Goal: Task Accomplishment & Management: Use online tool/utility

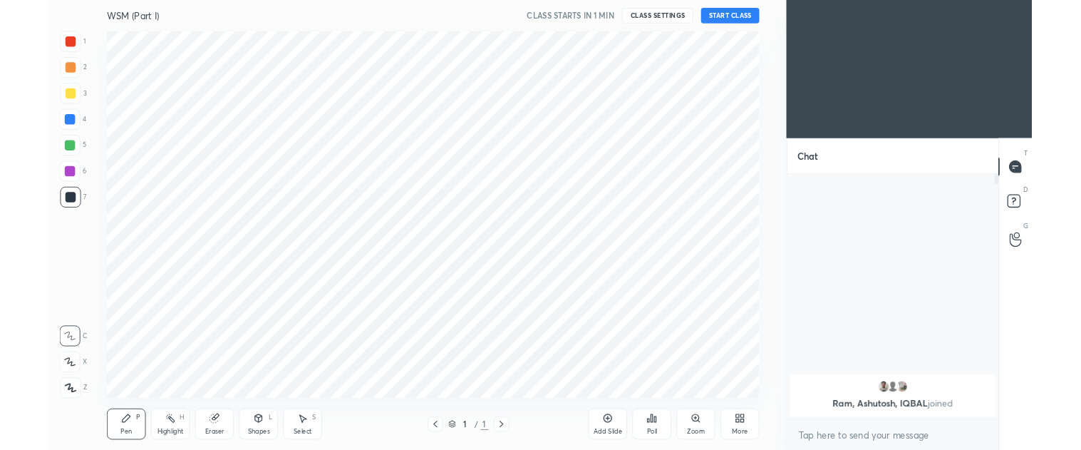
scroll to position [300, 228]
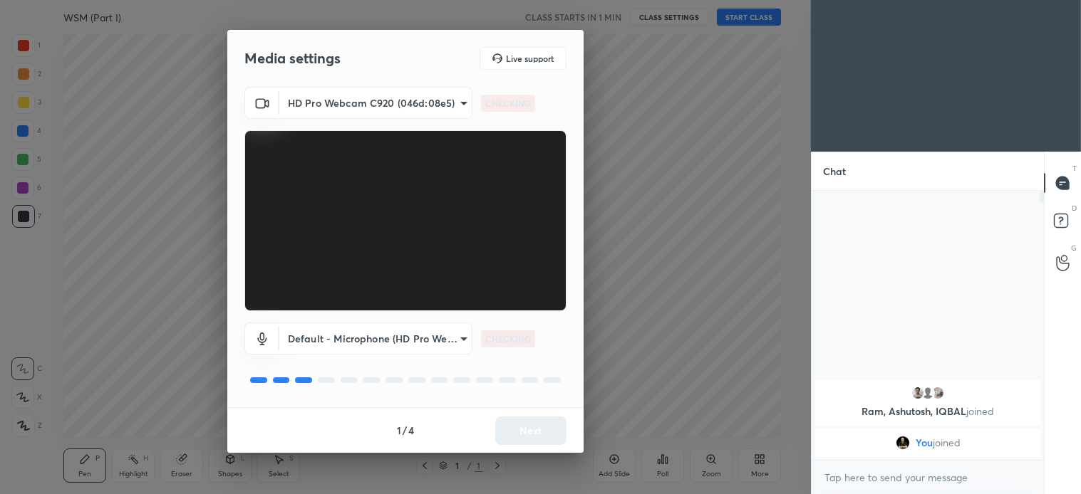
click at [536, 425] on div "1 / 4 Next" at bounding box center [405, 430] width 356 height 46
click at [554, 430] on button "Next" at bounding box center [530, 431] width 71 height 28
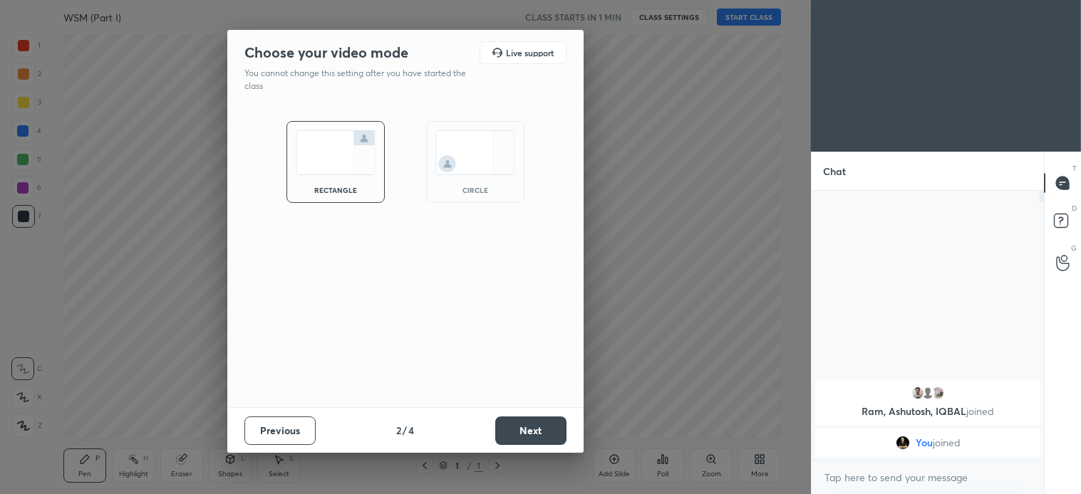
click at [559, 429] on button "Next" at bounding box center [530, 431] width 71 height 28
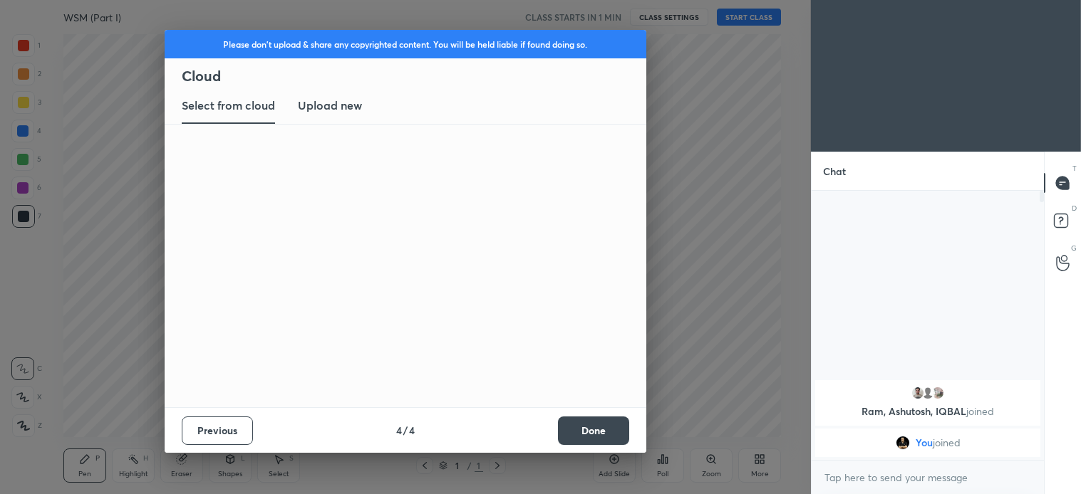
click at [559, 428] on button "Done" at bounding box center [593, 431] width 71 height 28
click at [558, 429] on button "Done" at bounding box center [593, 431] width 71 height 28
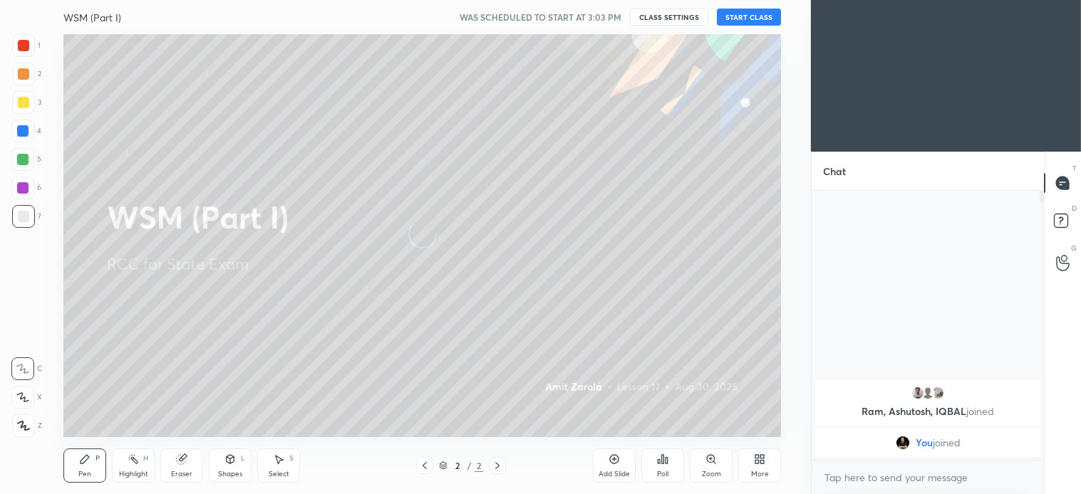
click at [25, 403] on div at bounding box center [22, 397] width 23 height 23
click at [742, 24] on button "START CLASS" at bounding box center [749, 17] width 64 height 17
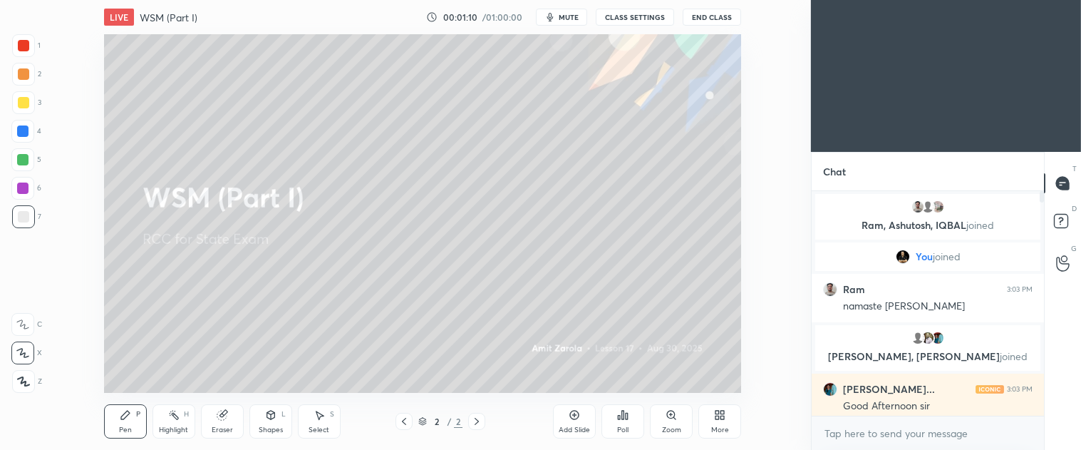
scroll to position [5, 4]
click at [721, 409] on icon at bounding box center [719, 414] width 11 height 11
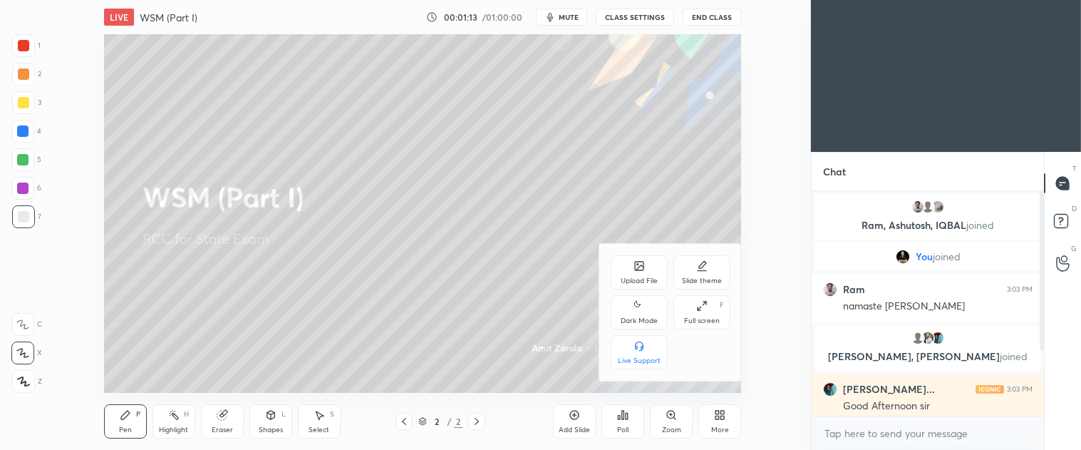
click at [632, 278] on div "Upload File" at bounding box center [638, 280] width 37 height 7
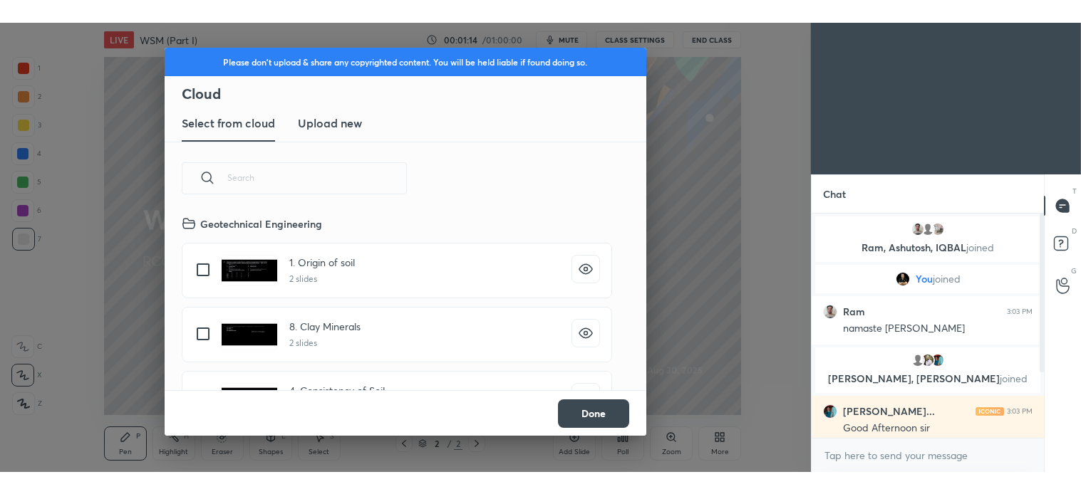
scroll to position [175, 457]
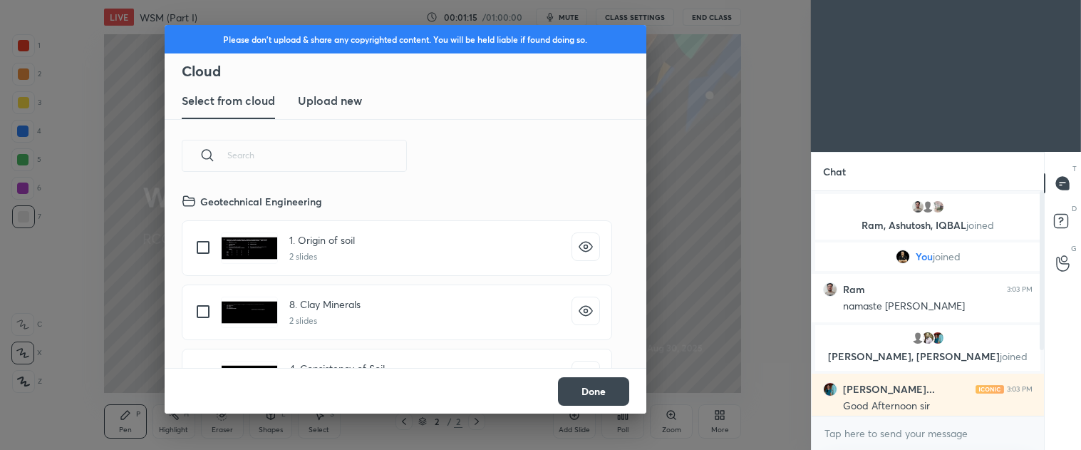
click at [322, 90] on new "Upload new" at bounding box center [330, 101] width 64 height 36
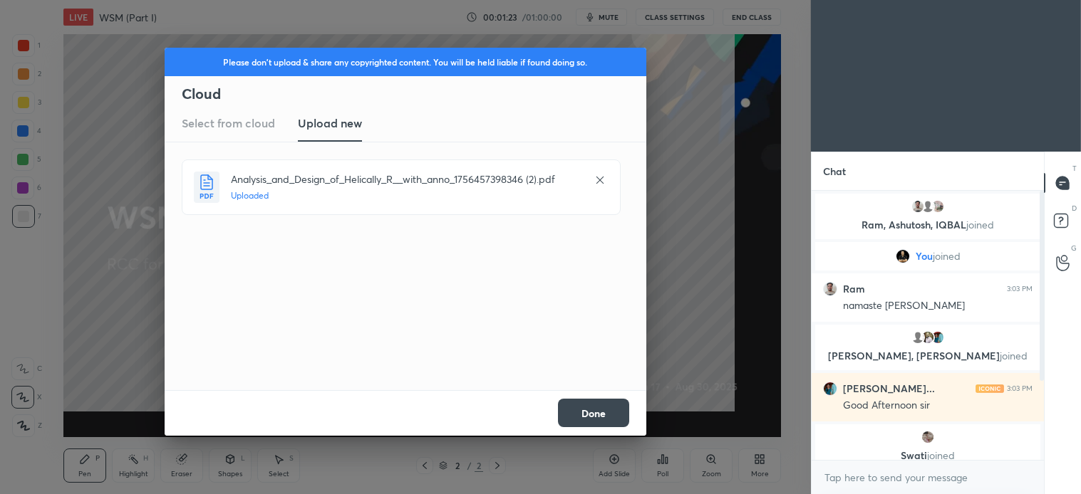
scroll to position [300, 228]
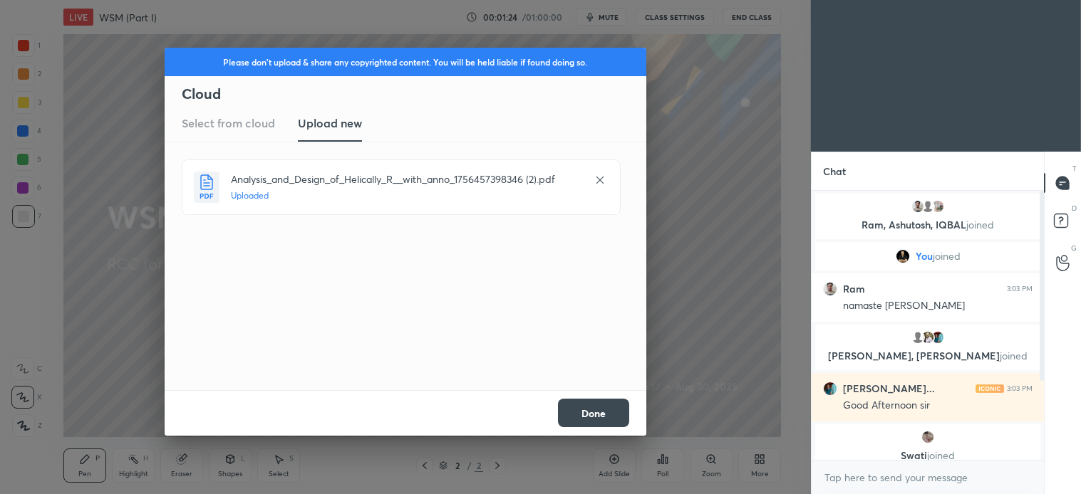
click at [604, 413] on button "Done" at bounding box center [593, 413] width 71 height 28
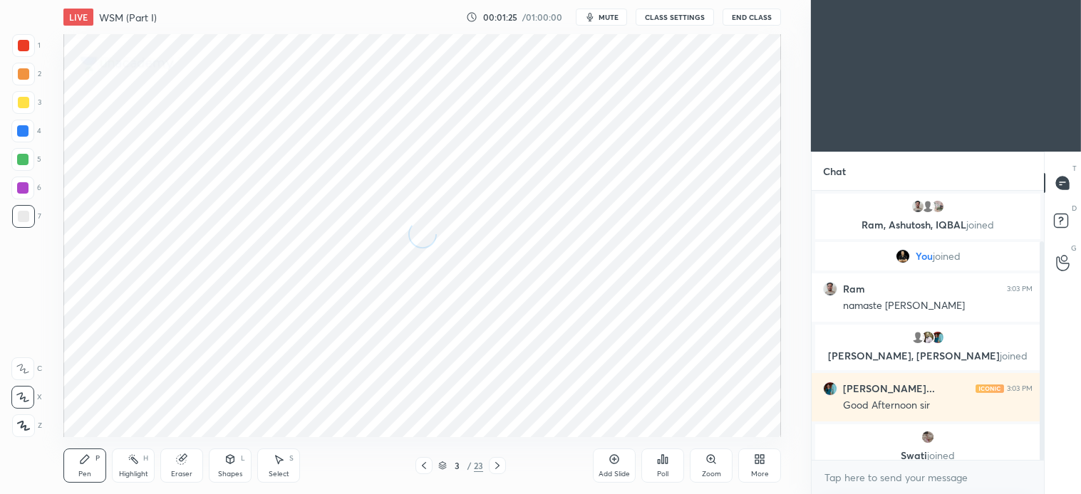
scroll to position [61, 0]
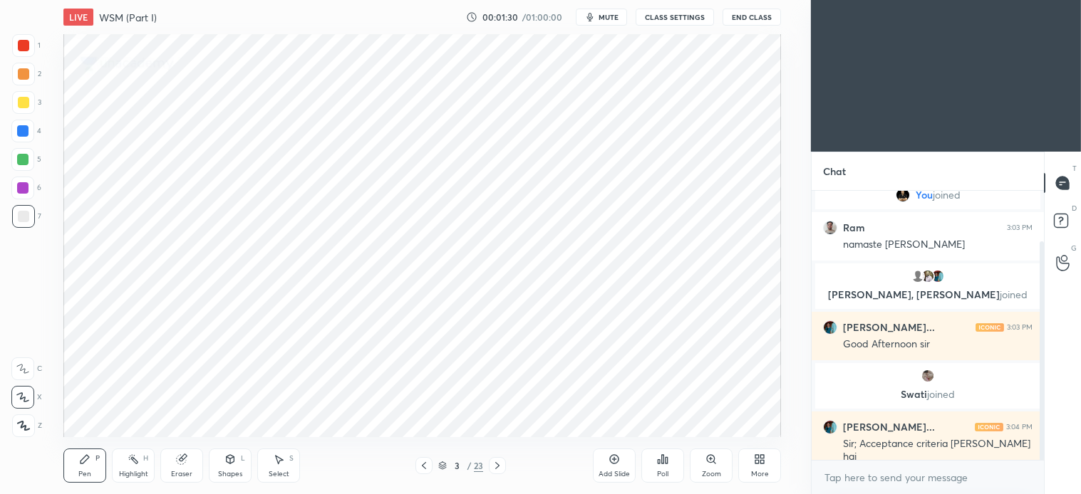
click at [440, 470] on icon at bounding box center [442, 466] width 9 height 9
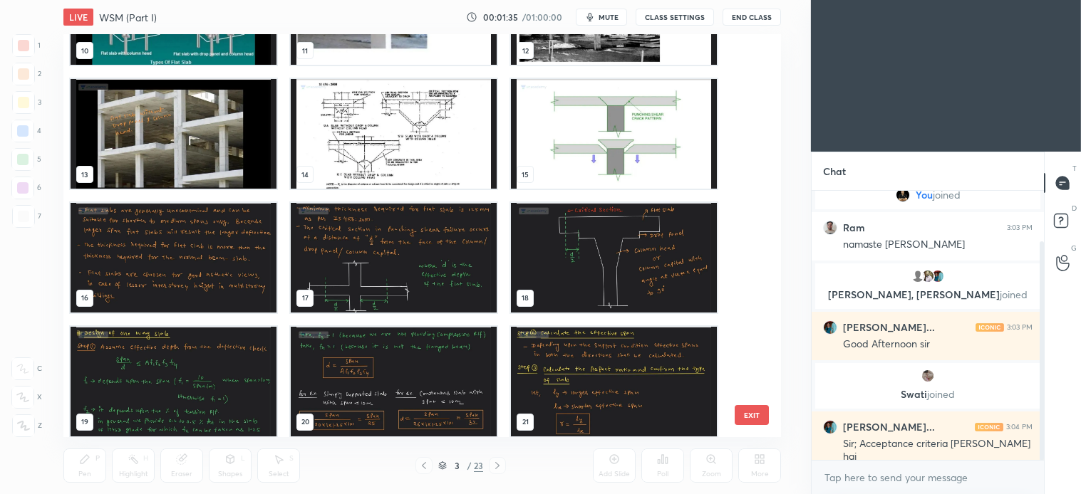
scroll to position [459, 0]
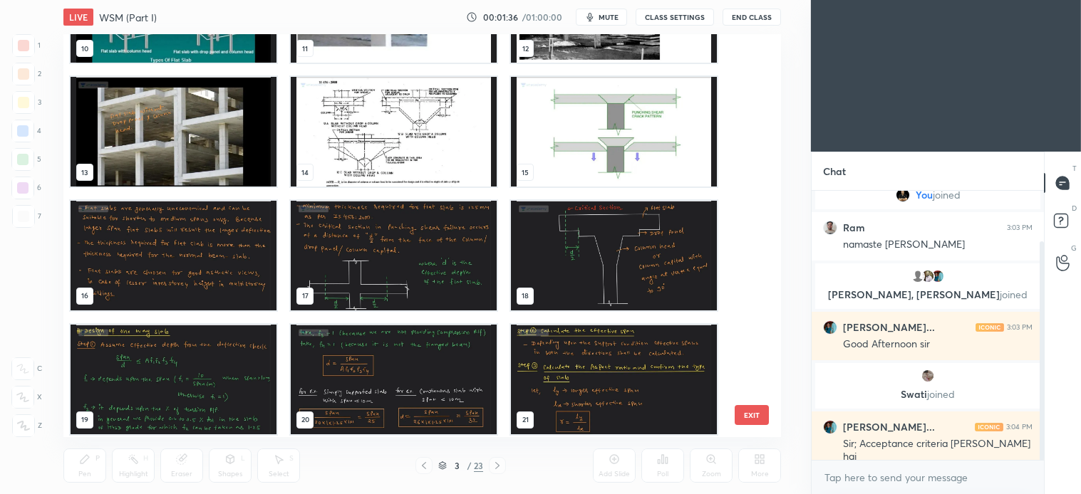
click at [246, 390] on img "grid" at bounding box center [174, 380] width 206 height 110
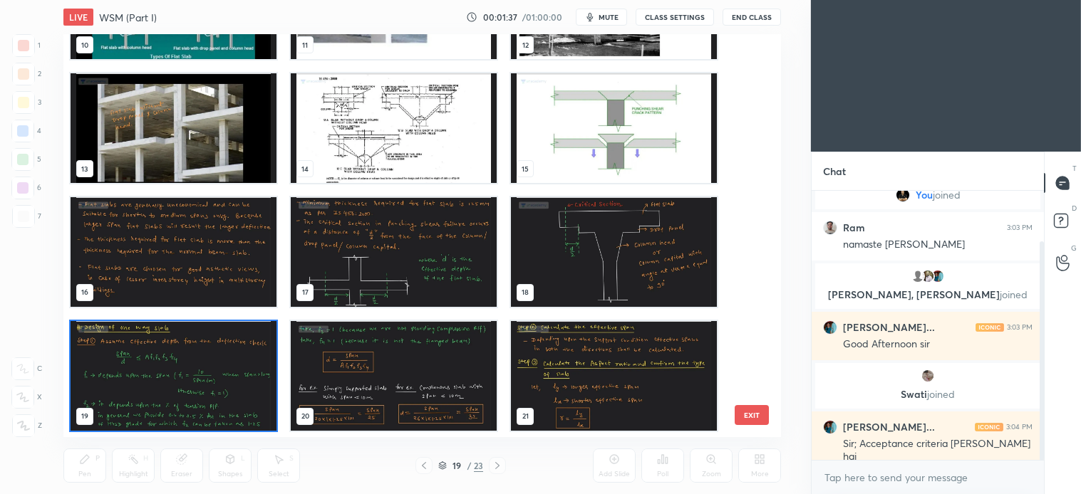
click at [246, 395] on img "grid" at bounding box center [174, 376] width 206 height 110
click at [250, 395] on img "grid" at bounding box center [174, 376] width 206 height 110
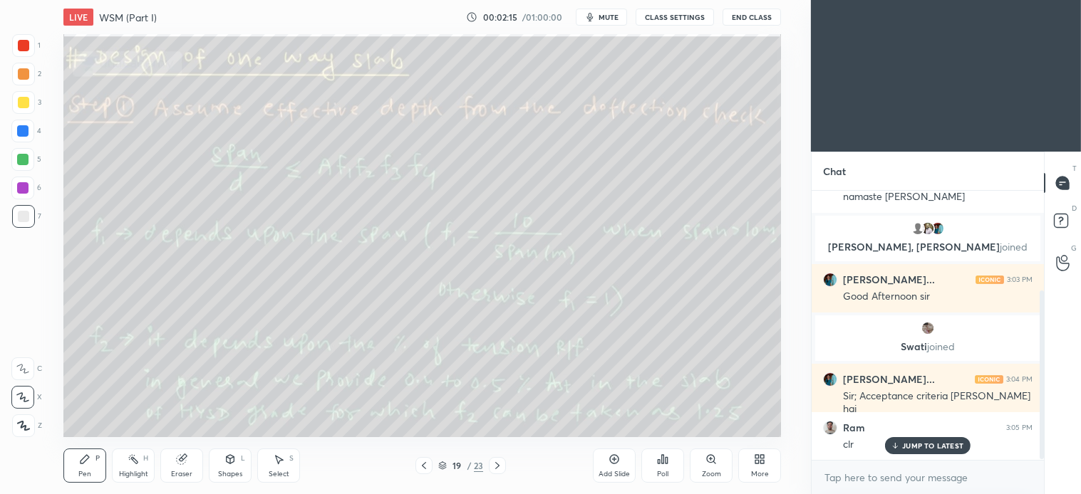
scroll to position [157, 0]
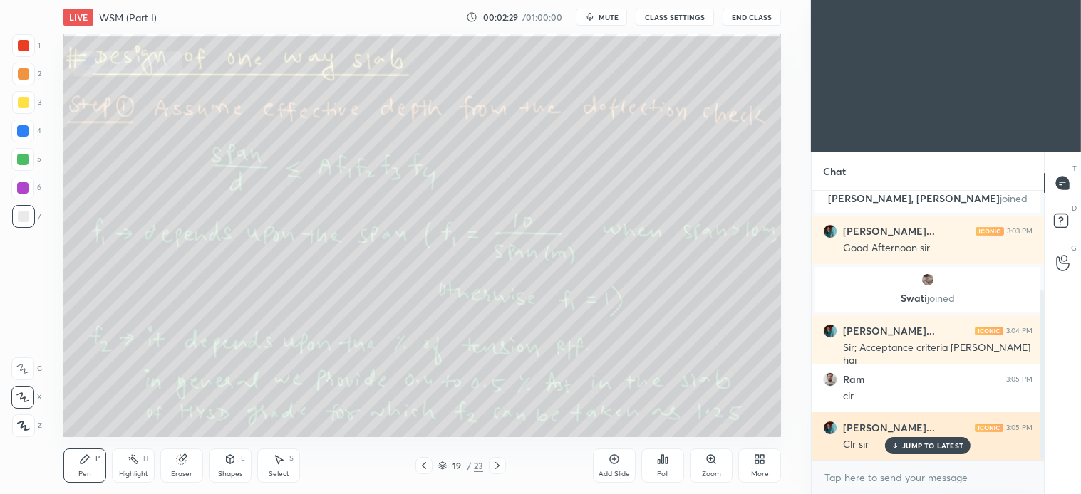
click at [930, 447] on p "JUMP TO LATEST" at bounding box center [932, 446] width 61 height 9
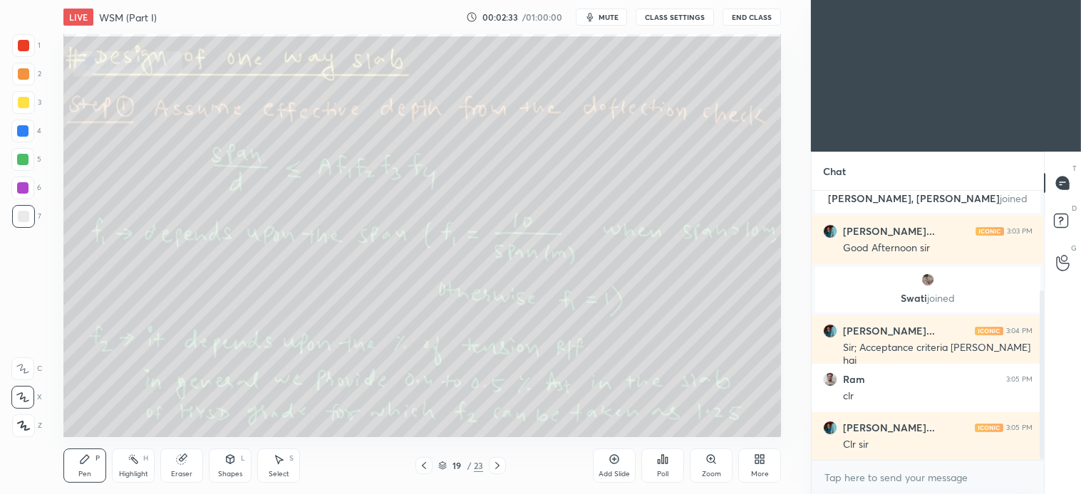
click at [240, 459] on div "Shapes L" at bounding box center [230, 466] width 43 height 34
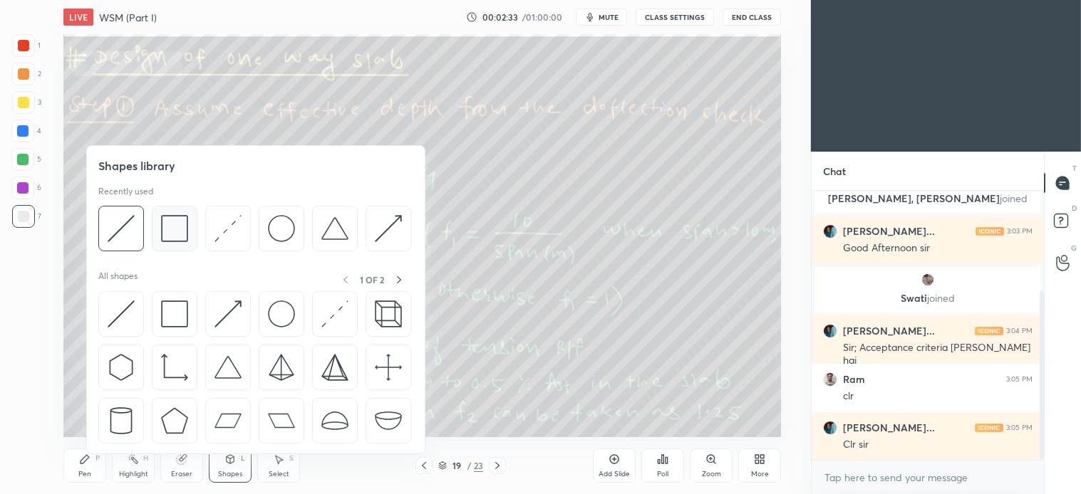
click at [175, 226] on img at bounding box center [174, 228] width 27 height 27
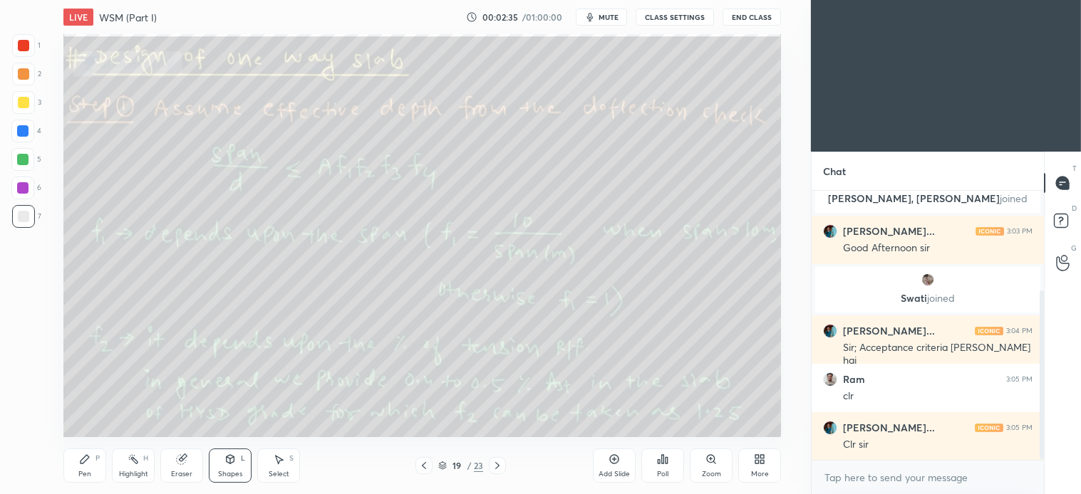
click at [83, 459] on icon at bounding box center [85, 459] width 9 height 9
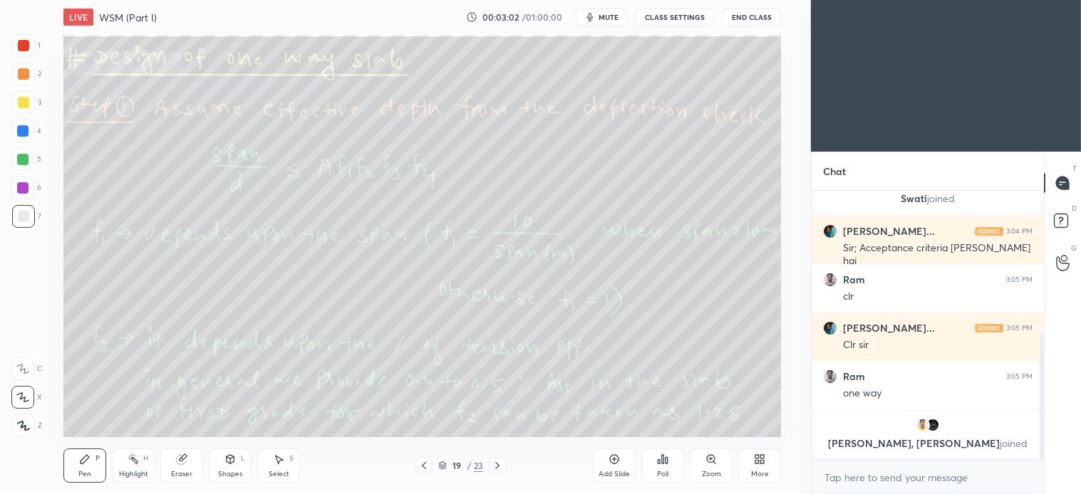
scroll to position [306, 0]
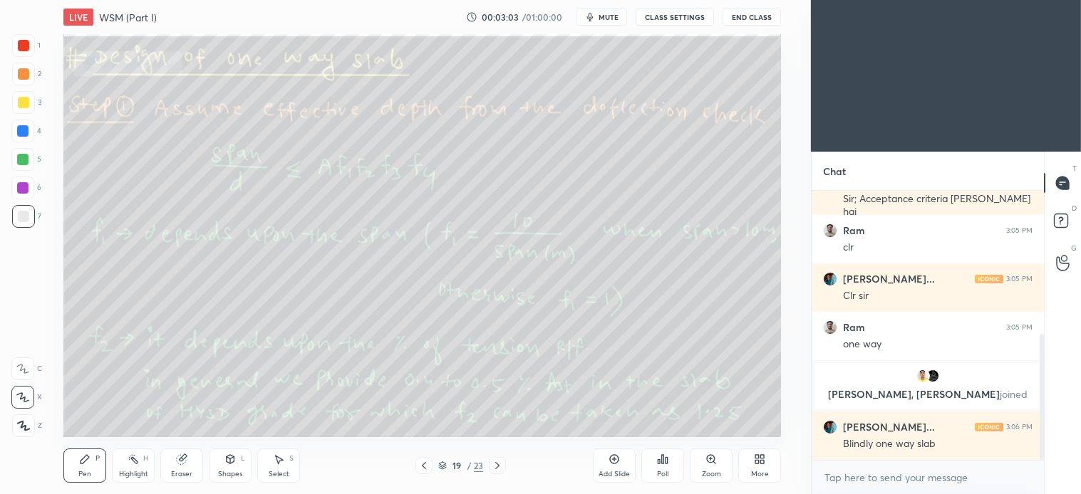
click at [31, 104] on div at bounding box center [23, 102] width 23 height 23
click at [267, 468] on div "Select S" at bounding box center [278, 466] width 43 height 34
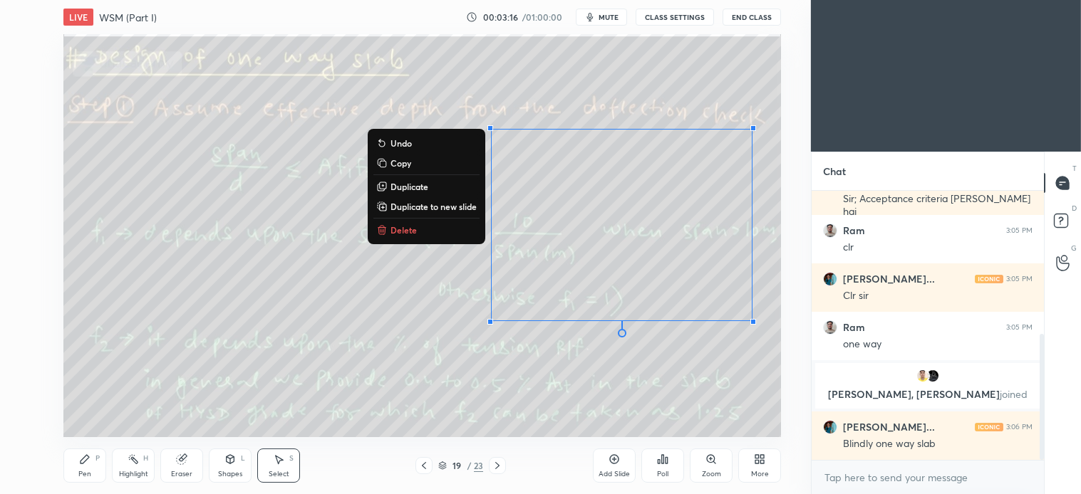
click at [406, 224] on p "Delete" at bounding box center [403, 229] width 26 height 11
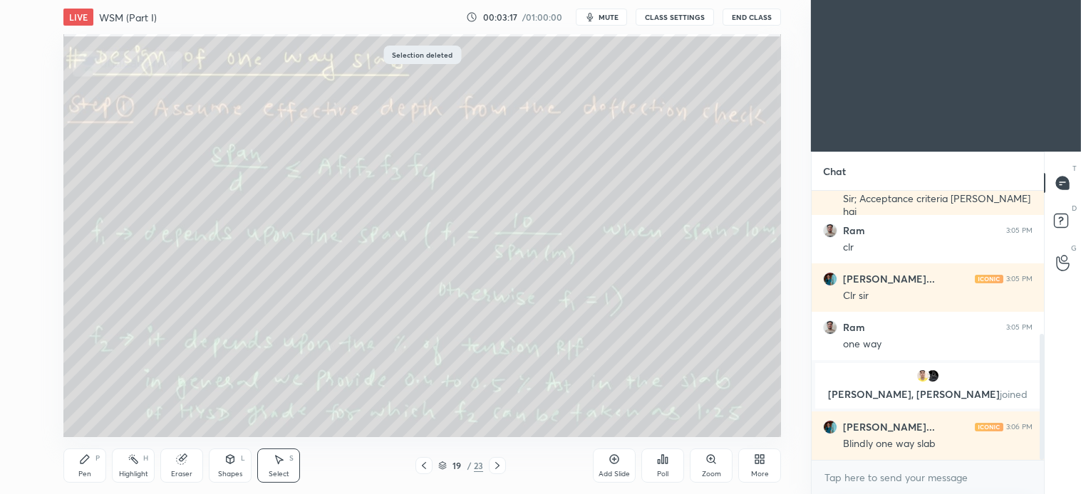
click at [95, 467] on div "Pen P" at bounding box center [84, 466] width 43 height 34
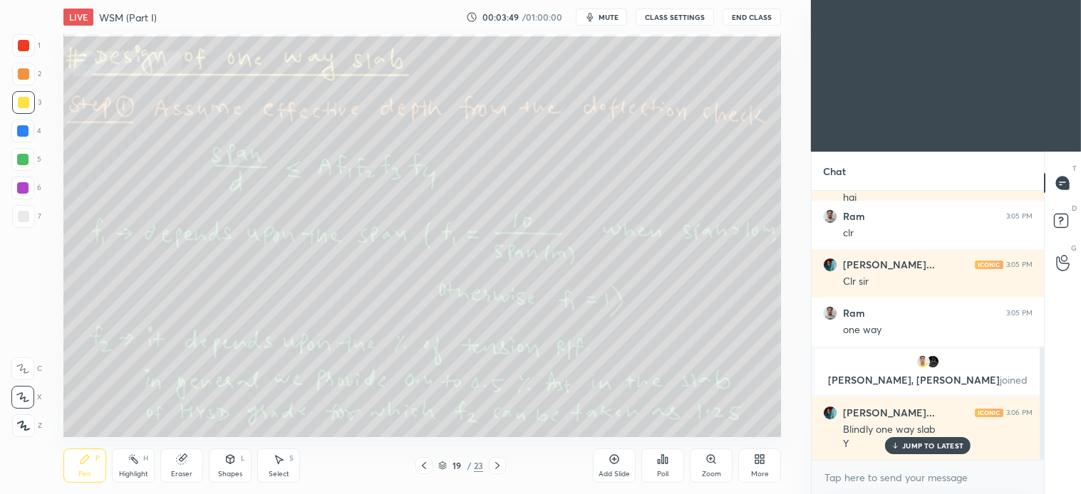
scroll to position [371, 0]
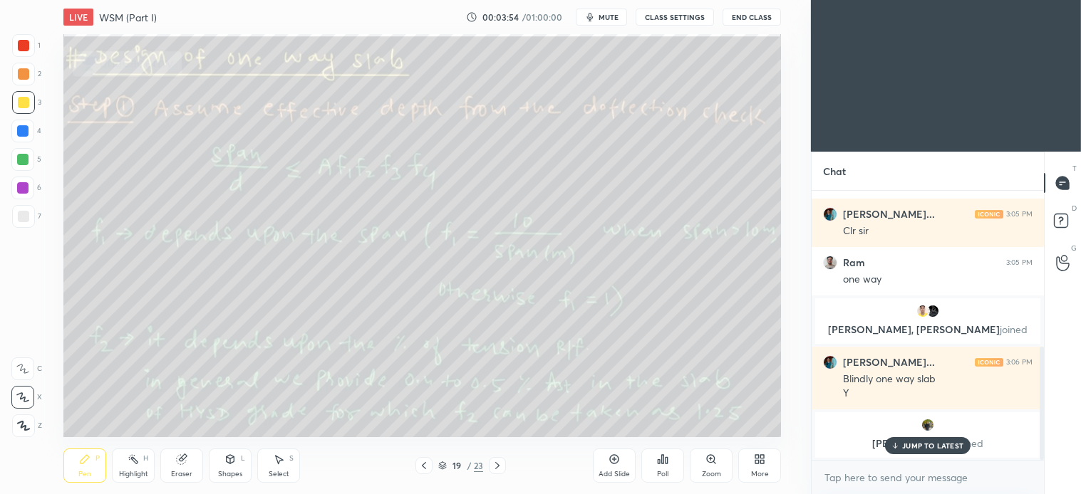
click at [20, 155] on div at bounding box center [22, 159] width 11 height 11
click at [949, 450] on p "JUMP TO LATEST" at bounding box center [932, 446] width 61 height 9
click at [26, 75] on div at bounding box center [23, 73] width 11 height 11
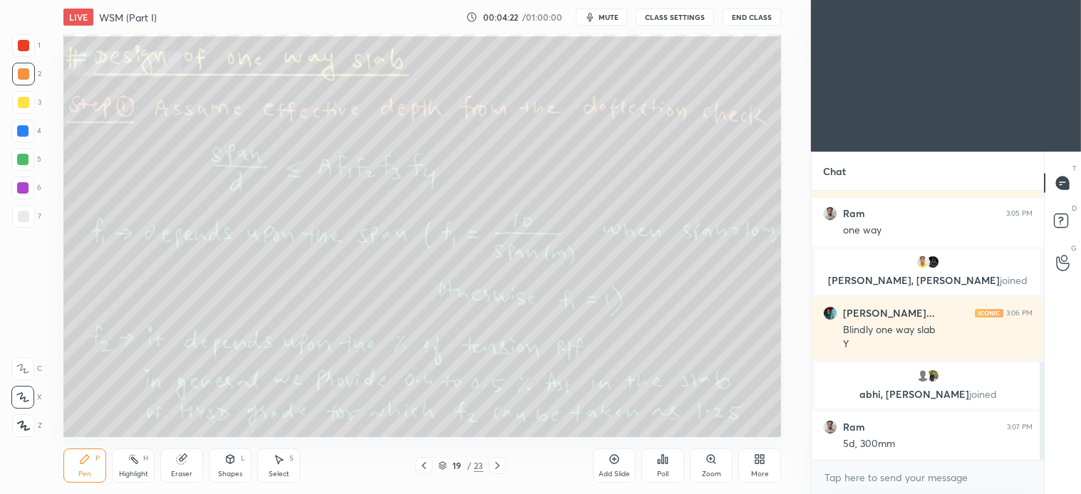
scroll to position [468, 0]
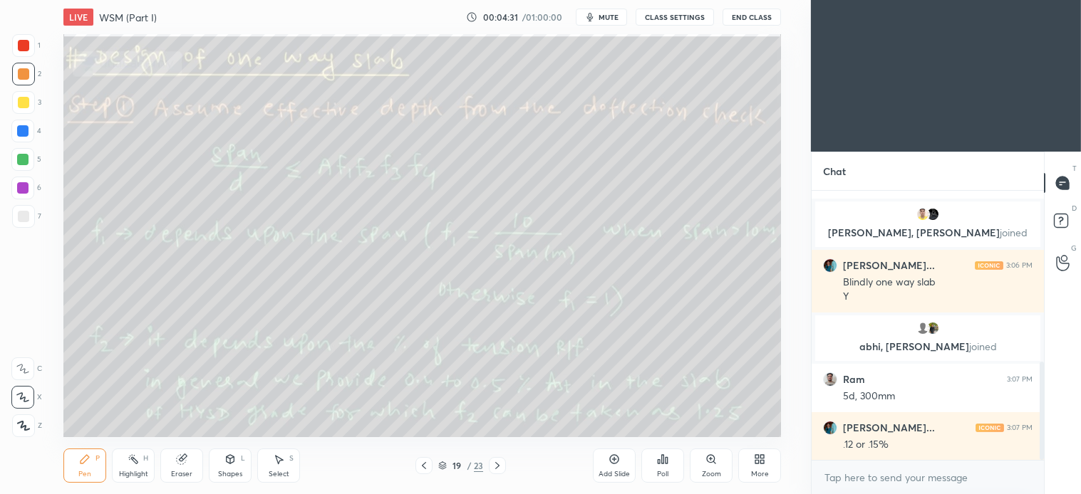
click at [274, 456] on icon at bounding box center [278, 459] width 11 height 11
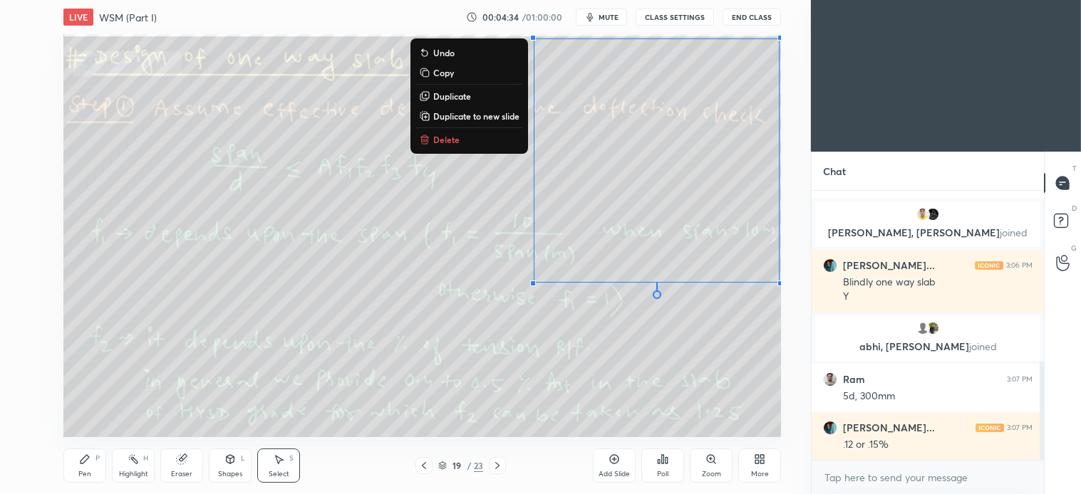
click at [452, 136] on p "Delete" at bounding box center [446, 139] width 26 height 11
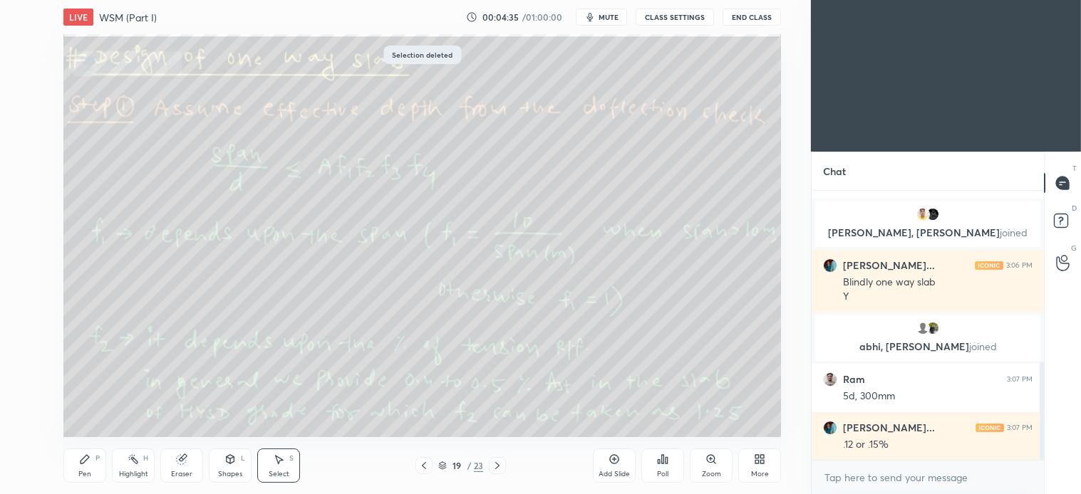
click at [90, 455] on icon at bounding box center [84, 459] width 11 height 11
click at [242, 465] on div "Shapes L" at bounding box center [230, 466] width 43 height 34
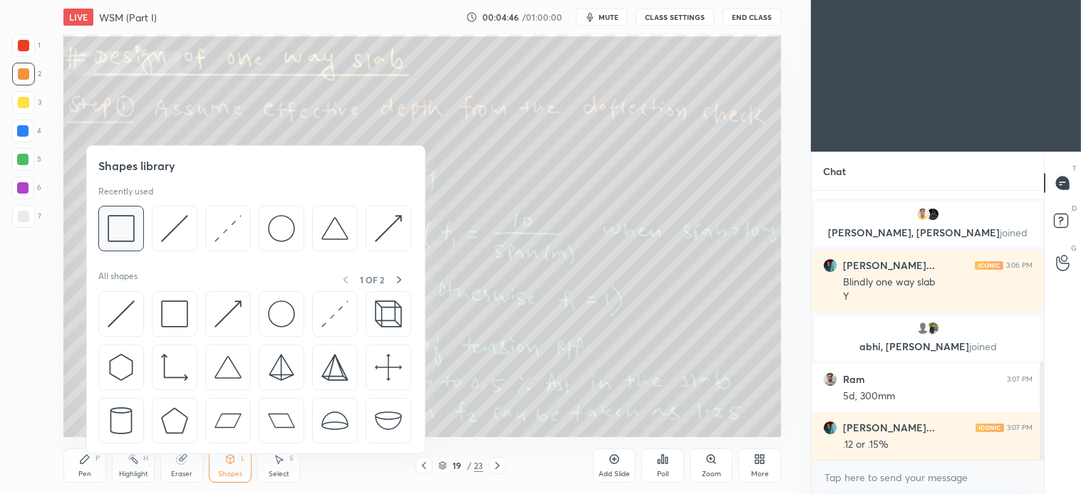
click at [122, 237] on img at bounding box center [121, 228] width 27 height 27
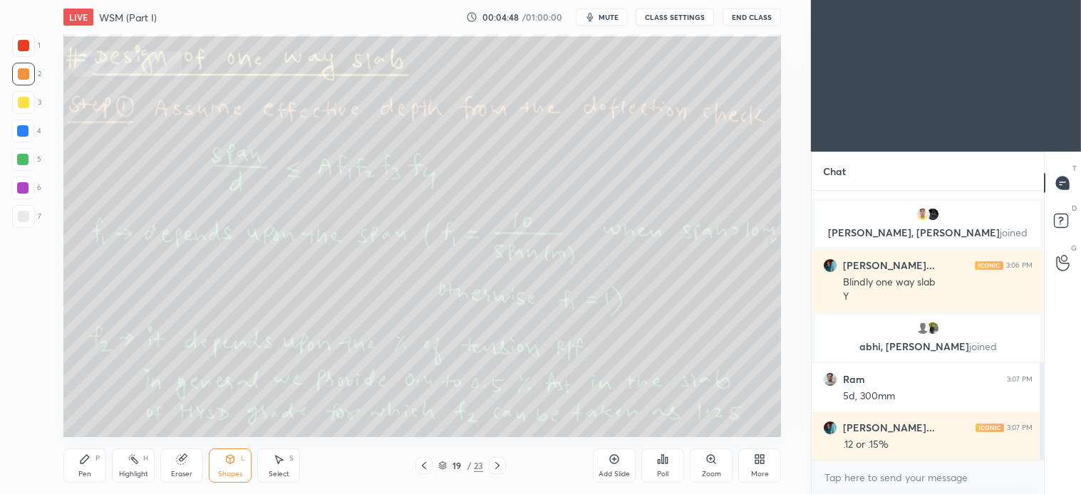
click at [83, 464] on icon at bounding box center [85, 459] width 9 height 9
click at [288, 473] on div "Select" at bounding box center [279, 474] width 21 height 7
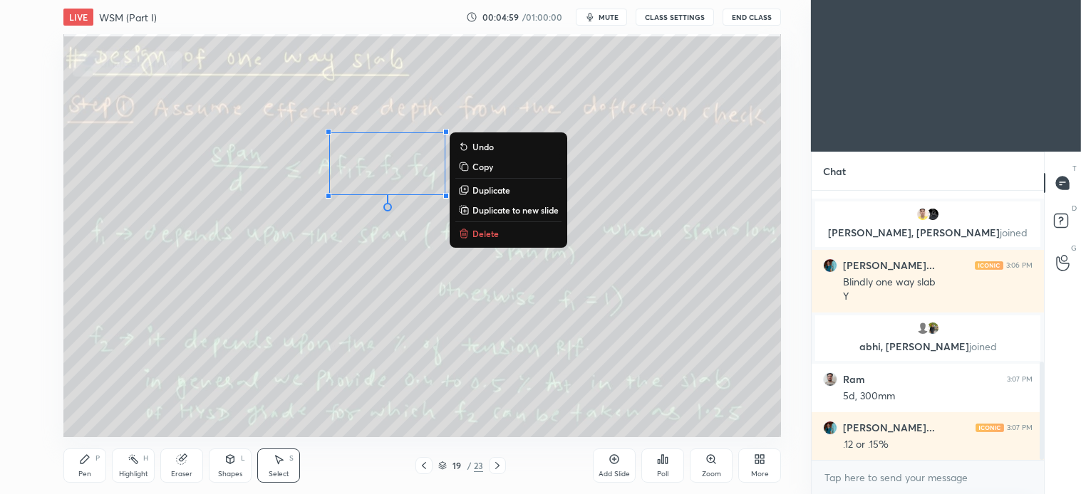
click at [464, 230] on icon at bounding box center [464, 230] width 5 height 2
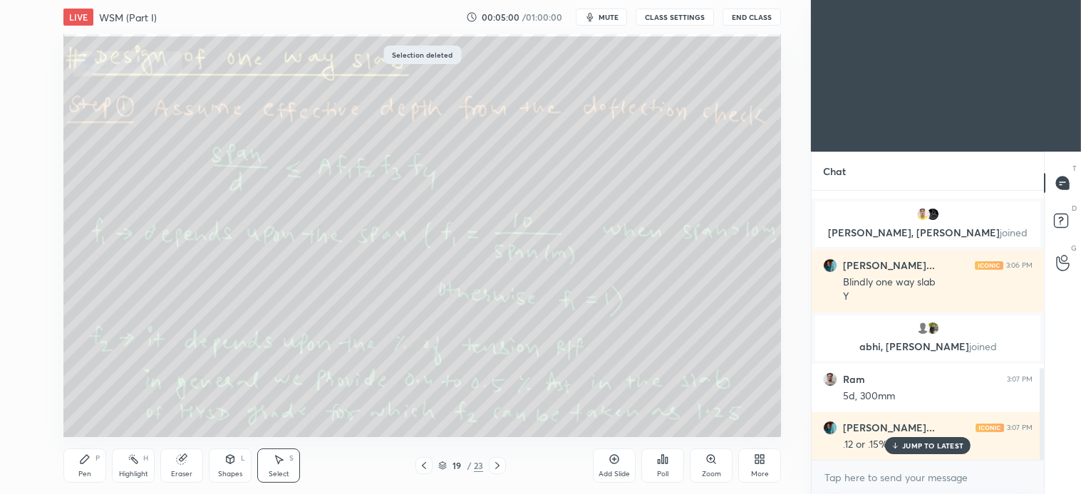
scroll to position [516, 0]
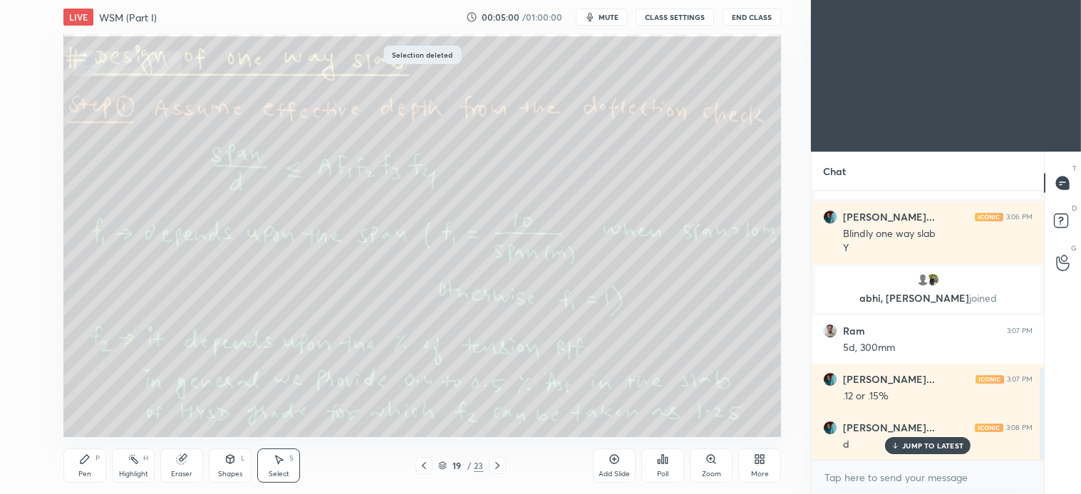
click at [93, 467] on div "Pen P" at bounding box center [84, 466] width 43 height 34
click at [290, 473] on div "Select S" at bounding box center [278, 466] width 43 height 34
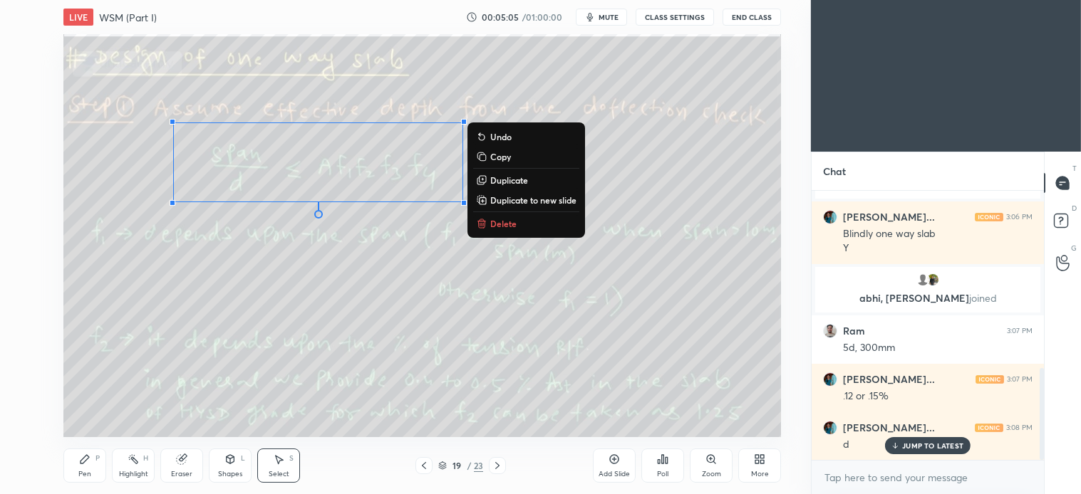
click at [511, 225] on p "Delete" at bounding box center [503, 223] width 26 height 11
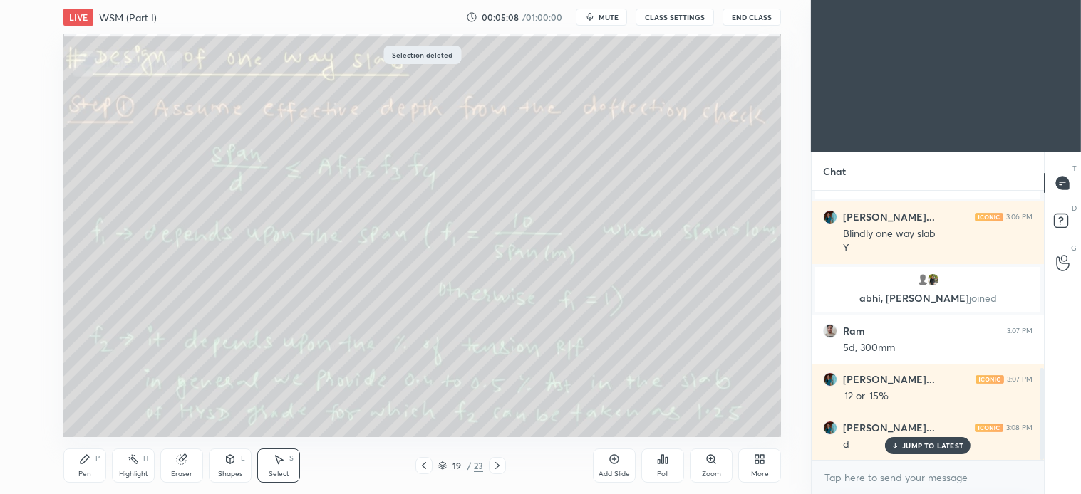
click at [494, 464] on icon at bounding box center [497, 465] width 11 height 11
click at [85, 457] on icon at bounding box center [85, 459] width 9 height 9
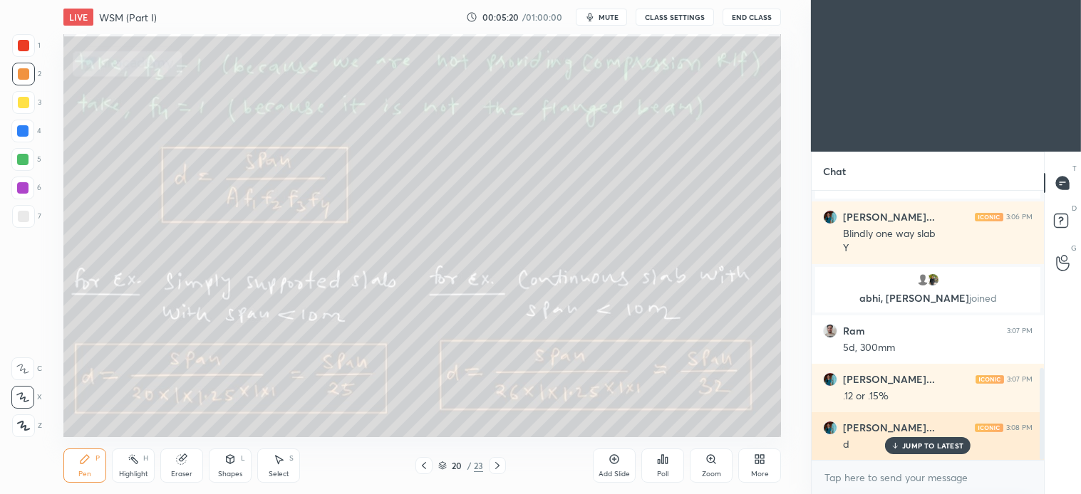
click at [923, 444] on p "JUMP TO LATEST" at bounding box center [932, 446] width 61 height 9
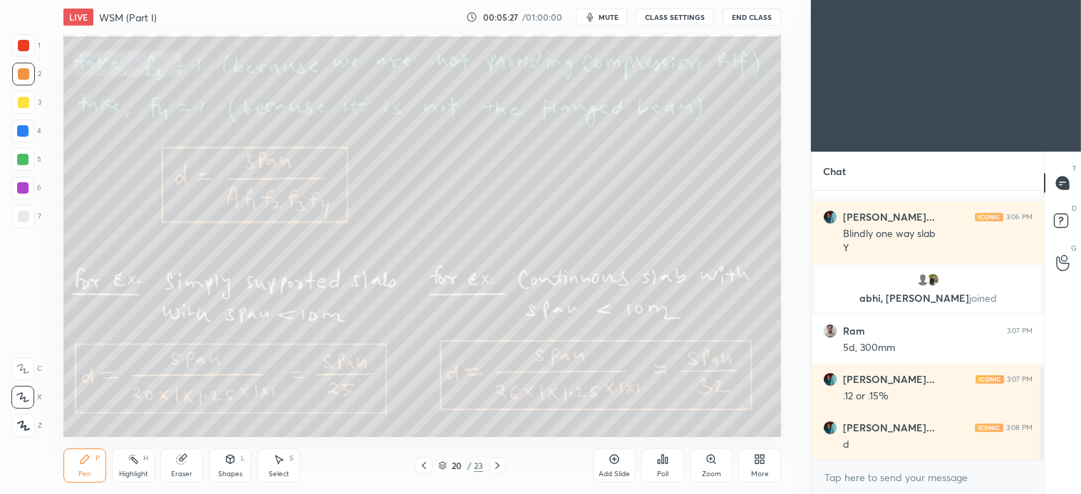
click at [423, 462] on icon at bounding box center [423, 465] width 11 height 11
click at [274, 466] on div "Select S" at bounding box center [278, 466] width 43 height 34
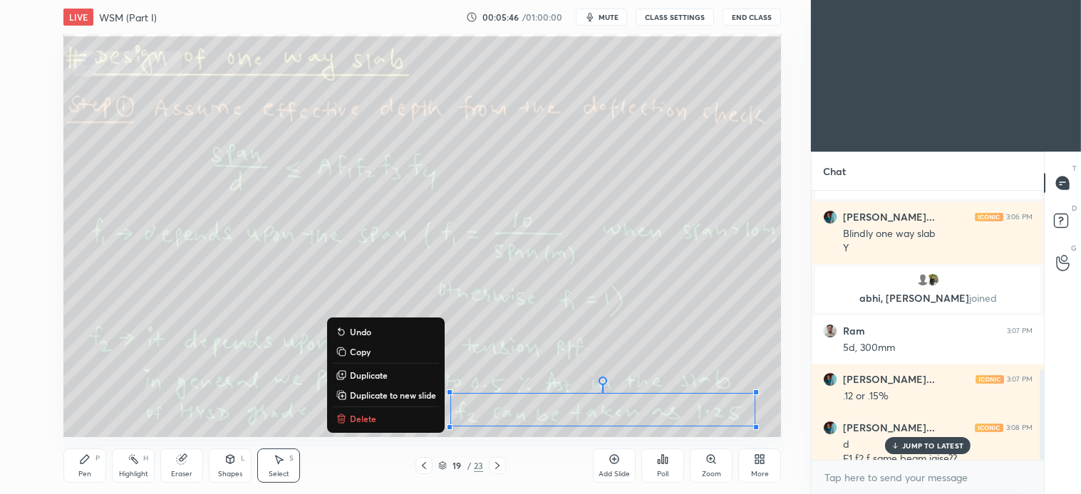
scroll to position [531, 0]
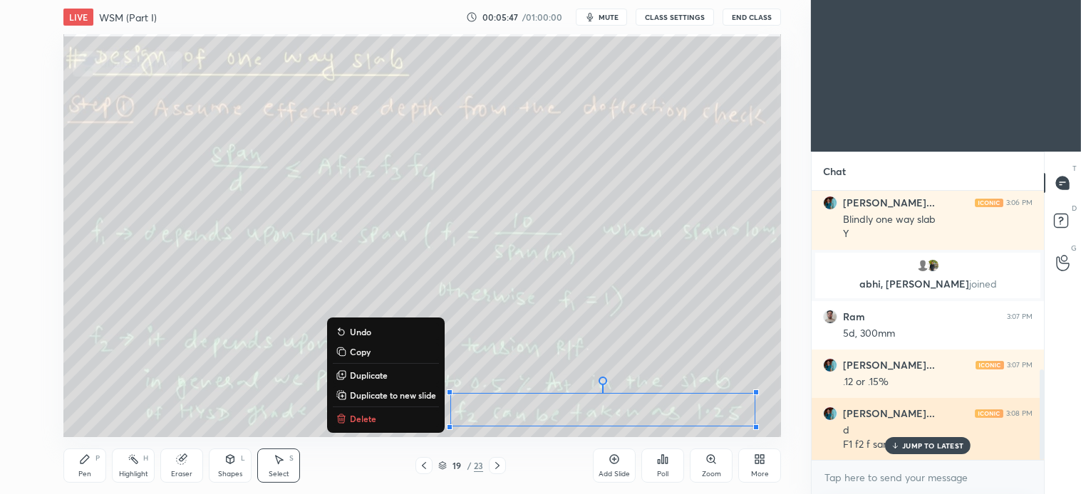
click at [934, 445] on p "JUMP TO LATEST" at bounding box center [932, 446] width 61 height 9
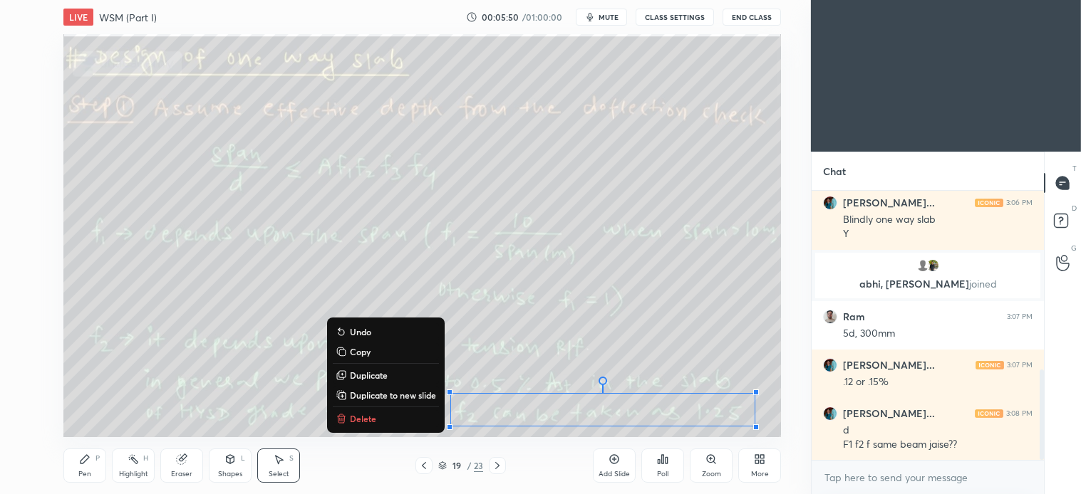
click at [365, 418] on p "Delete" at bounding box center [363, 418] width 26 height 11
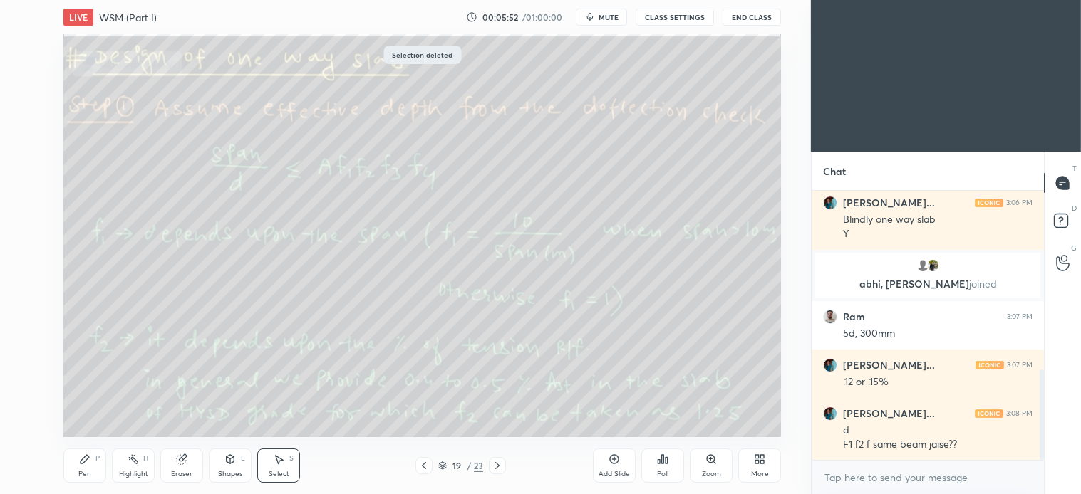
click at [90, 464] on icon at bounding box center [84, 459] width 11 height 11
click at [288, 474] on div "Select" at bounding box center [279, 474] width 21 height 7
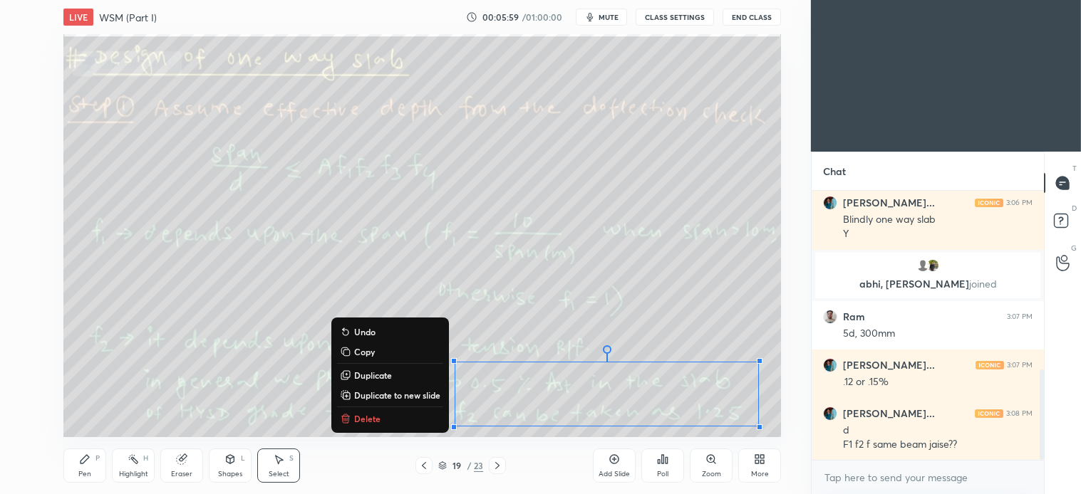
click at [375, 414] on p "Delete" at bounding box center [367, 418] width 26 height 11
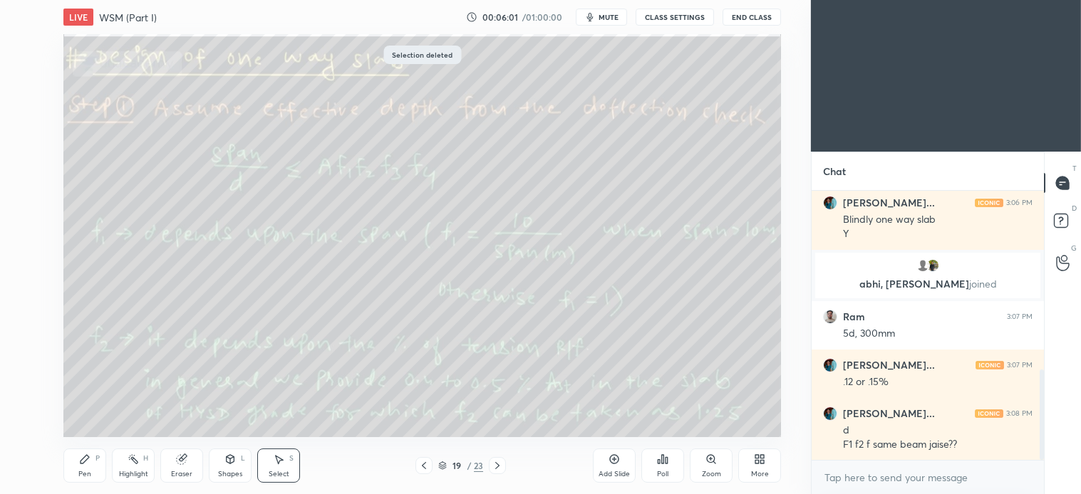
click at [506, 462] on div at bounding box center [497, 465] width 17 height 17
click at [82, 473] on div "Pen" at bounding box center [84, 474] width 13 height 7
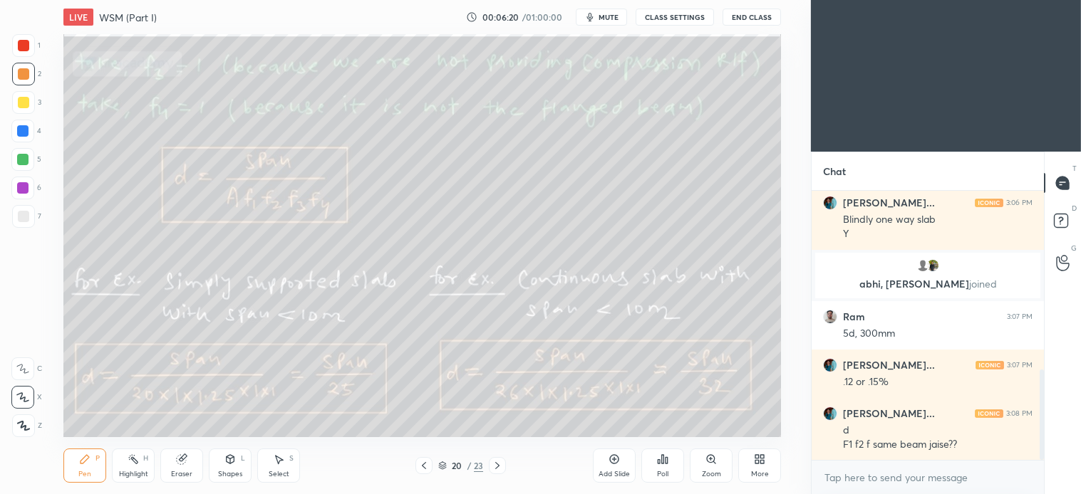
click at [276, 469] on div "Select S" at bounding box center [278, 466] width 43 height 34
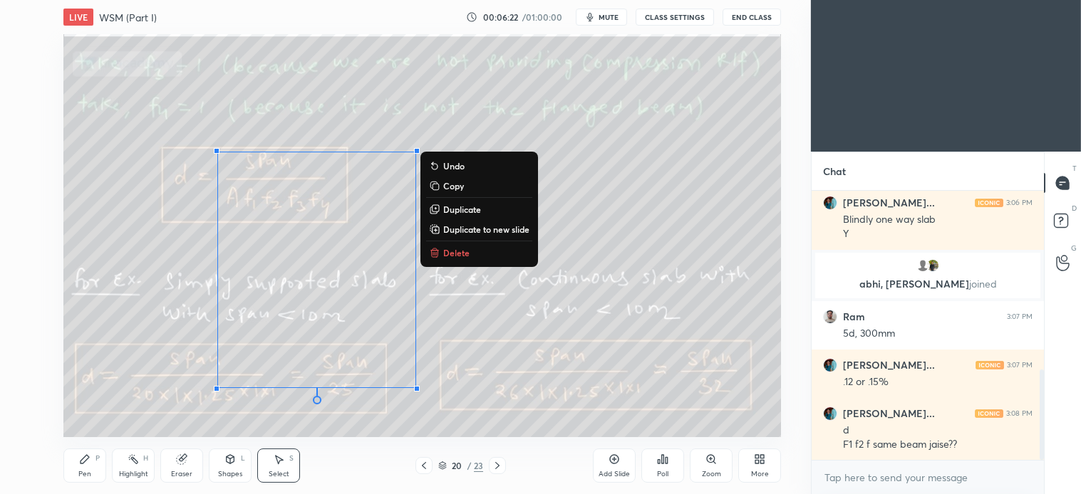
click at [449, 247] on p "Delete" at bounding box center [456, 252] width 26 height 11
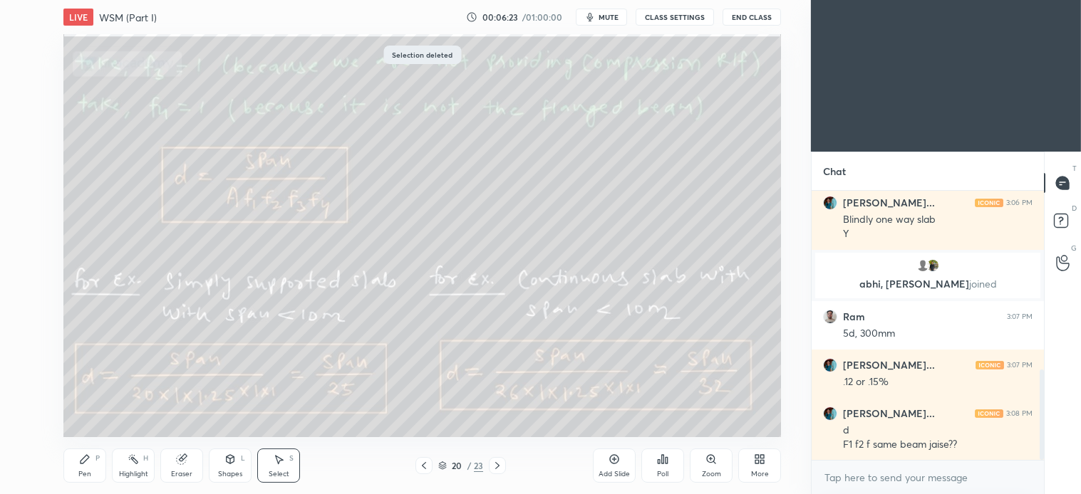
click at [499, 460] on icon at bounding box center [497, 465] width 11 height 11
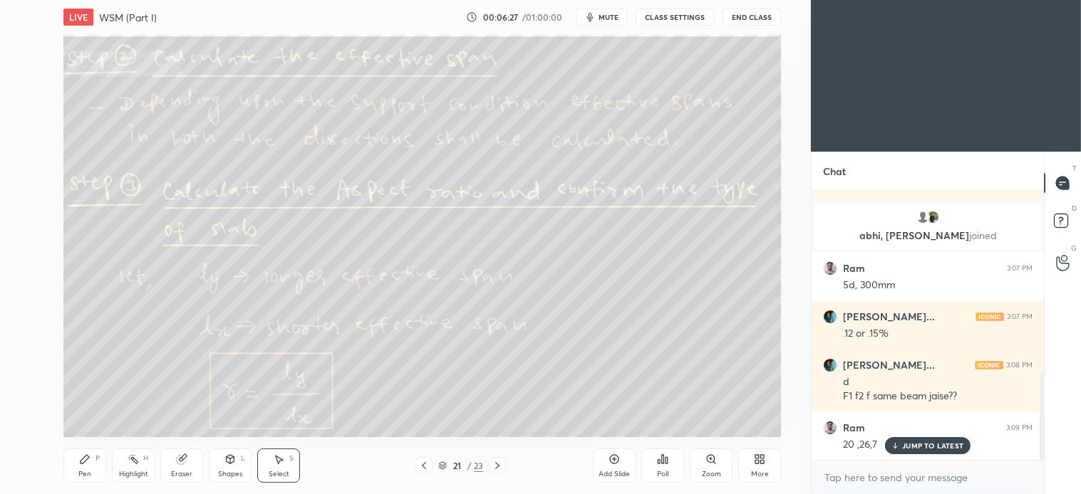
click at [83, 456] on icon at bounding box center [84, 459] width 11 height 11
click at [284, 468] on div "Select S" at bounding box center [278, 466] width 43 height 34
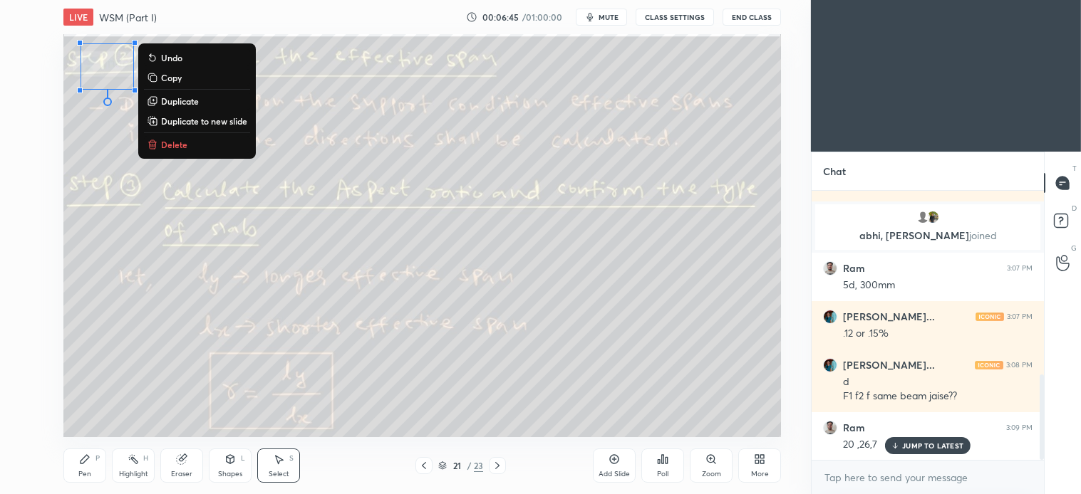
click at [187, 140] on button "Delete" at bounding box center [197, 144] width 106 height 17
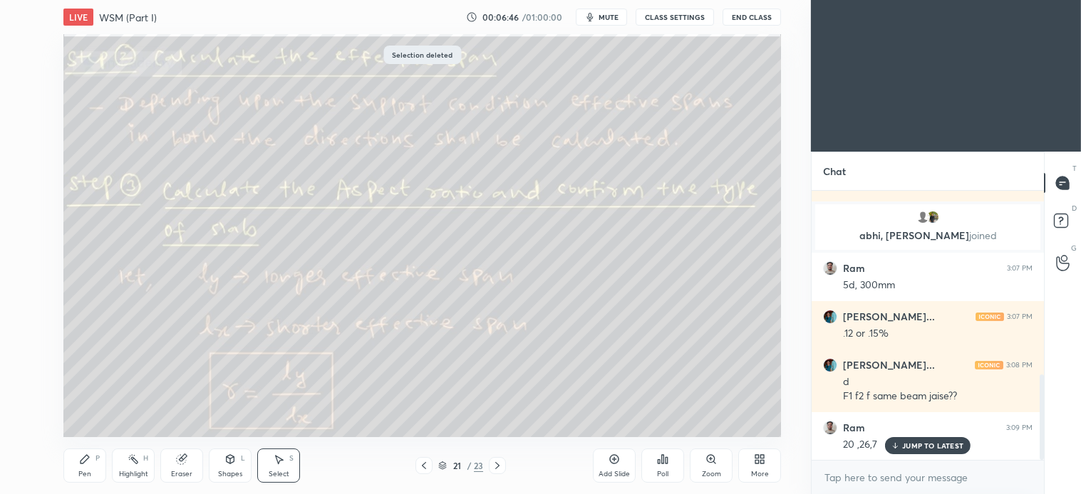
click at [93, 461] on div "Pen P" at bounding box center [84, 466] width 43 height 34
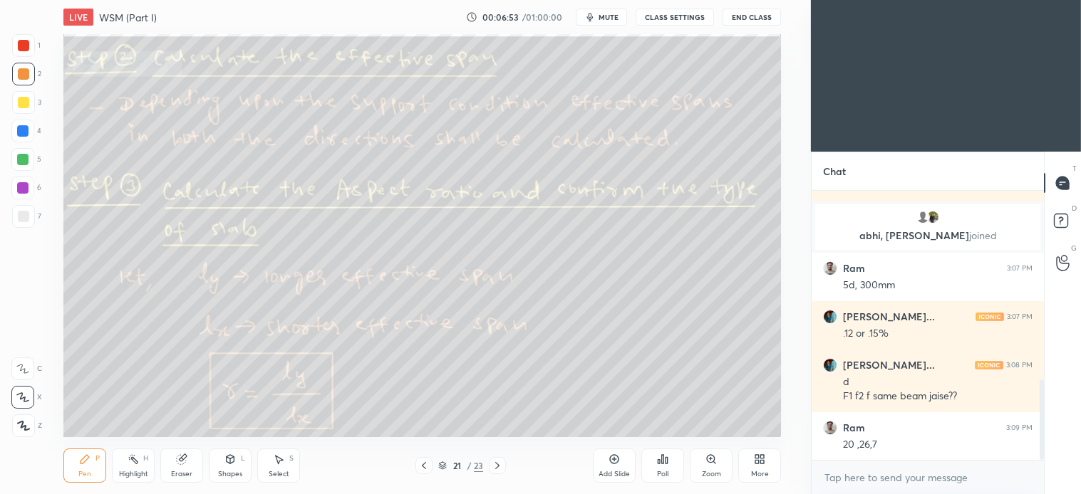
scroll to position [630, 0]
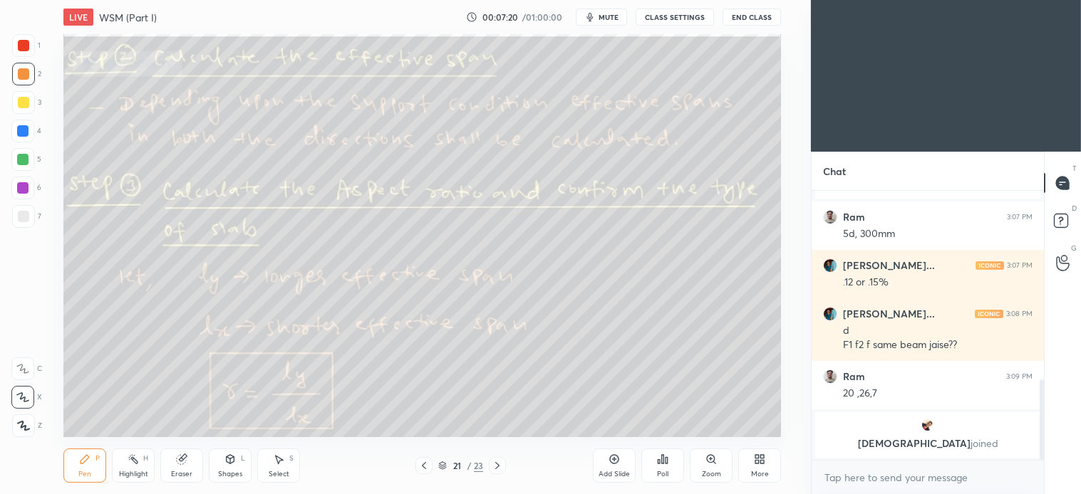
click at [281, 472] on div "Select" at bounding box center [279, 474] width 21 height 7
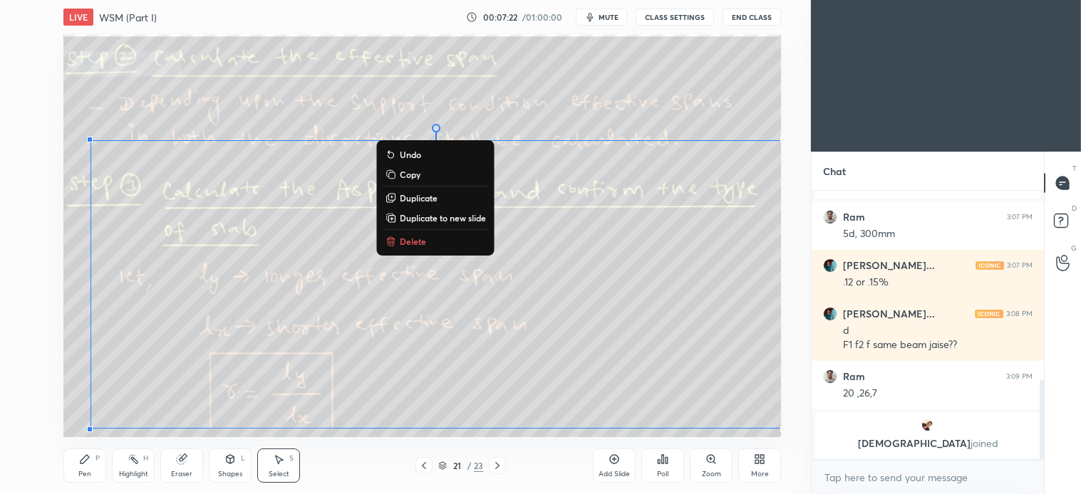
click at [413, 230] on div "0 ° Undo Copy Duplicate Duplicate to new slide Delete" at bounding box center [421, 235] width 717 height 403
click at [411, 246] on p "Delete" at bounding box center [413, 241] width 26 height 11
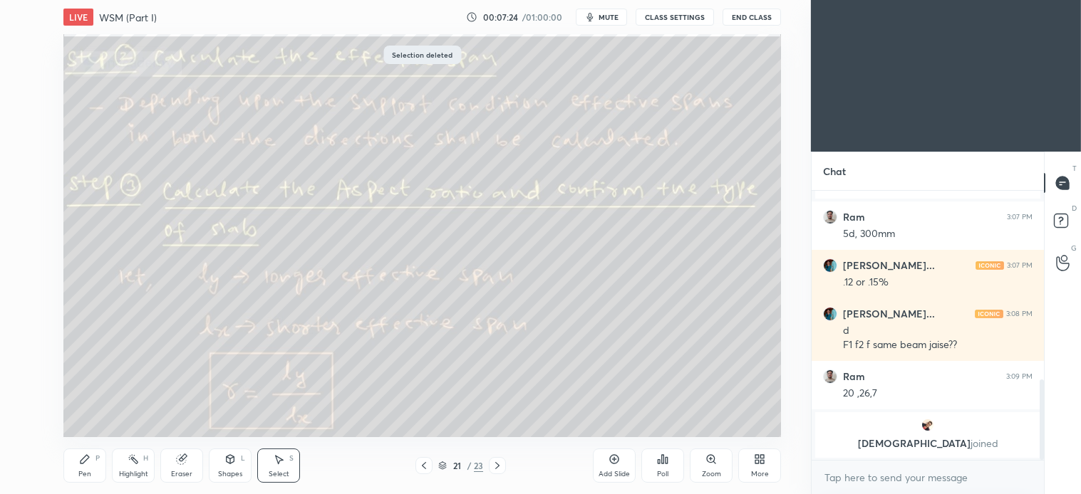
click at [497, 467] on icon at bounding box center [497, 465] width 4 height 7
click at [87, 464] on icon at bounding box center [84, 459] width 11 height 11
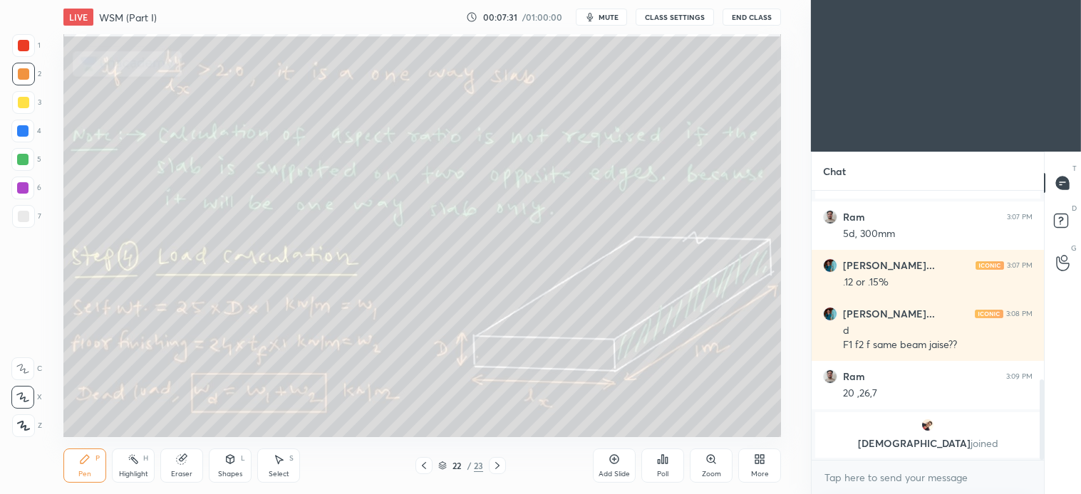
click at [283, 461] on icon at bounding box center [278, 459] width 11 height 11
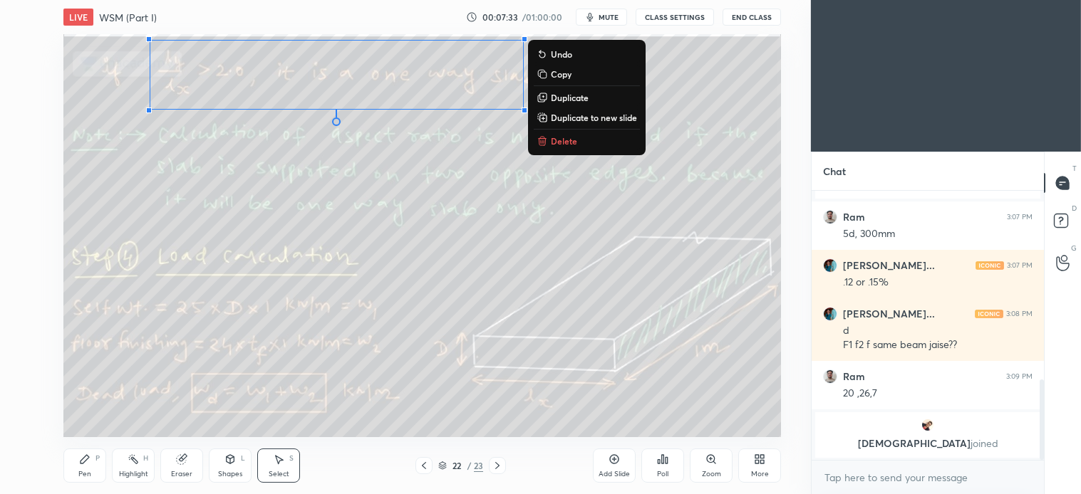
click at [565, 141] on p "Delete" at bounding box center [564, 140] width 26 height 11
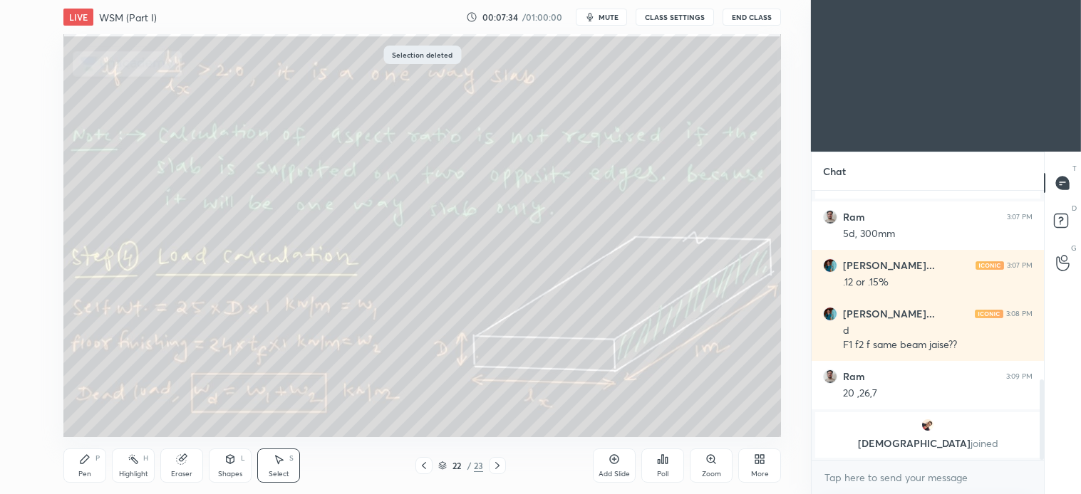
click at [88, 476] on div "Pen" at bounding box center [84, 474] width 13 height 7
click at [231, 467] on div "Shapes L" at bounding box center [230, 466] width 43 height 34
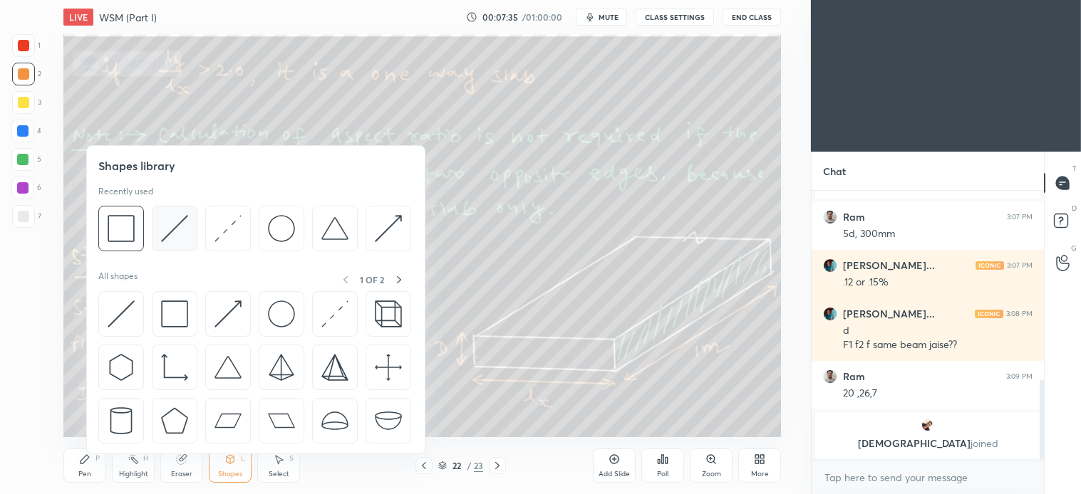
click at [178, 236] on img at bounding box center [174, 228] width 27 height 27
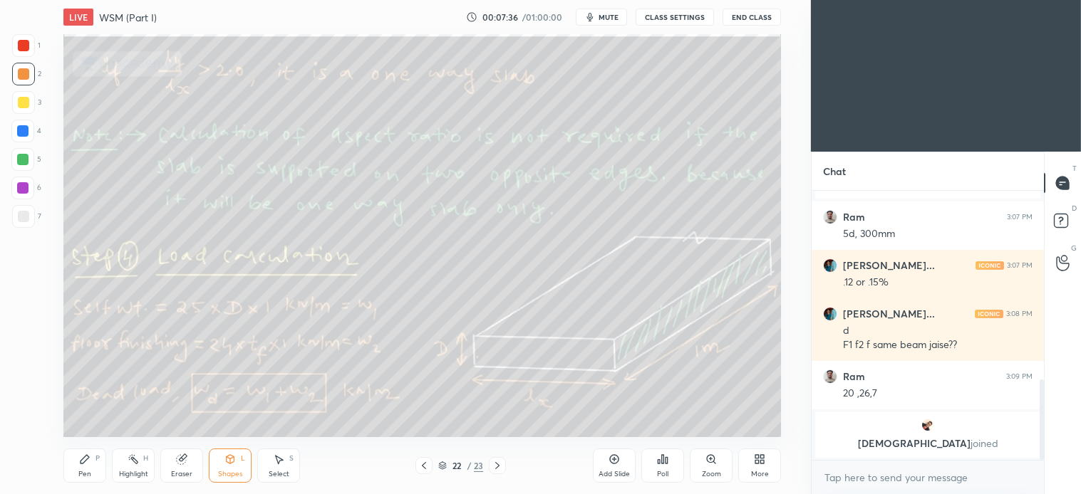
click at [24, 212] on div at bounding box center [23, 216] width 11 height 11
click at [95, 467] on div "Pen P" at bounding box center [84, 466] width 43 height 34
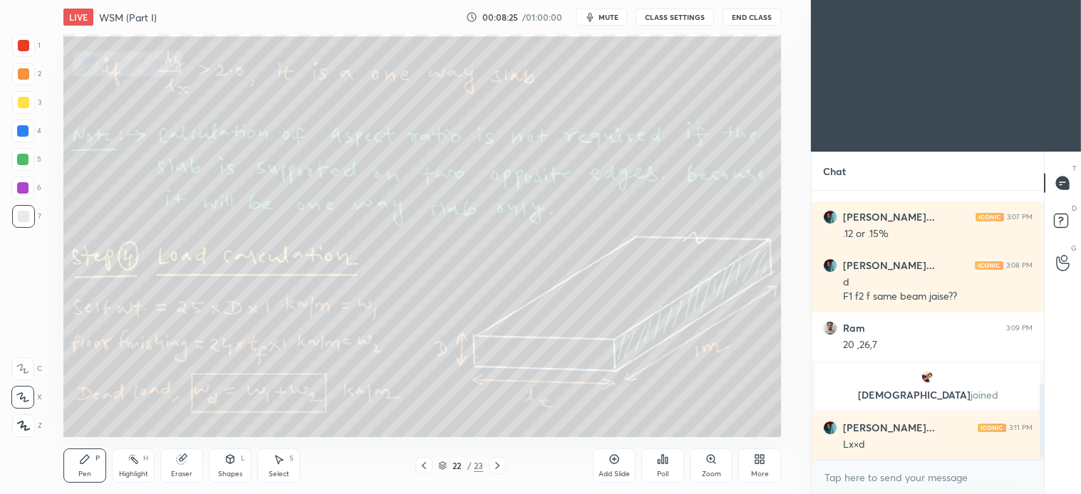
scroll to position [727, 0]
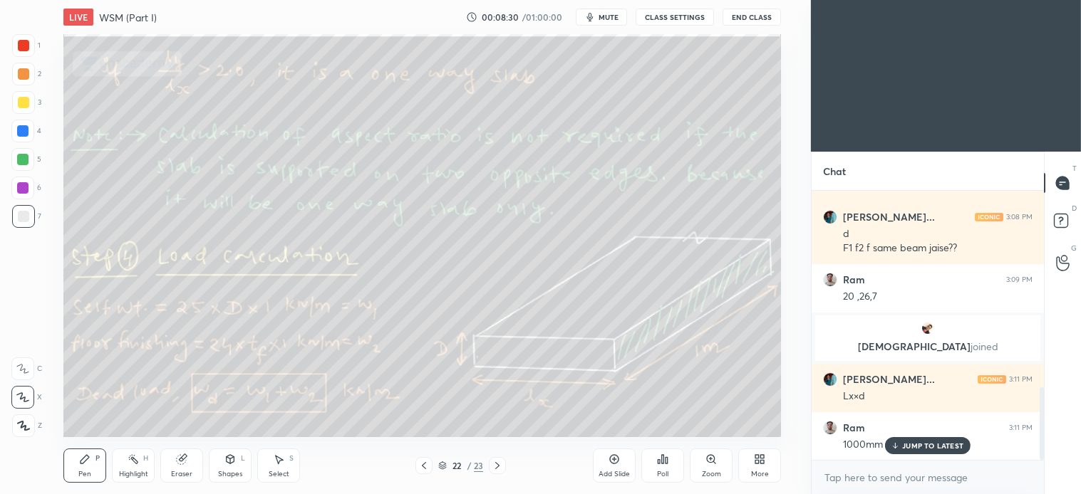
click at [289, 462] on div "S" at bounding box center [291, 458] width 4 height 7
click at [80, 465] on icon at bounding box center [84, 459] width 11 height 11
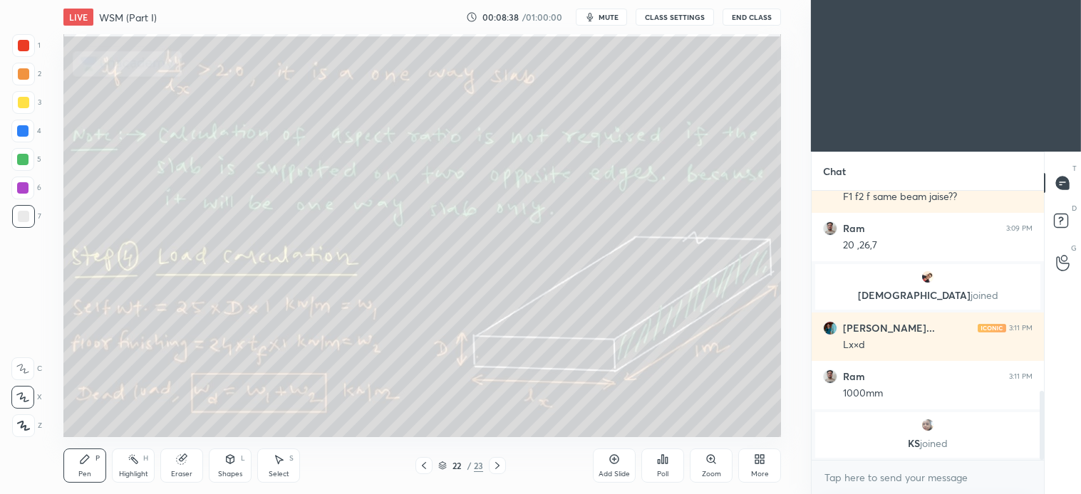
click at [279, 467] on div "Select S" at bounding box center [278, 466] width 43 height 34
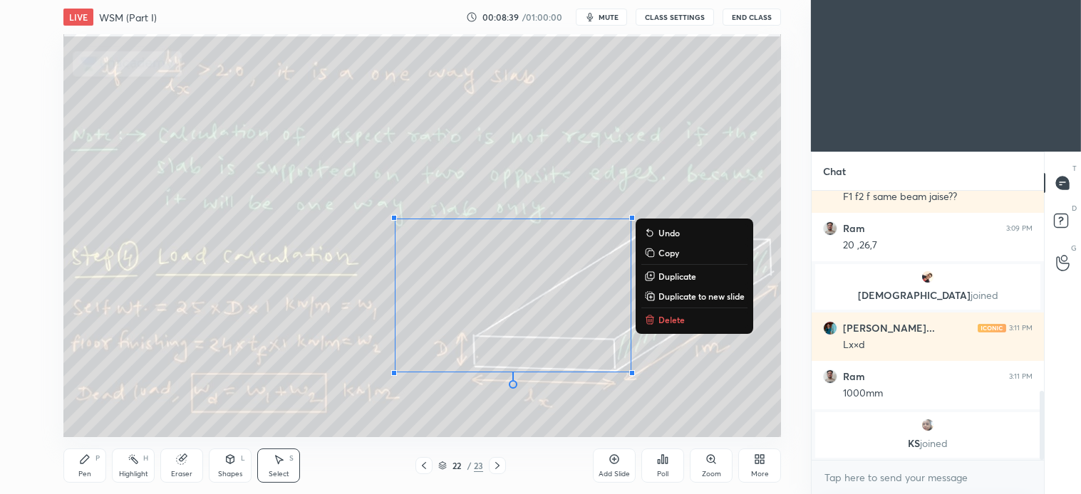
click at [670, 316] on p "Delete" at bounding box center [671, 319] width 26 height 11
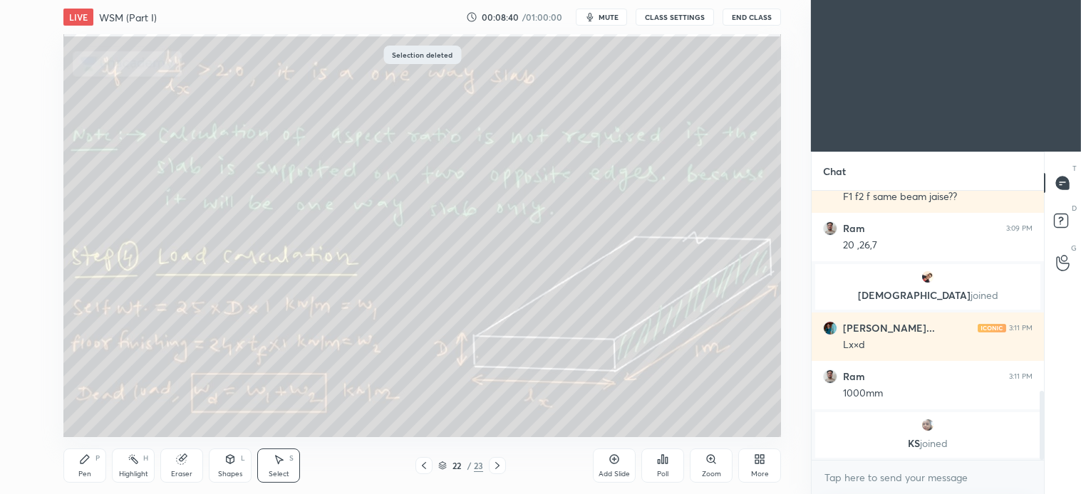
click at [89, 471] on div "Pen" at bounding box center [84, 474] width 13 height 7
click at [282, 464] on icon at bounding box center [278, 459] width 11 height 11
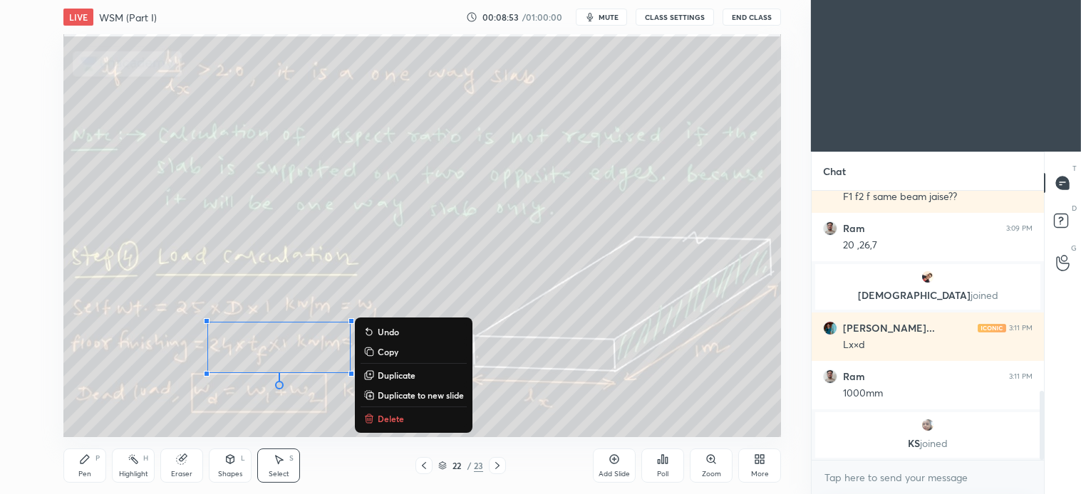
click at [398, 417] on p "Delete" at bounding box center [391, 418] width 26 height 11
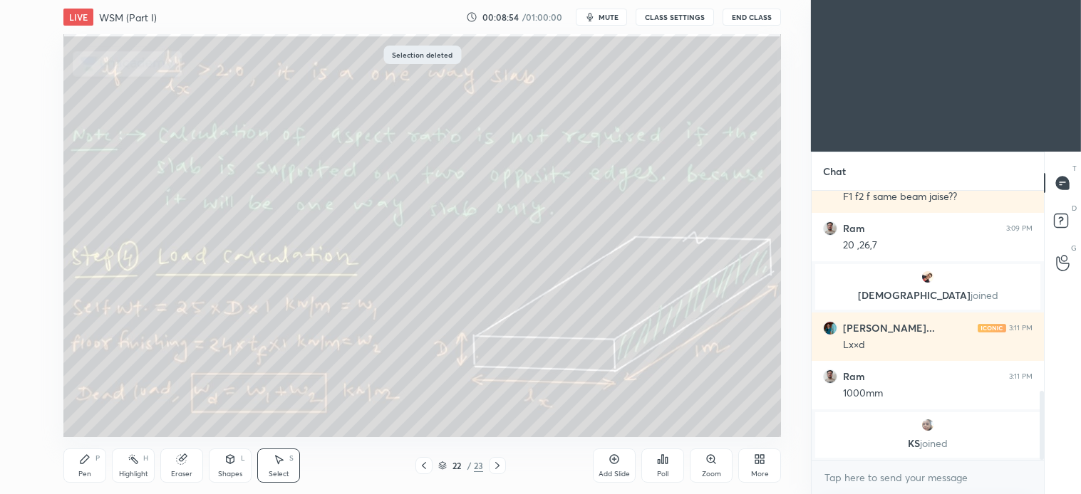
click at [98, 465] on div "Pen P" at bounding box center [84, 466] width 43 height 34
click at [61, 342] on div "Setting up your live class Poll for secs No correct answer Start poll" at bounding box center [423, 235] width 754 height 403
click at [284, 472] on div "Select" at bounding box center [279, 474] width 21 height 7
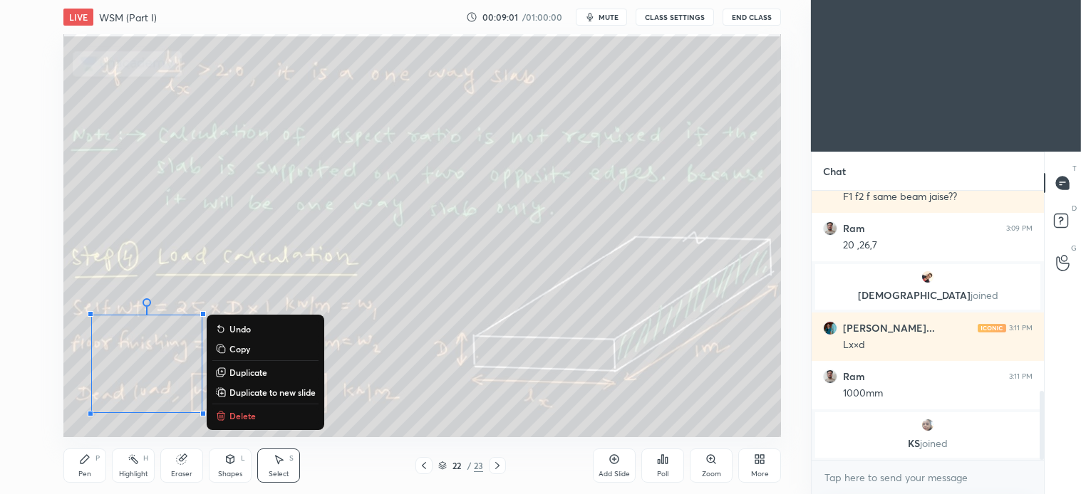
click at [240, 416] on p "Delete" at bounding box center [242, 415] width 26 height 11
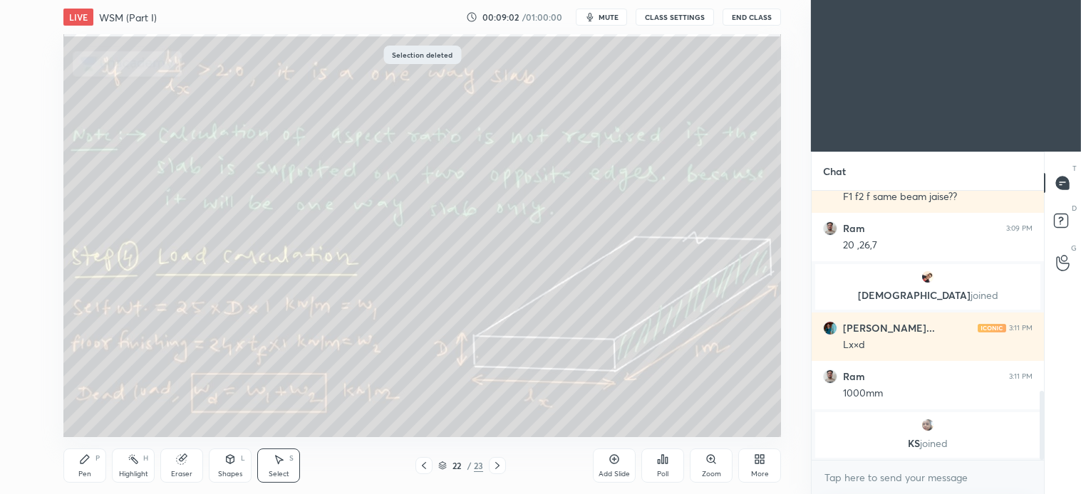
click at [88, 462] on icon at bounding box center [84, 459] width 11 height 11
click at [286, 463] on div "Select S" at bounding box center [278, 466] width 43 height 34
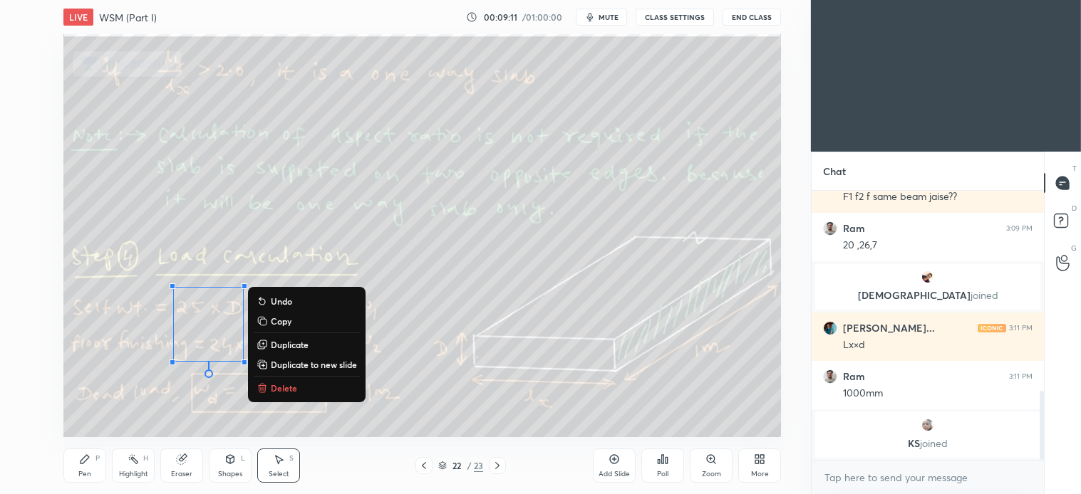
click at [293, 385] on p "Delete" at bounding box center [284, 388] width 26 height 11
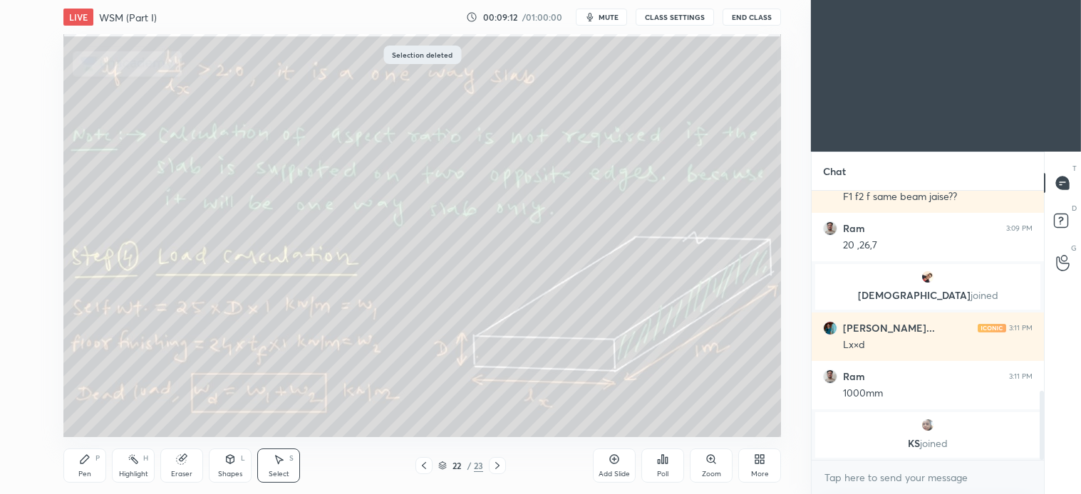
click at [88, 467] on div "Pen P" at bounding box center [84, 466] width 43 height 34
click at [289, 465] on div "Select S" at bounding box center [278, 466] width 43 height 34
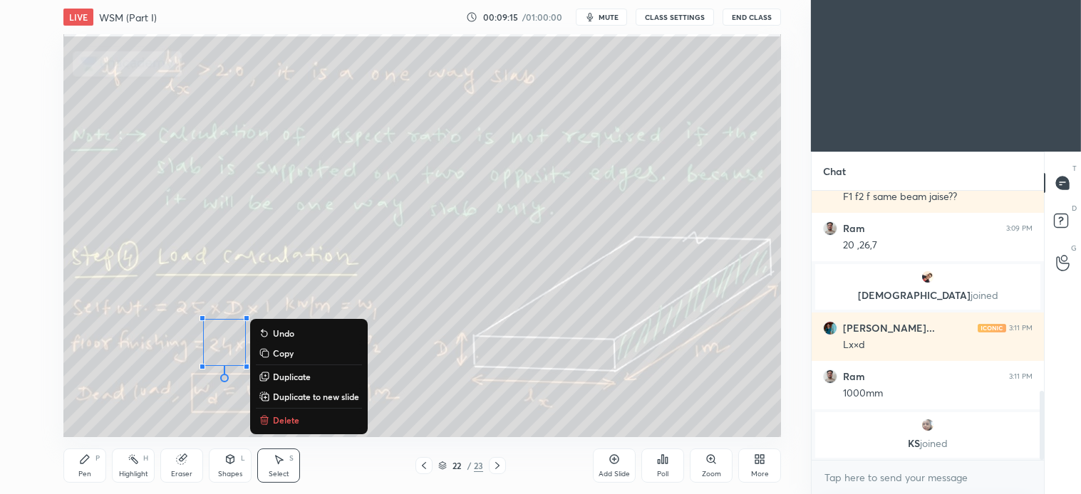
click at [307, 418] on button "Delete" at bounding box center [309, 420] width 106 height 17
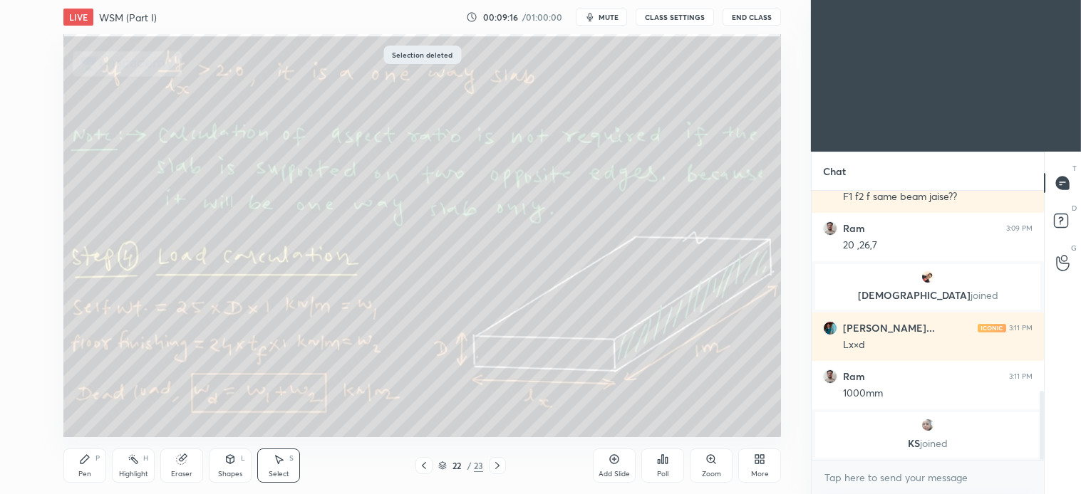
click at [502, 467] on icon at bounding box center [497, 465] width 11 height 11
click at [84, 464] on icon at bounding box center [84, 459] width 11 height 11
click at [283, 467] on div "Select S" at bounding box center [278, 466] width 43 height 34
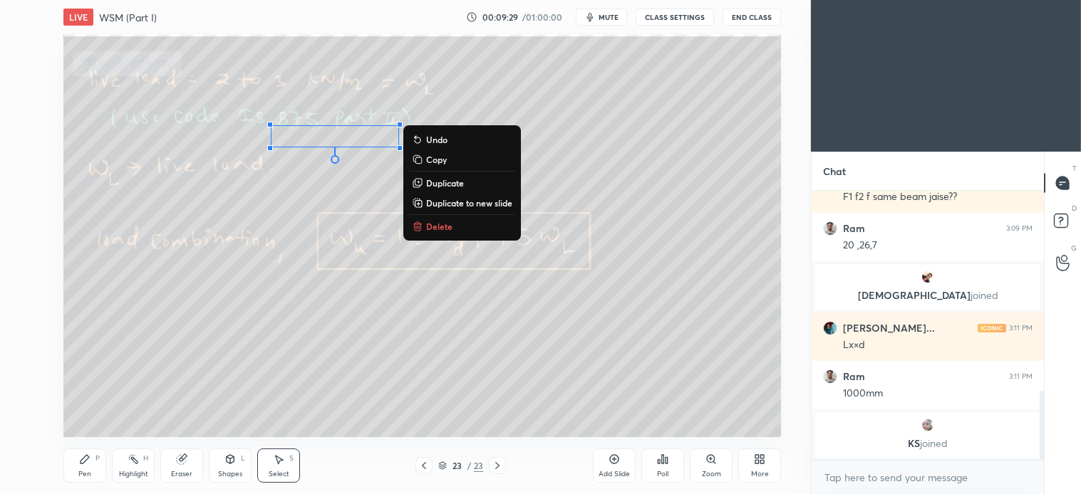
click at [454, 222] on button "Delete" at bounding box center [462, 226] width 106 height 17
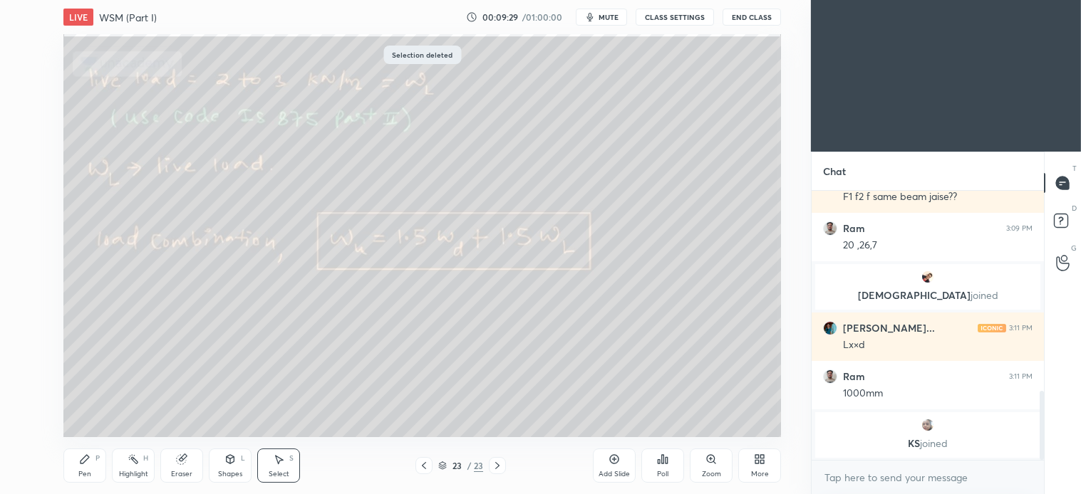
click at [88, 464] on icon at bounding box center [84, 459] width 11 height 11
click at [27, 75] on div at bounding box center [23, 73] width 11 height 11
click at [295, 466] on div "Select S" at bounding box center [278, 466] width 43 height 34
click at [534, 288] on div "0 ° Undo Copy Duplicate Duplicate to new slide Delete" at bounding box center [421, 235] width 717 height 403
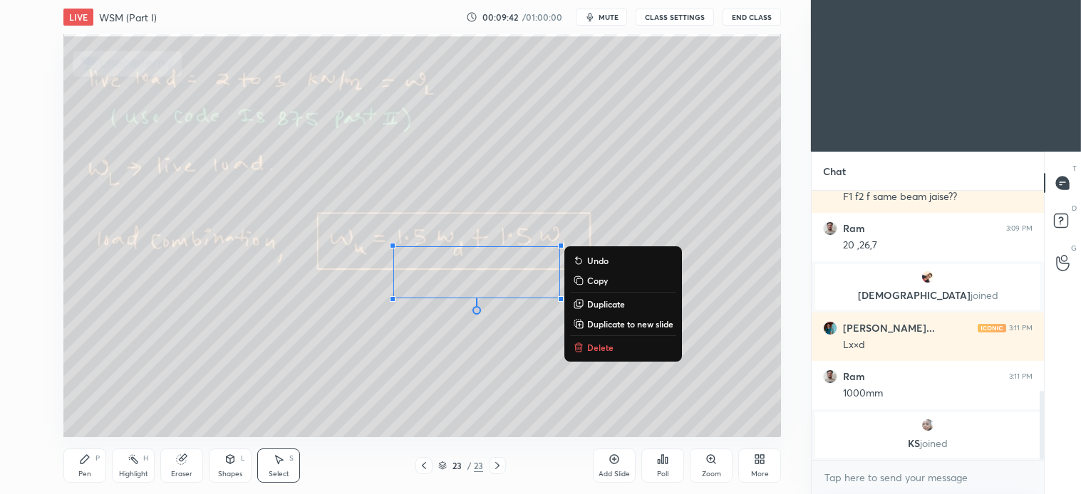
click at [517, 349] on div "0 ° Undo Copy Duplicate Duplicate to new slide Delete" at bounding box center [421, 235] width 717 height 403
click at [602, 350] on p "Delete" at bounding box center [600, 347] width 26 height 11
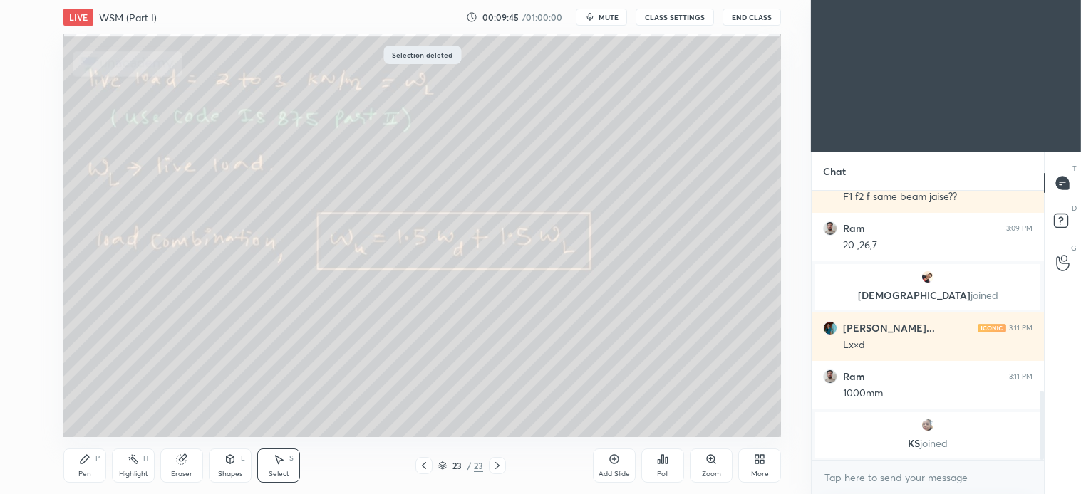
click at [501, 462] on icon at bounding box center [497, 465] width 11 height 11
click at [495, 463] on icon at bounding box center [497, 465] width 4 height 7
click at [759, 467] on div "More" at bounding box center [759, 466] width 43 height 34
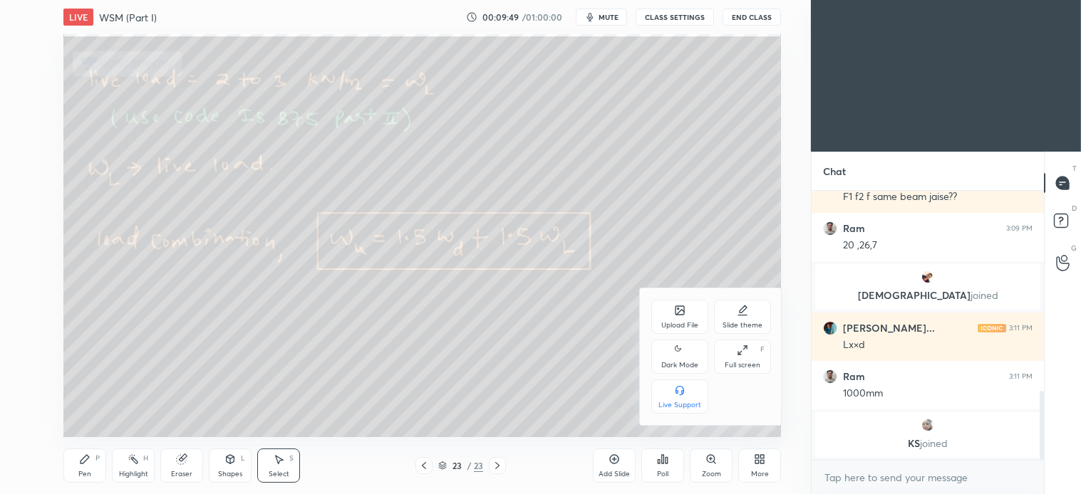
click at [684, 312] on icon at bounding box center [680, 312] width 8 height 5
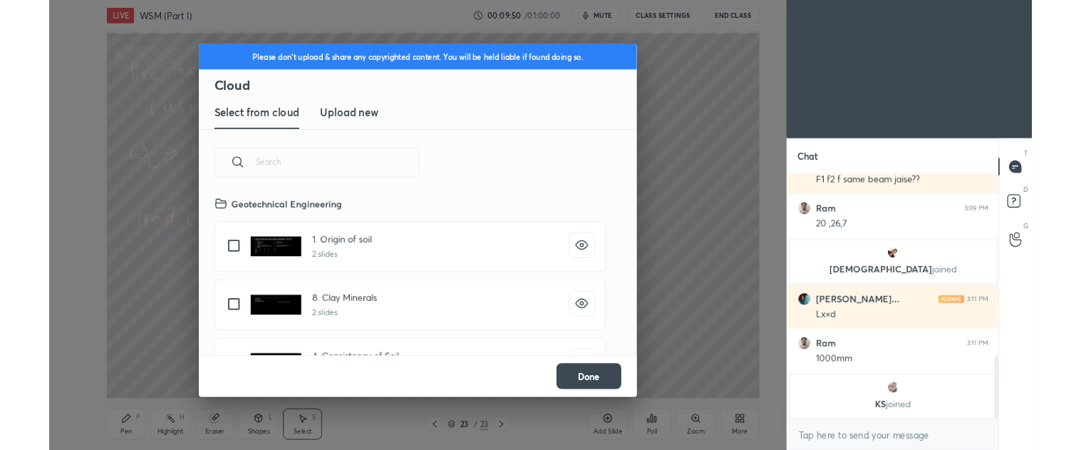
scroll to position [175, 457]
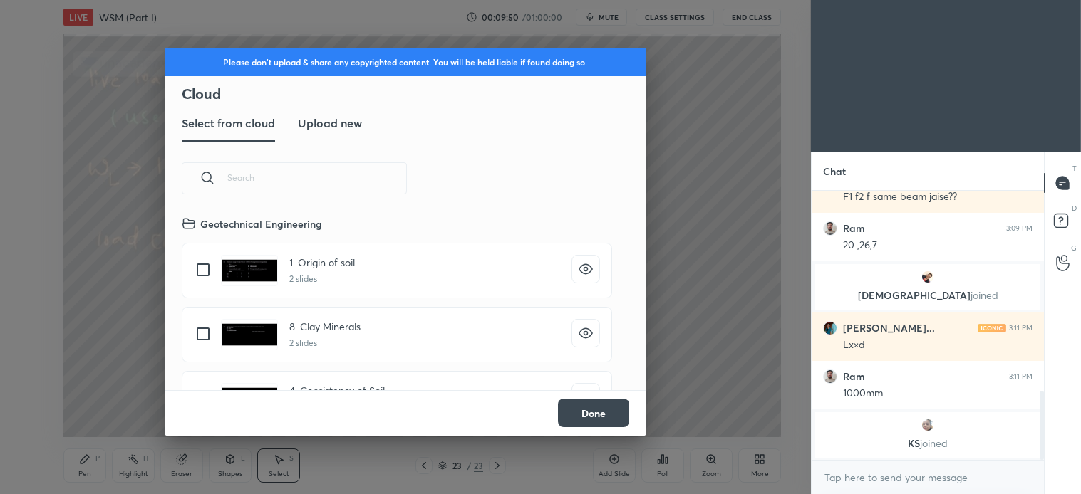
click at [336, 121] on h3 "Upload new" at bounding box center [330, 123] width 64 height 17
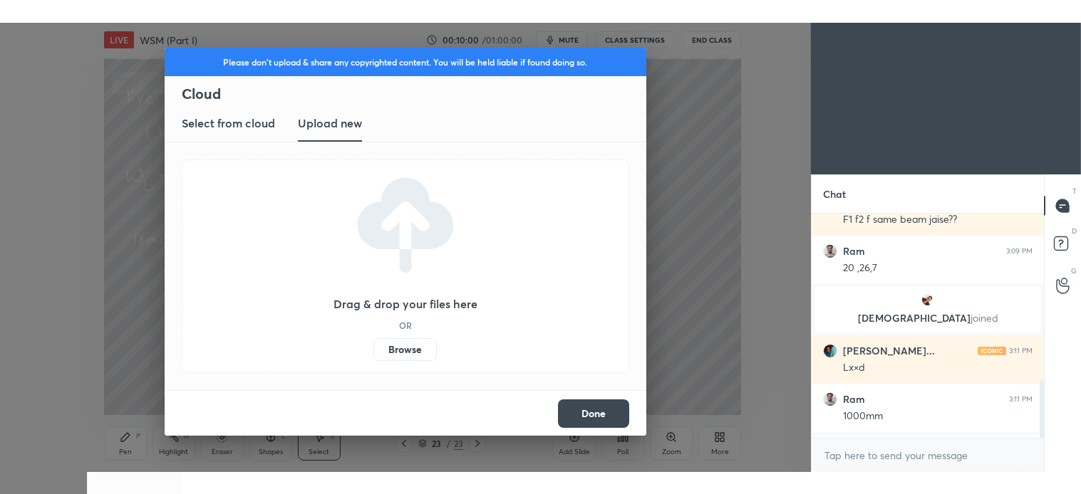
scroll to position [5, 4]
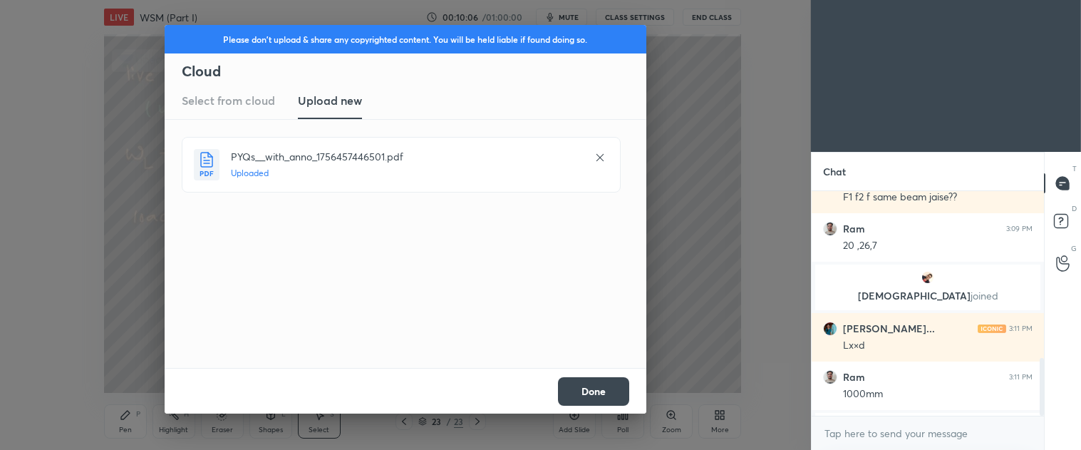
click at [601, 401] on button "Done" at bounding box center [593, 391] width 71 height 28
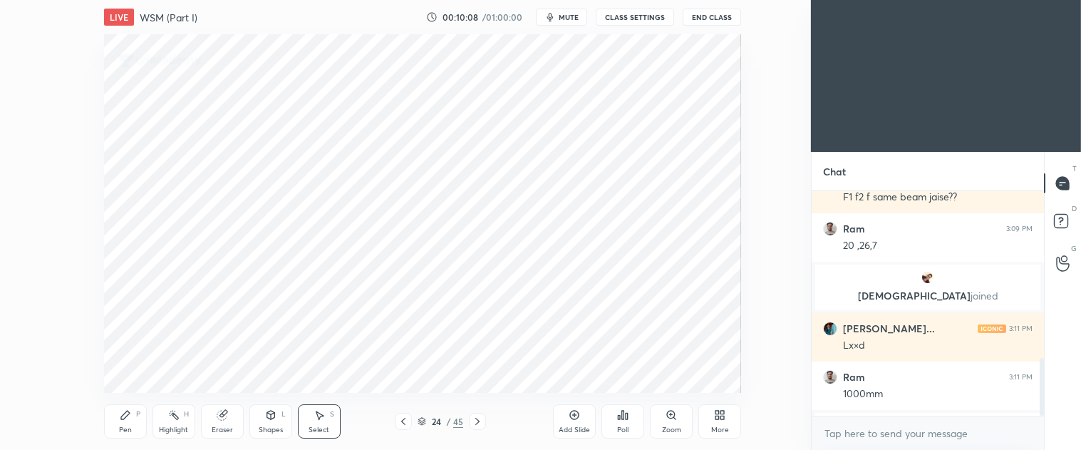
click at [573, 13] on span "mute" at bounding box center [569, 17] width 20 height 10
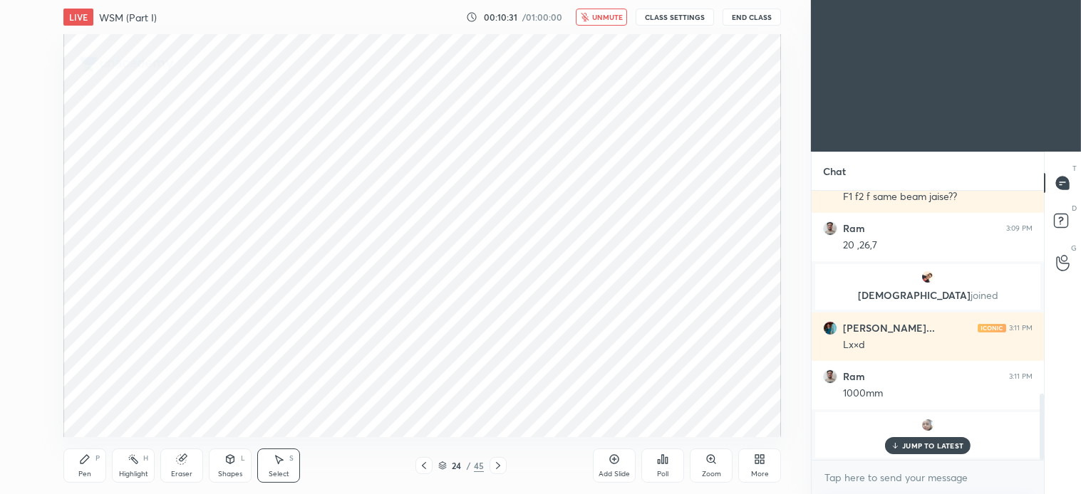
scroll to position [827, 0]
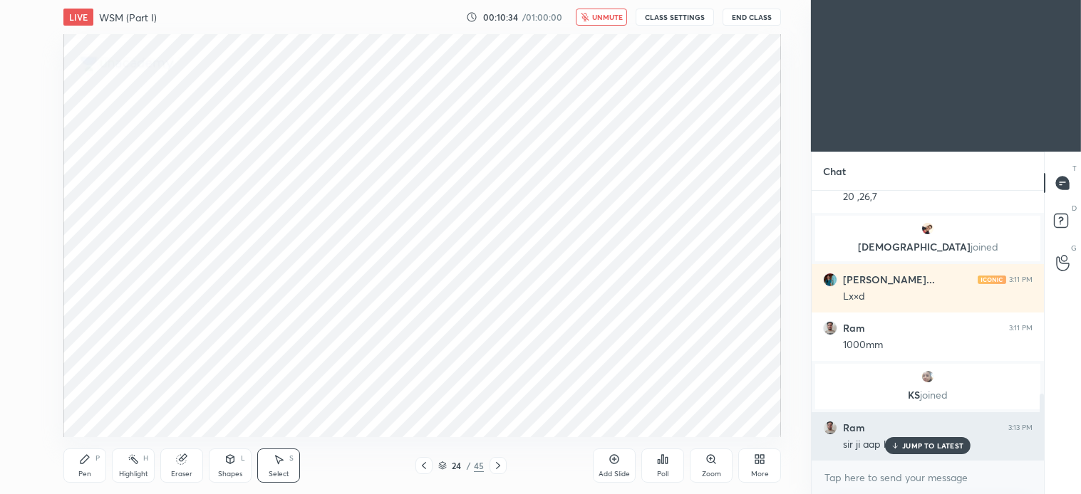
click at [930, 447] on p "JUMP TO LATEST" at bounding box center [932, 446] width 61 height 9
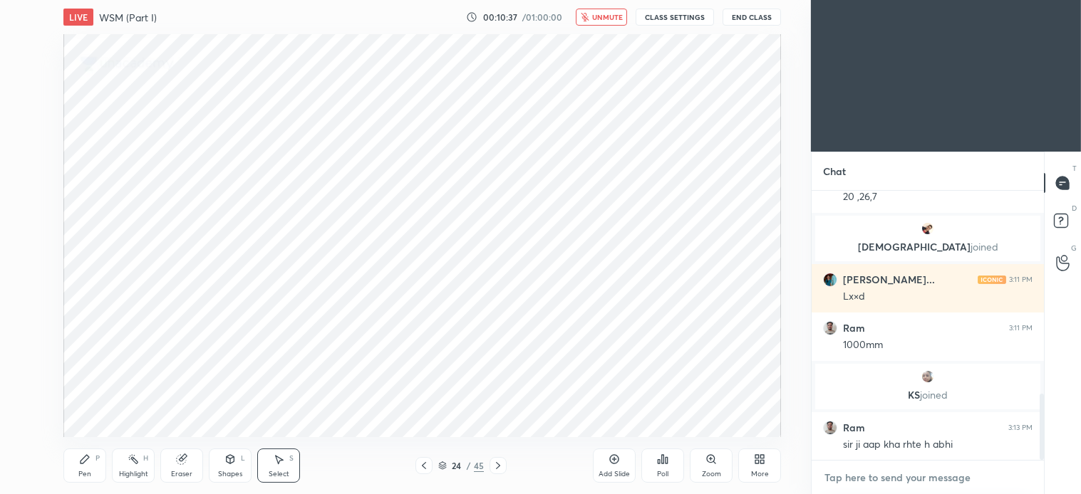
click at [958, 482] on textarea at bounding box center [927, 478] width 209 height 23
click at [507, 469] on div "24 / 45" at bounding box center [460, 465] width 265 height 17
click at [497, 468] on icon at bounding box center [498, 465] width 4 height 7
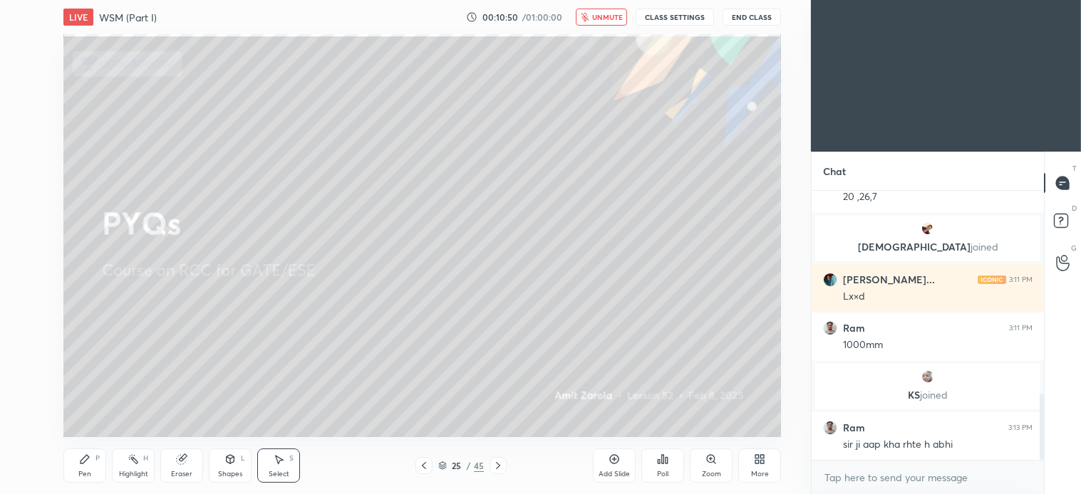
click at [85, 463] on icon at bounding box center [84, 459] width 11 height 11
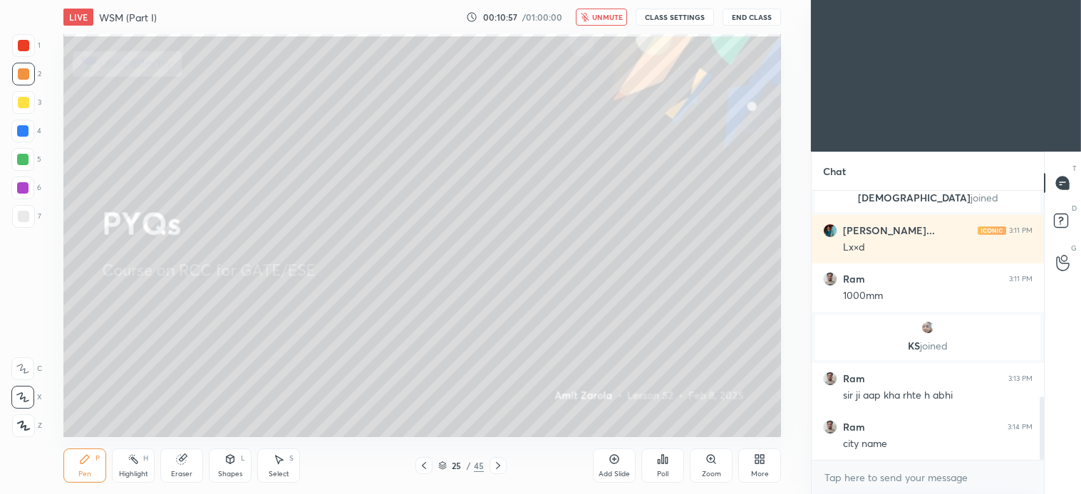
click at [90, 464] on icon at bounding box center [84, 459] width 11 height 11
click at [611, 21] on span "unmute" at bounding box center [607, 17] width 31 height 10
click at [497, 466] on icon at bounding box center [497, 465] width 11 height 11
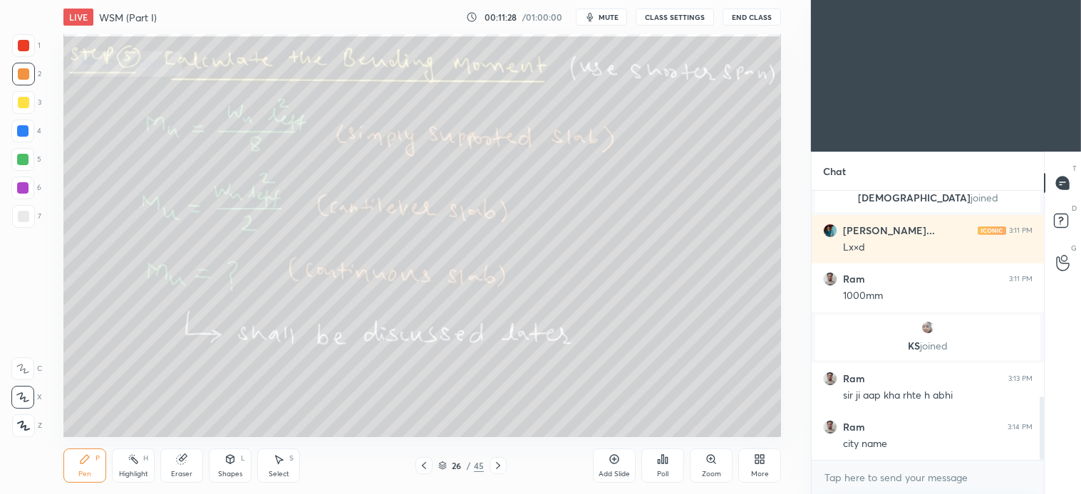
click at [230, 460] on icon at bounding box center [230, 461] width 0 height 5
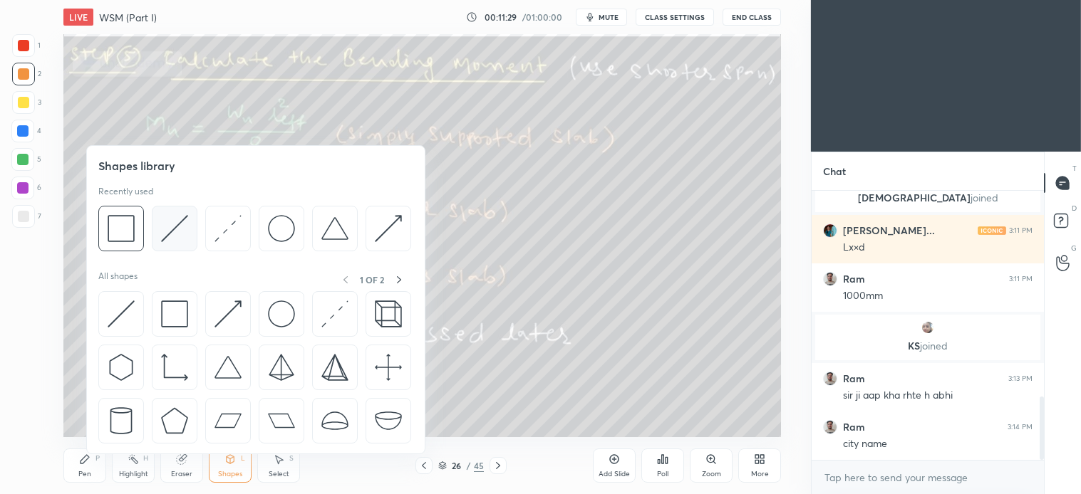
click at [188, 229] on div at bounding box center [175, 229] width 46 height 46
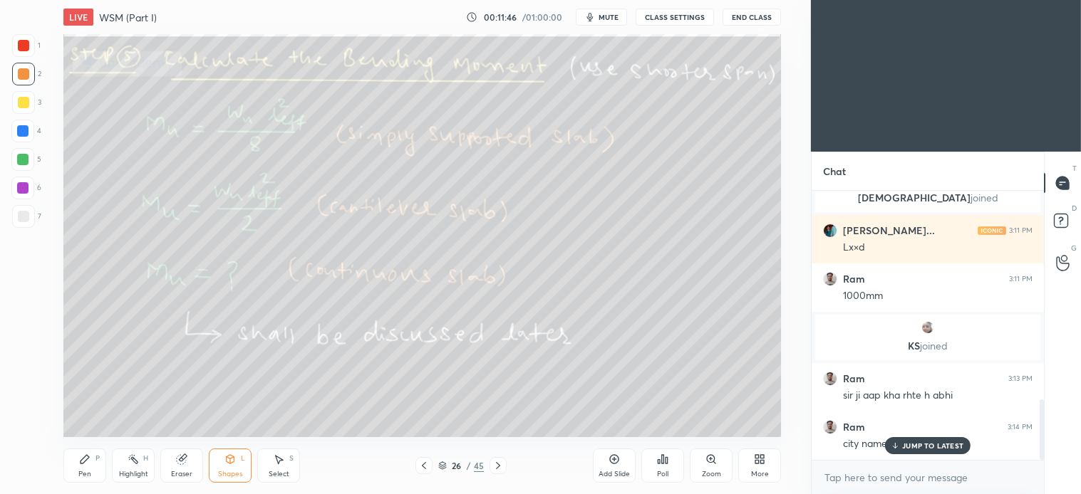
scroll to position [924, 0]
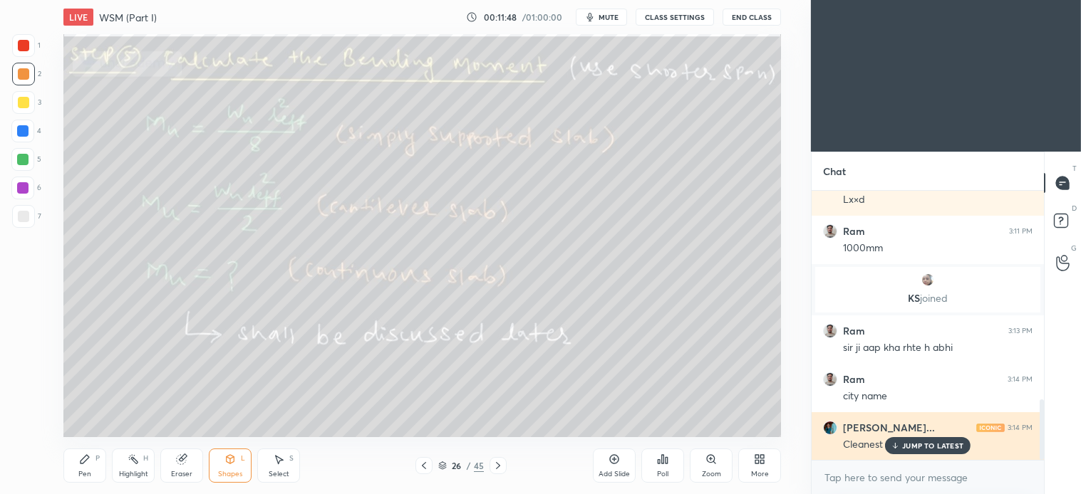
click at [918, 450] on p "JUMP TO LATEST" at bounding box center [932, 446] width 61 height 9
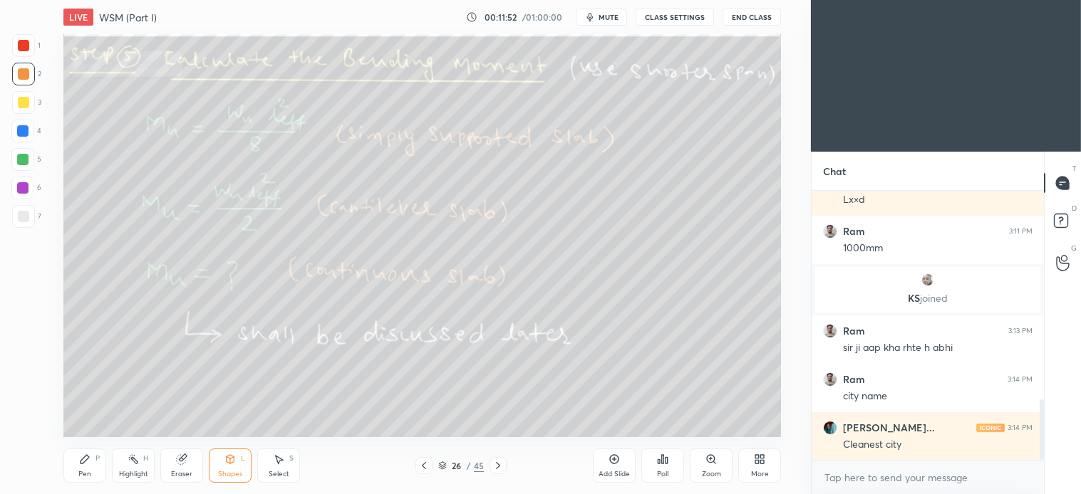
click at [97, 462] on div "P" at bounding box center [97, 458] width 4 height 7
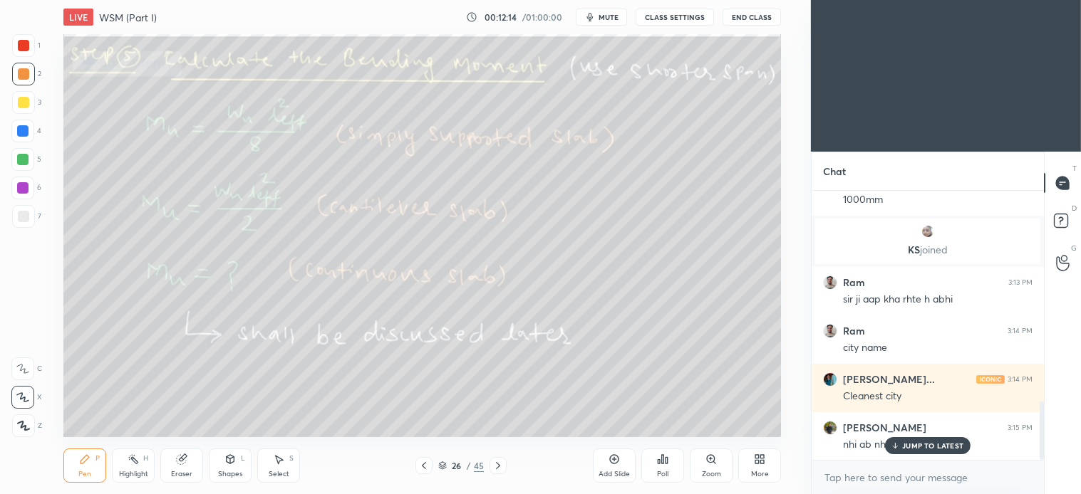
click at [281, 466] on div "Select S" at bounding box center [278, 466] width 43 height 34
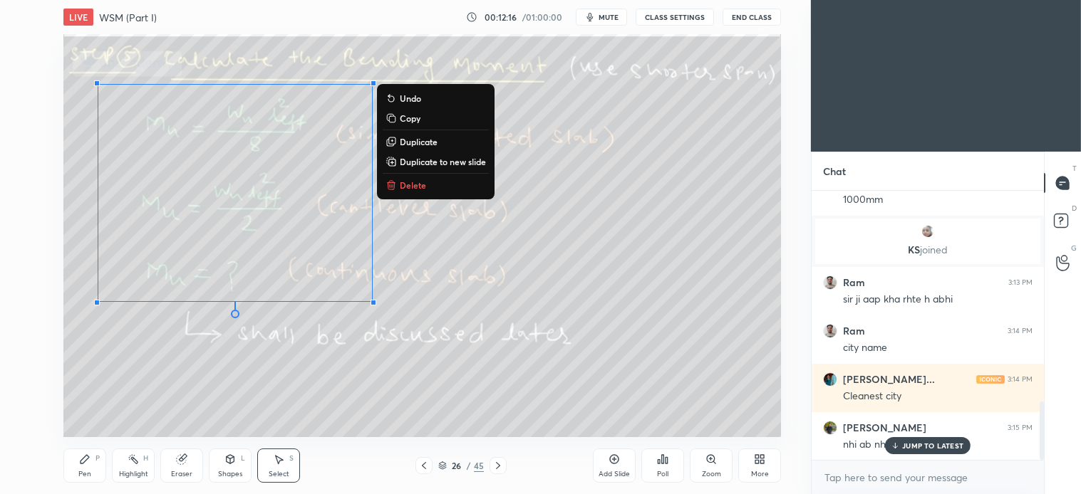
click at [416, 175] on div "0 ° Undo Copy Duplicate Duplicate to new slide Delete" at bounding box center [421, 235] width 717 height 403
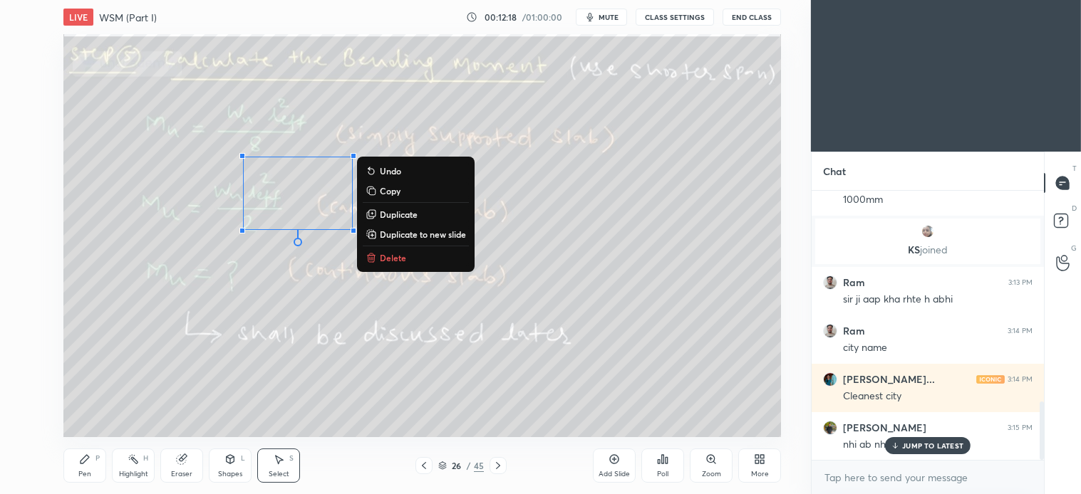
click at [394, 258] on p "Delete" at bounding box center [393, 257] width 26 height 11
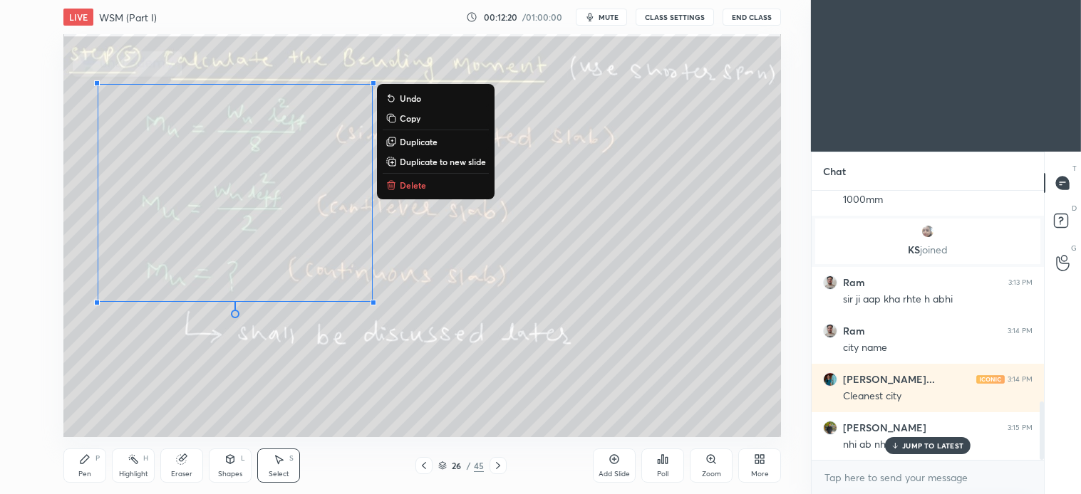
click at [422, 178] on button "Delete" at bounding box center [436, 185] width 106 height 17
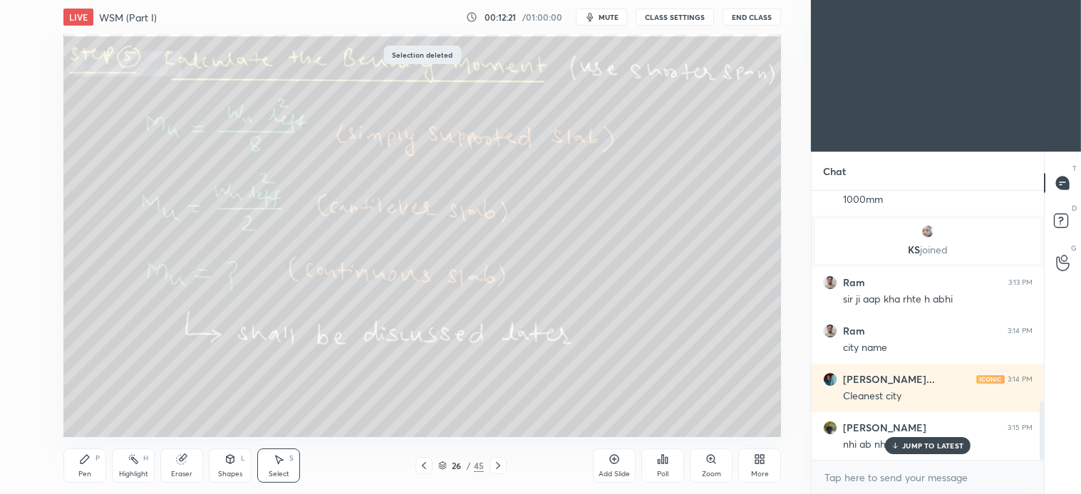
click at [87, 461] on icon at bounding box center [84, 459] width 11 height 11
click at [282, 465] on icon at bounding box center [278, 459] width 11 height 11
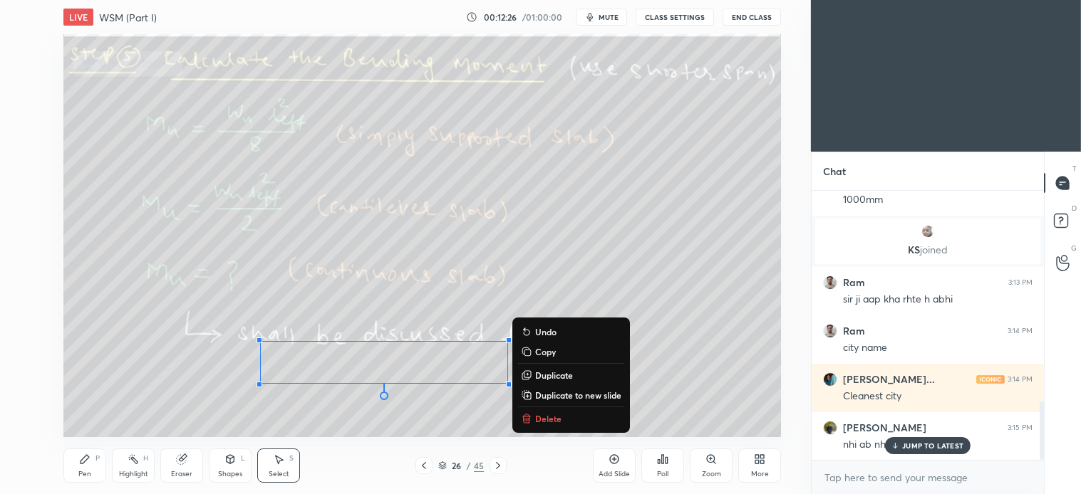
click at [556, 418] on p "Delete" at bounding box center [548, 418] width 26 height 11
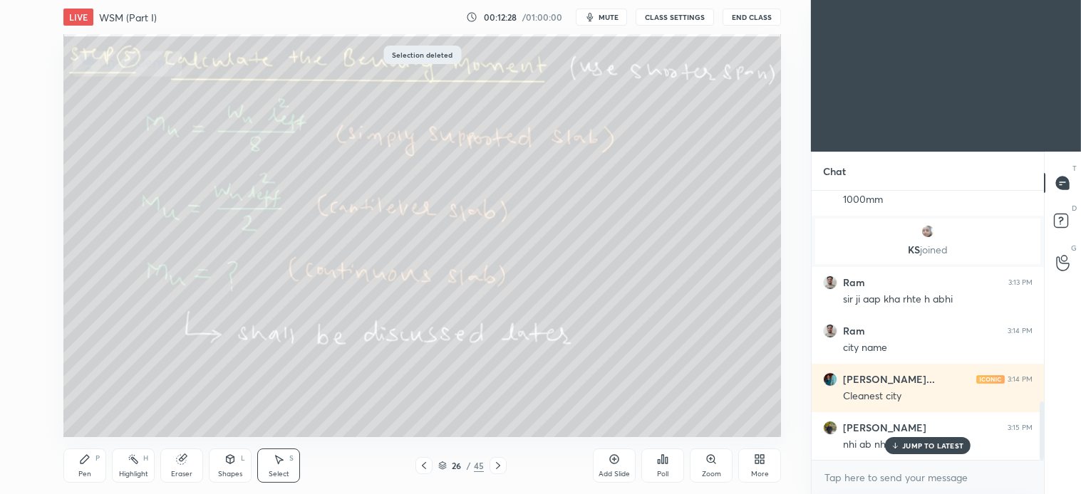
click at [80, 464] on icon at bounding box center [84, 459] width 11 height 11
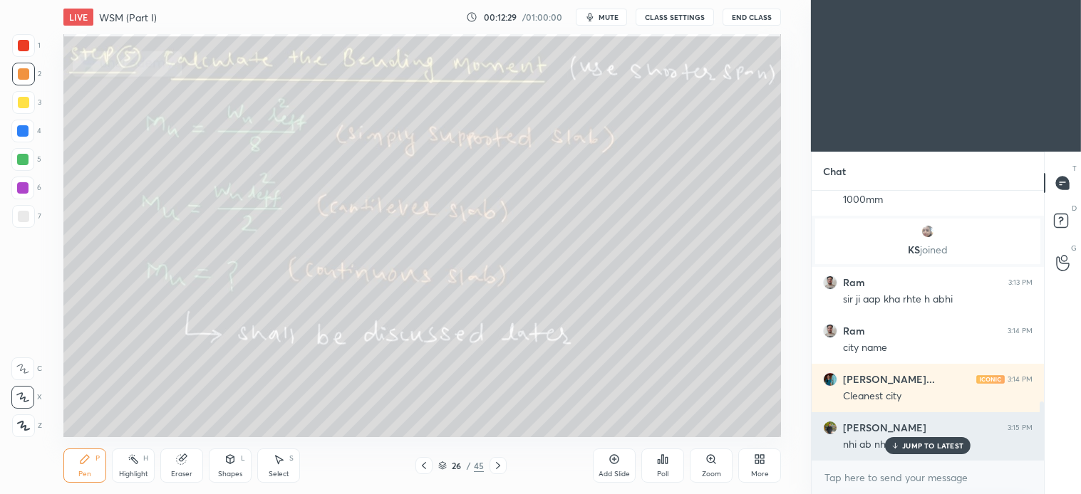
click at [922, 447] on p "JUMP TO LATEST" at bounding box center [932, 446] width 61 height 9
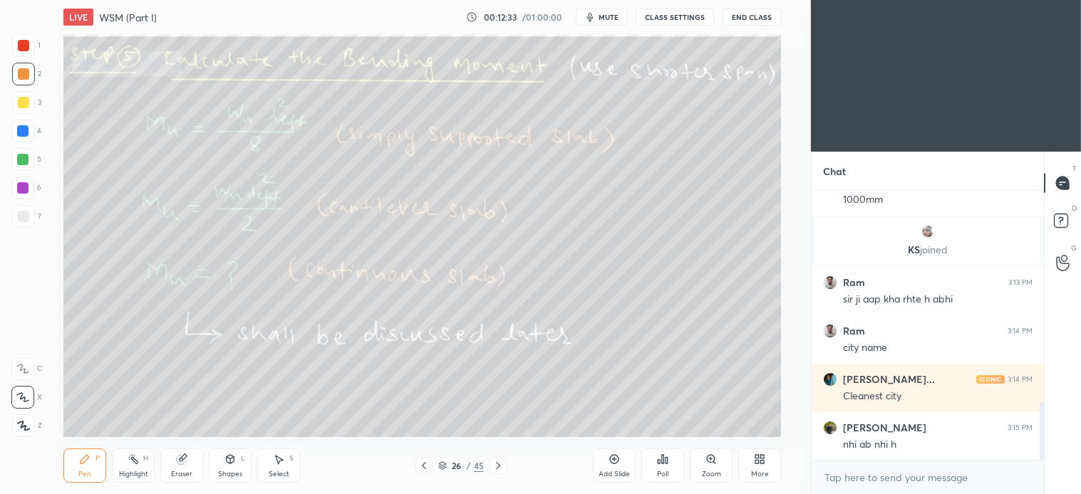
click at [499, 465] on icon at bounding box center [497, 465] width 11 height 11
click at [232, 467] on div "Shapes L" at bounding box center [230, 466] width 43 height 34
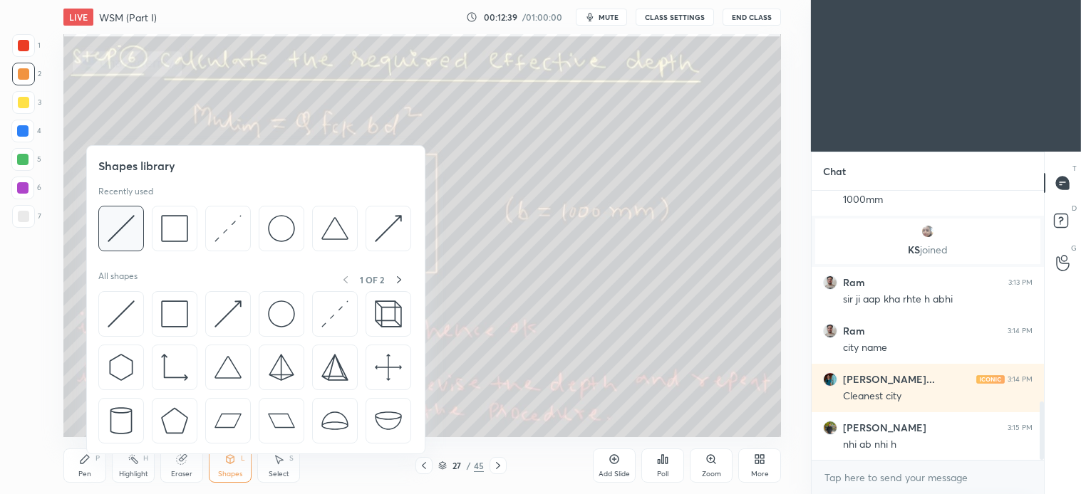
click at [119, 233] on img at bounding box center [121, 228] width 27 height 27
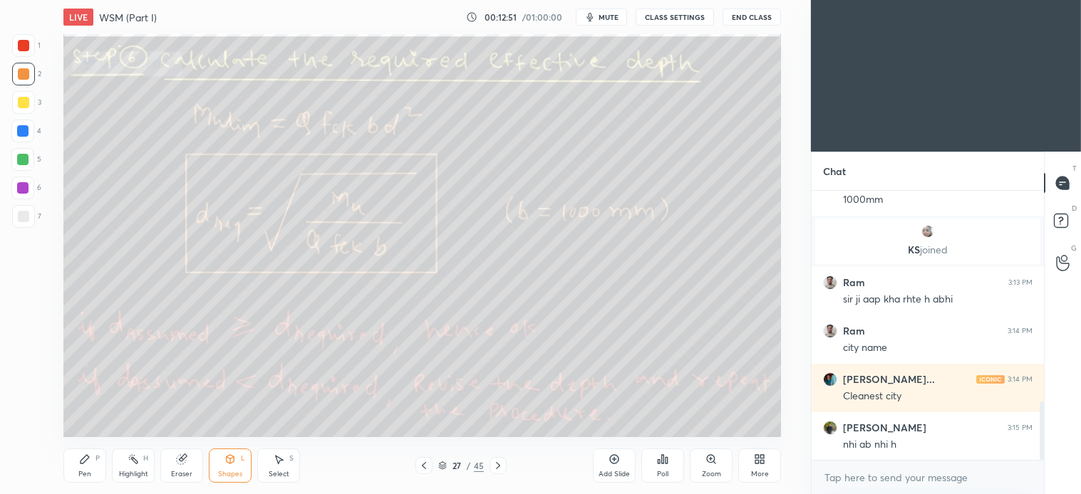
click at [85, 461] on icon at bounding box center [85, 459] width 9 height 9
click at [424, 467] on icon at bounding box center [424, 465] width 4 height 7
click at [504, 466] on div at bounding box center [497, 465] width 17 height 17
click at [925, 449] on p "JUMP TO LATEST" at bounding box center [932, 446] width 61 height 9
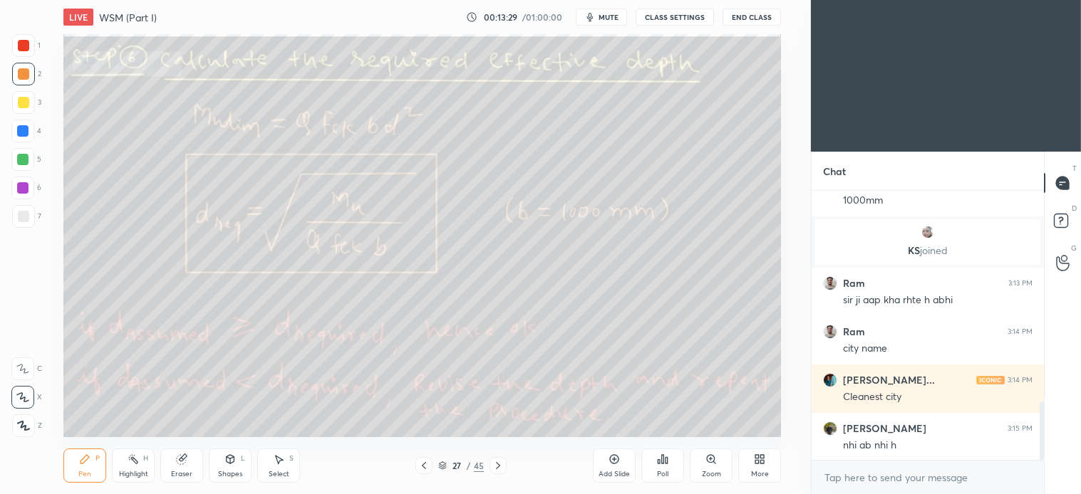
scroll to position [972, 0]
click at [280, 467] on div "Select S" at bounding box center [278, 466] width 43 height 34
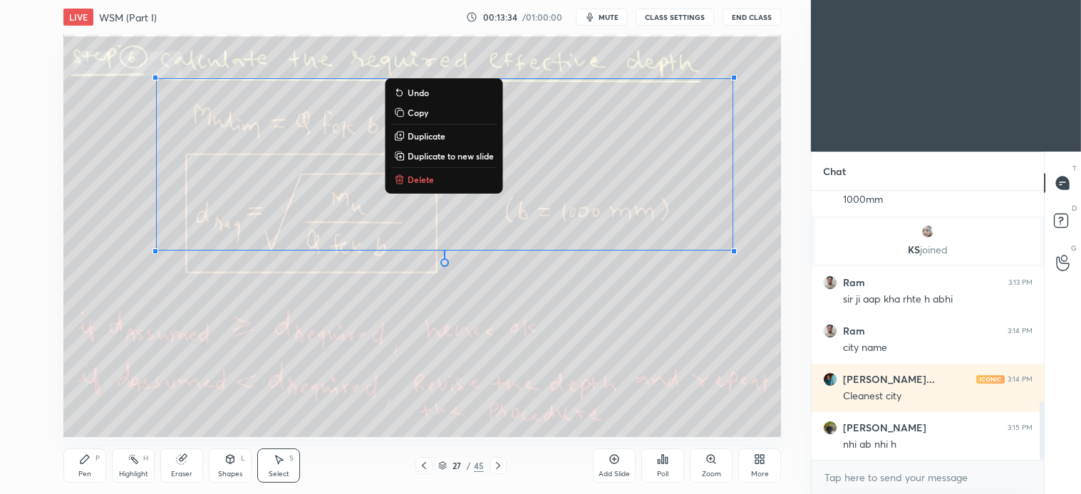
click at [415, 175] on p "Delete" at bounding box center [420, 179] width 26 height 11
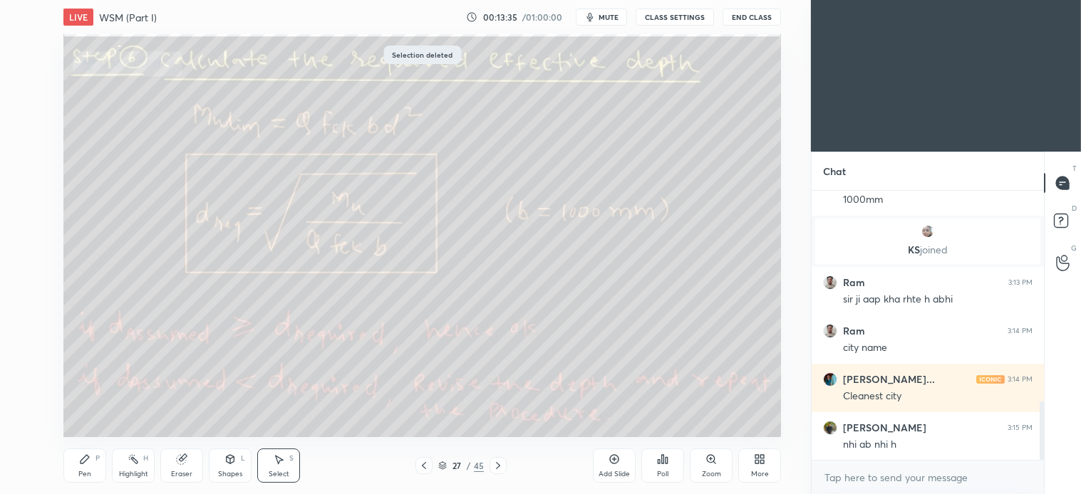
click at [95, 467] on div "Pen P" at bounding box center [84, 466] width 43 height 34
click at [90, 459] on icon at bounding box center [84, 459] width 11 height 11
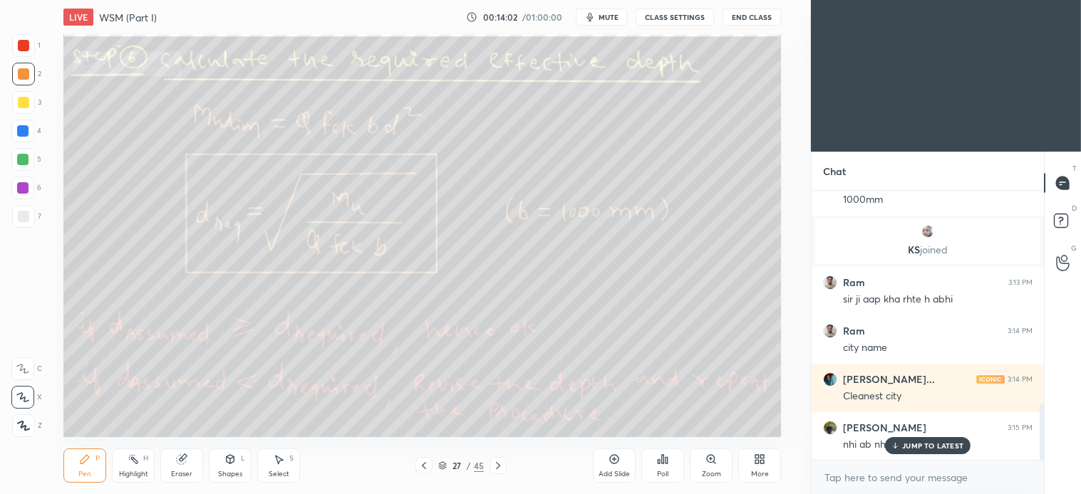
scroll to position [1021, 0]
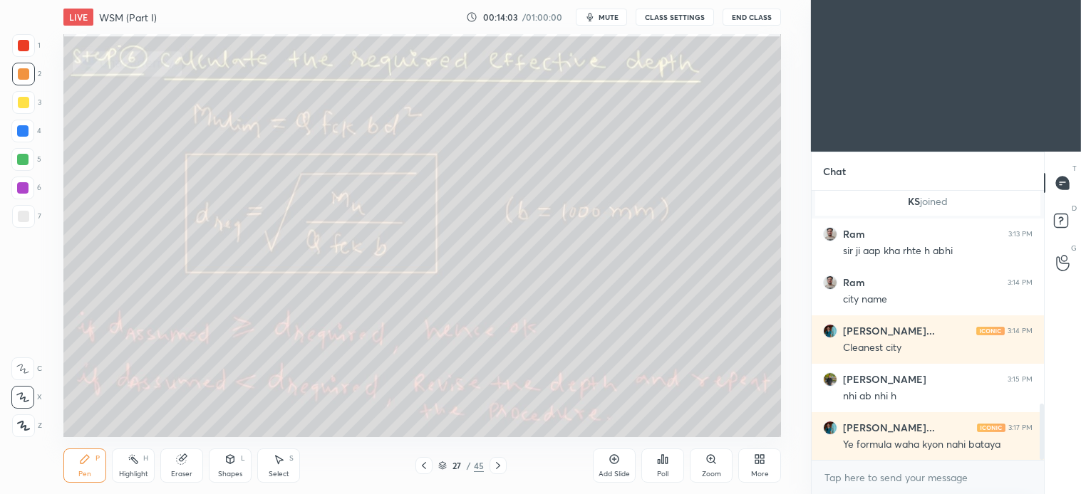
click at [286, 472] on div "Select" at bounding box center [279, 474] width 21 height 7
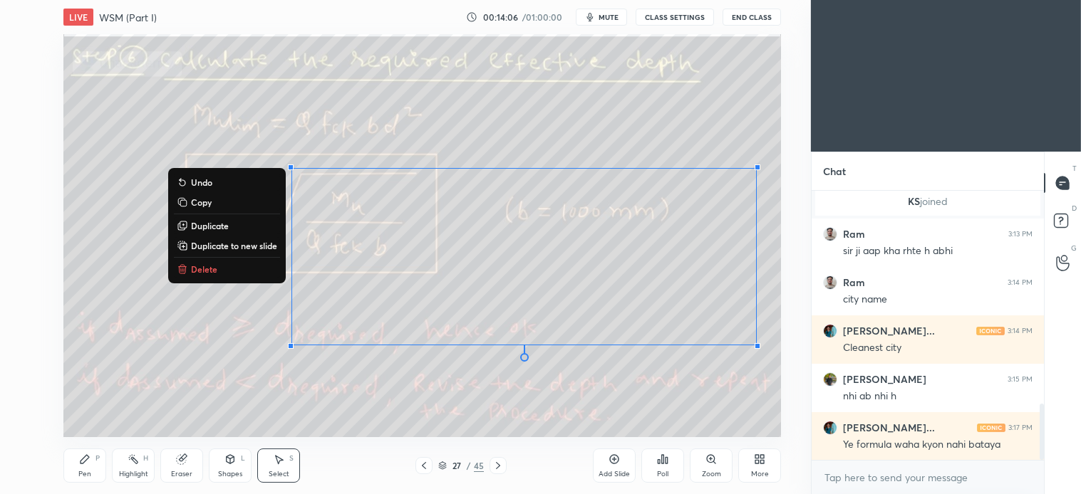
click at [211, 264] on p "Delete" at bounding box center [204, 269] width 26 height 11
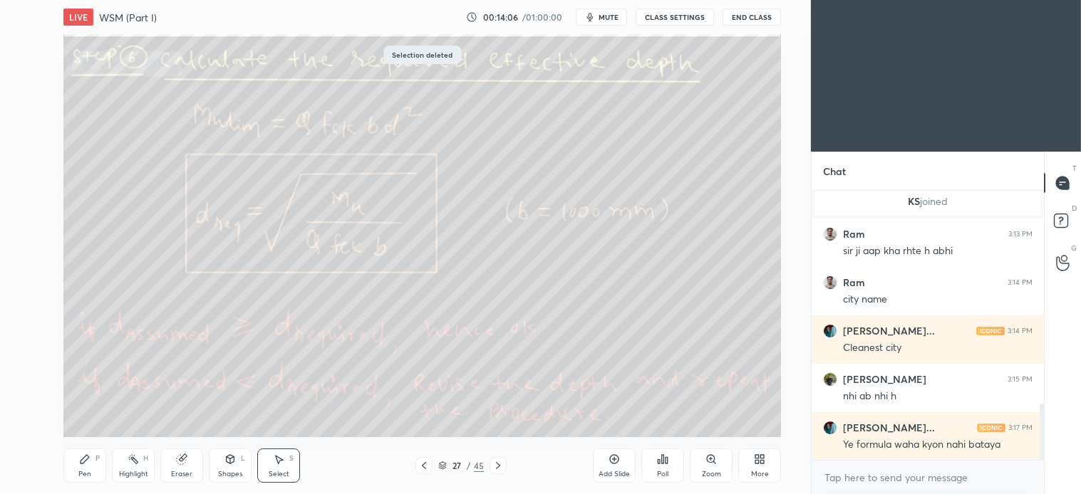
click at [90, 461] on icon at bounding box center [84, 459] width 11 height 11
click at [31, 162] on div at bounding box center [22, 159] width 23 height 23
click at [285, 464] on div "Select S" at bounding box center [278, 466] width 43 height 34
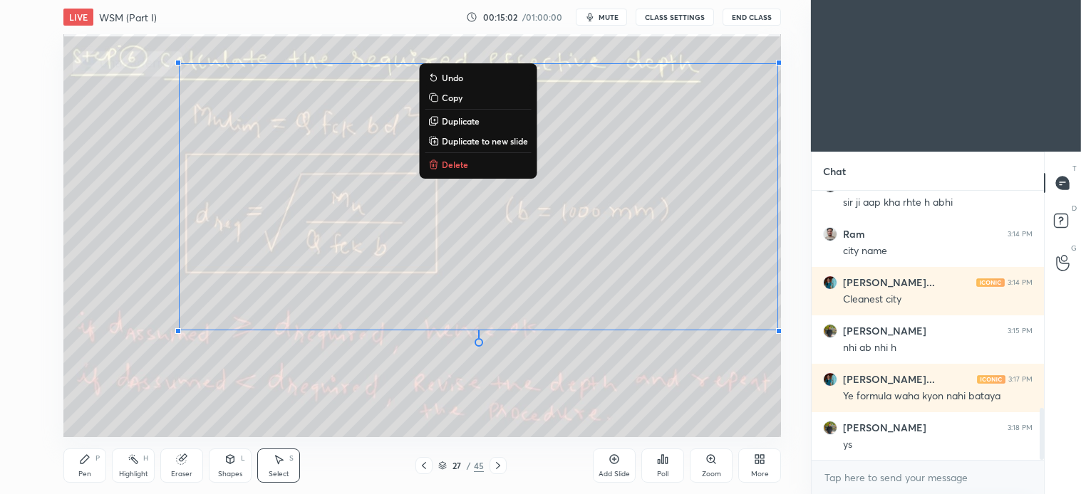
scroll to position [1118, 0]
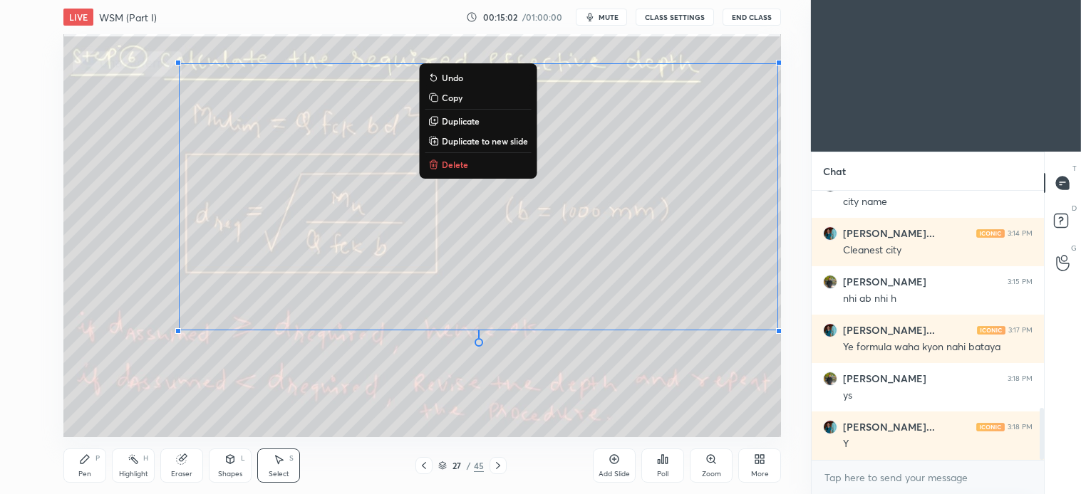
click at [442, 157] on button "Delete" at bounding box center [478, 164] width 106 height 17
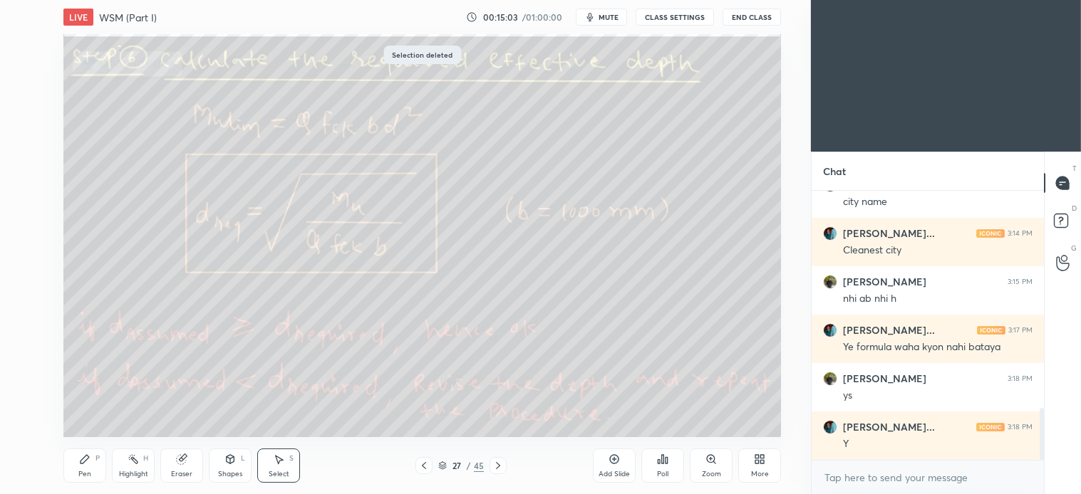
click at [97, 465] on div "Pen P" at bounding box center [84, 466] width 43 height 34
click at [93, 458] on div "Pen P" at bounding box center [84, 466] width 43 height 34
click at [279, 464] on icon at bounding box center [278, 459] width 11 height 11
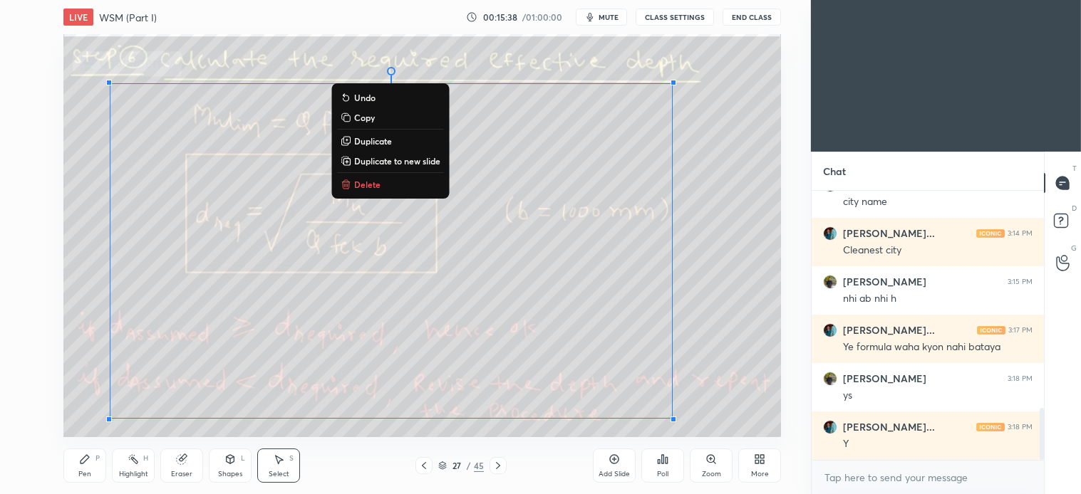
click at [357, 181] on p "Delete" at bounding box center [367, 184] width 26 height 11
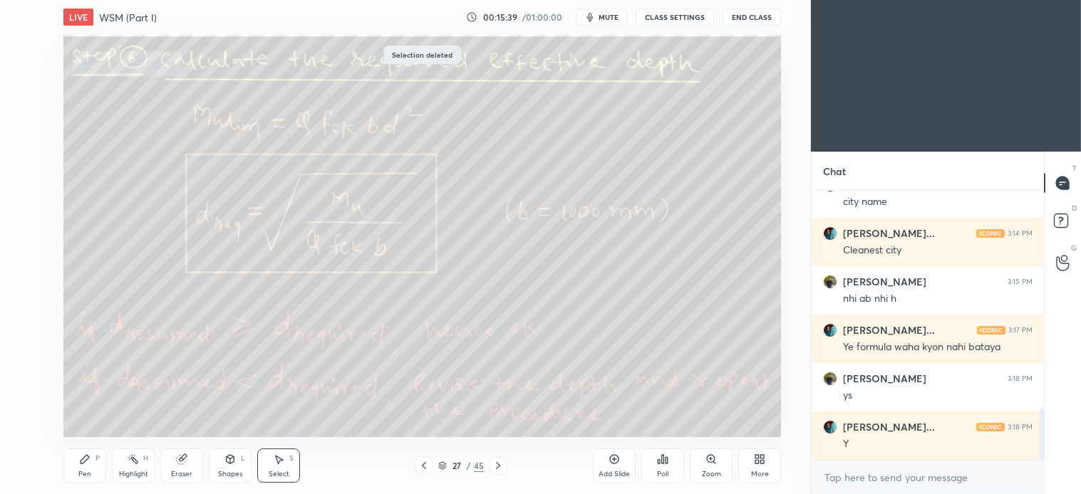
click at [497, 459] on div at bounding box center [497, 465] width 17 height 17
click at [93, 456] on div "Pen P" at bounding box center [84, 466] width 43 height 34
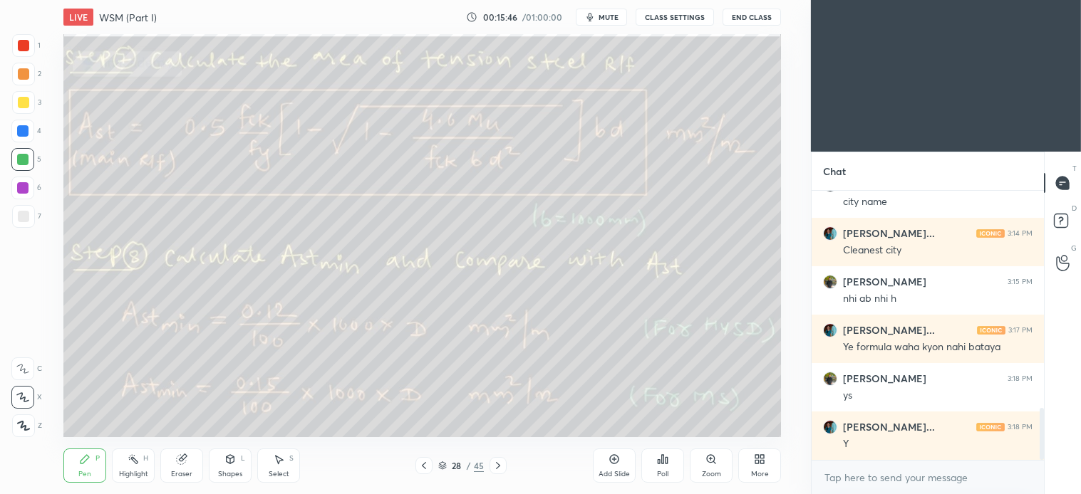
click at [32, 108] on div at bounding box center [23, 102] width 23 height 23
click at [98, 469] on div "Pen P" at bounding box center [84, 466] width 43 height 34
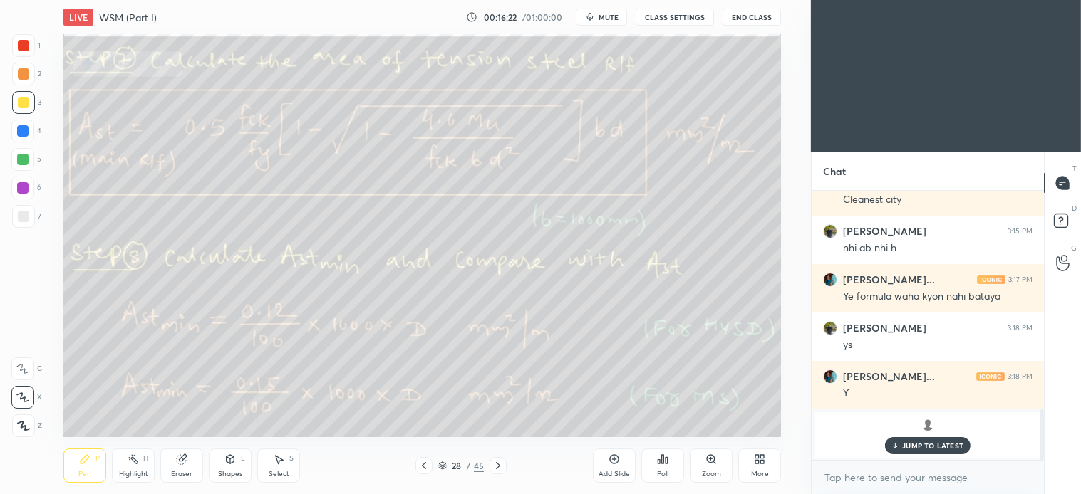
click at [289, 467] on div "Select S" at bounding box center [278, 466] width 43 height 34
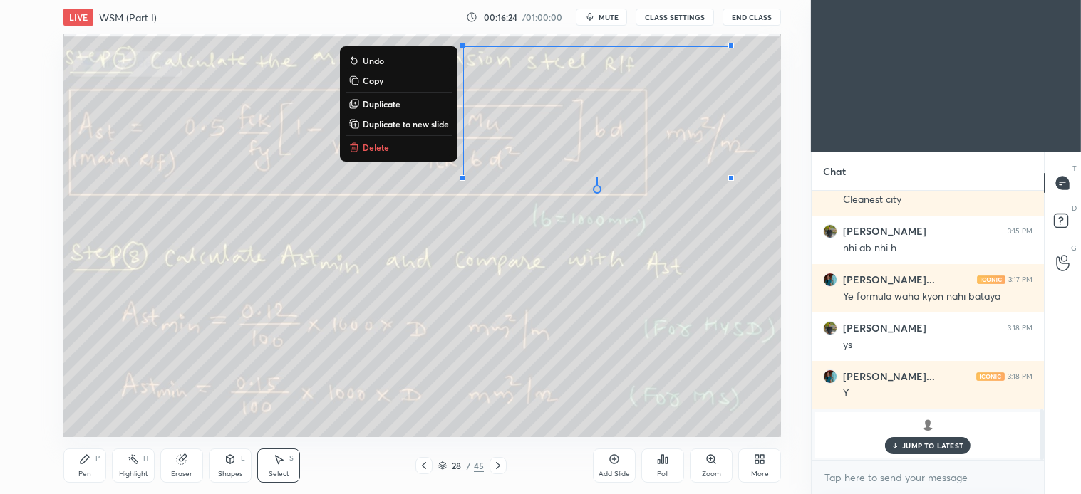
click at [375, 142] on p "Delete" at bounding box center [376, 147] width 26 height 11
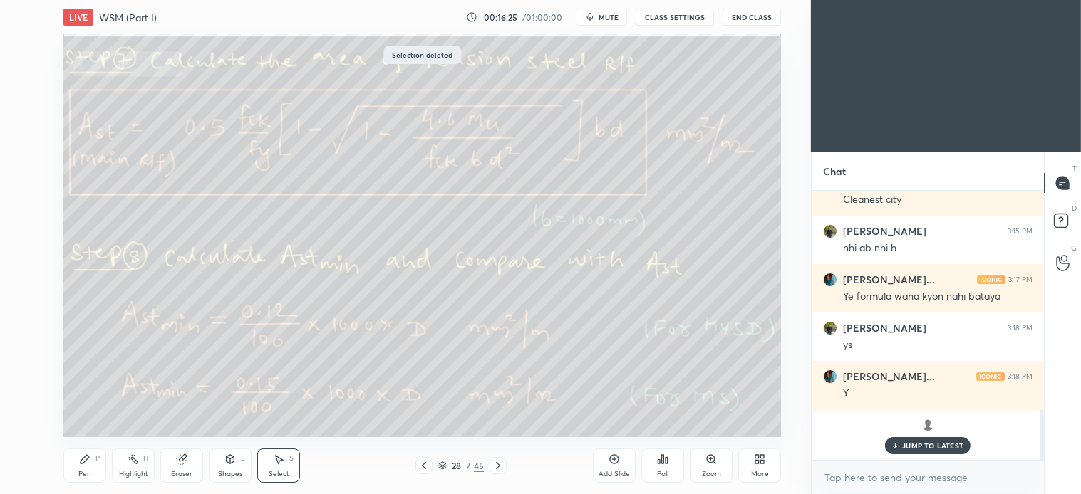
click at [85, 471] on div "Pen" at bounding box center [84, 474] width 13 height 7
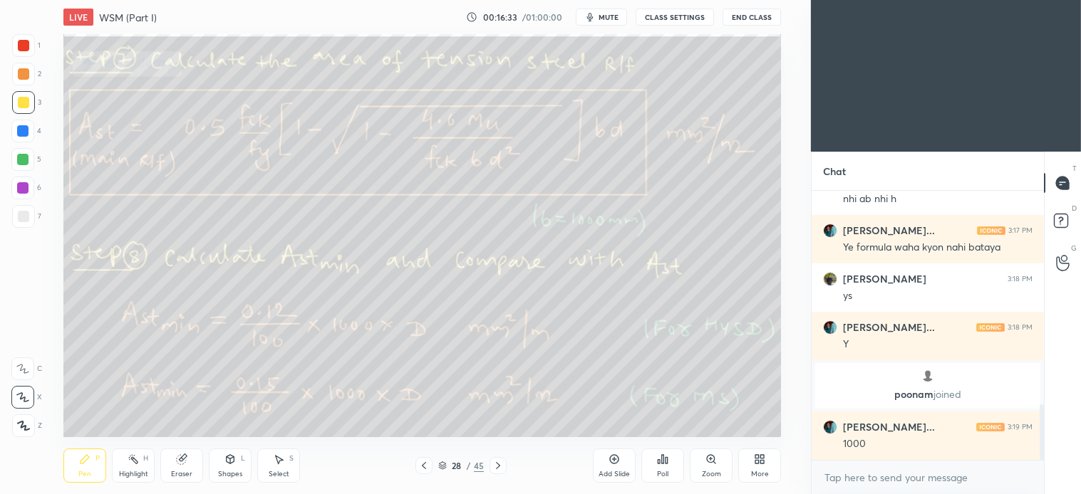
click at [288, 456] on div "Select S" at bounding box center [278, 466] width 43 height 34
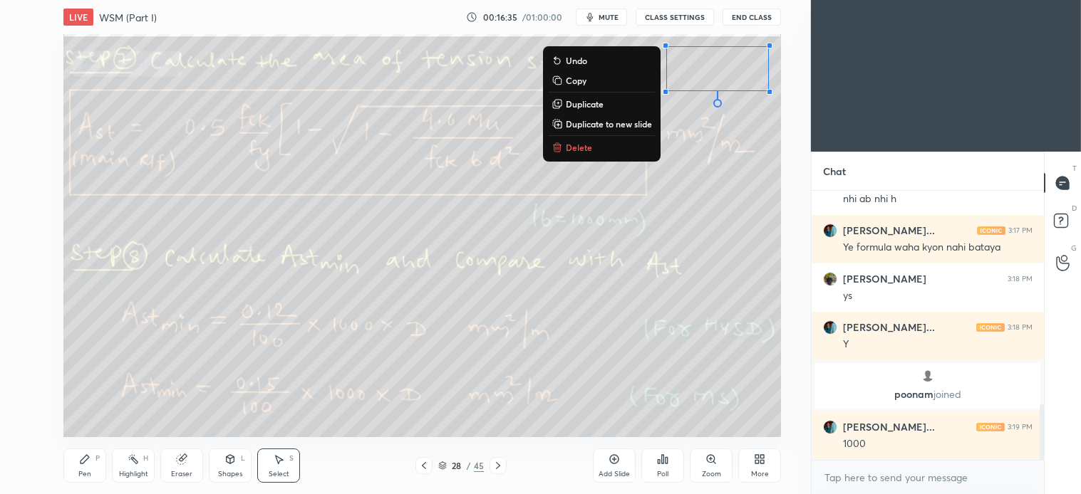
click at [581, 140] on button "Delete" at bounding box center [602, 147] width 106 height 17
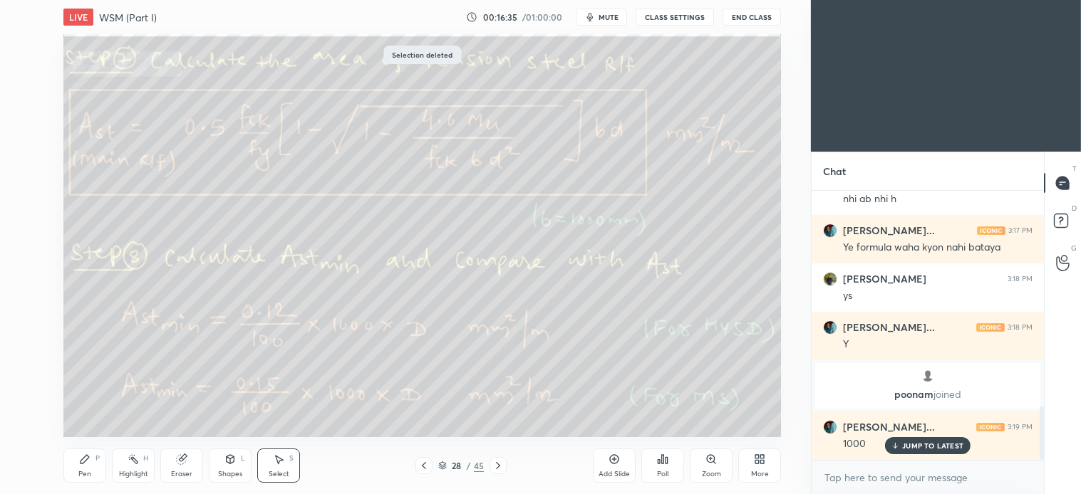
scroll to position [1091, 0]
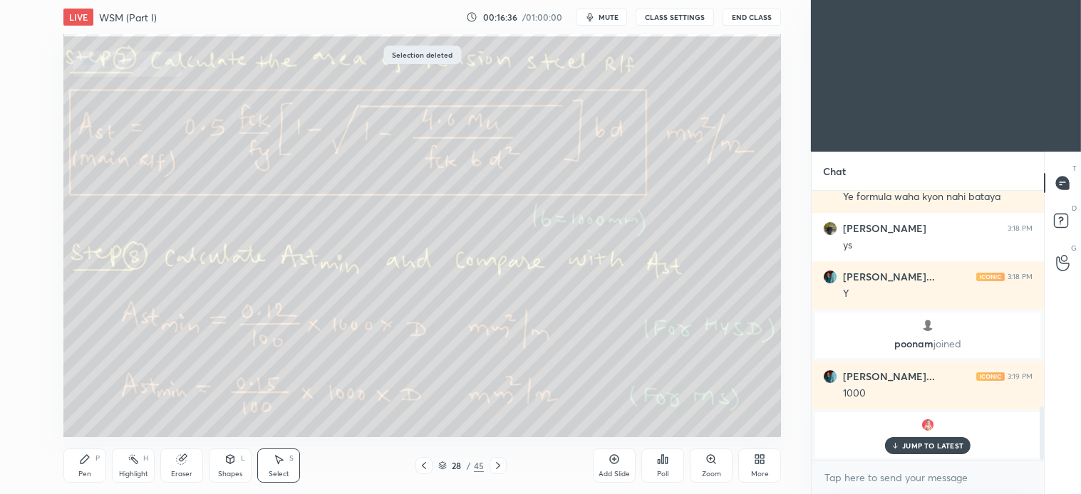
click at [93, 459] on div "Pen P" at bounding box center [84, 466] width 43 height 34
click at [910, 447] on p "JUMP TO LATEST" at bounding box center [932, 446] width 61 height 9
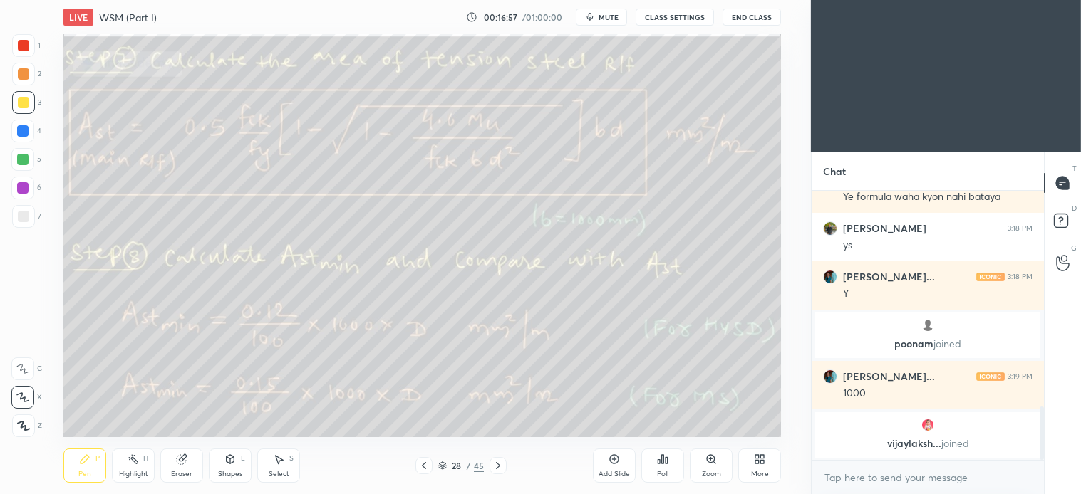
click at [284, 460] on icon at bounding box center [278, 459] width 11 height 11
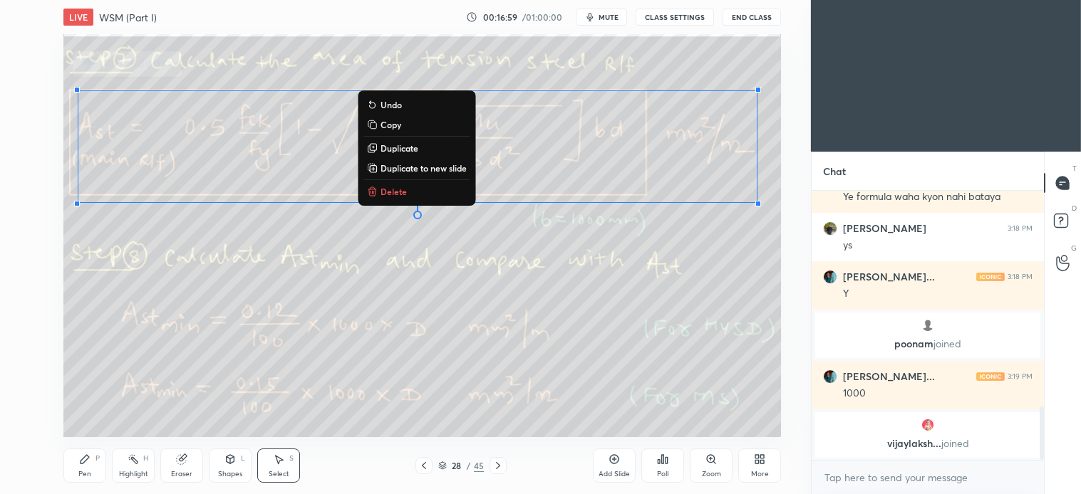
click at [406, 188] on button "Delete" at bounding box center [416, 191] width 106 height 17
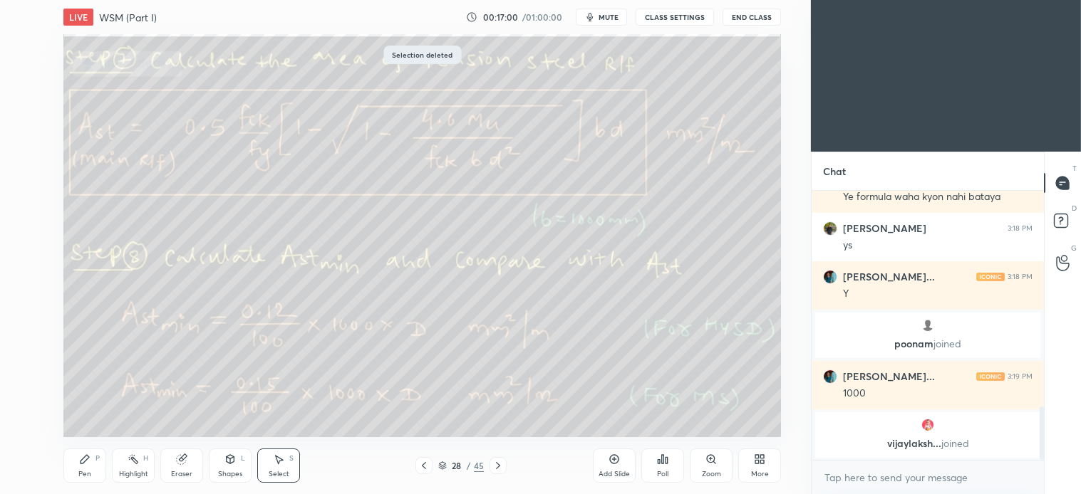
click at [94, 466] on div "Pen P" at bounding box center [84, 466] width 43 height 34
click at [74, 452] on div "Pen P" at bounding box center [84, 466] width 43 height 34
click at [278, 466] on div "Select S" at bounding box center [278, 466] width 43 height 34
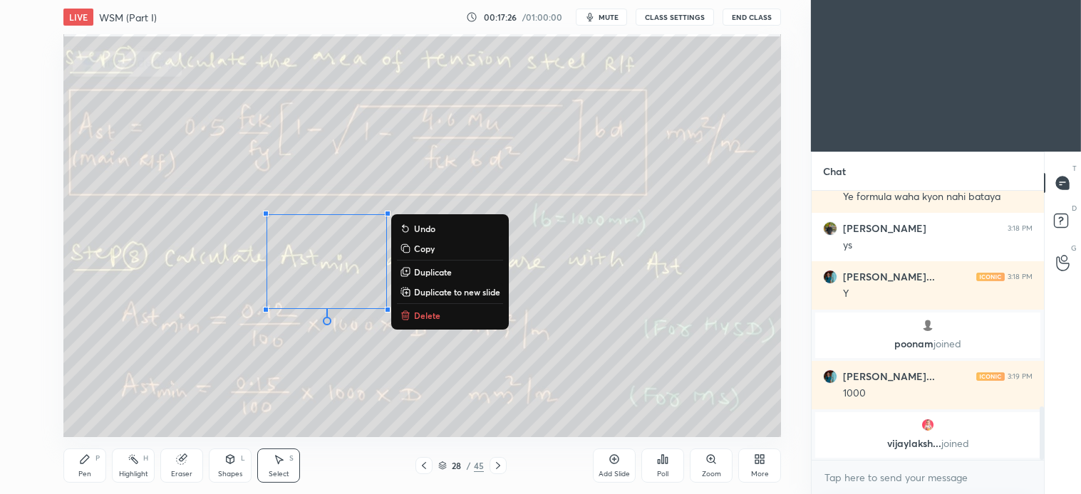
click at [425, 321] on p "Delete" at bounding box center [427, 315] width 26 height 11
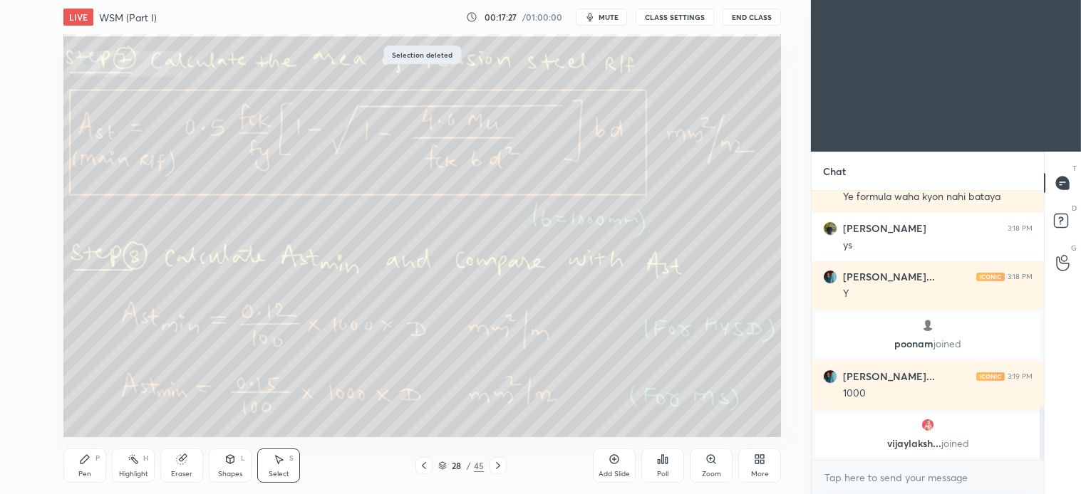
click at [103, 467] on div "Pen P" at bounding box center [84, 466] width 43 height 34
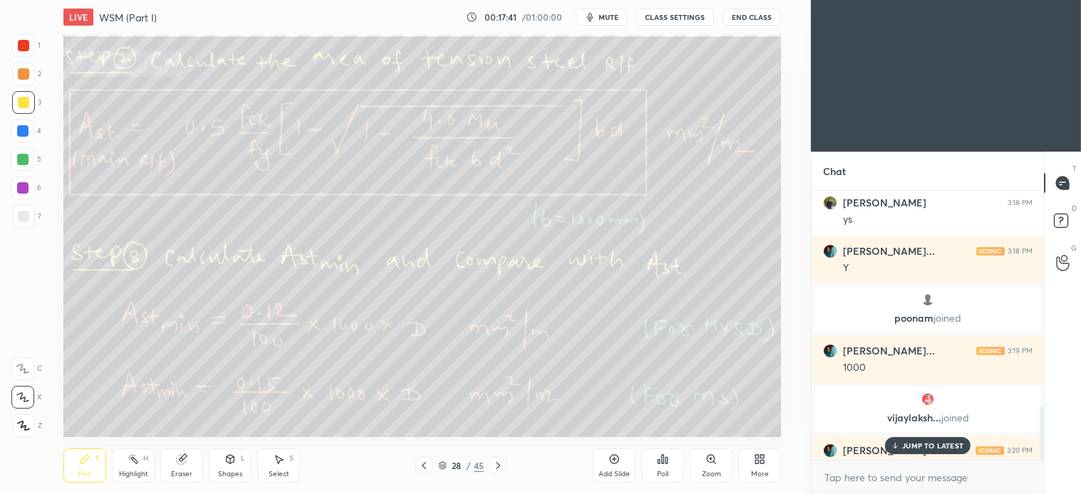
scroll to position [1113, 0]
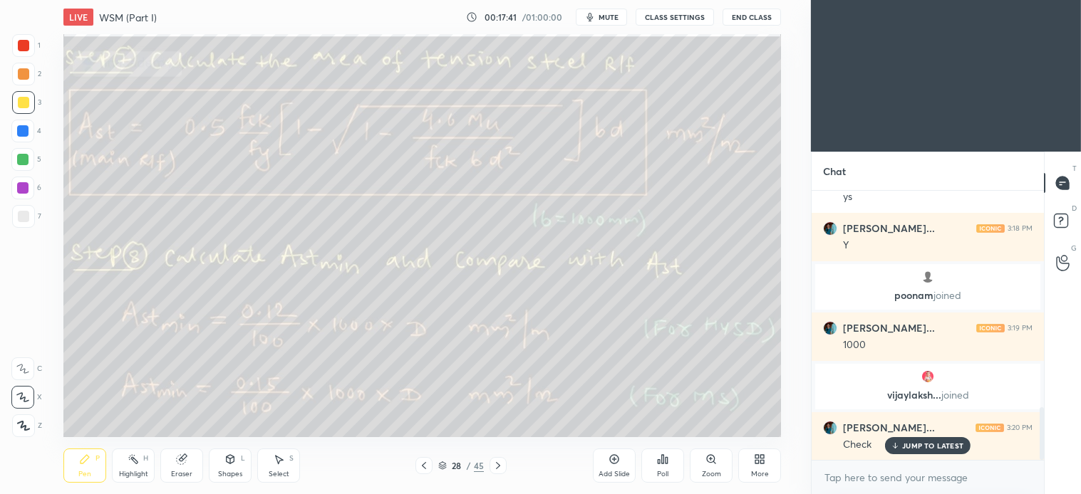
click at [18, 215] on div at bounding box center [23, 216] width 11 height 11
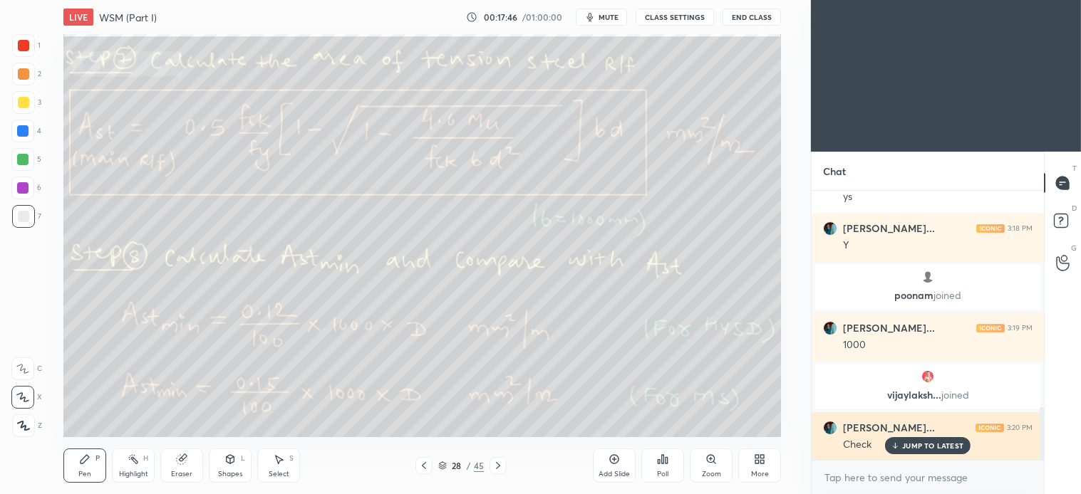
click at [923, 442] on p "JUMP TO LATEST" at bounding box center [932, 446] width 61 height 9
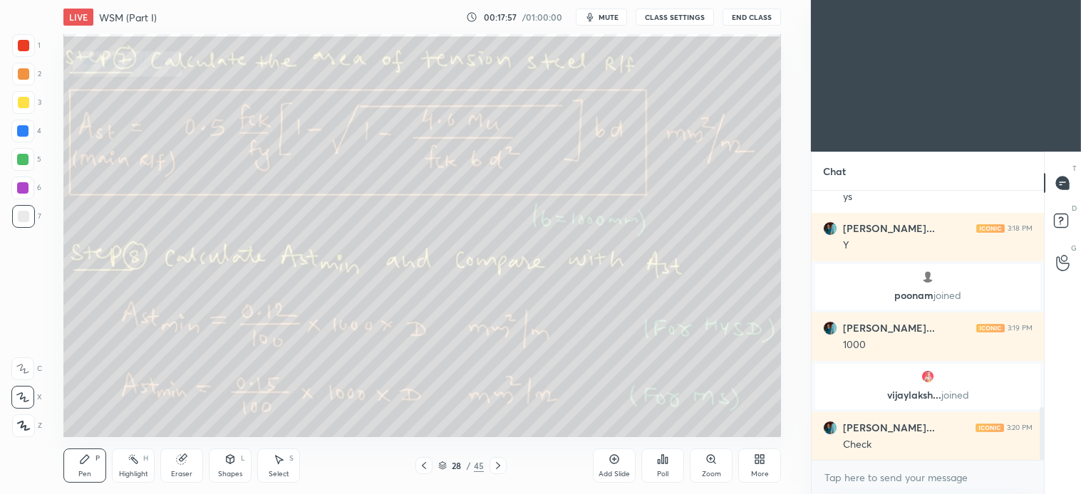
click at [285, 465] on div "Select S" at bounding box center [278, 466] width 43 height 34
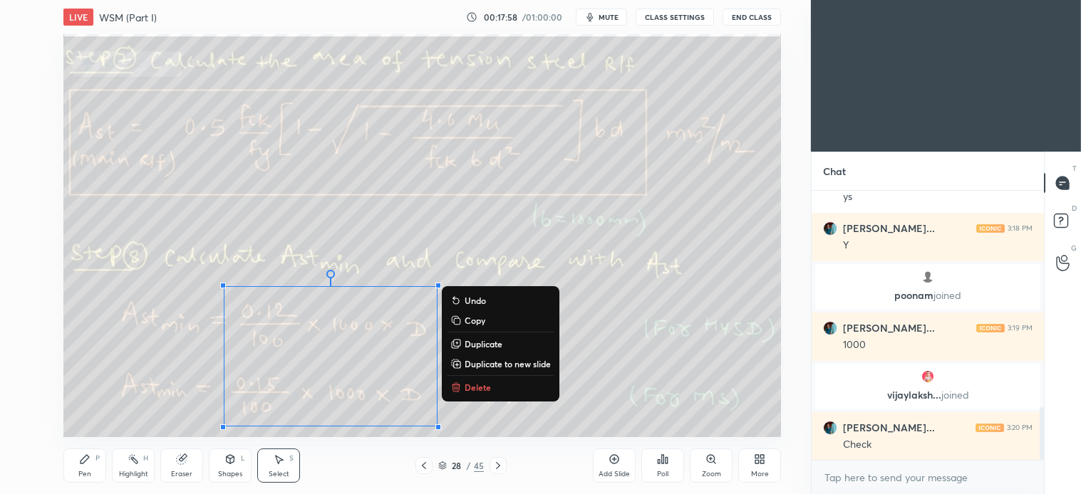
click at [464, 380] on button "Delete" at bounding box center [500, 387] width 106 height 17
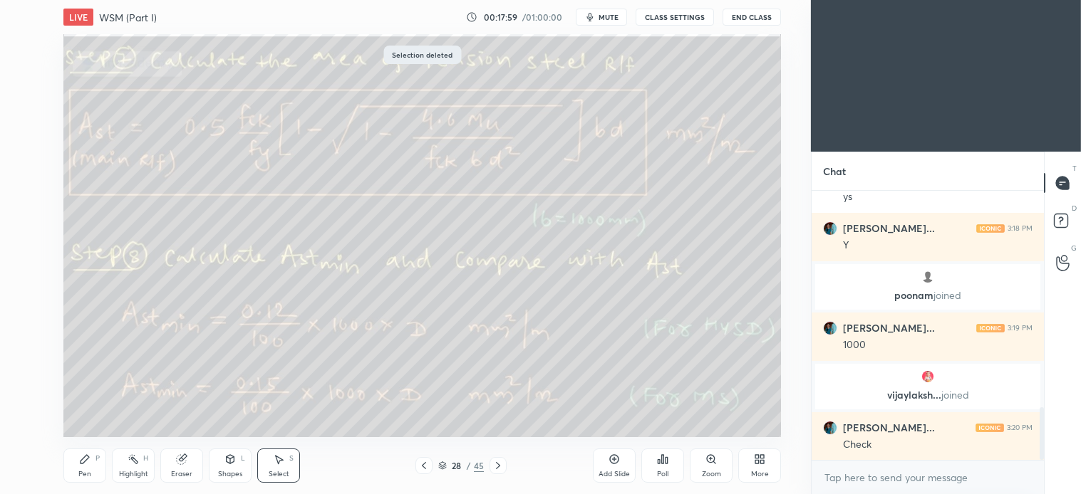
click at [93, 461] on div "Pen P" at bounding box center [84, 466] width 43 height 34
click at [499, 464] on icon at bounding box center [497, 465] width 11 height 11
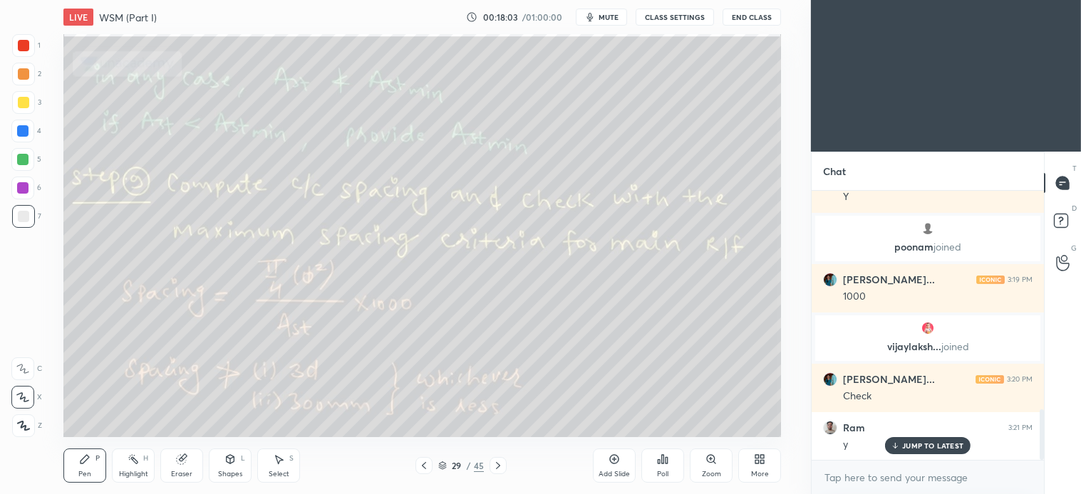
click at [24, 69] on div at bounding box center [23, 73] width 11 height 11
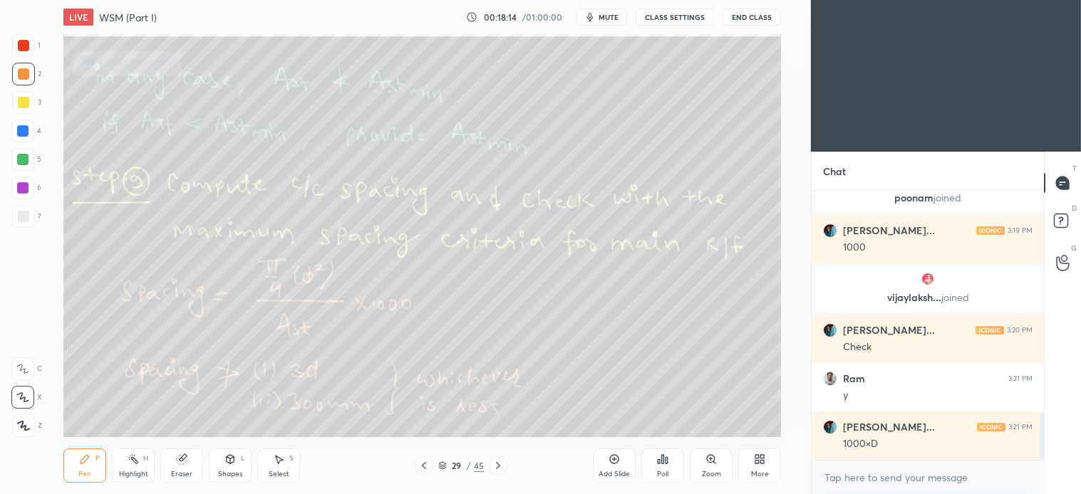
scroll to position [1262, 0]
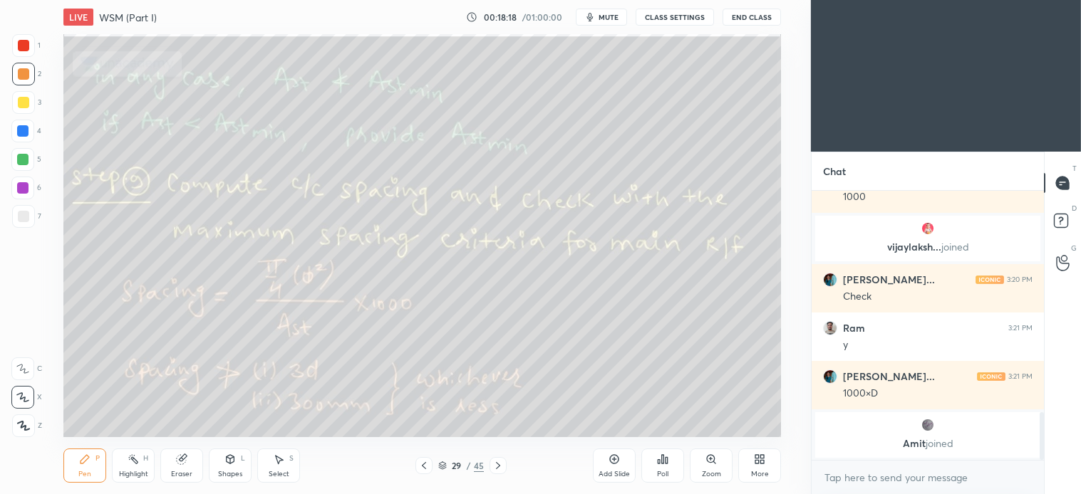
click at [290, 461] on div "S" at bounding box center [291, 458] width 4 height 7
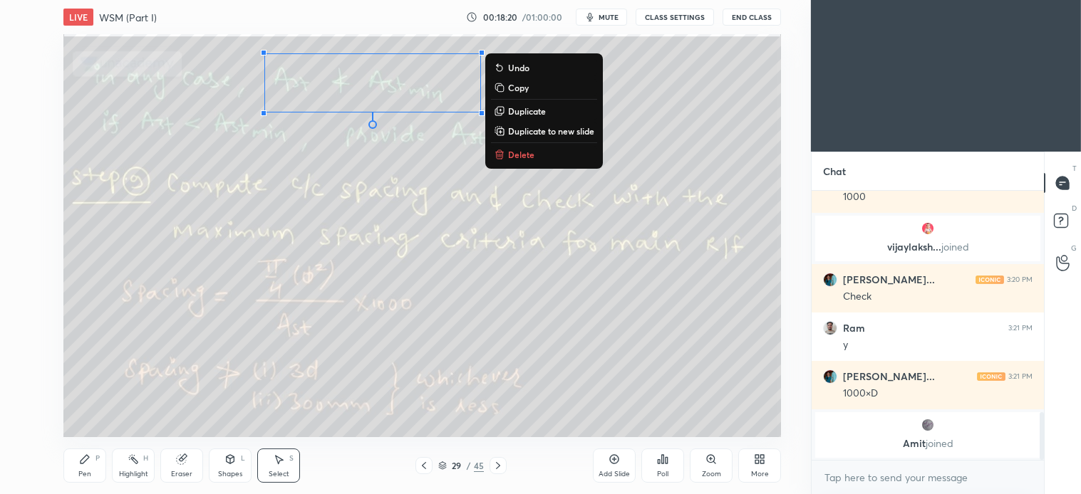
click at [525, 151] on p "Delete" at bounding box center [521, 154] width 26 height 11
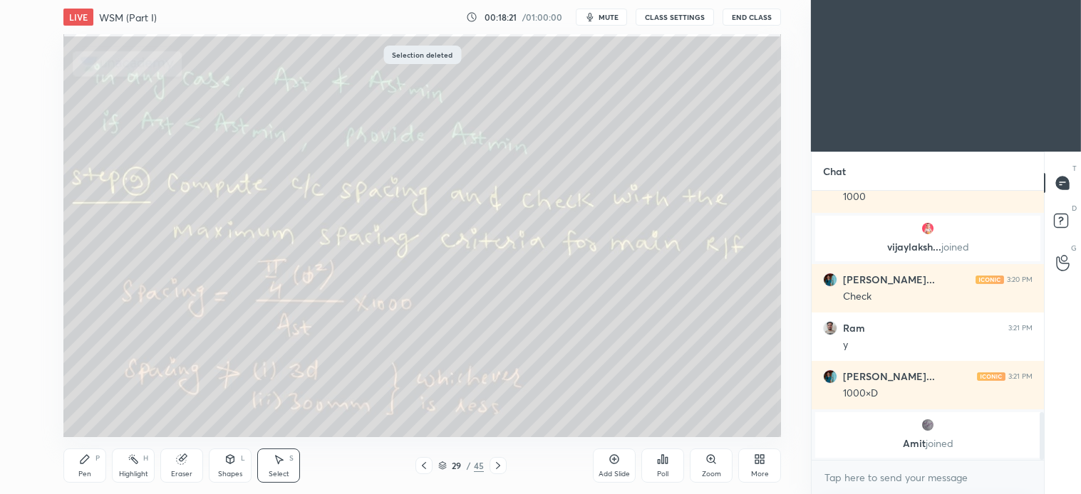
click at [89, 464] on icon at bounding box center [84, 459] width 11 height 11
click at [224, 472] on div "Shapes" at bounding box center [230, 474] width 24 height 7
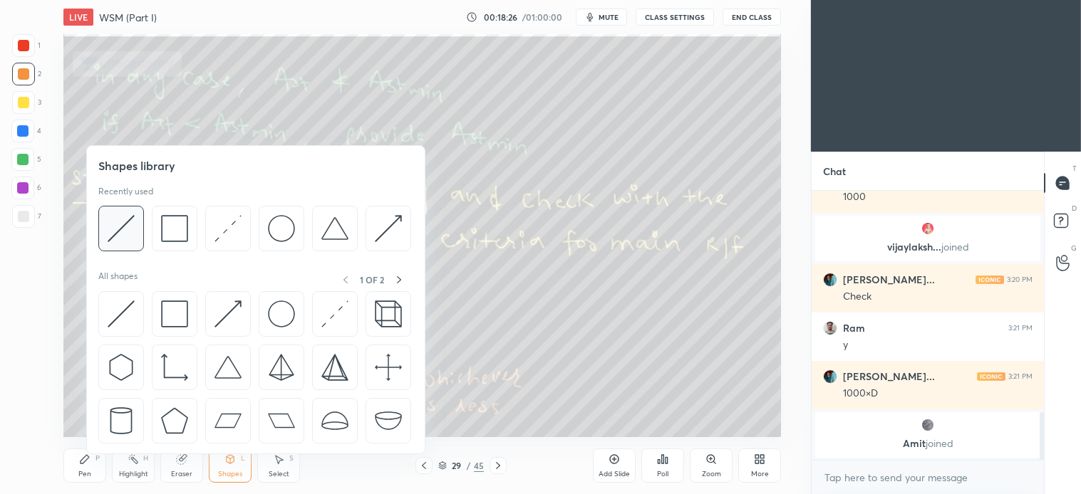
click at [134, 223] on img at bounding box center [121, 228] width 27 height 27
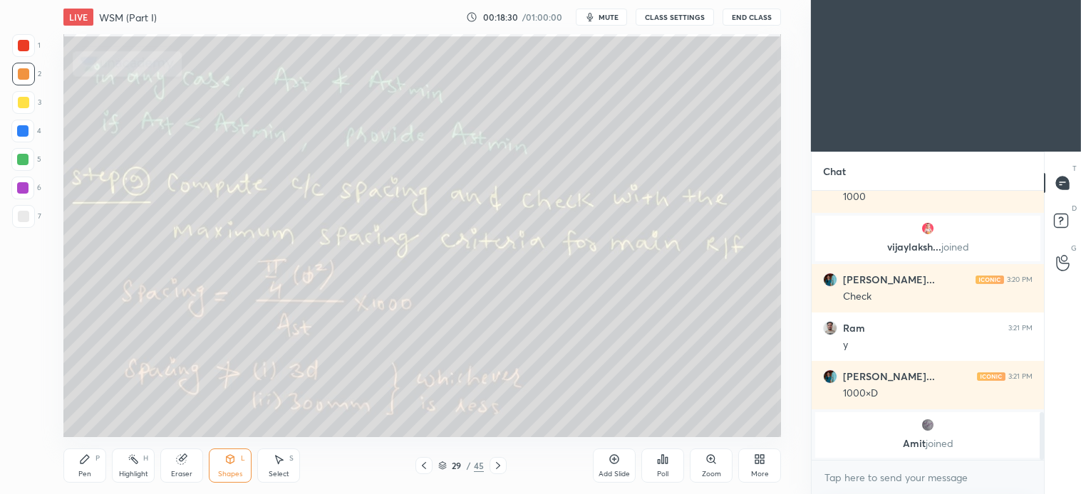
click at [285, 465] on div "Select S" at bounding box center [278, 466] width 43 height 34
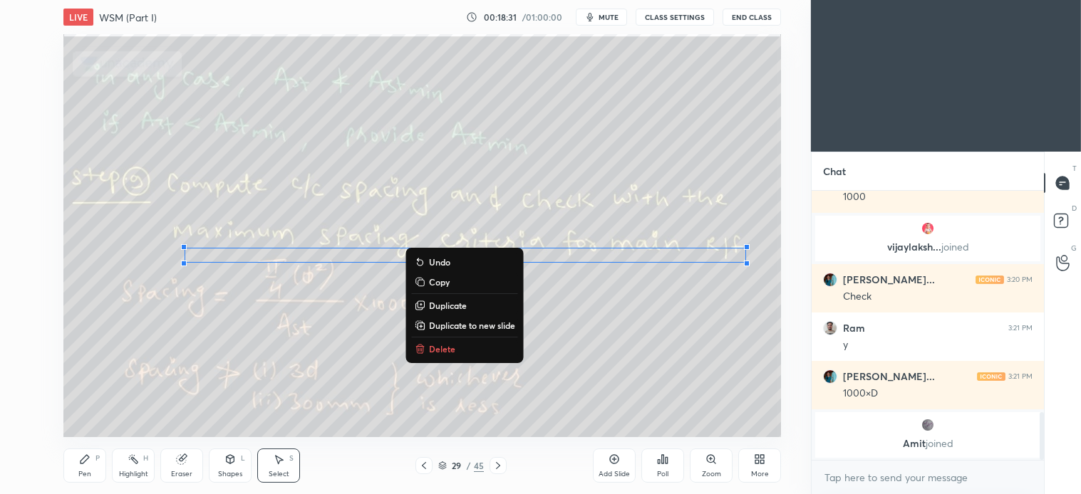
click at [447, 346] on p "Delete" at bounding box center [442, 348] width 26 height 11
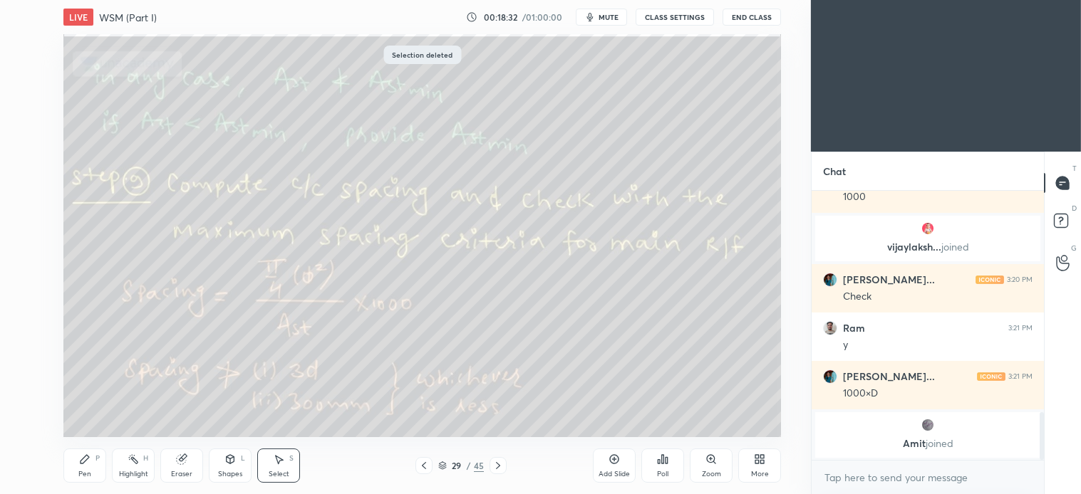
click at [89, 468] on div "Pen P" at bounding box center [84, 466] width 43 height 34
click at [29, 210] on div at bounding box center [23, 216] width 23 height 23
click at [427, 468] on icon at bounding box center [423, 465] width 11 height 11
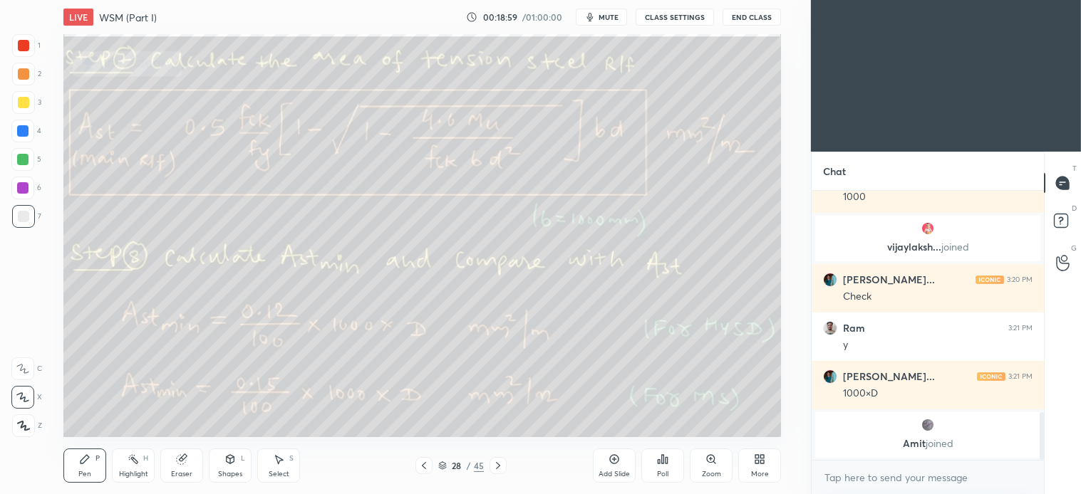
click at [502, 471] on icon at bounding box center [497, 465] width 11 height 11
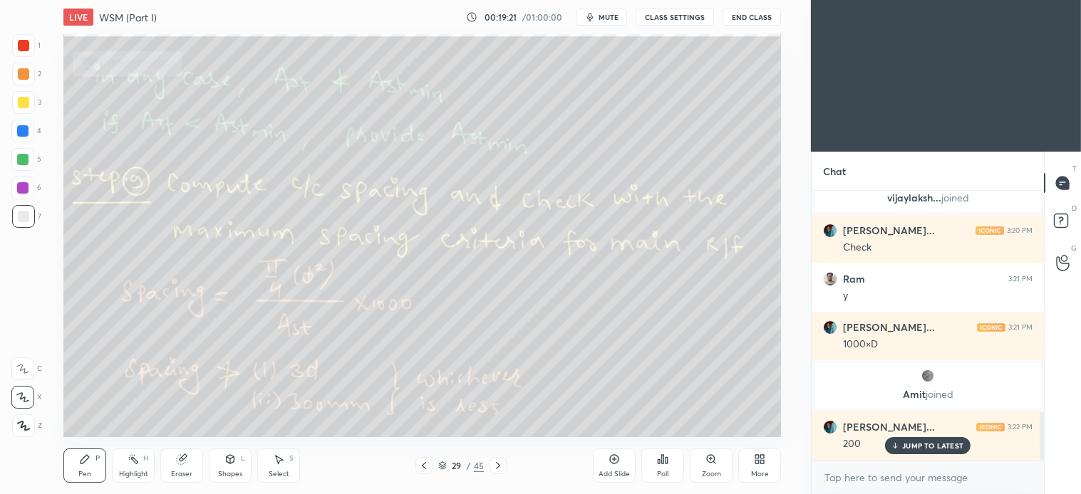
scroll to position [1242, 0]
click at [289, 465] on div "Select S" at bounding box center [278, 466] width 43 height 34
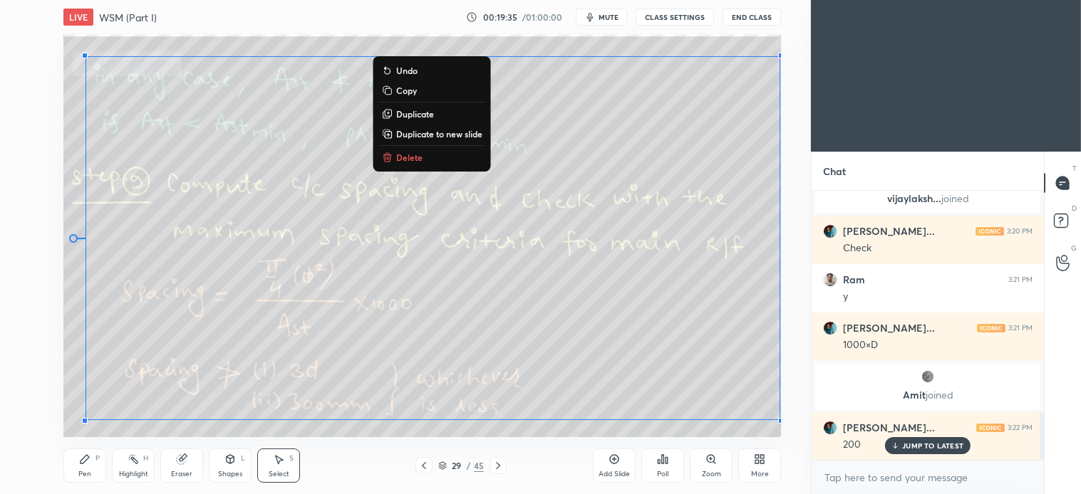
click at [407, 164] on button "Delete" at bounding box center [432, 157] width 106 height 17
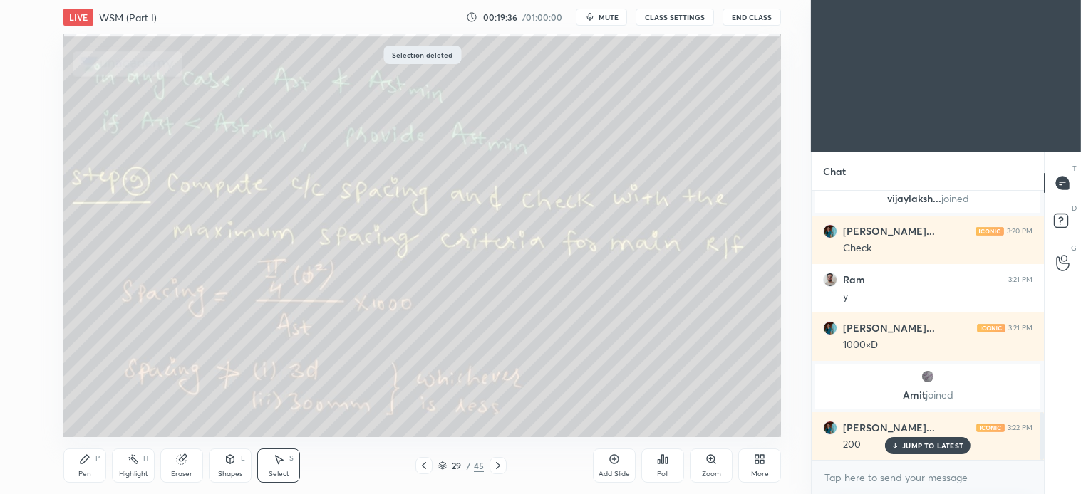
click at [87, 468] on div "Pen P" at bounding box center [84, 466] width 43 height 34
click at [291, 468] on div "Select S" at bounding box center [278, 466] width 43 height 34
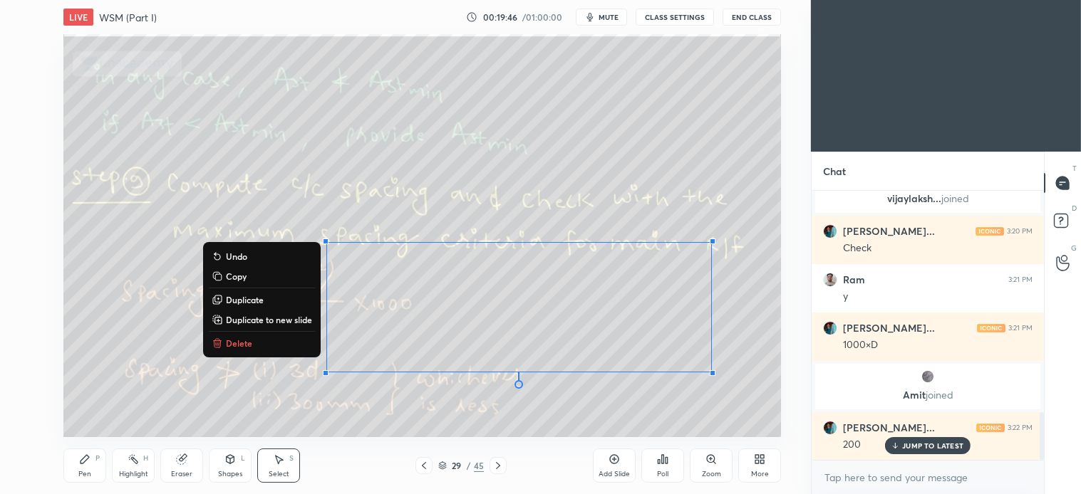
click at [237, 338] on p "Delete" at bounding box center [239, 343] width 26 height 11
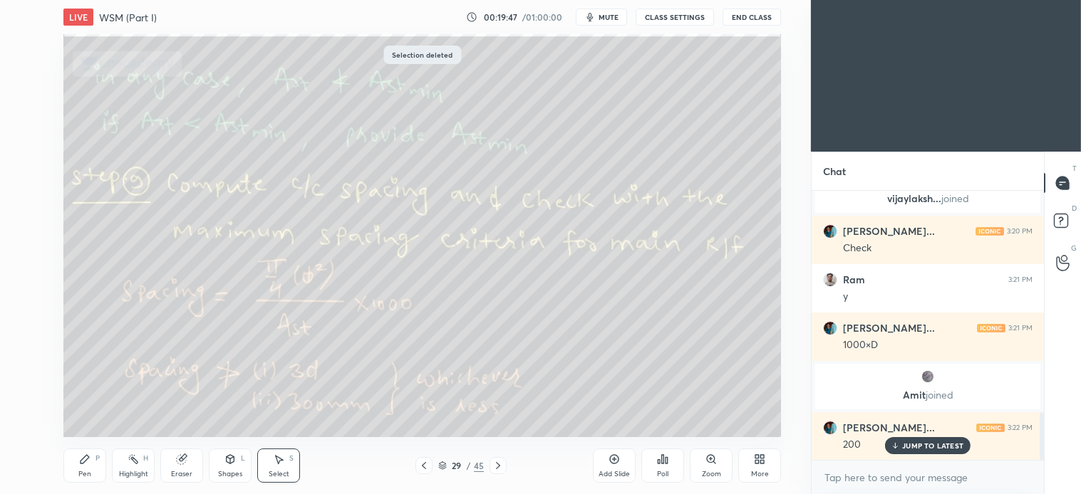
click at [97, 467] on div "Pen P" at bounding box center [84, 466] width 43 height 34
click at [499, 469] on icon at bounding box center [497, 465] width 11 height 11
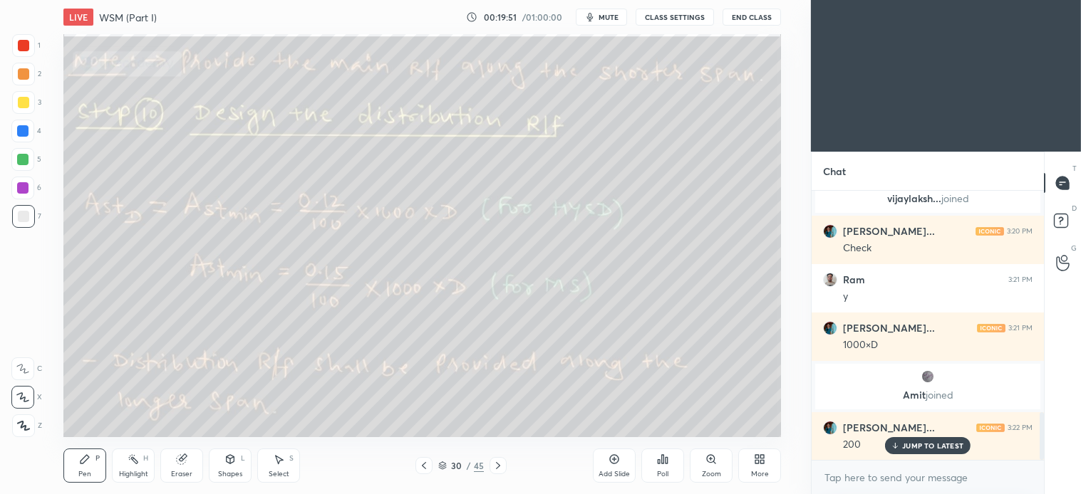
click at [233, 467] on div "Shapes L" at bounding box center [230, 466] width 43 height 34
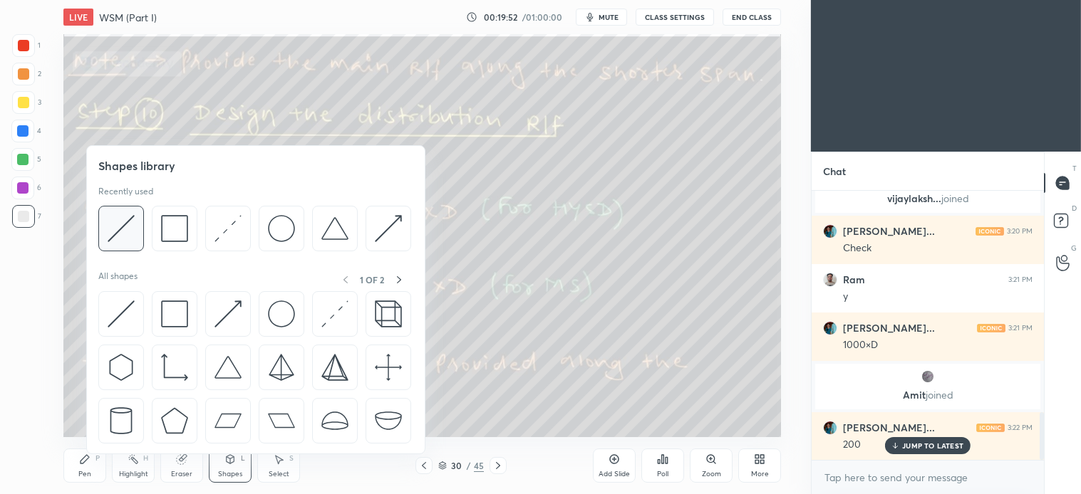
click at [124, 237] on img at bounding box center [121, 228] width 27 height 27
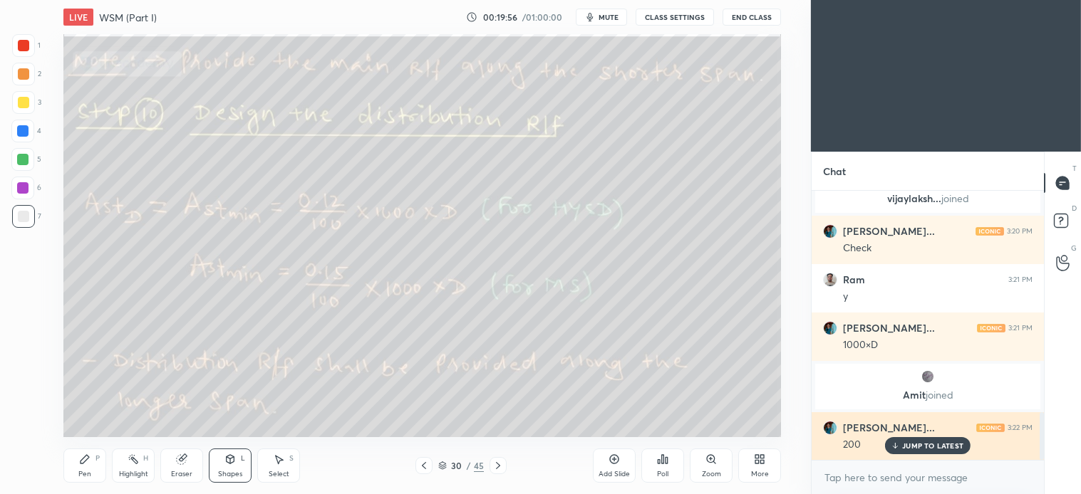
click at [945, 437] on div "JUMP TO LATEST" at bounding box center [927, 445] width 85 height 17
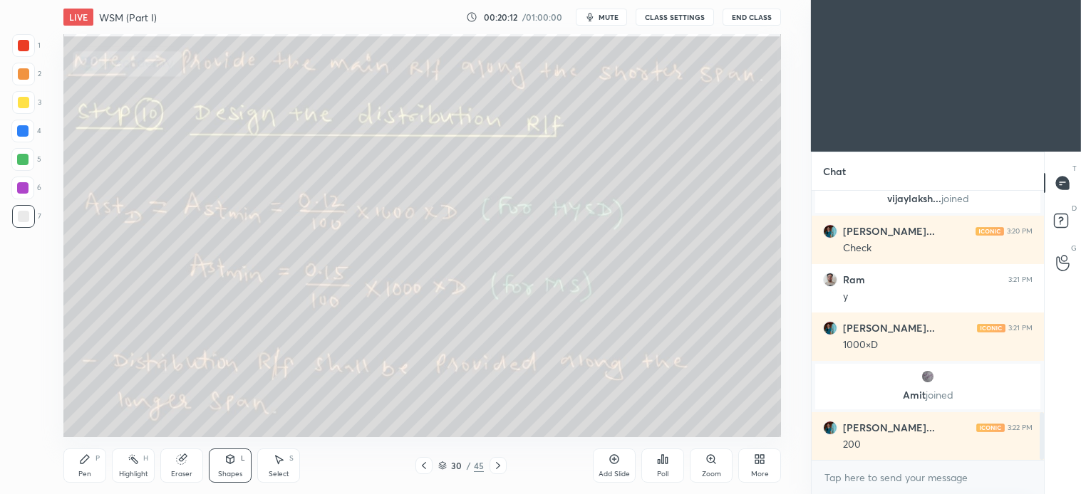
click at [76, 464] on div "Pen P" at bounding box center [84, 466] width 43 height 34
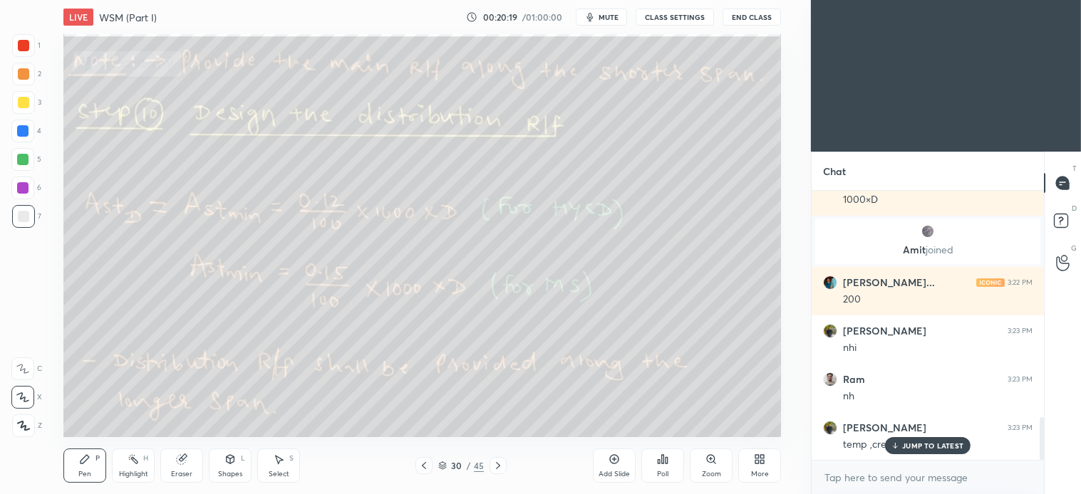
scroll to position [1435, 0]
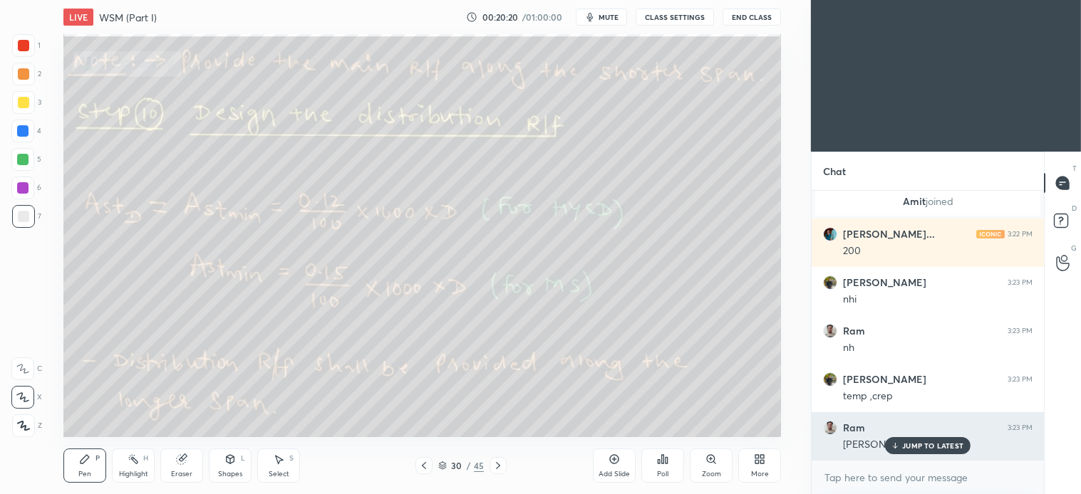
click at [914, 450] on p "JUMP TO LATEST" at bounding box center [932, 446] width 61 height 9
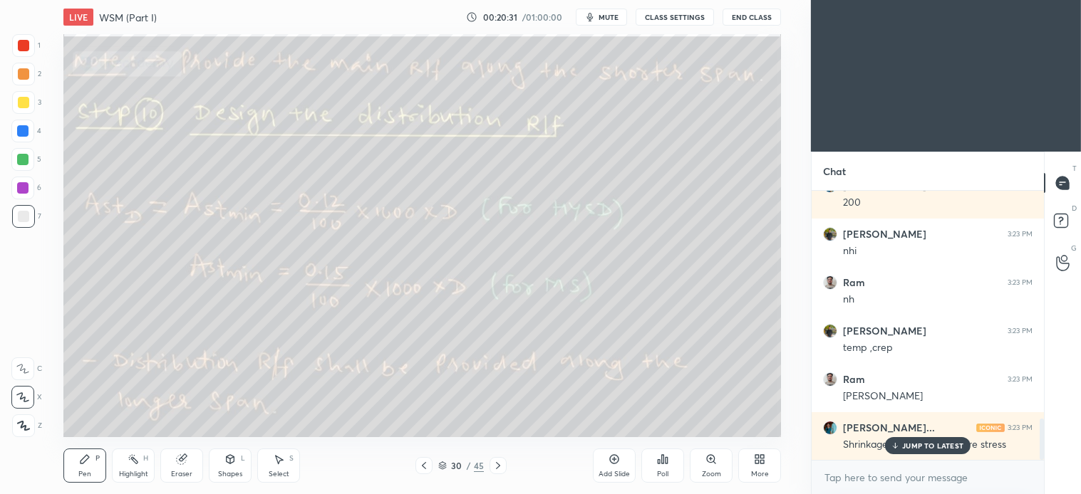
click at [510, 466] on div "30 / 45" at bounding box center [460, 465] width 265 height 17
click at [493, 465] on icon at bounding box center [497, 465] width 11 height 11
click at [91, 463] on div "Pen P" at bounding box center [84, 466] width 43 height 34
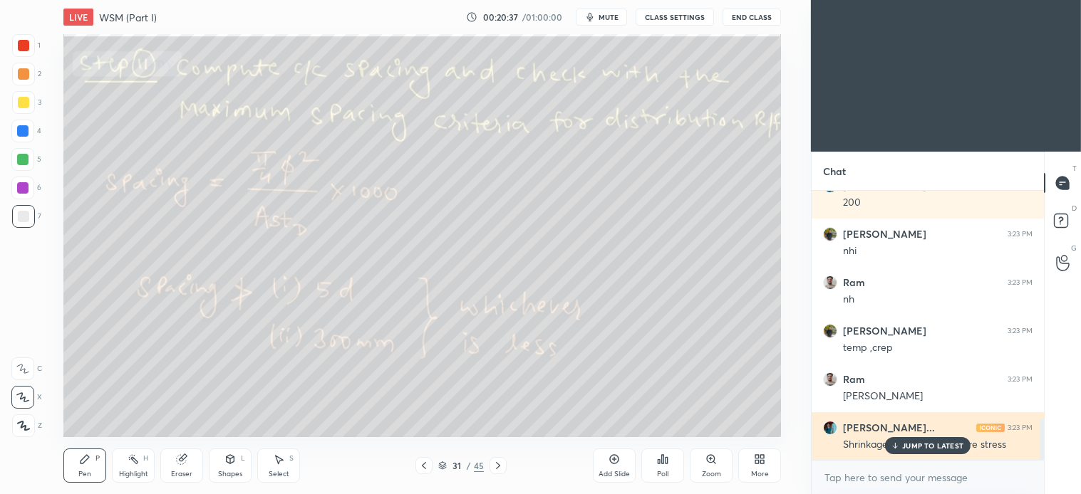
click at [925, 450] on p "JUMP TO LATEST" at bounding box center [932, 446] width 61 height 9
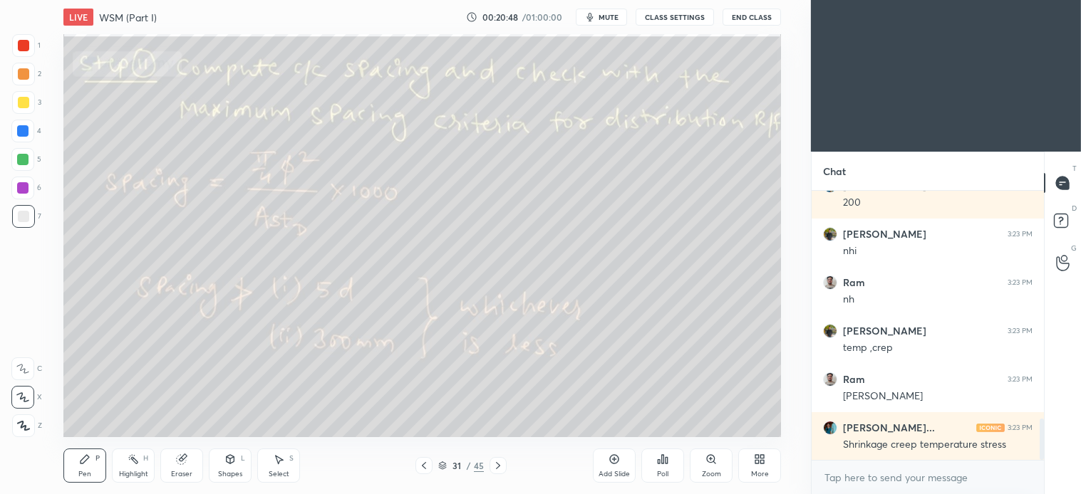
click at [422, 464] on icon at bounding box center [423, 465] width 11 height 11
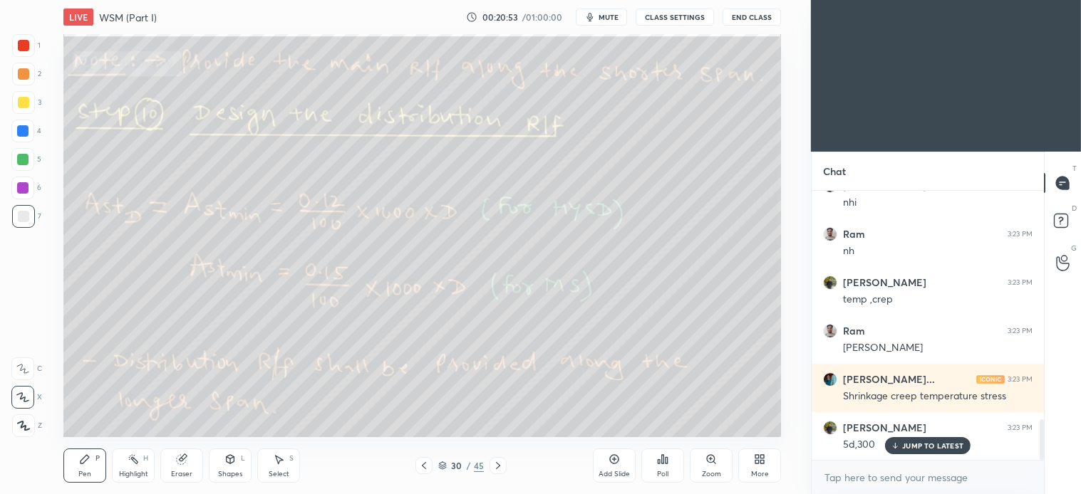
click at [497, 460] on icon at bounding box center [497, 465] width 11 height 11
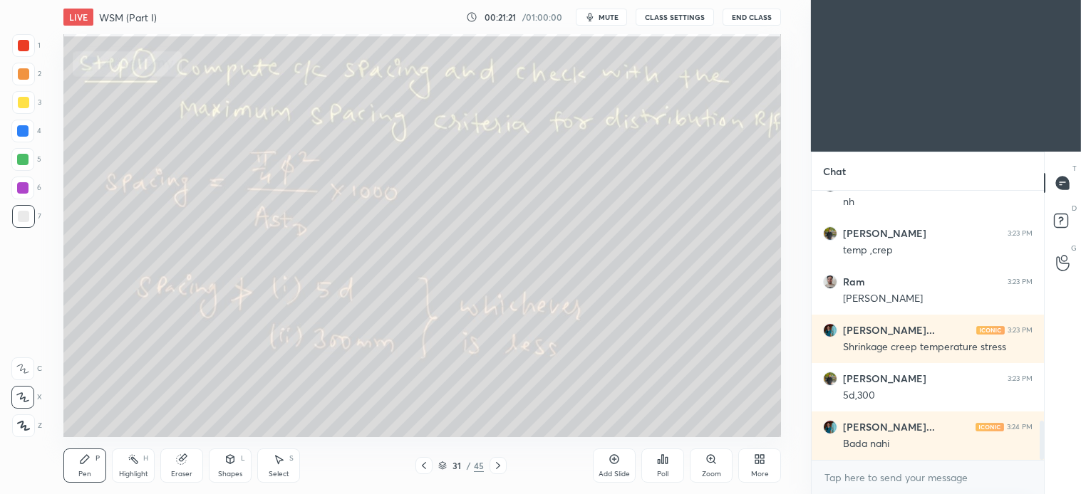
click at [278, 460] on icon at bounding box center [280, 460] width 8 height 9
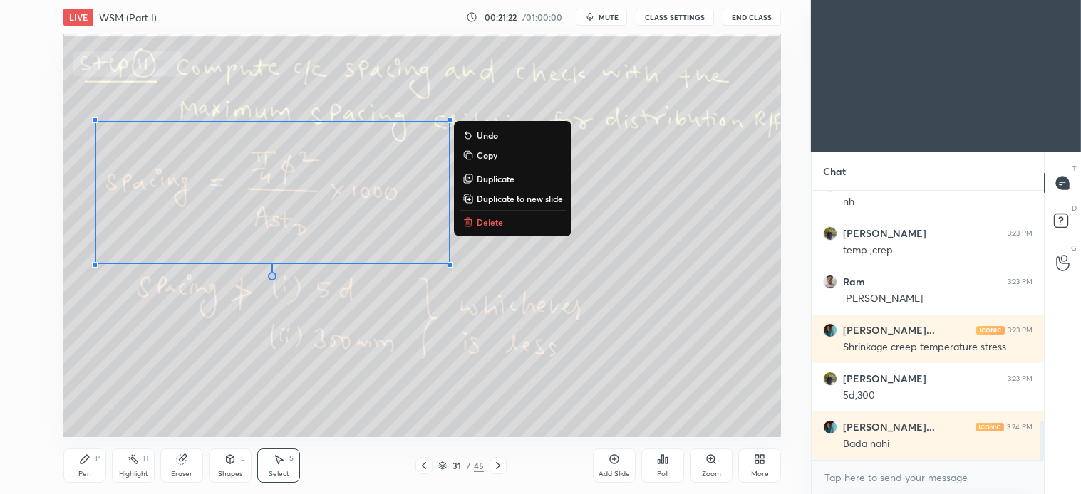
click at [486, 219] on p "Delete" at bounding box center [490, 222] width 26 height 11
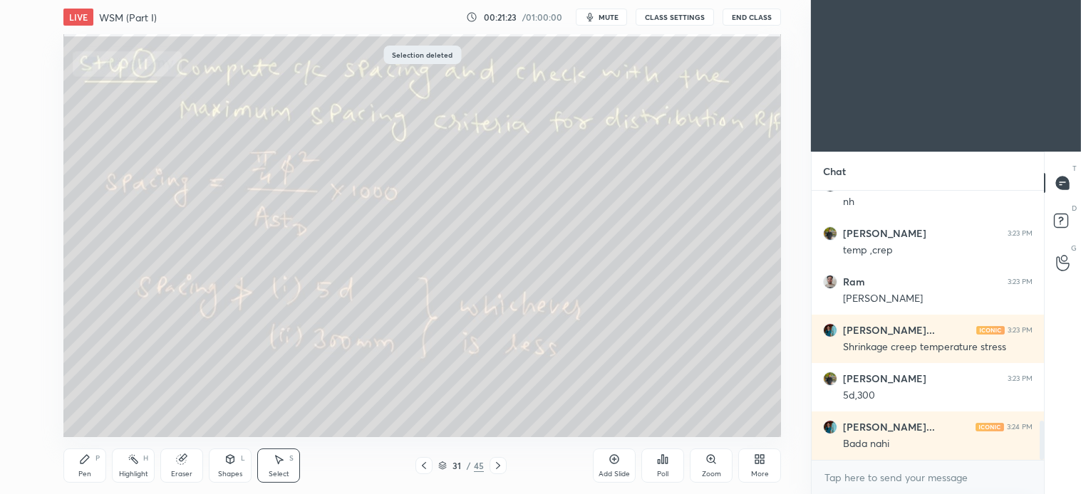
click at [88, 460] on icon at bounding box center [84, 459] width 11 height 11
click at [22, 152] on div at bounding box center [22, 159] width 23 height 23
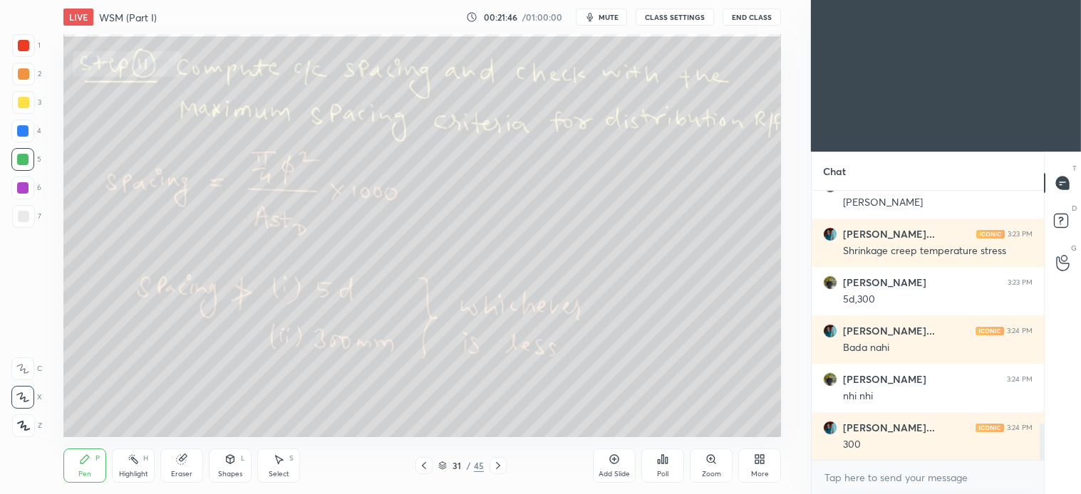
scroll to position [1726, 0]
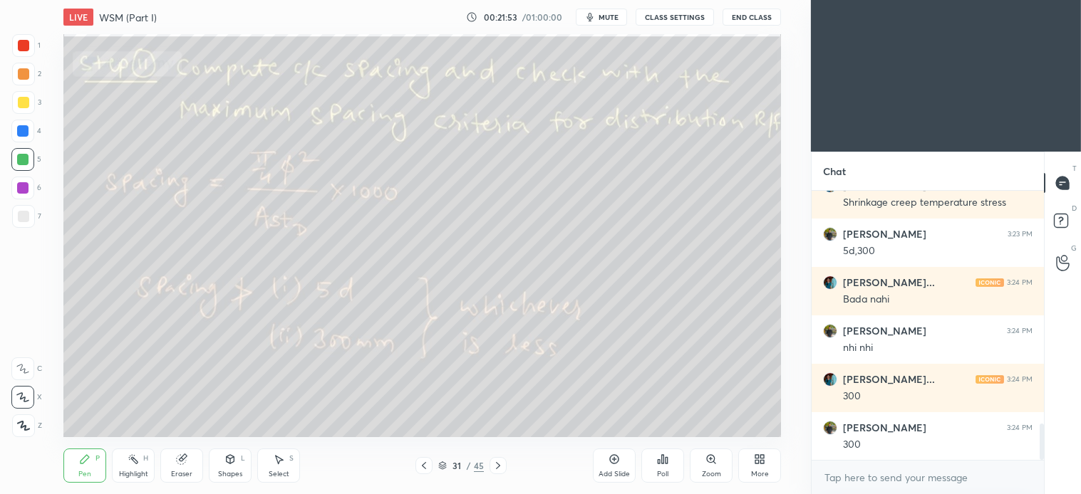
click at [289, 466] on div "Select S" at bounding box center [278, 466] width 43 height 34
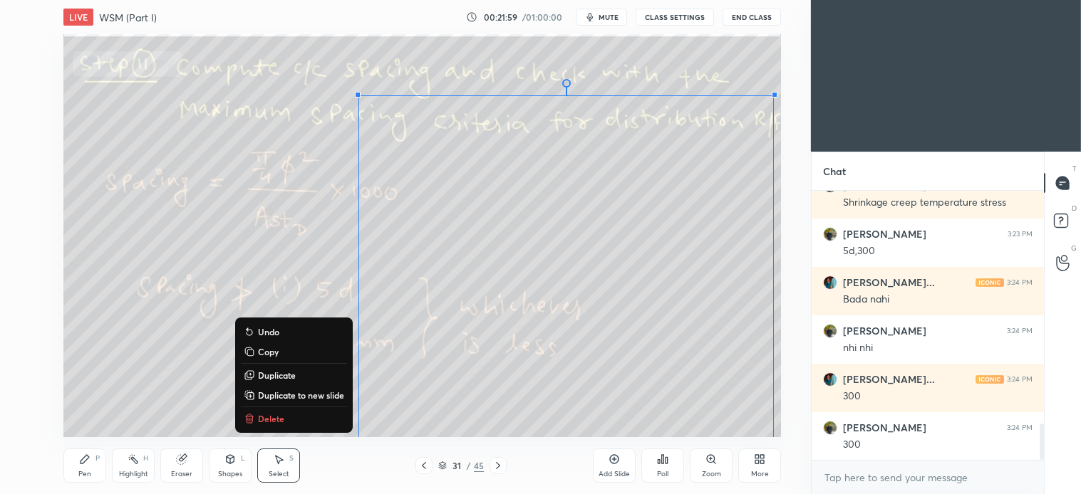
click at [264, 416] on p "Delete" at bounding box center [271, 418] width 26 height 11
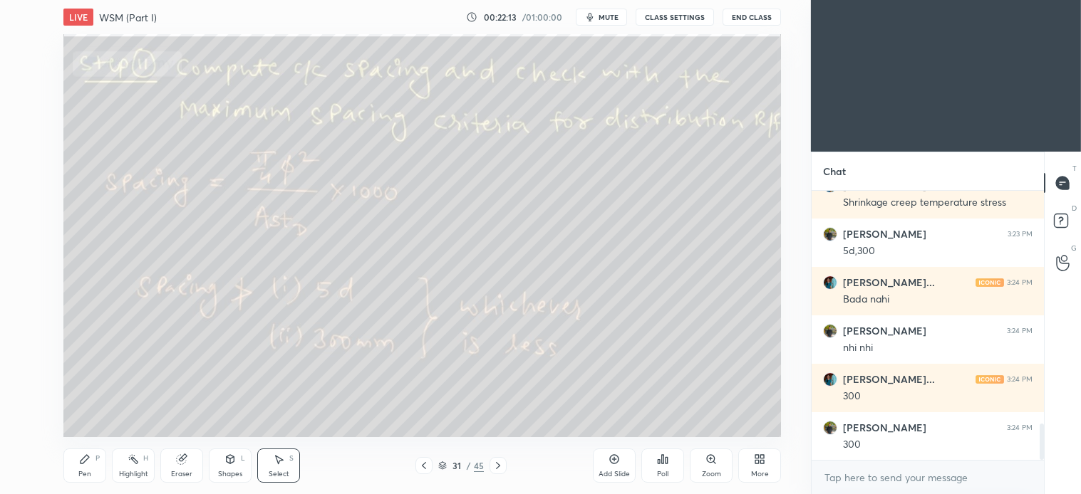
click at [496, 466] on icon at bounding box center [497, 465] width 11 height 11
click at [87, 469] on div "Pen P" at bounding box center [84, 466] width 43 height 34
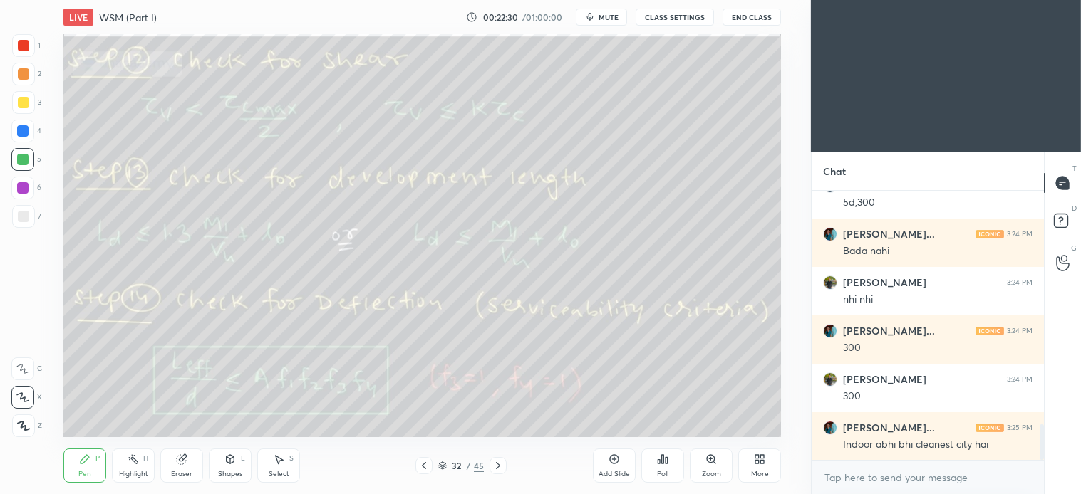
click at [285, 467] on div "Select S" at bounding box center [278, 466] width 43 height 34
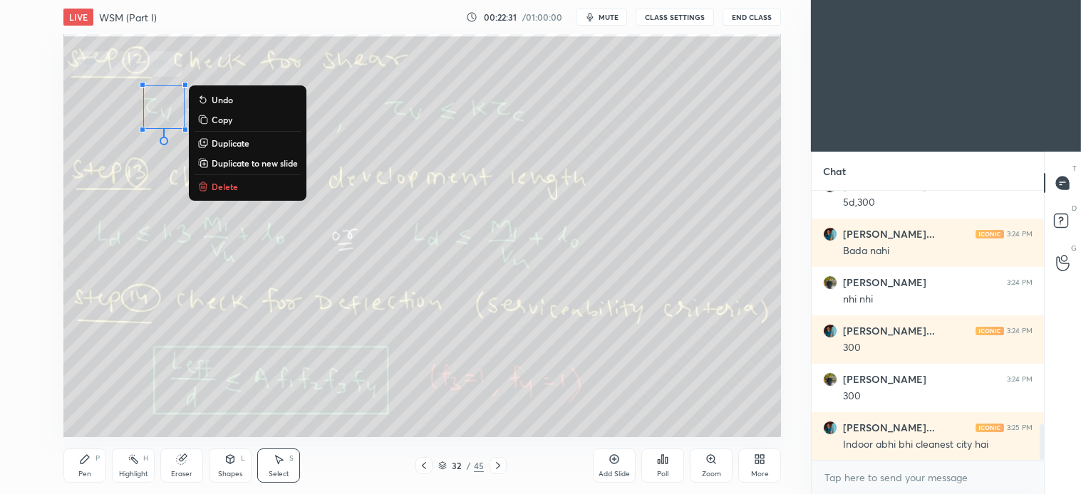
click at [235, 189] on p "Delete" at bounding box center [225, 186] width 26 height 11
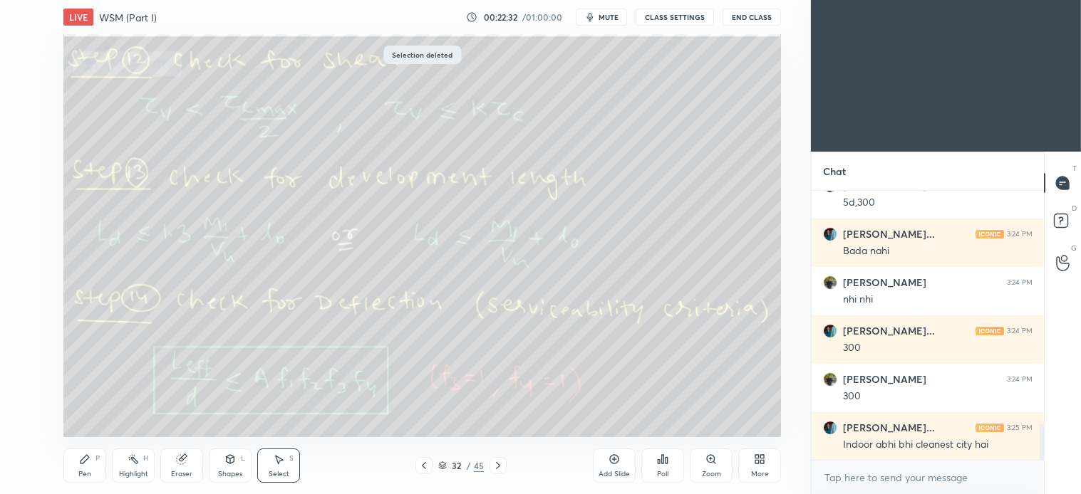
click at [91, 467] on div "Pen P" at bounding box center [84, 466] width 43 height 34
click at [279, 465] on icon at bounding box center [278, 459] width 11 height 11
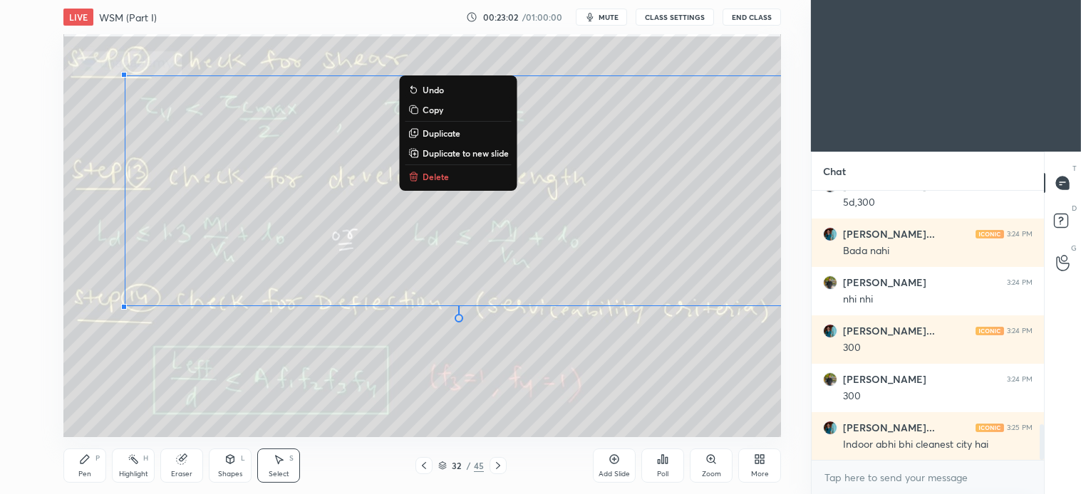
click at [440, 175] on p "Delete" at bounding box center [435, 176] width 26 height 11
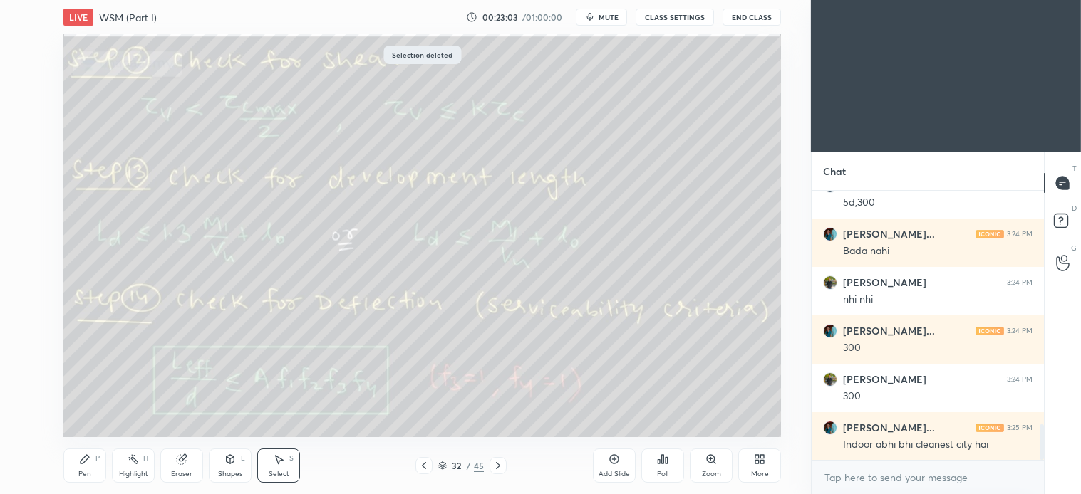
click at [90, 469] on div "Pen P" at bounding box center [84, 466] width 43 height 34
click at [26, 214] on div at bounding box center [23, 216] width 11 height 11
click at [281, 471] on div "Select" at bounding box center [279, 474] width 21 height 7
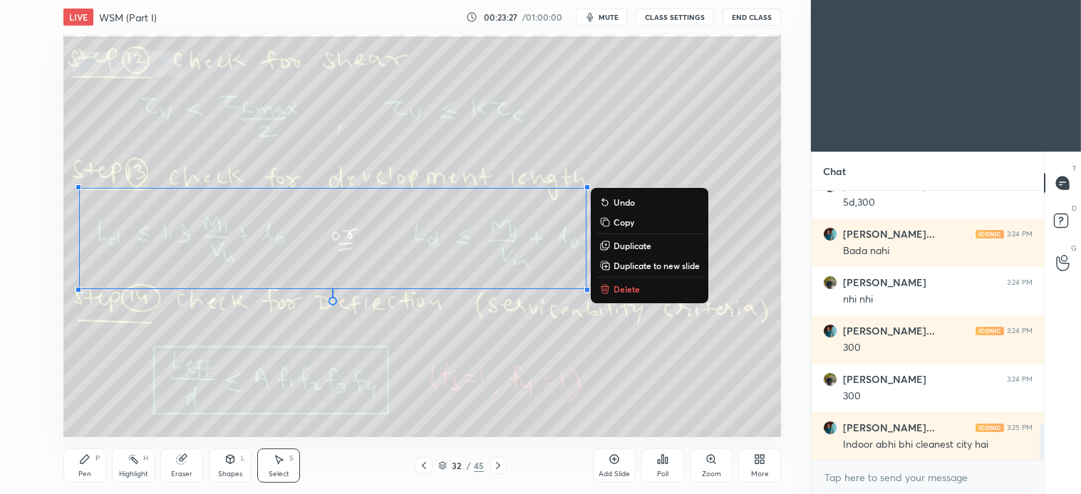
click at [635, 286] on p "Delete" at bounding box center [626, 289] width 26 height 11
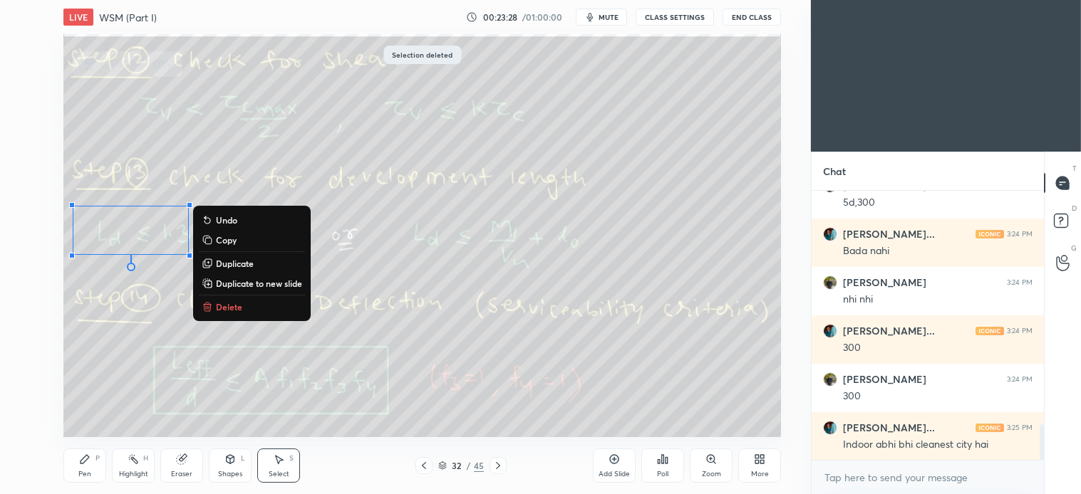
click at [243, 301] on button "Delete" at bounding box center [252, 306] width 106 height 17
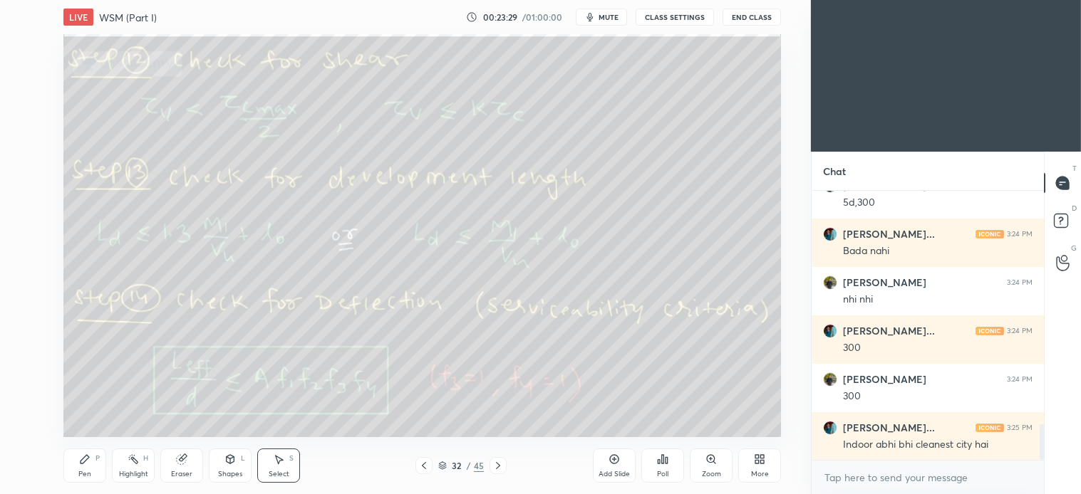
click at [82, 471] on div "Pen" at bounding box center [84, 474] width 13 height 7
click at [276, 466] on div "Select S" at bounding box center [278, 466] width 43 height 34
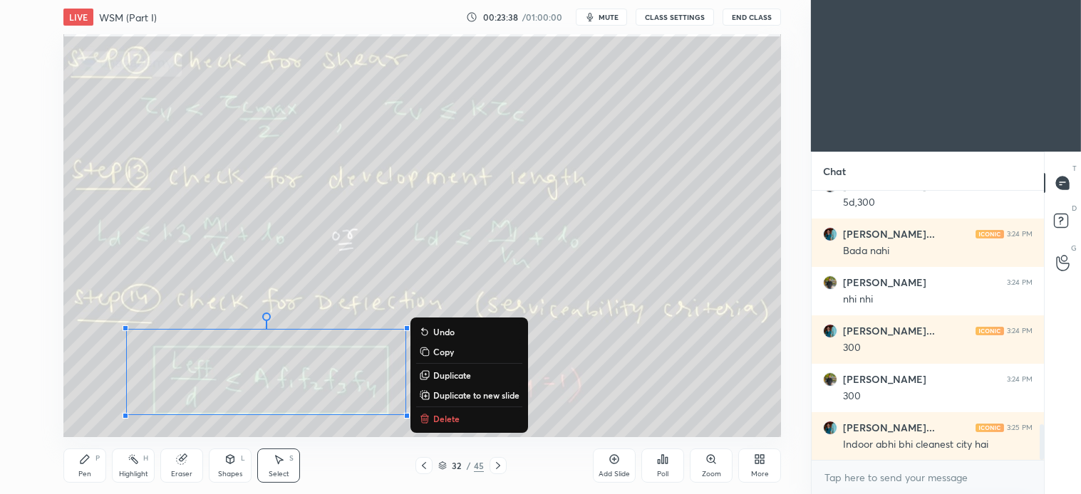
click at [443, 415] on p "Delete" at bounding box center [446, 418] width 26 height 11
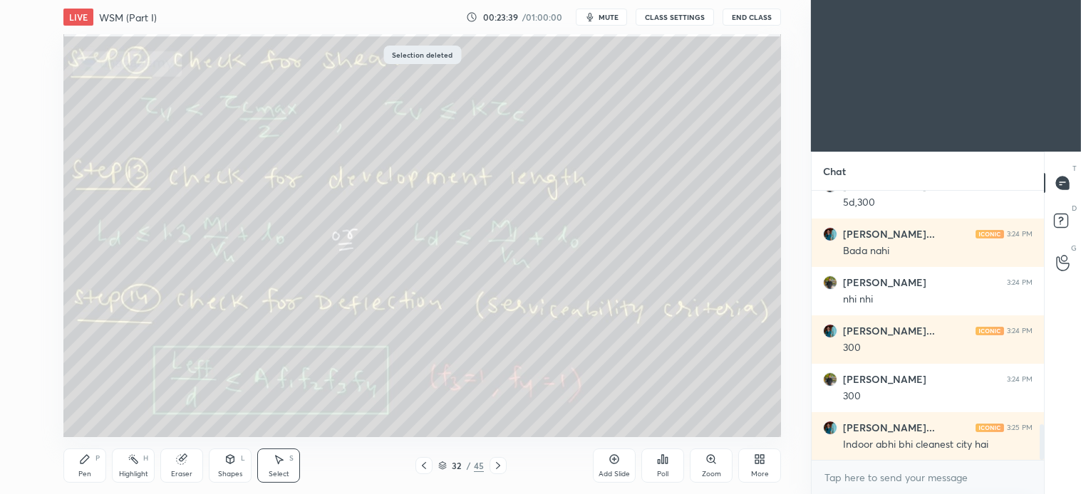
click at [89, 467] on div "Pen P" at bounding box center [84, 466] width 43 height 34
click at [95, 467] on div "Pen P" at bounding box center [84, 466] width 43 height 34
click at [291, 473] on div "Select S" at bounding box center [278, 466] width 43 height 34
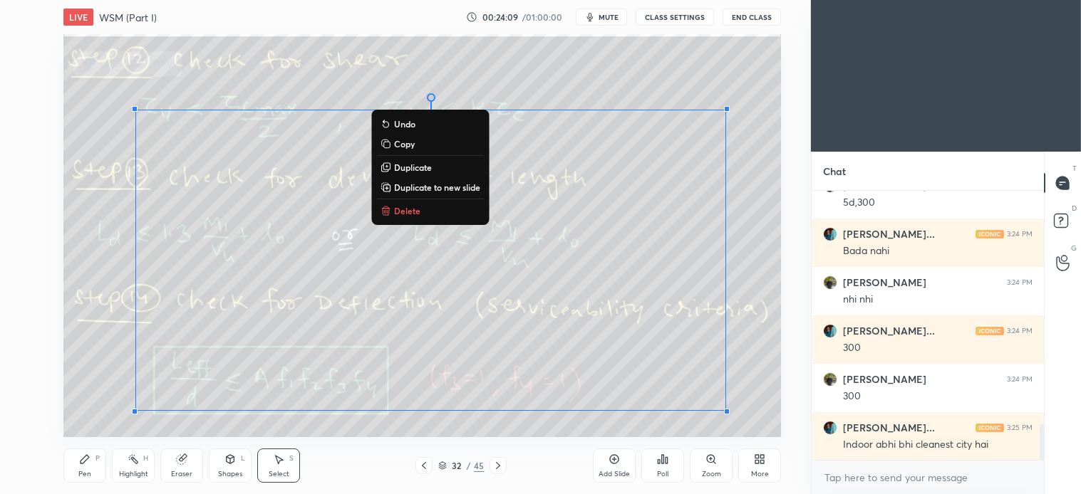
click at [423, 207] on button "Delete" at bounding box center [430, 210] width 106 height 17
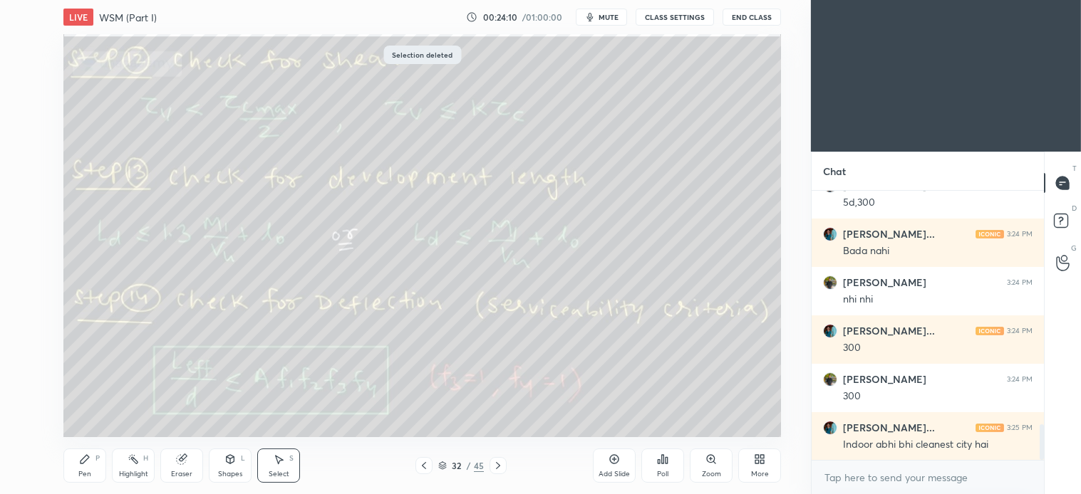
click at [81, 474] on div "Pen" at bounding box center [84, 474] width 13 height 7
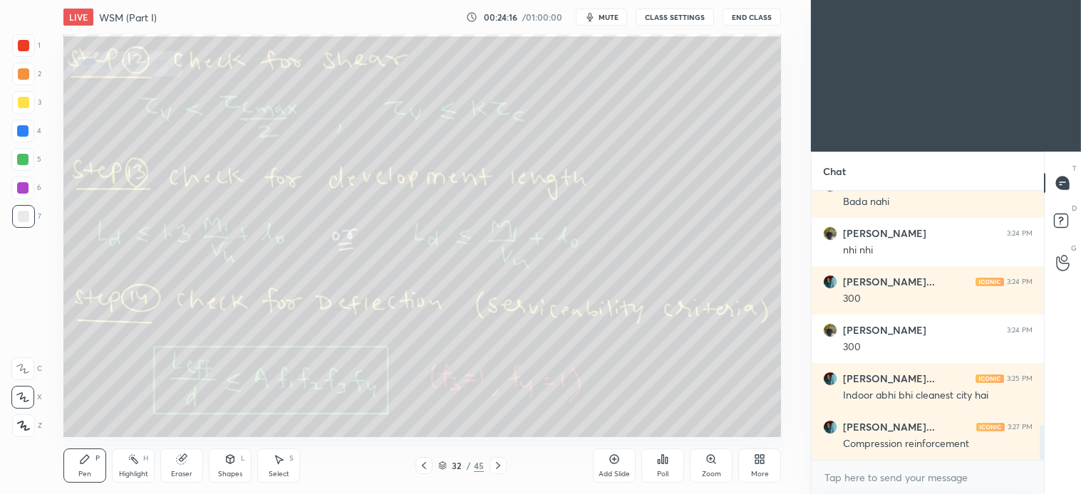
click at [281, 468] on div "Select S" at bounding box center [278, 466] width 43 height 34
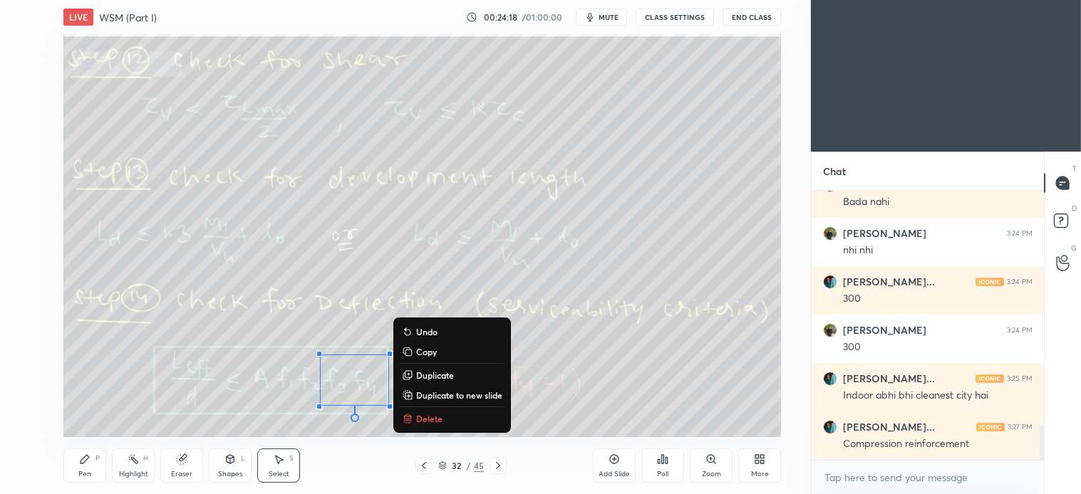
click at [430, 418] on p "Delete" at bounding box center [429, 418] width 26 height 11
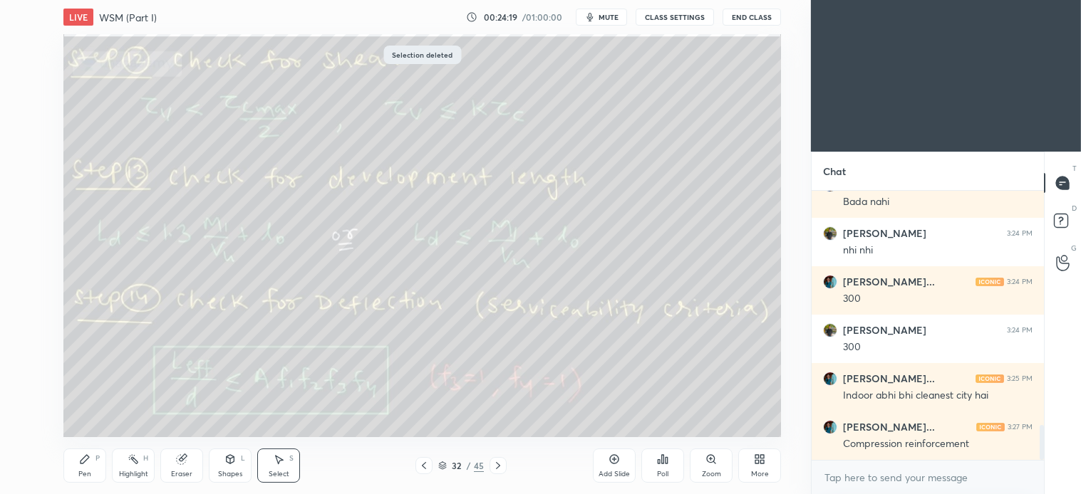
click at [499, 471] on icon at bounding box center [497, 465] width 11 height 11
click at [77, 470] on div "Pen P" at bounding box center [84, 466] width 43 height 34
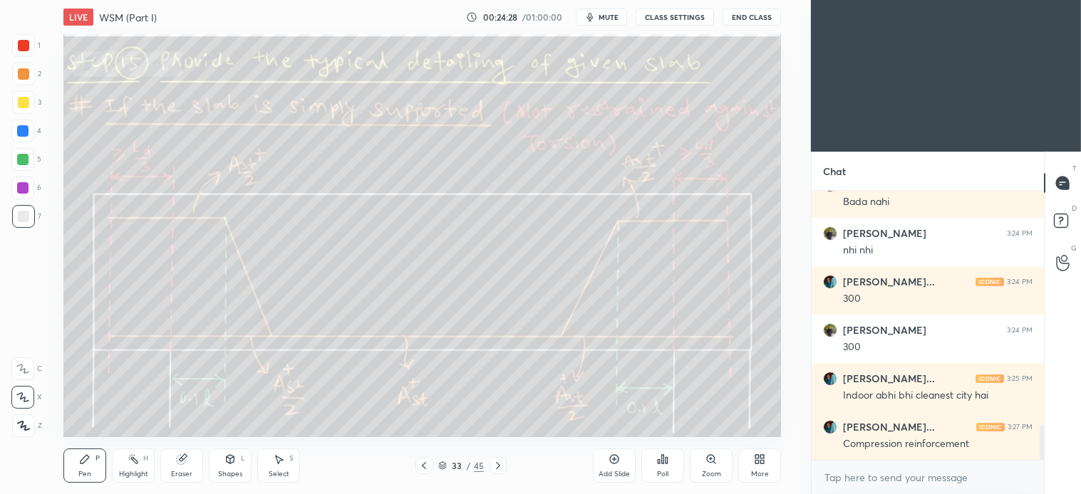
click at [19, 95] on div at bounding box center [23, 102] width 23 height 23
click at [286, 466] on div "Select S" at bounding box center [278, 466] width 43 height 34
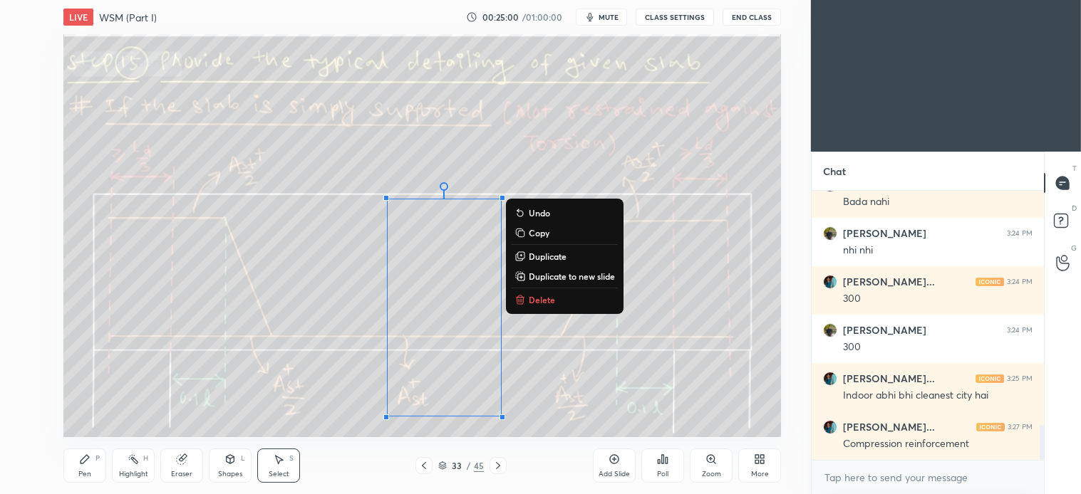
click at [542, 298] on p "Delete" at bounding box center [542, 299] width 26 height 11
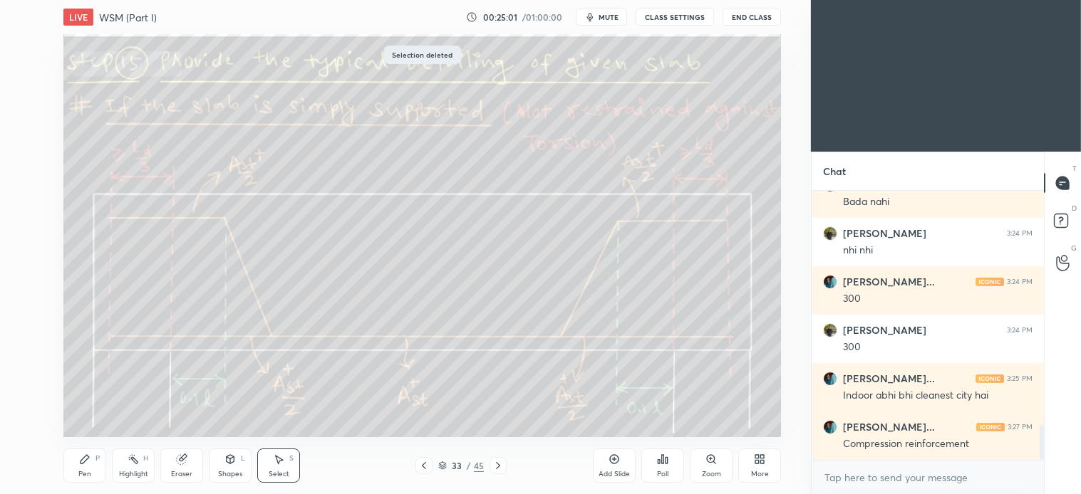
click at [87, 466] on div "Pen P" at bounding box center [84, 466] width 43 height 34
click at [287, 471] on div "Select" at bounding box center [279, 474] width 21 height 7
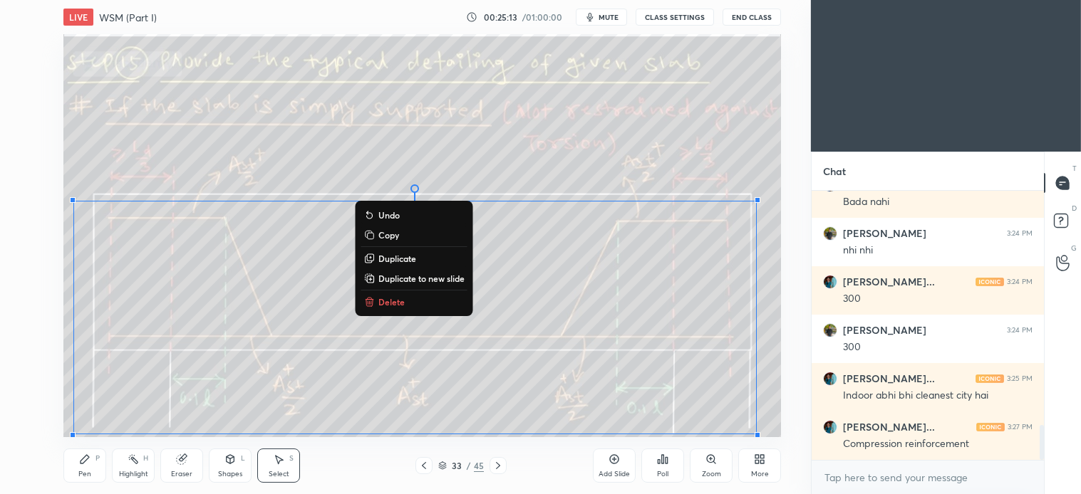
click at [385, 307] on p "Delete" at bounding box center [391, 301] width 26 height 11
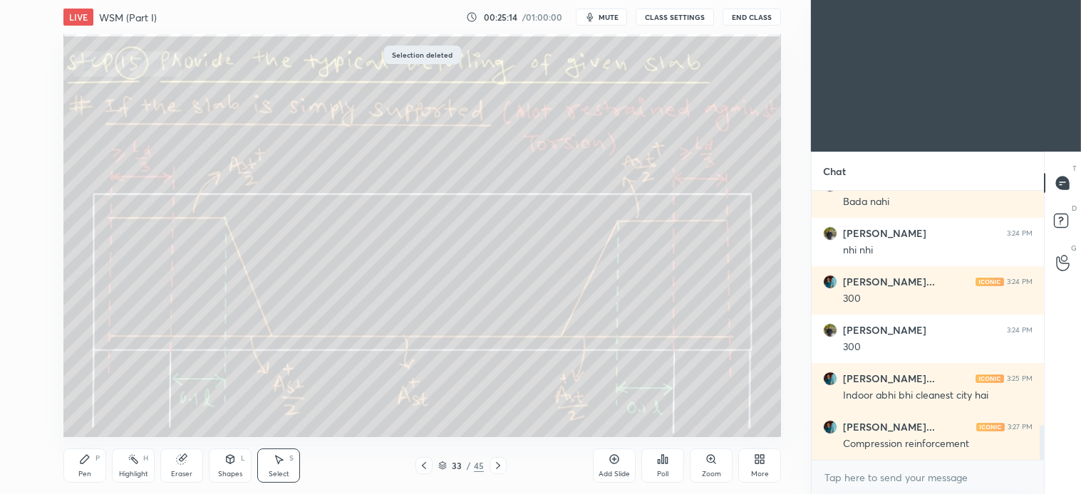
click at [81, 469] on div "Pen P" at bounding box center [84, 466] width 43 height 34
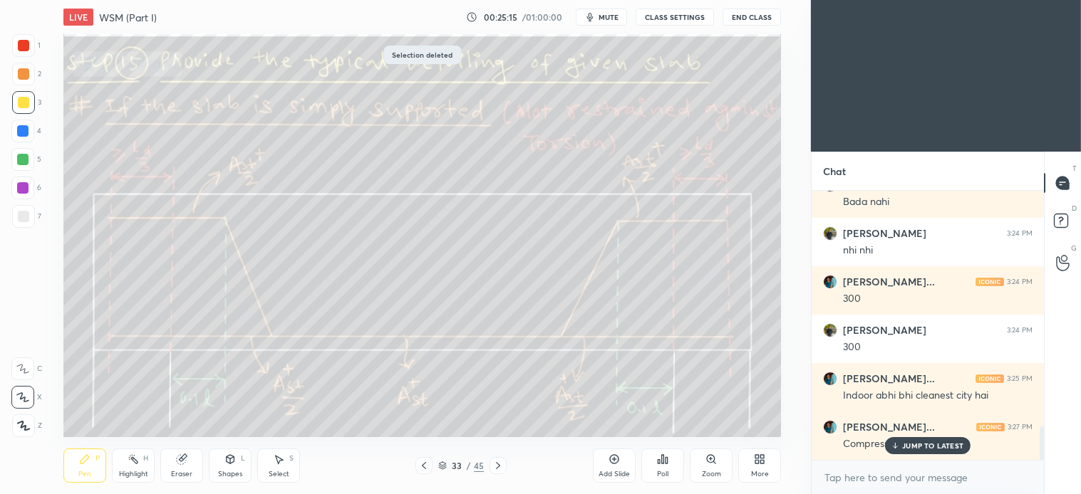
scroll to position [1884, 0]
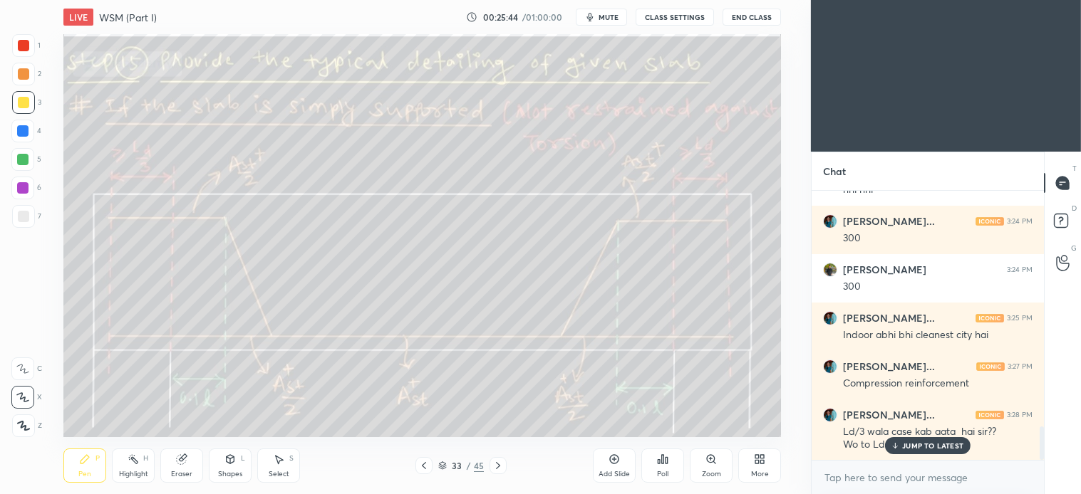
click at [274, 471] on div "Select" at bounding box center [279, 474] width 21 height 7
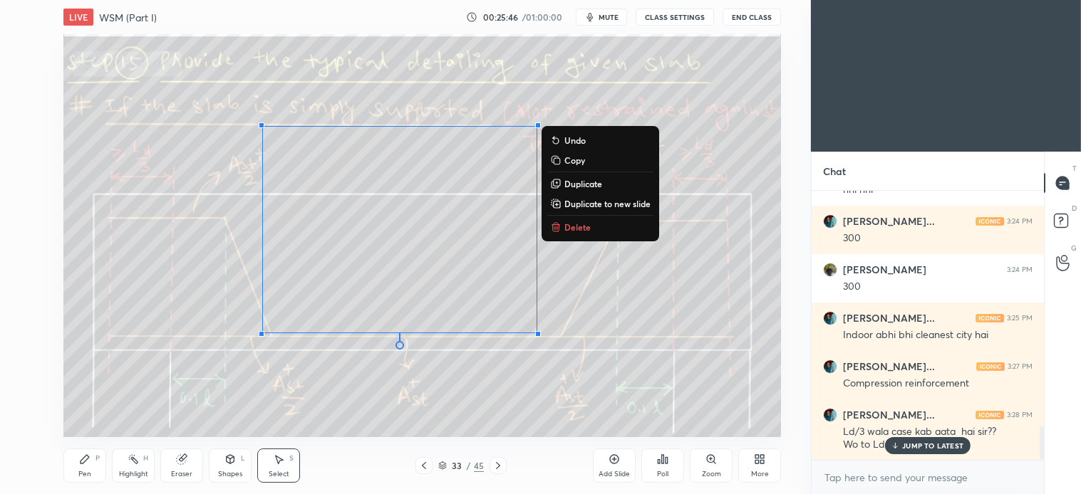
click at [581, 222] on p "Delete" at bounding box center [577, 227] width 26 height 11
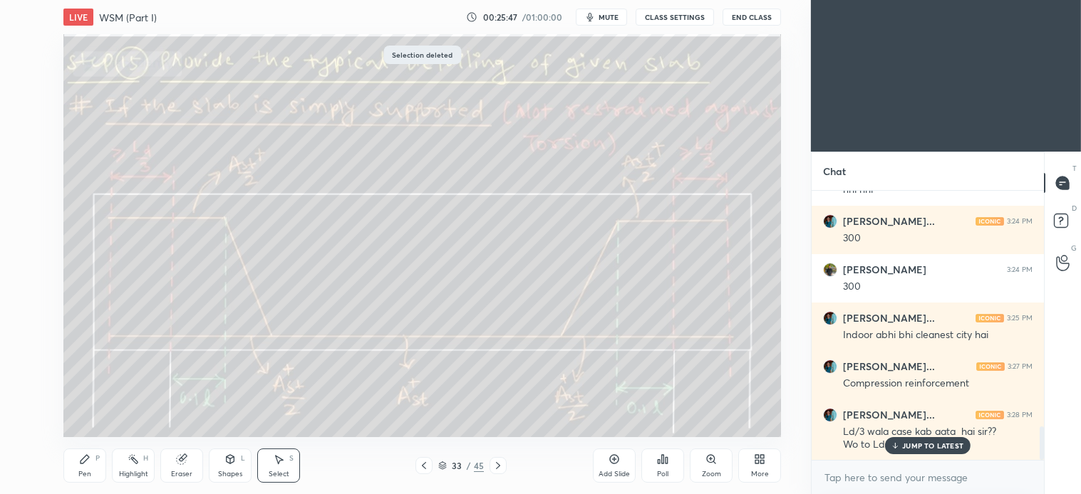
click at [95, 471] on div "Pen P" at bounding box center [84, 466] width 43 height 34
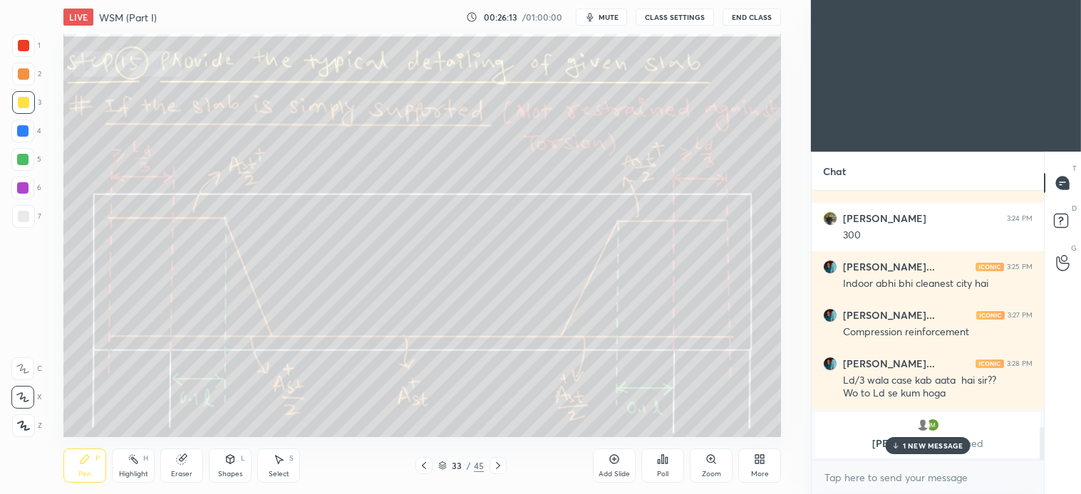
click at [285, 472] on div "Select" at bounding box center [279, 474] width 21 height 7
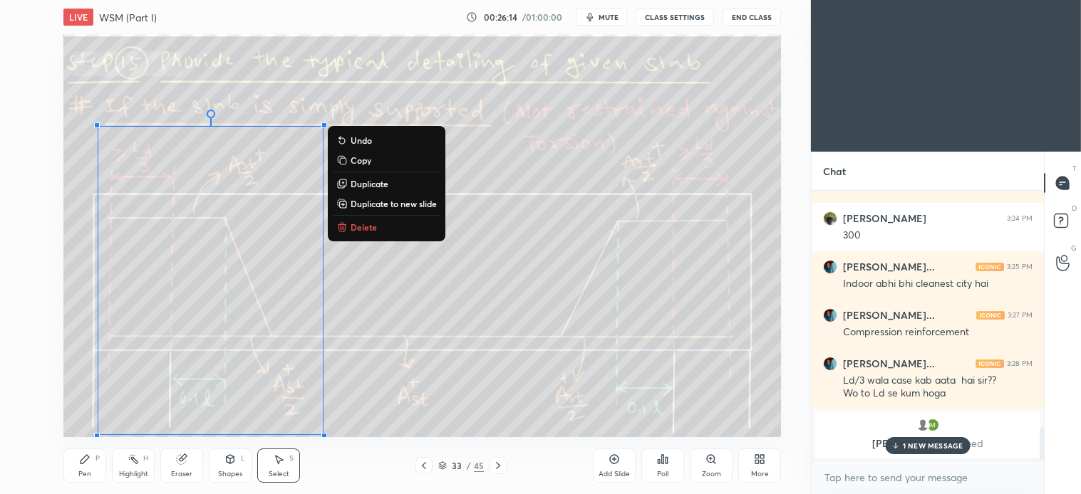
click at [362, 223] on p "Delete" at bounding box center [363, 227] width 26 height 11
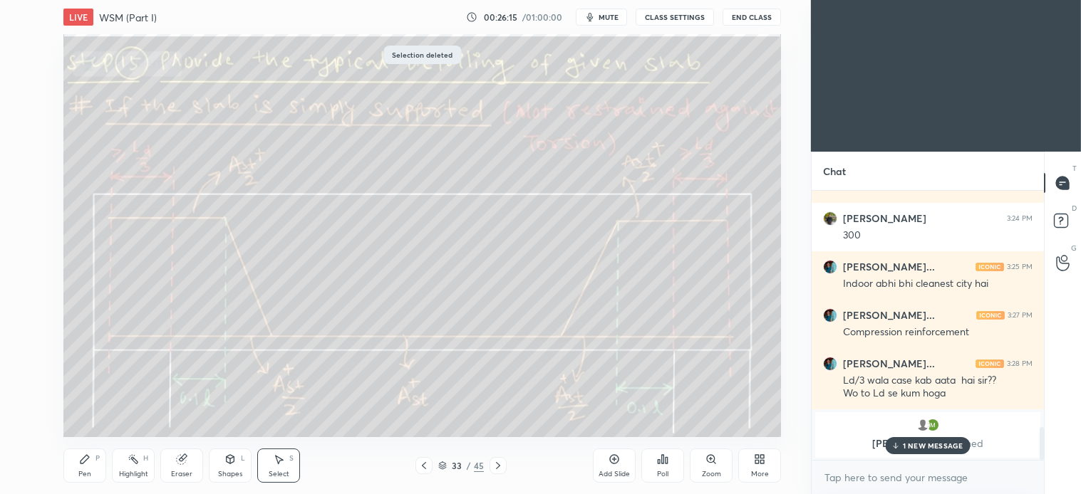
click at [83, 467] on div "Pen P" at bounding box center [84, 466] width 43 height 34
click at [280, 464] on icon at bounding box center [278, 459] width 11 height 11
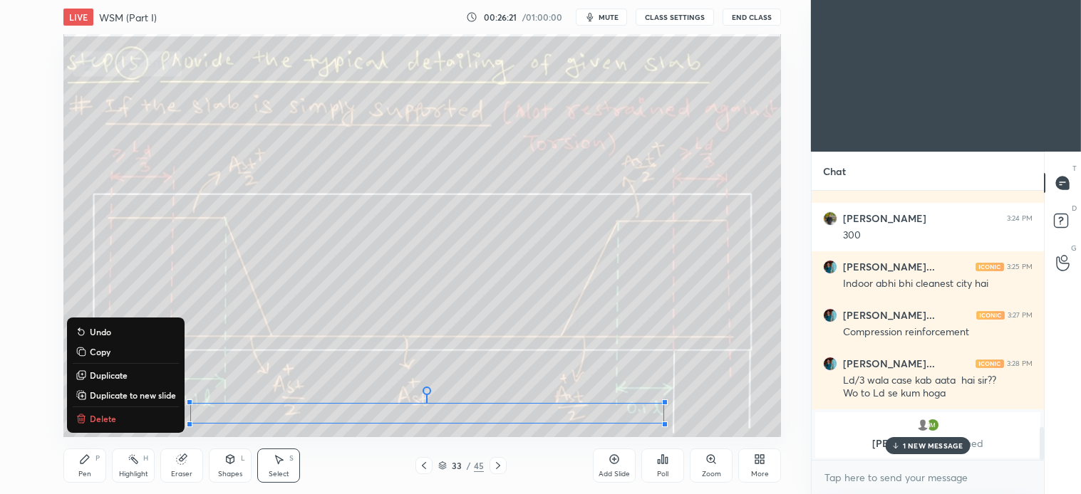
click at [109, 415] on p "Delete" at bounding box center [103, 418] width 26 height 11
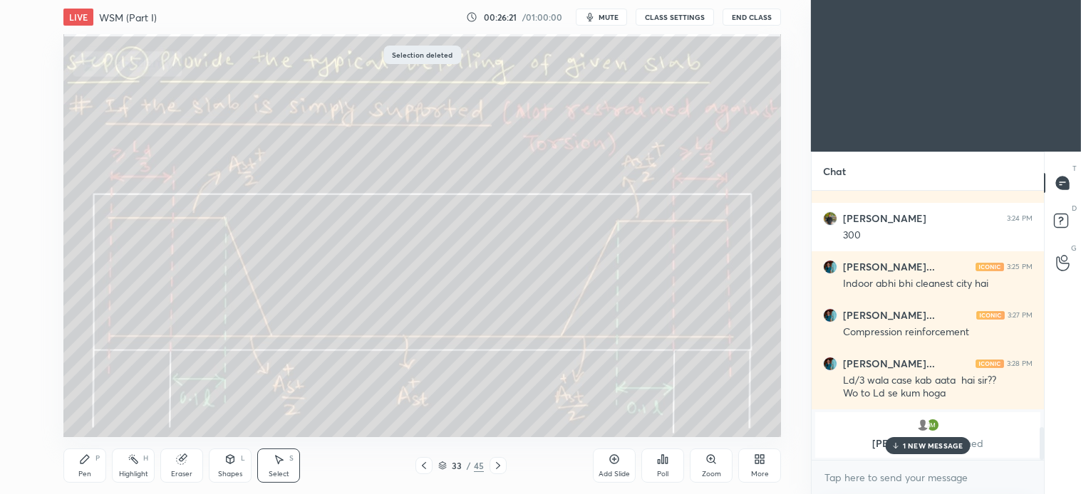
click at [83, 454] on icon at bounding box center [84, 459] width 11 height 11
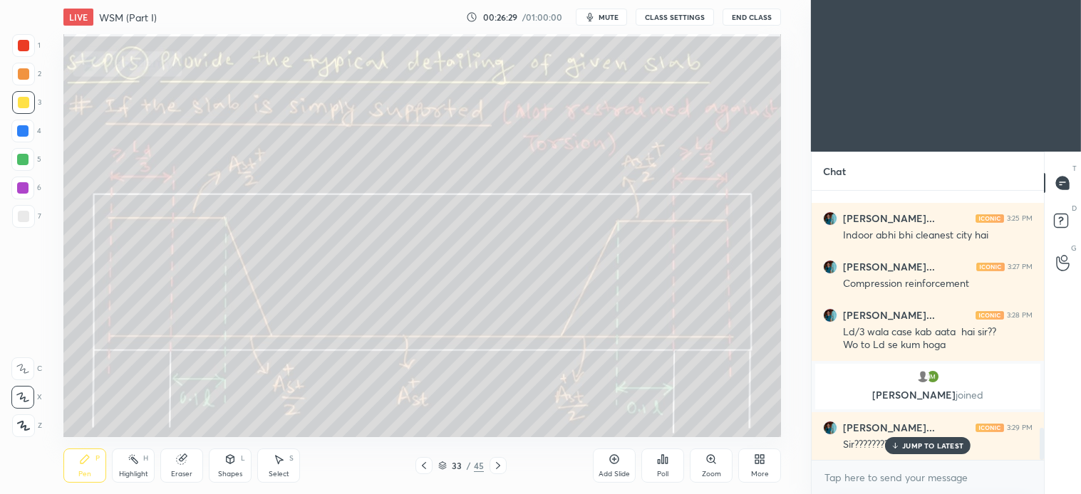
click at [22, 214] on div at bounding box center [23, 216] width 11 height 11
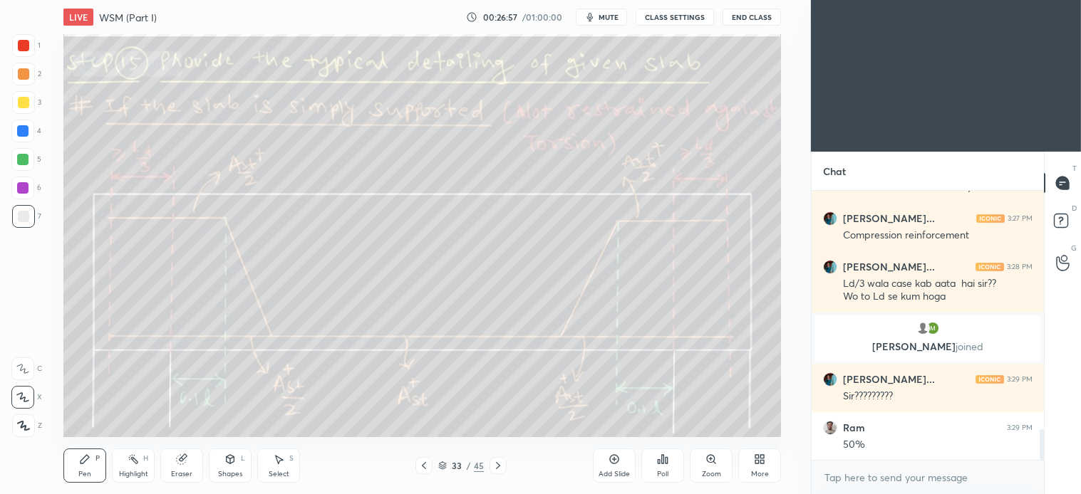
scroll to position [2081, 0]
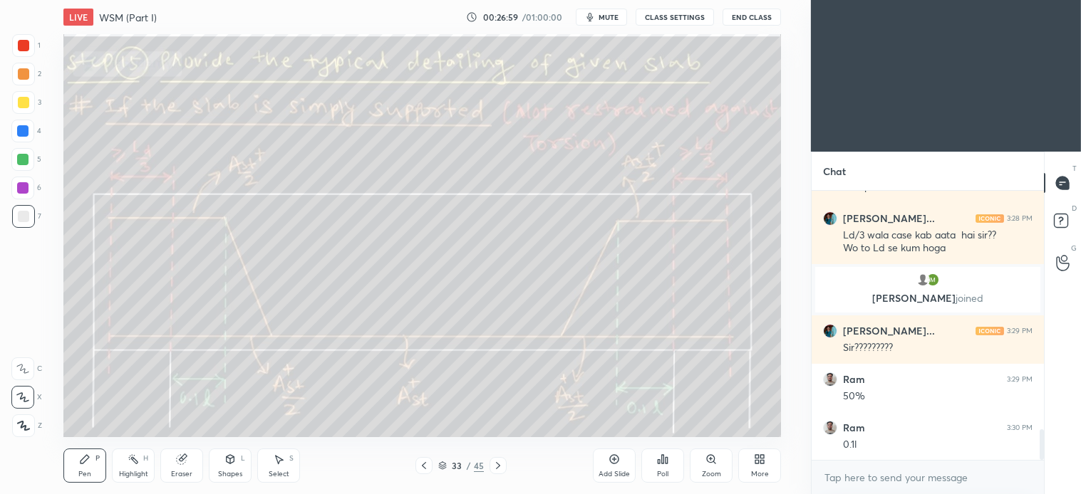
click at [287, 468] on div "Select S" at bounding box center [278, 466] width 43 height 34
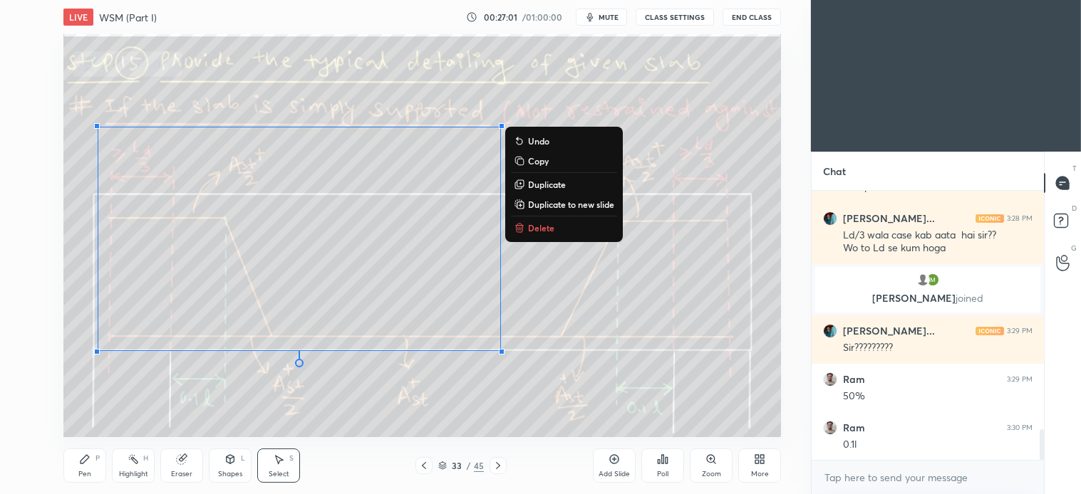
click at [547, 232] on p "Delete" at bounding box center [541, 227] width 26 height 11
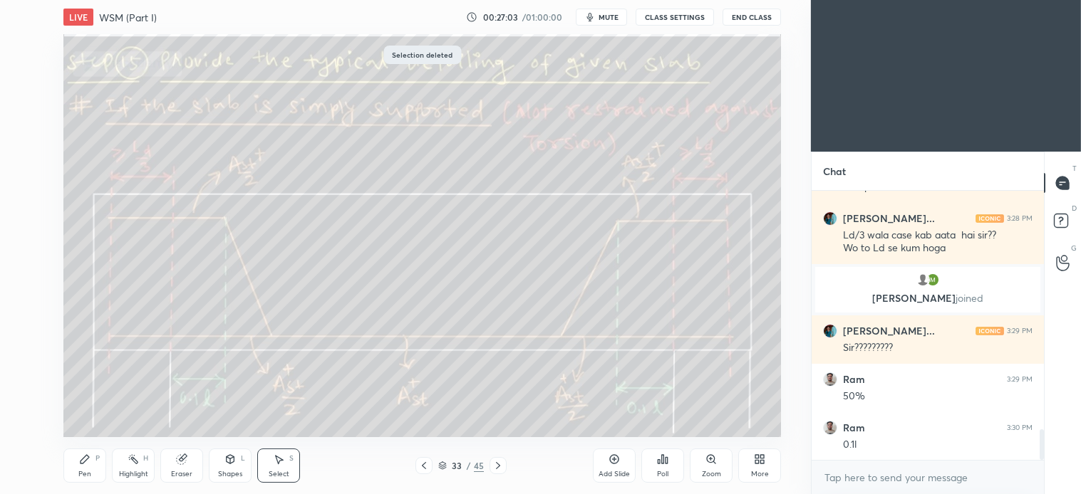
click at [500, 465] on icon at bounding box center [497, 465] width 11 height 11
click at [88, 466] on div "Pen P" at bounding box center [84, 466] width 43 height 34
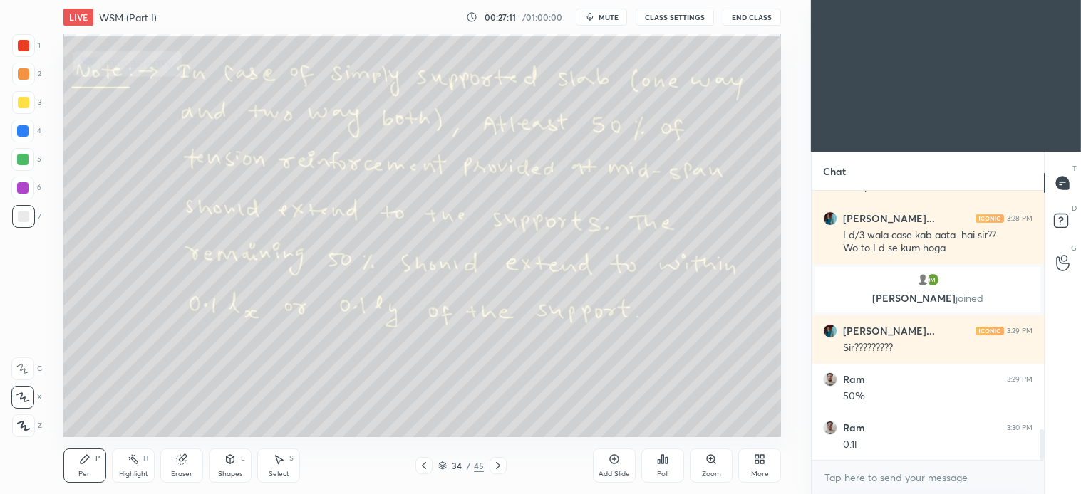
click at [273, 466] on div "Select S" at bounding box center [278, 466] width 43 height 34
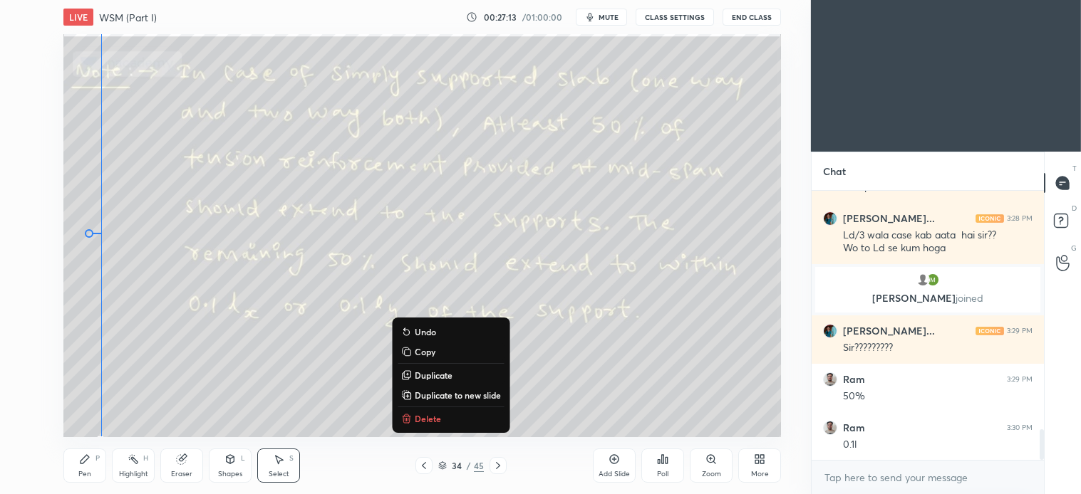
click at [422, 417] on p "Delete" at bounding box center [428, 418] width 26 height 11
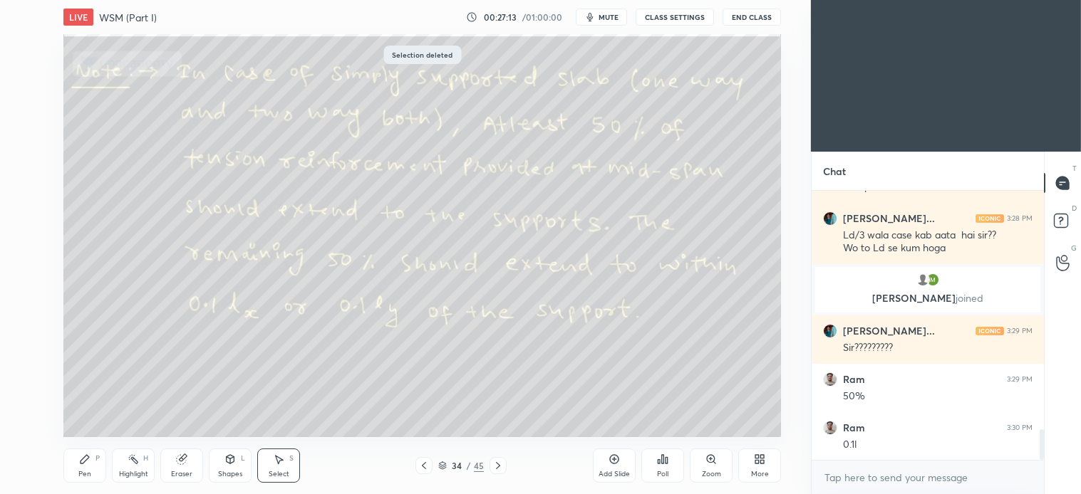
click at [77, 456] on div "Pen P" at bounding box center [84, 466] width 43 height 34
click at [497, 470] on icon at bounding box center [497, 465] width 11 height 11
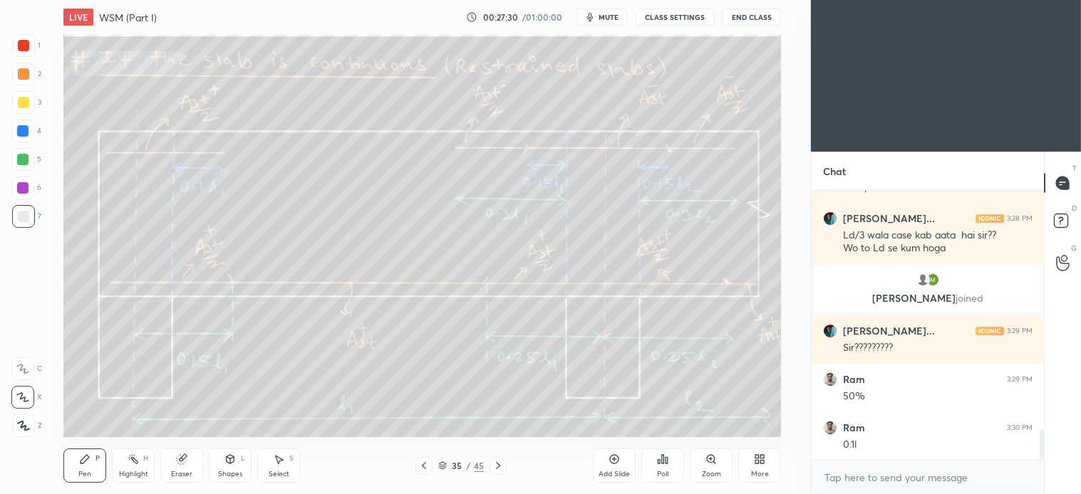
scroll to position [2130, 0]
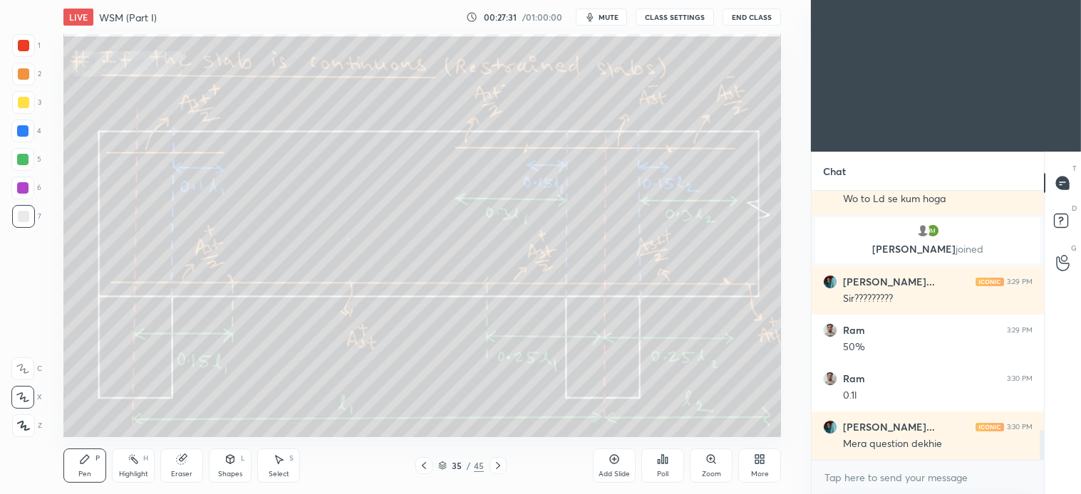
click at [608, 11] on button "mute" at bounding box center [601, 17] width 51 height 17
click at [608, 19] on span "unmute" at bounding box center [607, 17] width 31 height 10
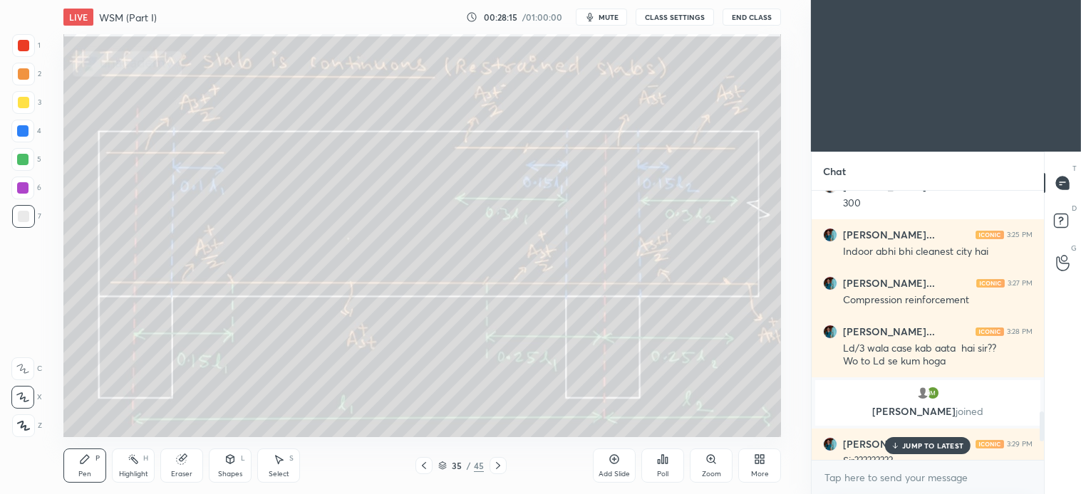
scroll to position [1965, 0]
click at [925, 439] on div "1 NEW MESSAGE" at bounding box center [927, 445] width 85 height 17
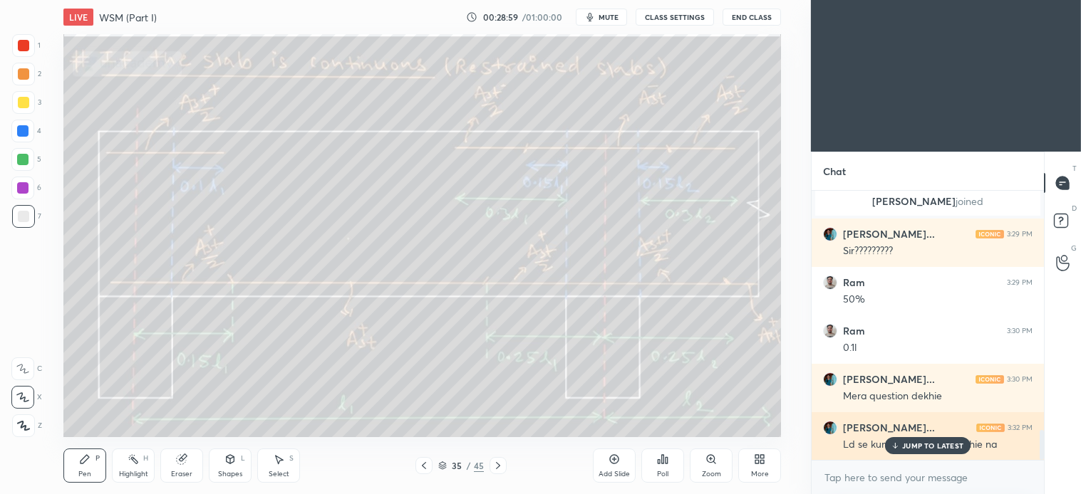
click at [923, 445] on p "JUMP TO LATEST" at bounding box center [932, 446] width 61 height 9
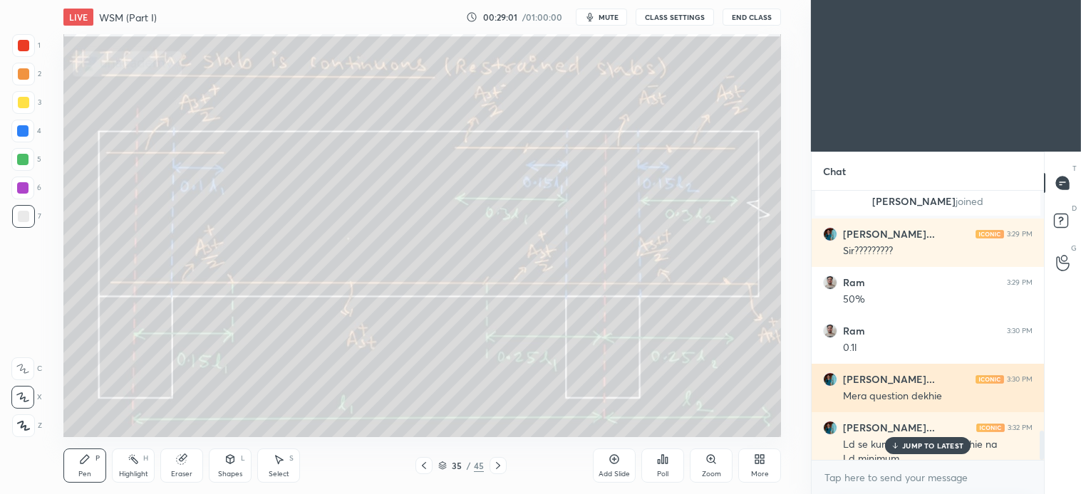
scroll to position [2192, 0]
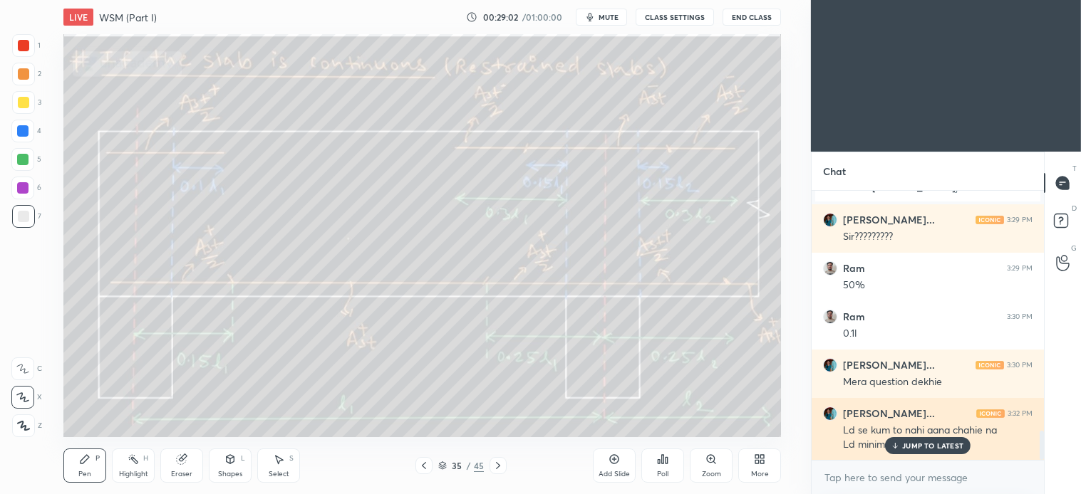
click at [915, 446] on p "JUMP TO LATEST" at bounding box center [932, 446] width 61 height 9
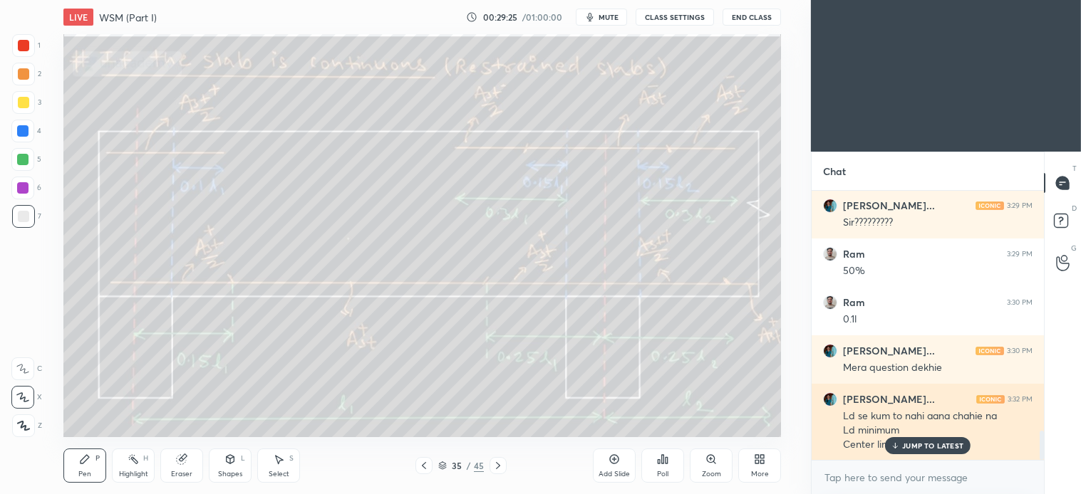
click at [902, 444] on div "JUMP TO LATEST" at bounding box center [927, 445] width 85 height 17
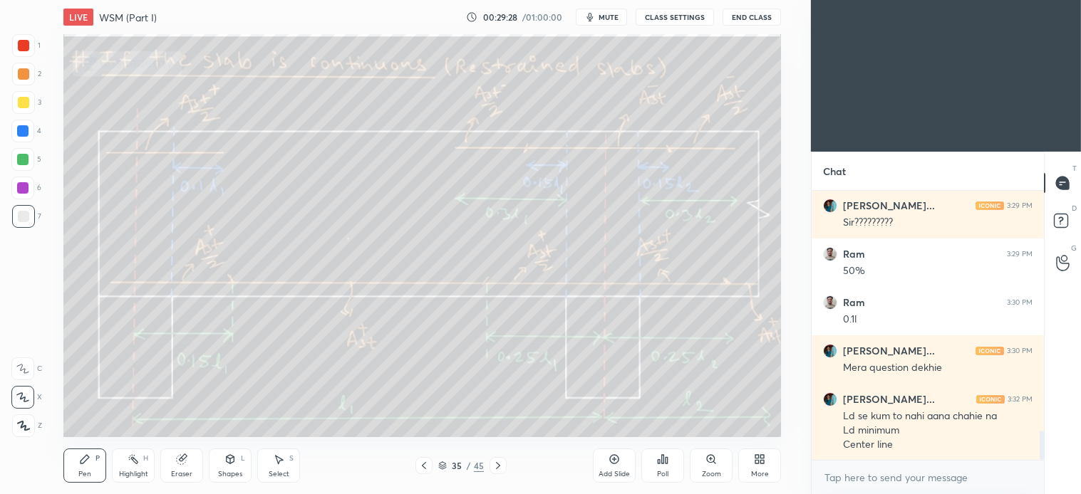
click at [281, 462] on icon at bounding box center [278, 459] width 11 height 11
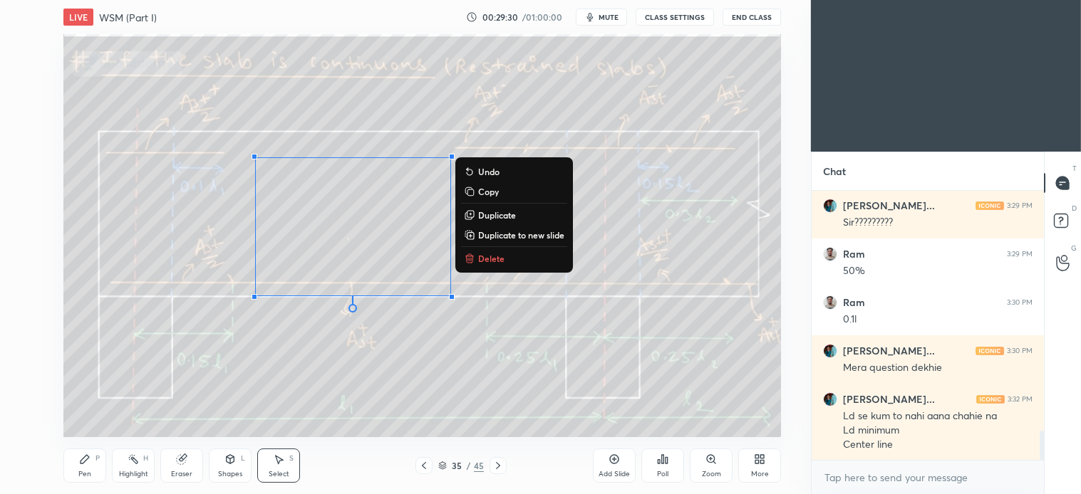
click at [482, 251] on button "Delete" at bounding box center [514, 258] width 106 height 17
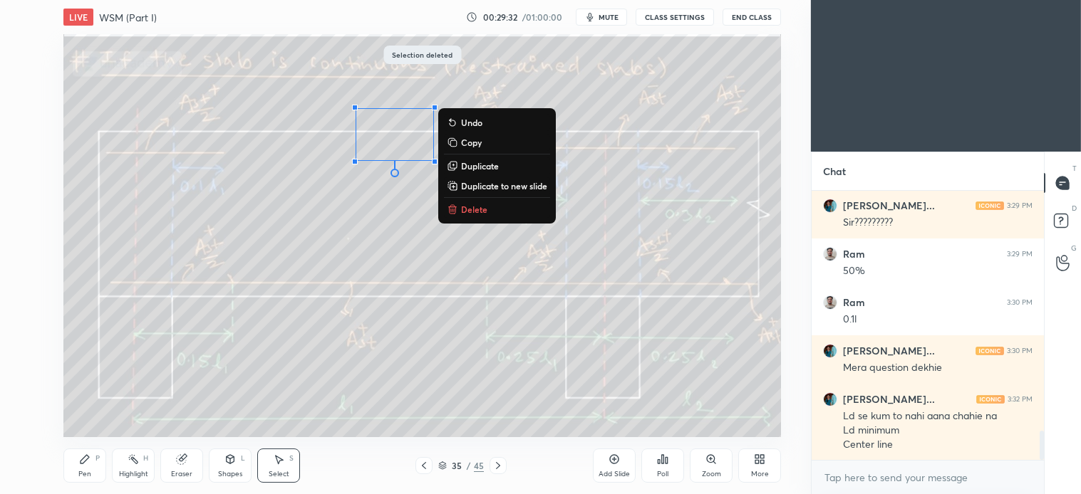
click at [474, 204] on p "Delete" at bounding box center [474, 209] width 26 height 11
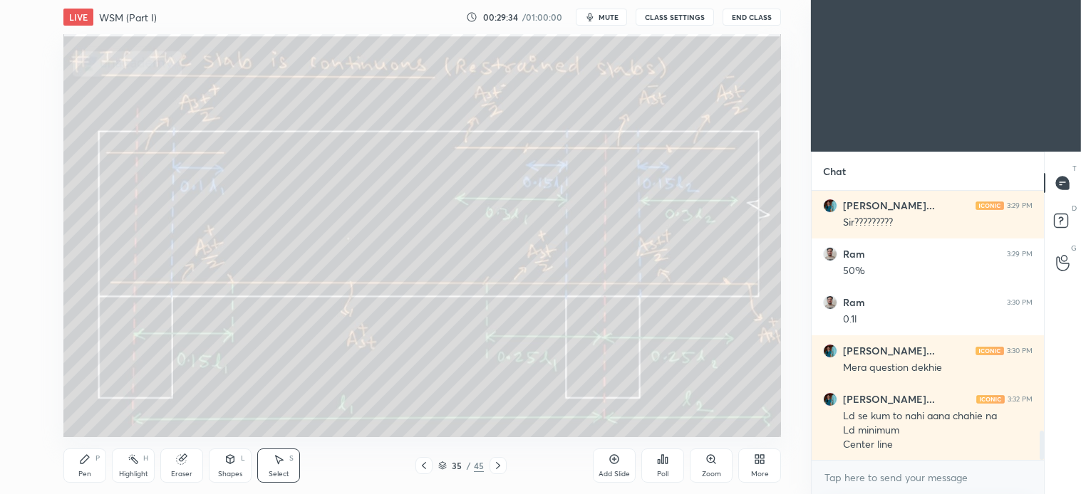
click at [95, 464] on div "Pen P" at bounding box center [84, 466] width 43 height 34
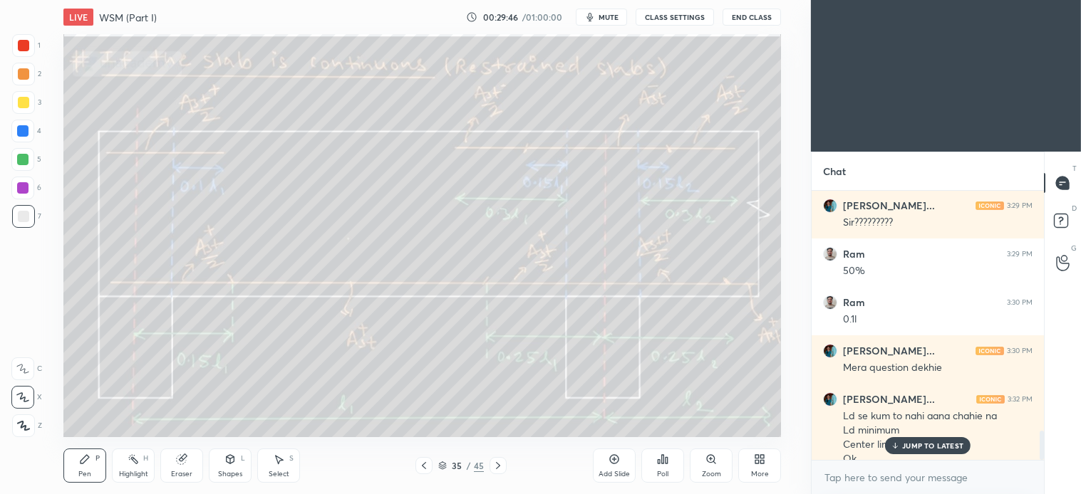
scroll to position [2221, 0]
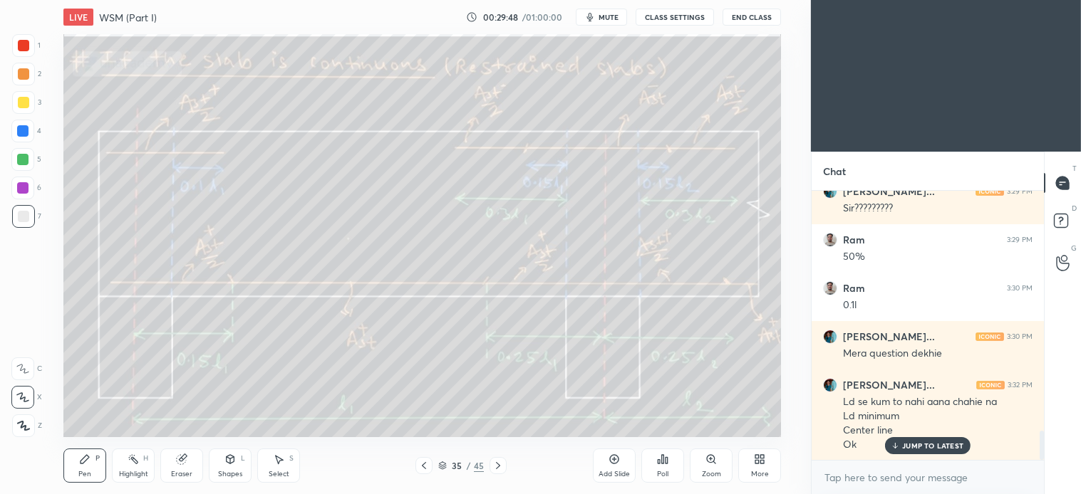
click at [31, 43] on div at bounding box center [23, 45] width 23 height 23
click at [24, 158] on div at bounding box center [22, 159] width 11 height 11
click at [281, 458] on icon at bounding box center [278, 459] width 11 height 11
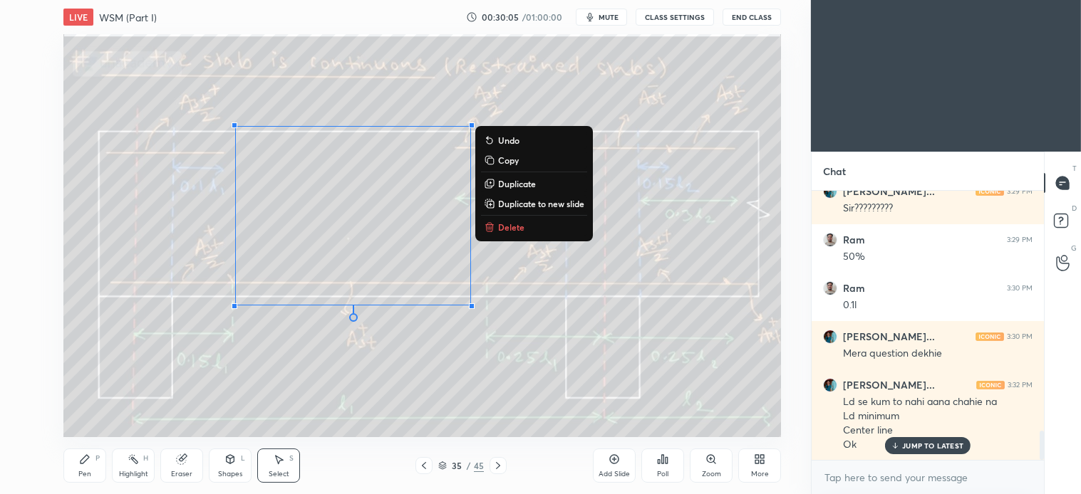
click at [516, 225] on p "Delete" at bounding box center [511, 227] width 26 height 11
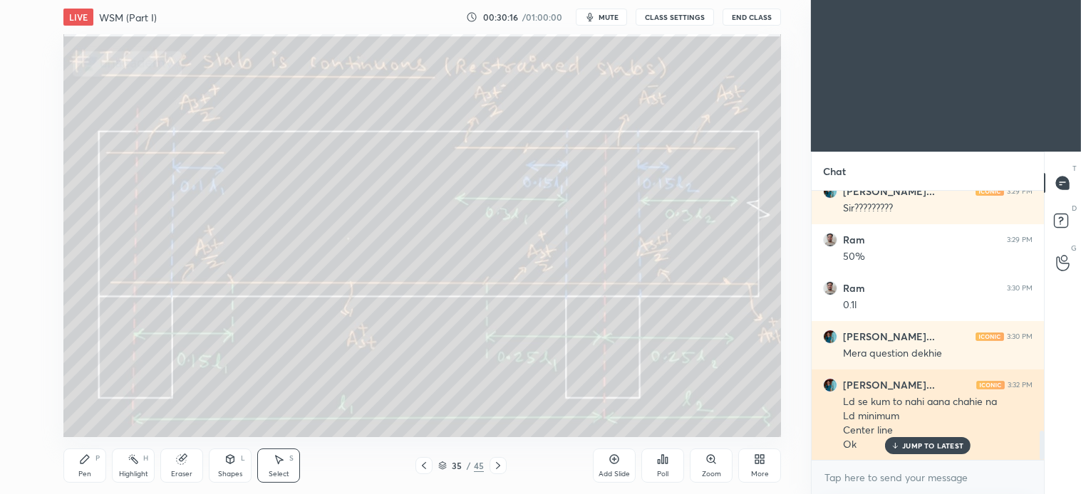
click at [931, 445] on p "JUMP TO LATEST" at bounding box center [932, 446] width 61 height 9
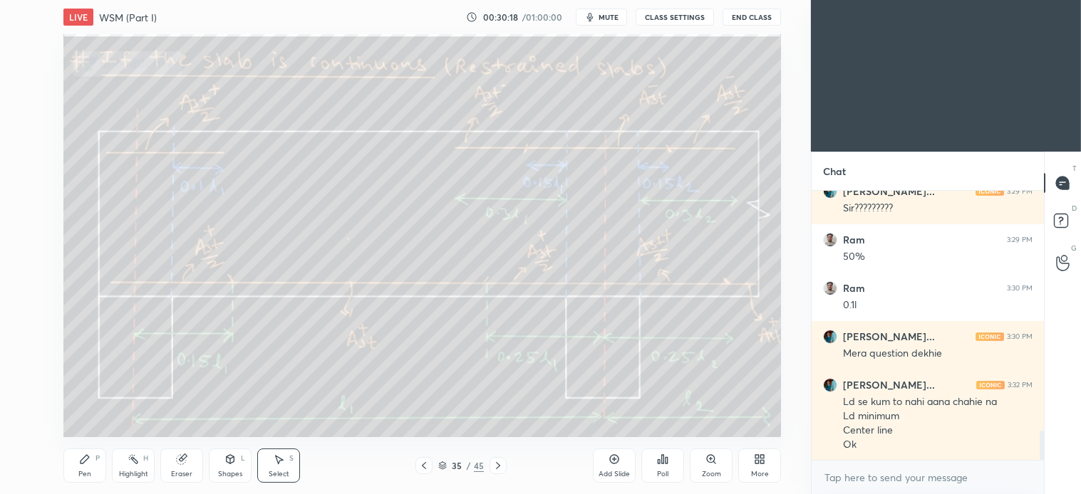
click at [86, 450] on div "Pen P" at bounding box center [84, 466] width 43 height 34
click at [423, 464] on icon at bounding box center [423, 465] width 11 height 11
click at [422, 467] on icon at bounding box center [423, 465] width 11 height 11
click at [499, 462] on icon at bounding box center [497, 465] width 11 height 11
click at [497, 463] on icon at bounding box center [497, 465] width 11 height 11
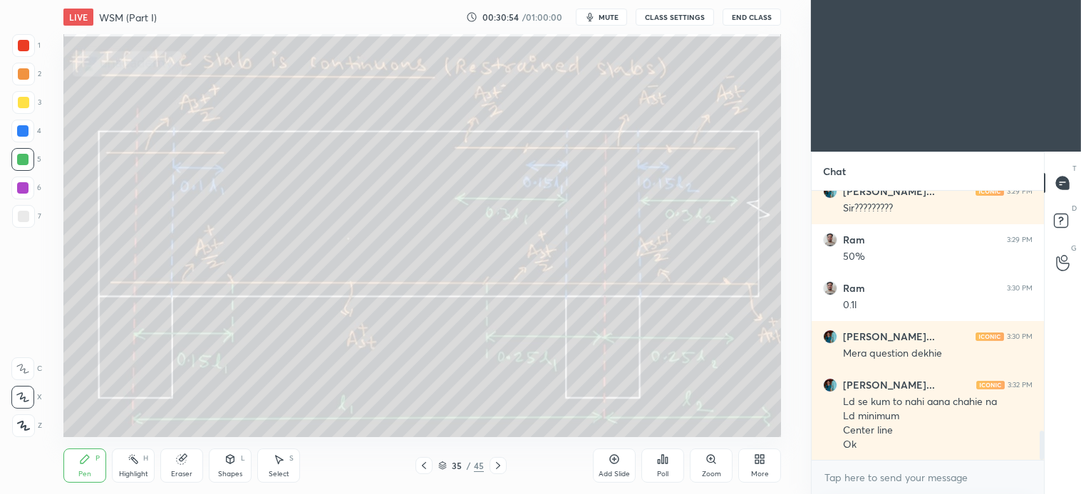
click at [24, 103] on div at bounding box center [23, 102] width 11 height 11
click at [287, 459] on div "Select S" at bounding box center [278, 466] width 43 height 34
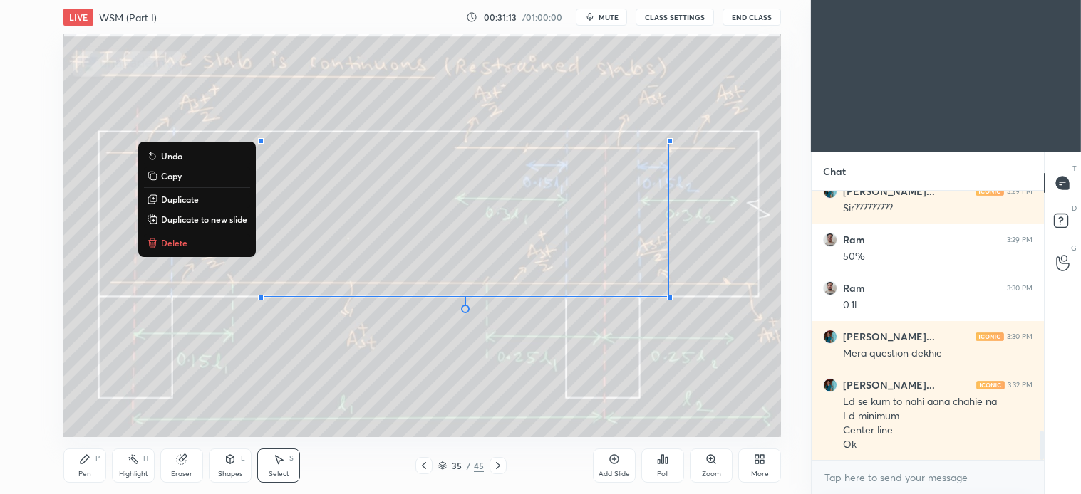
click at [172, 241] on p "Delete" at bounding box center [174, 242] width 26 height 11
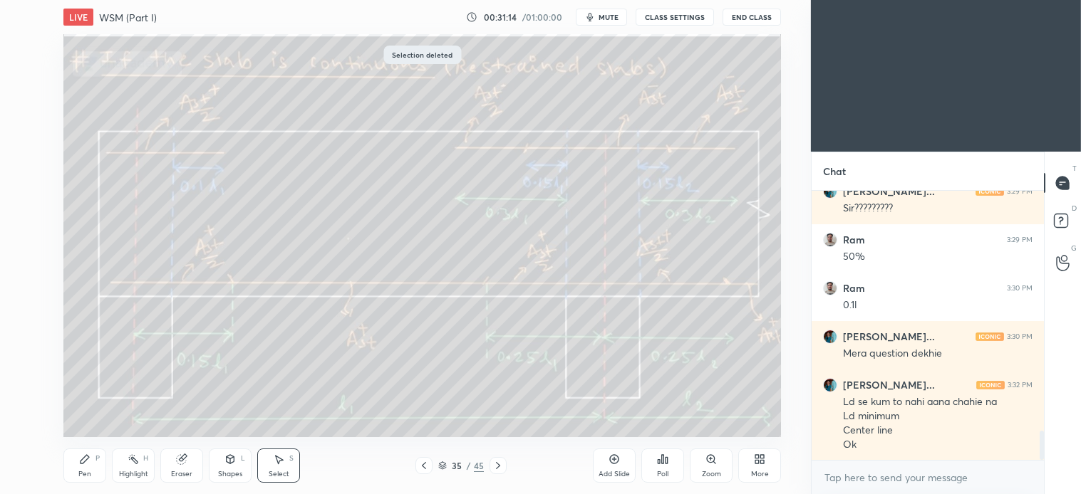
click at [83, 467] on div "Pen P" at bounding box center [84, 466] width 43 height 34
click at [281, 459] on icon at bounding box center [280, 460] width 8 height 9
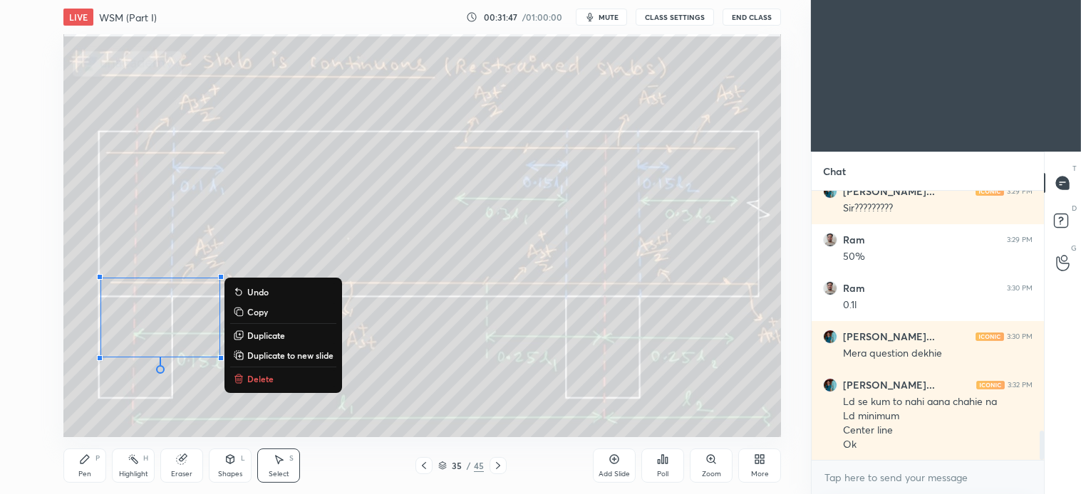
click at [187, 395] on div "0 ° Undo Copy Duplicate Duplicate to new slide Delete" at bounding box center [421, 235] width 717 height 403
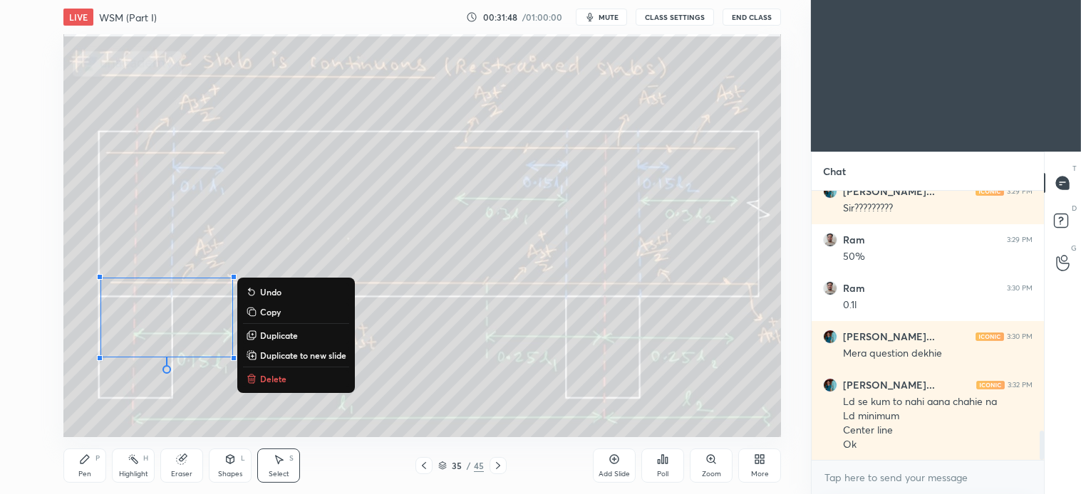
click at [273, 380] on p "Delete" at bounding box center [273, 378] width 26 height 11
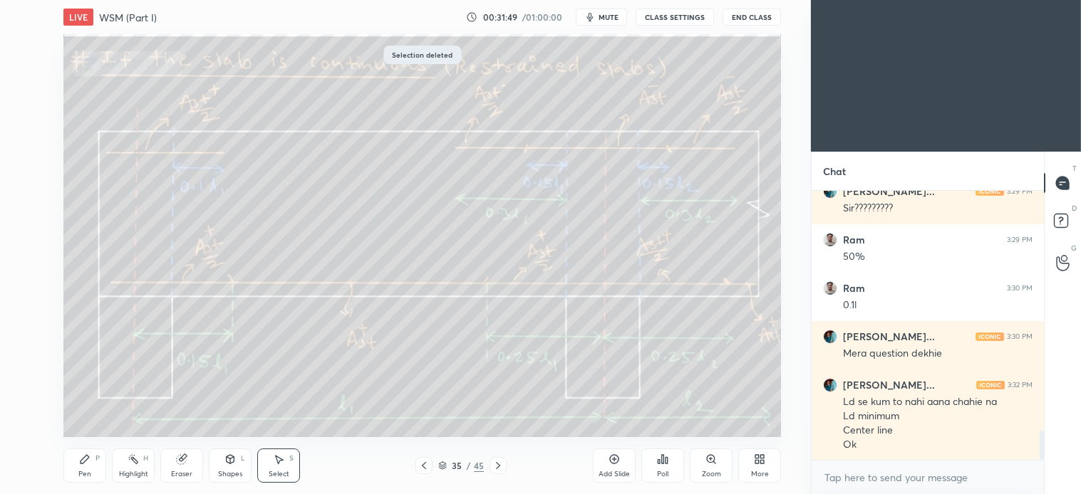
click at [82, 467] on div "Pen P" at bounding box center [84, 466] width 43 height 34
click at [281, 471] on div "Select" at bounding box center [279, 474] width 21 height 7
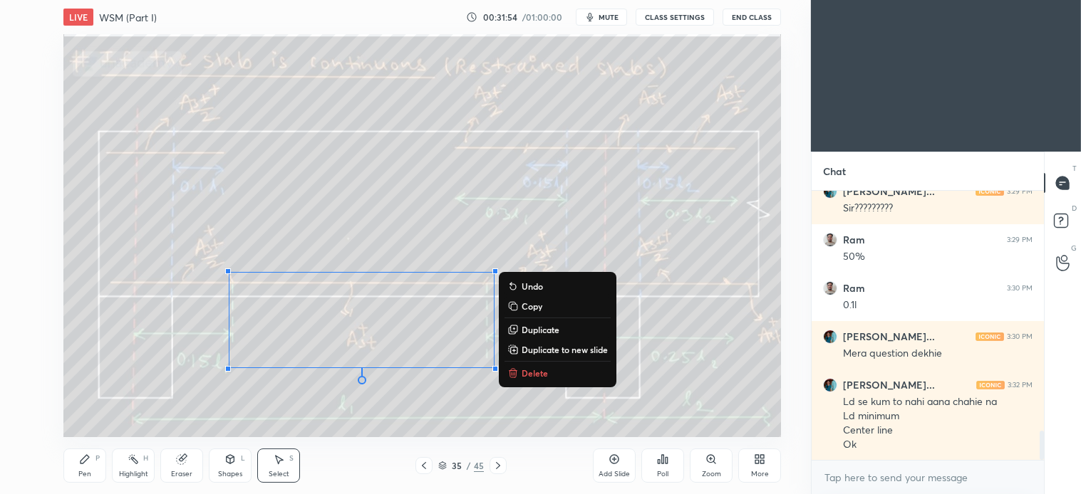
click at [539, 373] on p "Delete" at bounding box center [534, 373] width 26 height 11
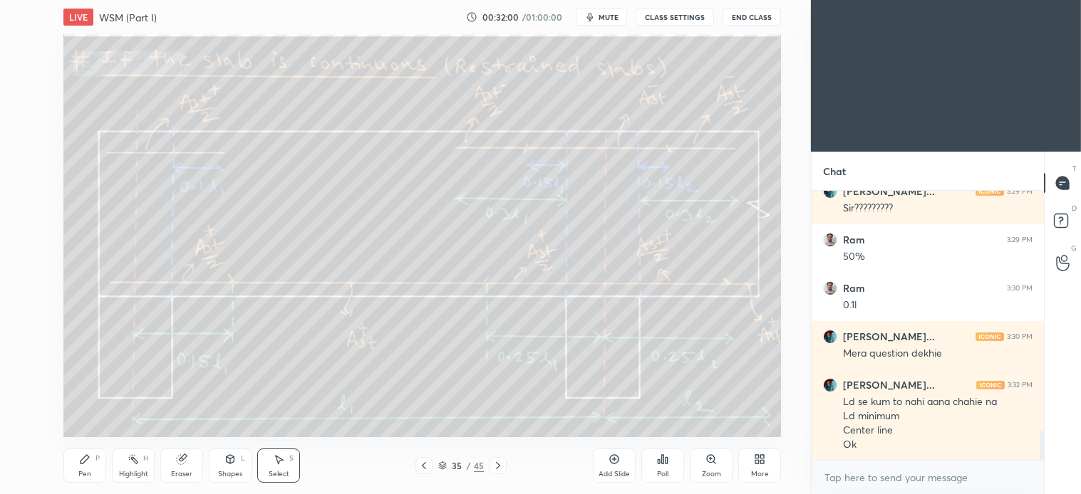
click at [79, 465] on icon at bounding box center [84, 459] width 11 height 11
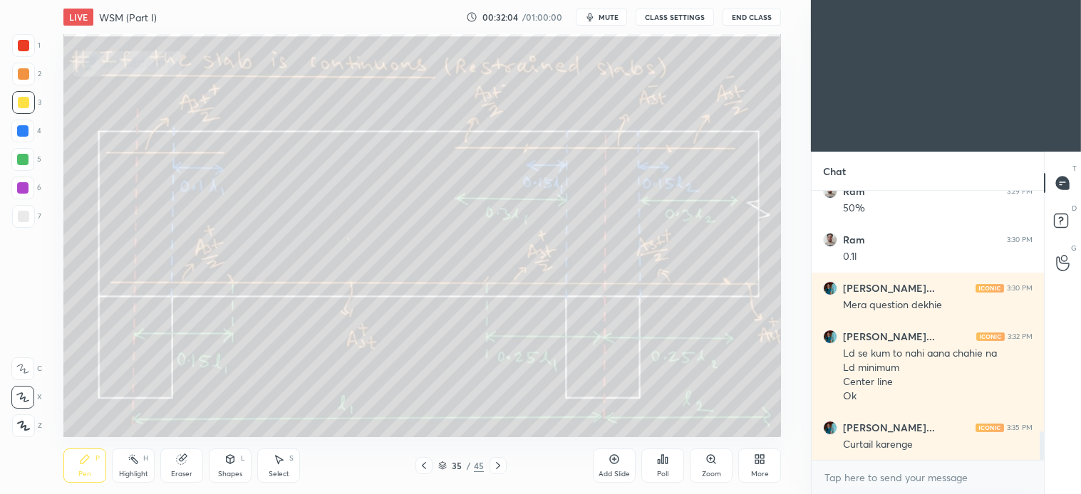
click at [94, 465] on div "Pen P" at bounding box center [84, 466] width 43 height 34
click at [281, 455] on icon at bounding box center [278, 459] width 11 height 11
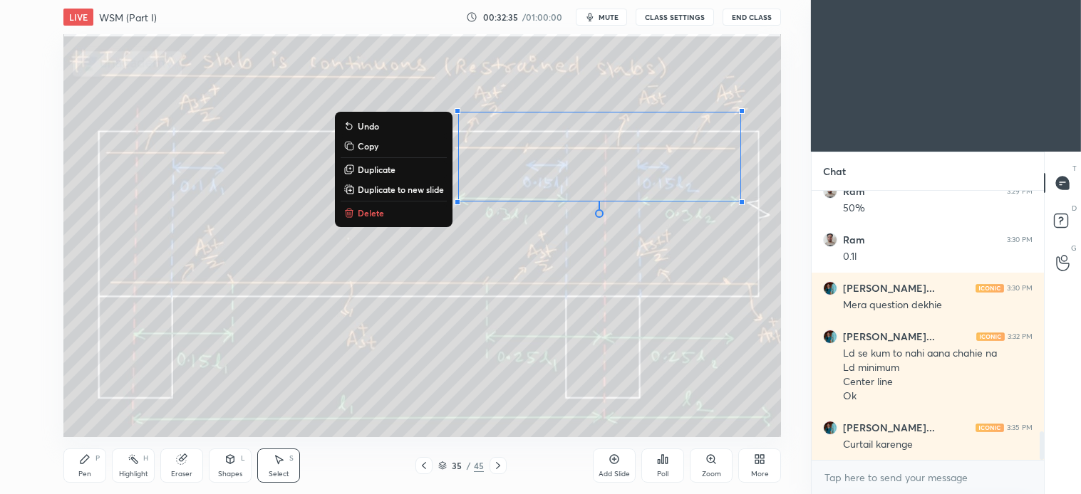
click at [372, 209] on p "Delete" at bounding box center [371, 212] width 26 height 11
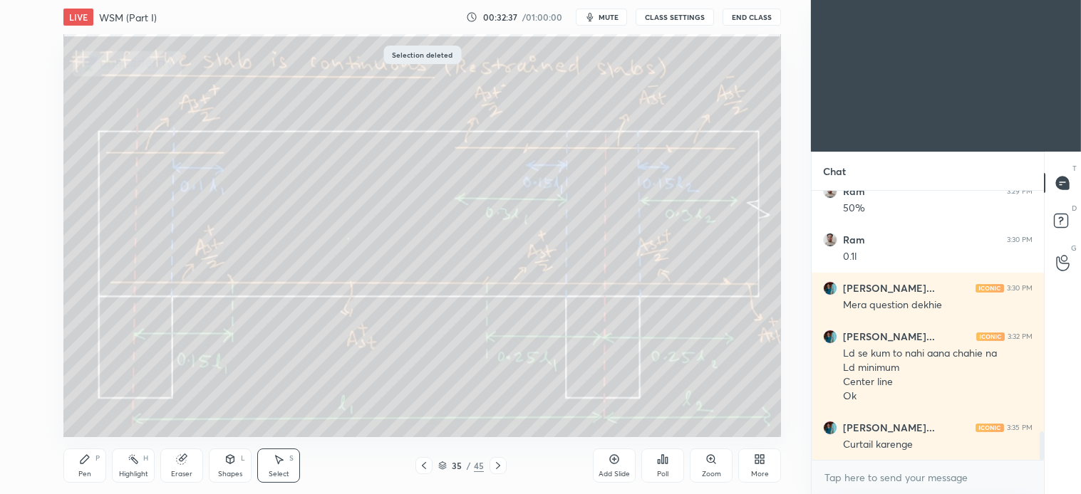
click at [503, 471] on icon at bounding box center [497, 465] width 11 height 11
click at [91, 472] on div "Pen P" at bounding box center [84, 466] width 43 height 34
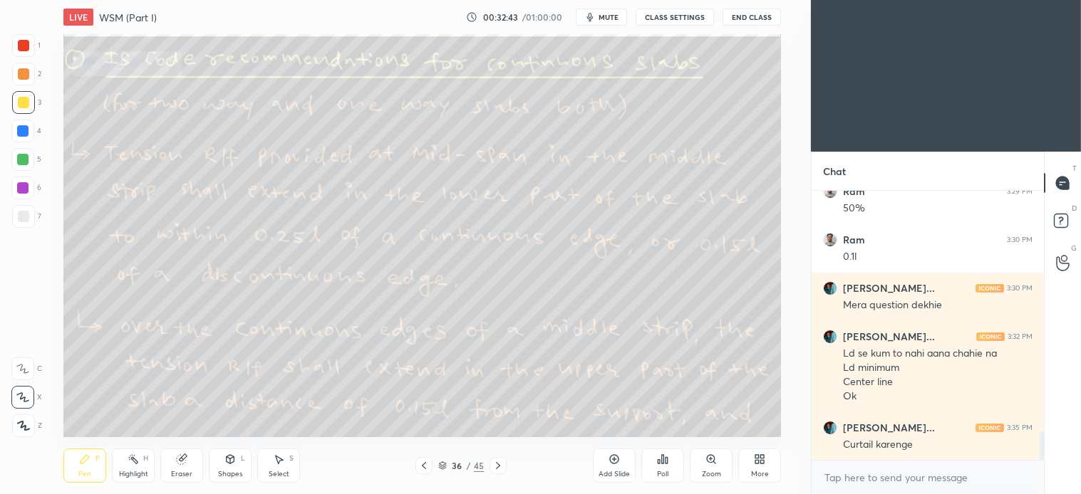
click at [482, 463] on div "45" at bounding box center [479, 465] width 10 height 13
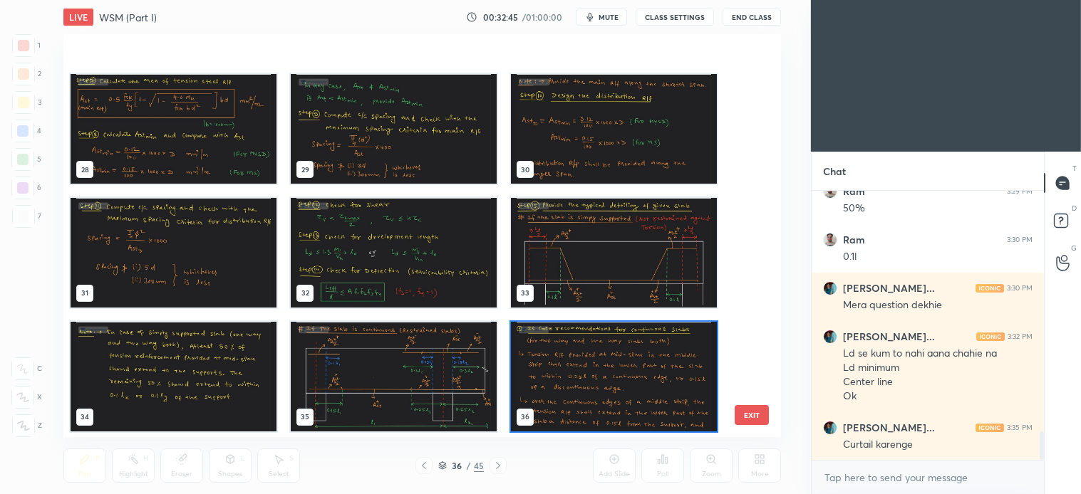
scroll to position [1231, 0]
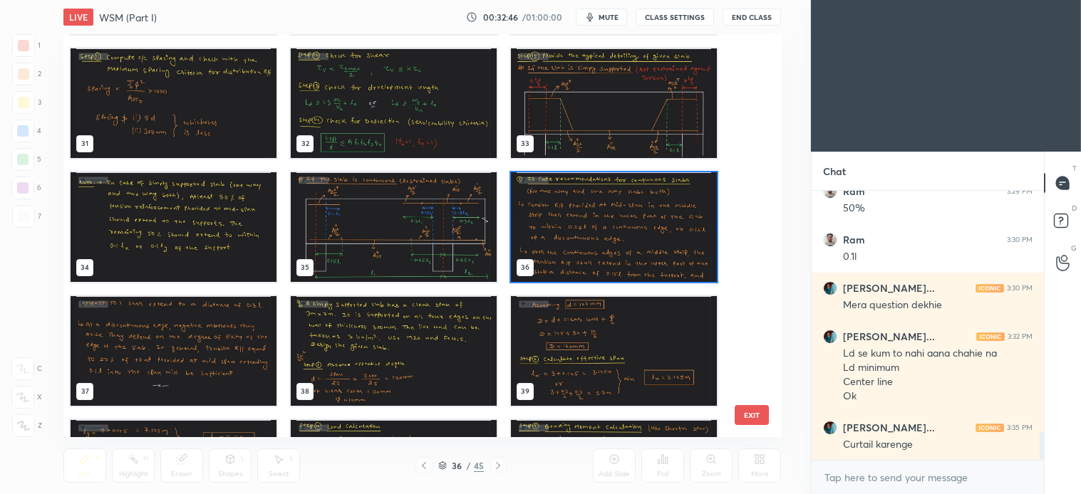
click at [650, 241] on img "grid" at bounding box center [614, 227] width 206 height 110
click at [661, 239] on img "grid" at bounding box center [614, 227] width 206 height 110
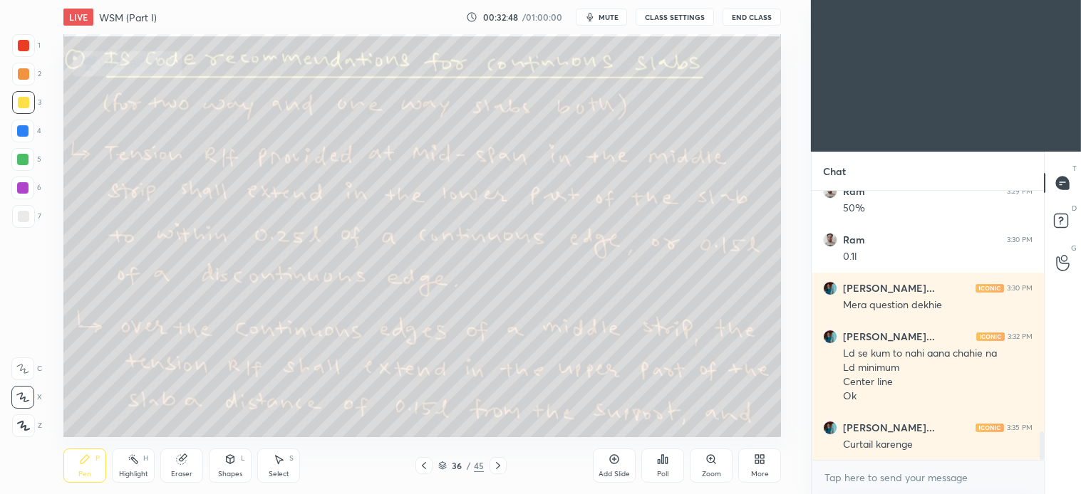
click at [499, 467] on icon at bounding box center [497, 465] width 11 height 11
click at [419, 471] on icon at bounding box center [423, 465] width 11 height 11
click at [494, 467] on icon at bounding box center [497, 465] width 11 height 11
click at [438, 466] on icon at bounding box center [442, 466] width 9 height 9
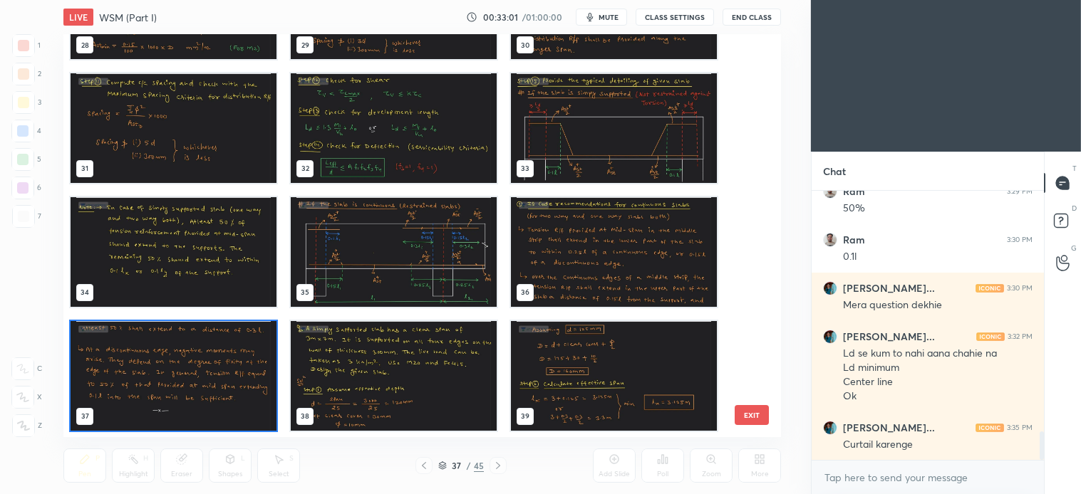
scroll to position [4, 8]
click at [438, 465] on icon at bounding box center [442, 466] width 9 height 9
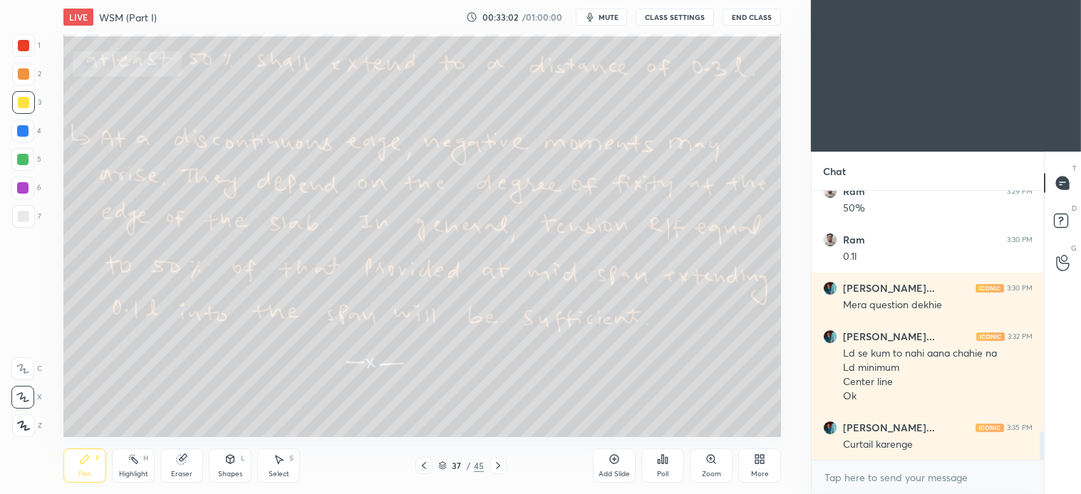
scroll to position [0, 0]
click at [413, 466] on div "37 / 45" at bounding box center [460, 465] width 265 height 17
click at [423, 465] on icon at bounding box center [424, 465] width 4 height 7
click at [426, 465] on icon at bounding box center [423, 465] width 11 height 11
click at [283, 468] on div "Select S" at bounding box center [278, 466] width 43 height 34
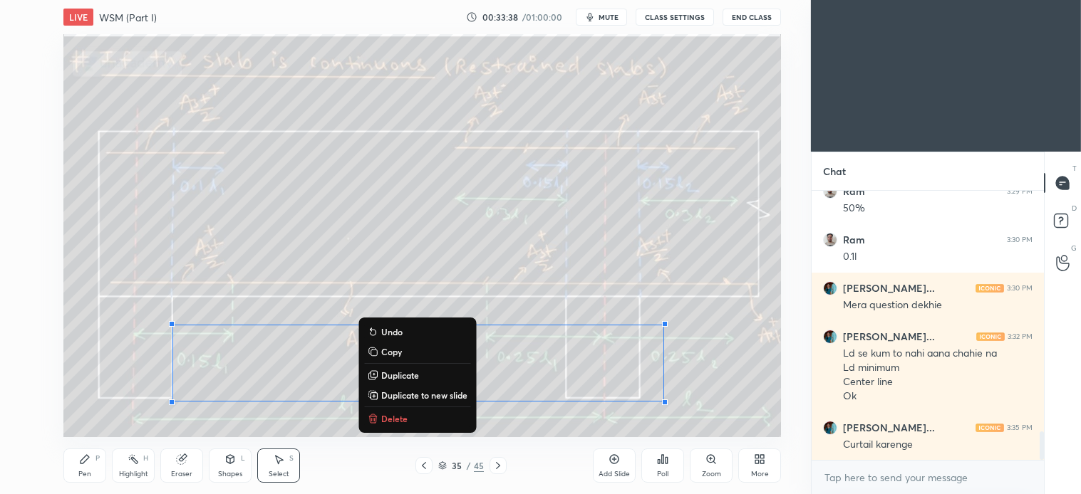
click at [400, 416] on p "Delete" at bounding box center [394, 418] width 26 height 11
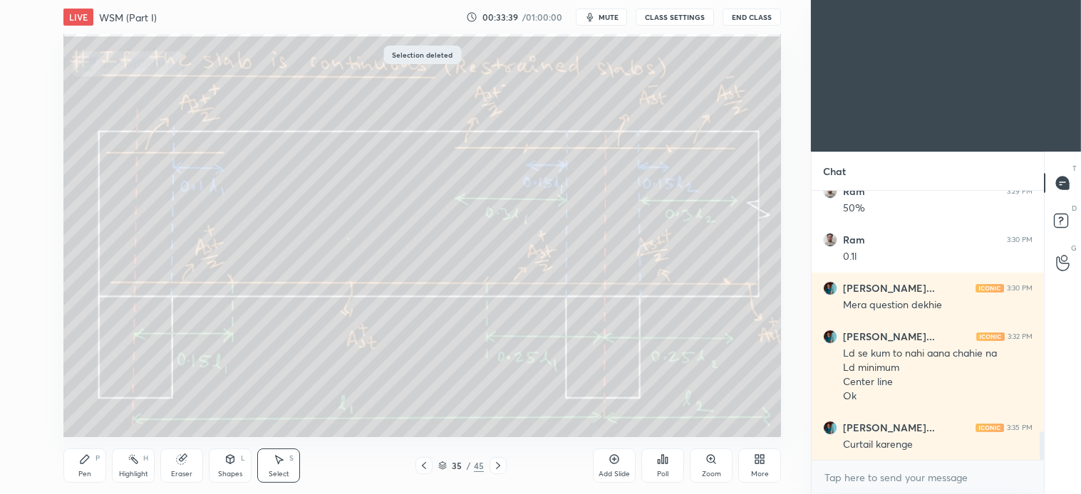
click at [85, 472] on div "Pen" at bounding box center [84, 474] width 13 height 7
click at [289, 462] on div "Select S" at bounding box center [278, 466] width 43 height 34
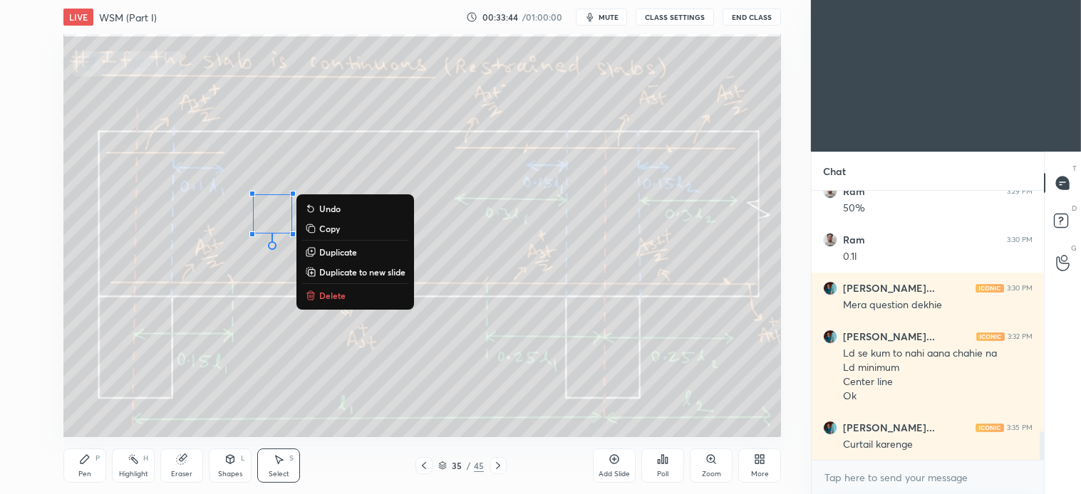
click at [332, 293] on p "Delete" at bounding box center [332, 295] width 26 height 11
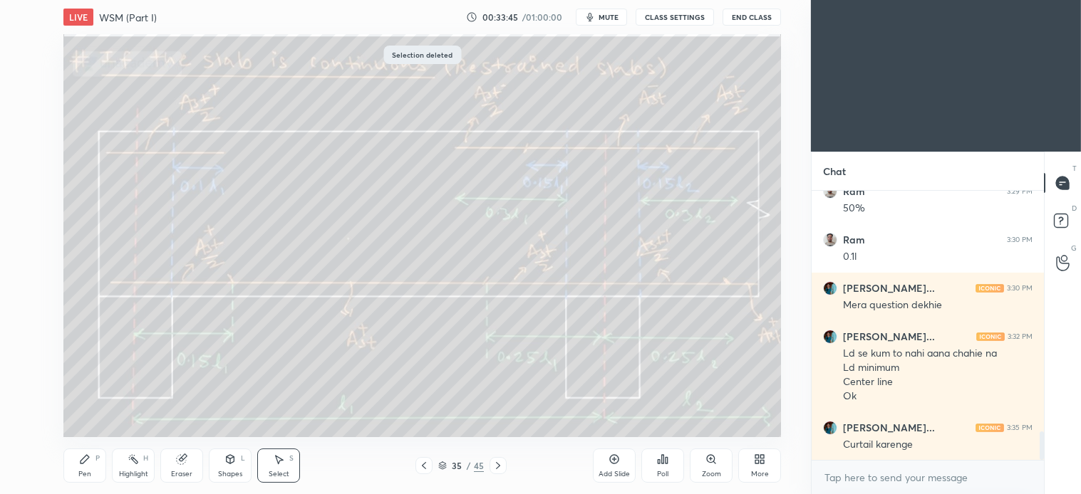
click at [89, 476] on div "Pen" at bounding box center [84, 474] width 13 height 7
click at [285, 467] on div "Select S" at bounding box center [278, 466] width 43 height 34
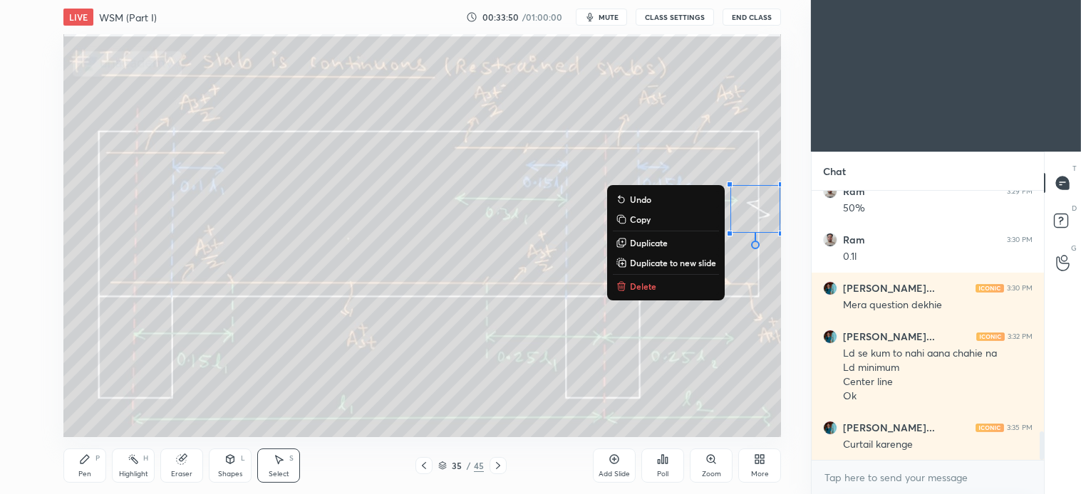
click at [638, 281] on p "Delete" at bounding box center [643, 286] width 26 height 11
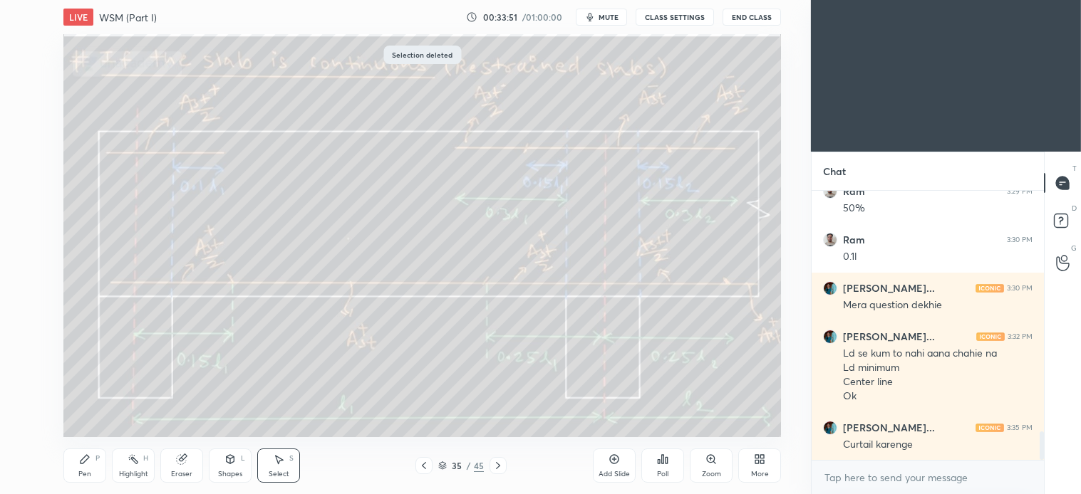
click at [499, 461] on icon at bounding box center [497, 465] width 11 height 11
click at [504, 463] on div at bounding box center [497, 465] width 17 height 17
click at [499, 462] on icon at bounding box center [497, 465] width 11 height 11
click at [81, 464] on icon at bounding box center [84, 459] width 11 height 11
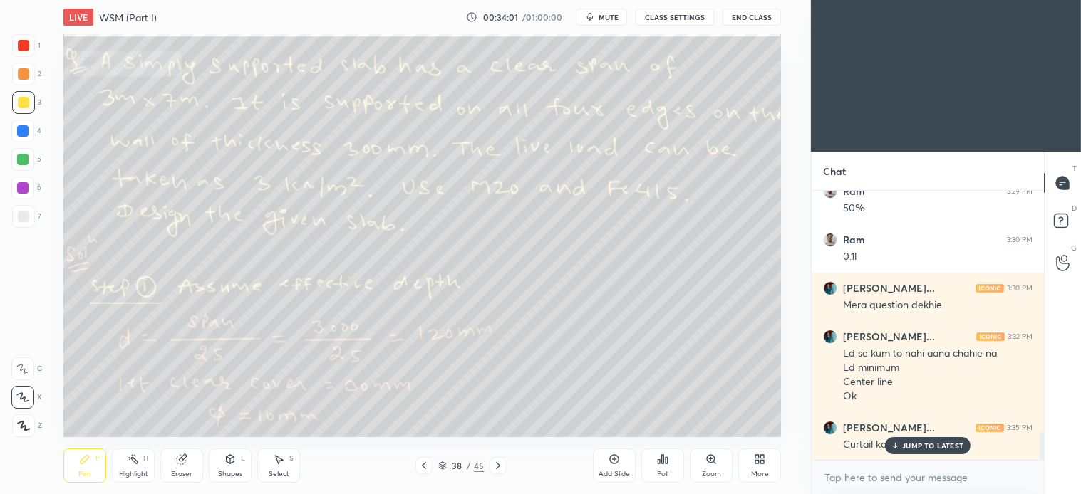
scroll to position [2317, 0]
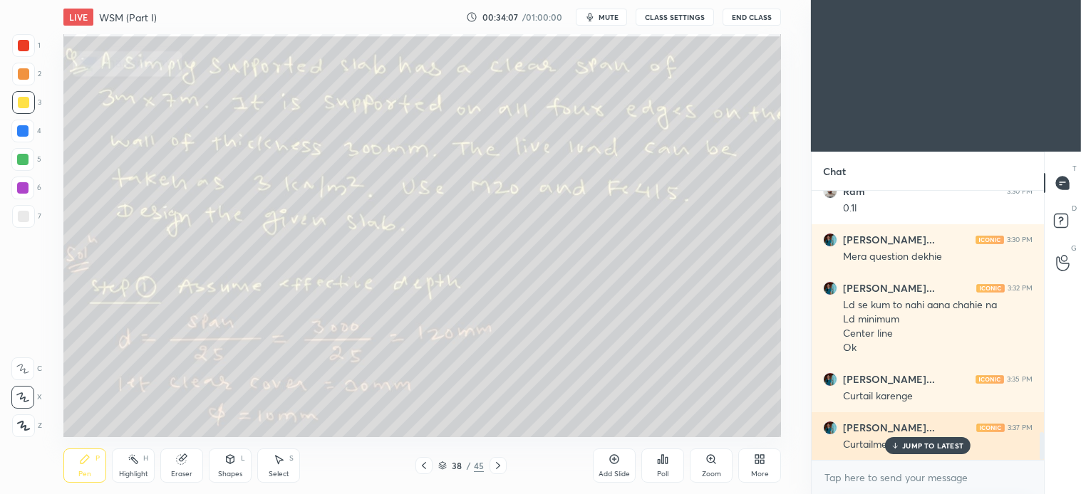
click at [927, 450] on p "JUMP TO LATEST" at bounding box center [932, 446] width 61 height 9
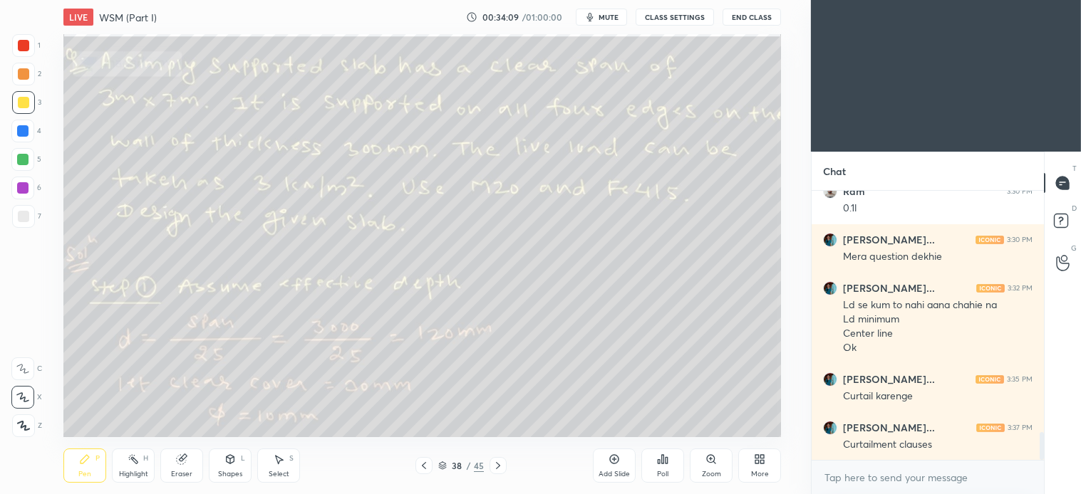
click at [27, 209] on div at bounding box center [23, 216] width 23 height 23
click at [241, 464] on div "Shapes L" at bounding box center [230, 466] width 43 height 34
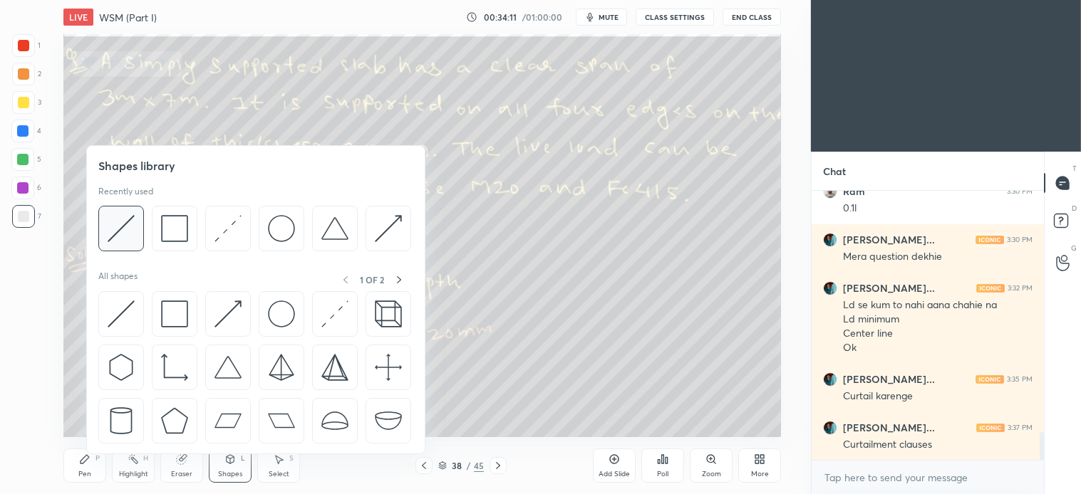
click at [133, 226] on img at bounding box center [121, 228] width 27 height 27
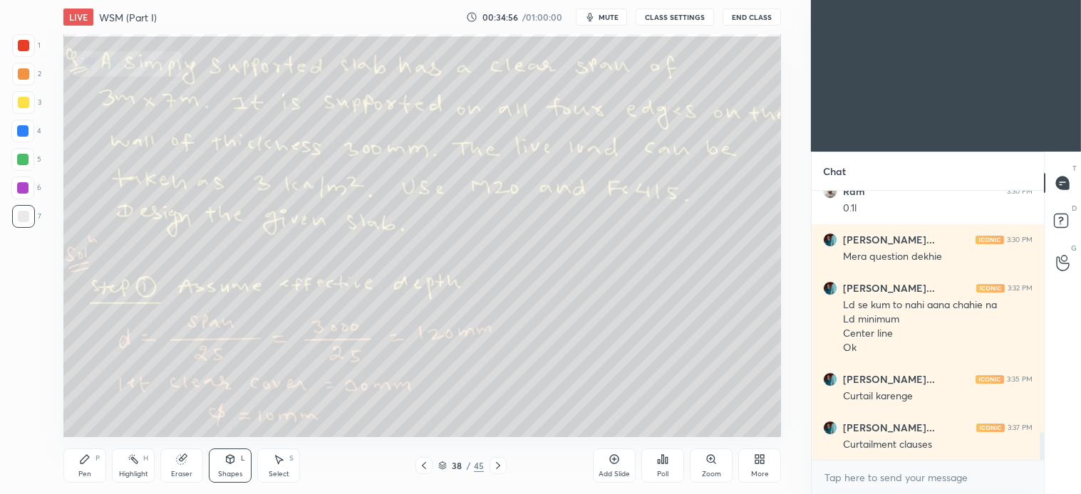
click at [272, 464] on div "Select S" at bounding box center [278, 466] width 43 height 34
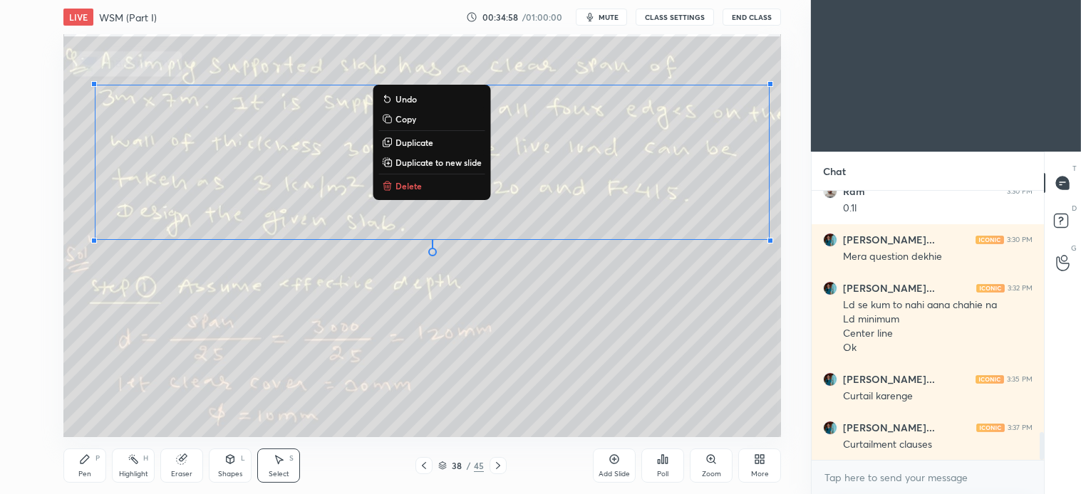
click at [410, 182] on p "Delete" at bounding box center [408, 185] width 26 height 11
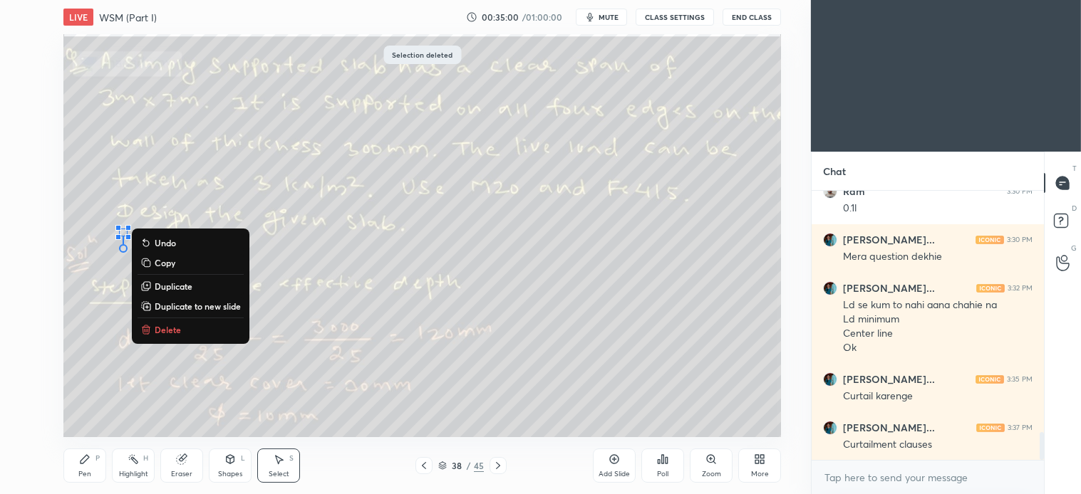
click at [168, 331] on p "Delete" at bounding box center [168, 329] width 26 height 11
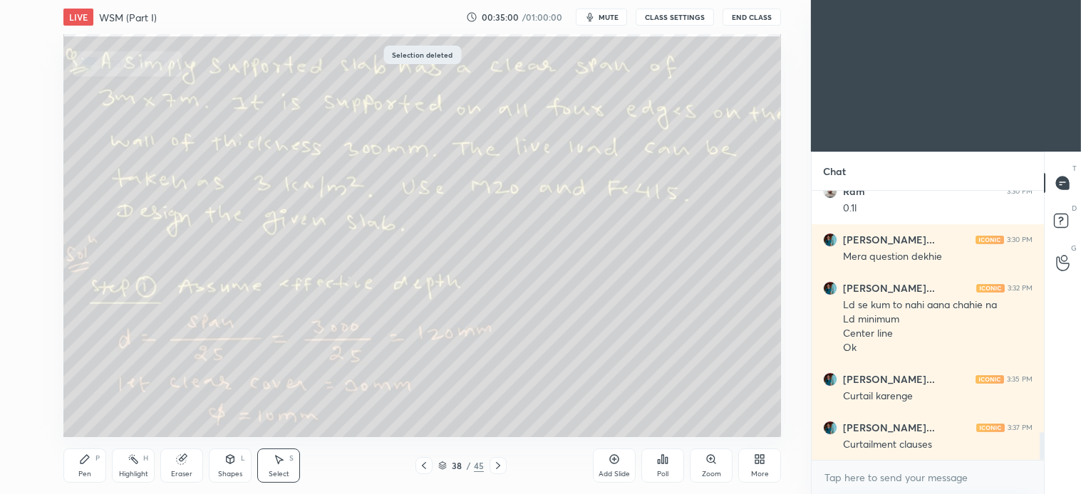
click at [232, 459] on icon at bounding box center [231, 459] width 8 height 9
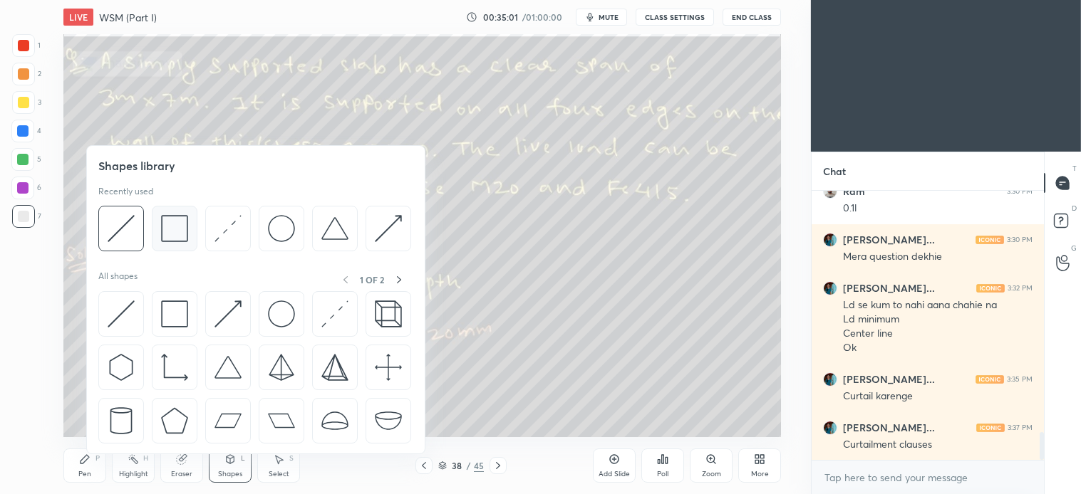
click at [171, 239] on img at bounding box center [174, 228] width 27 height 27
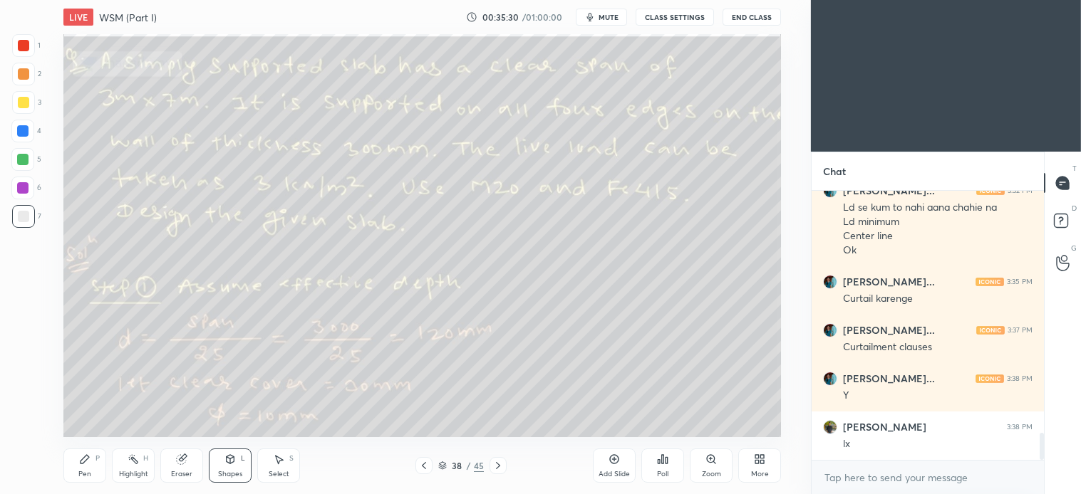
scroll to position [2463, 0]
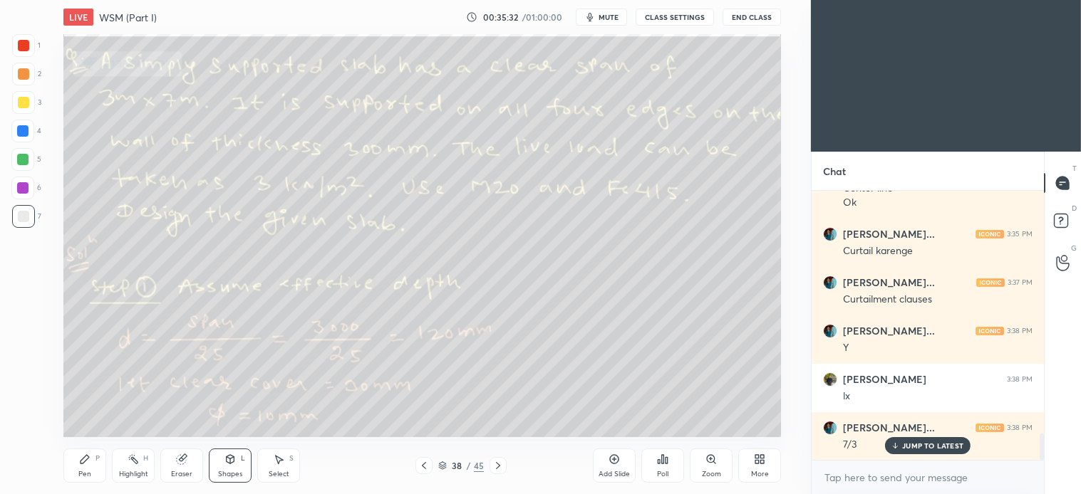
click at [90, 462] on icon at bounding box center [84, 459] width 11 height 11
click at [281, 462] on icon at bounding box center [278, 459] width 11 height 11
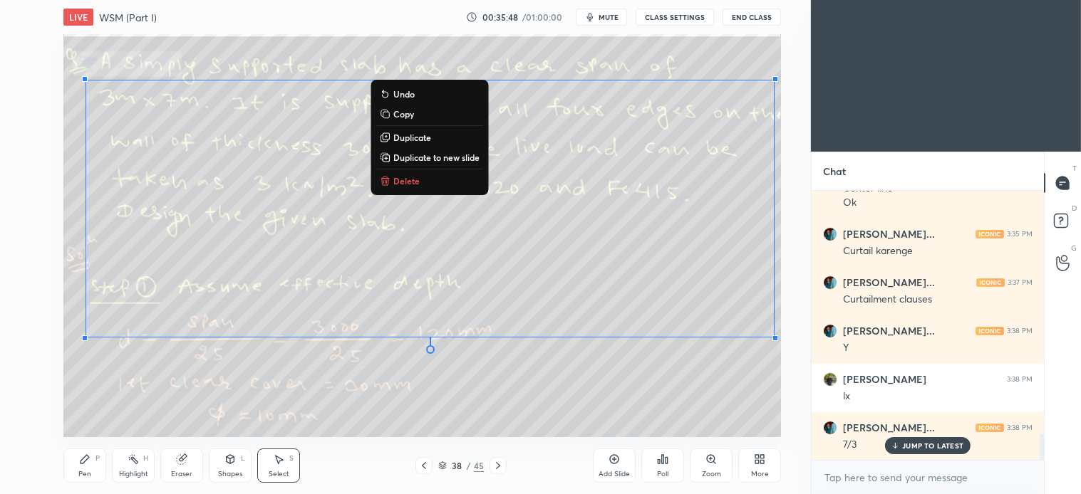
click at [403, 179] on p "Delete" at bounding box center [406, 180] width 26 height 11
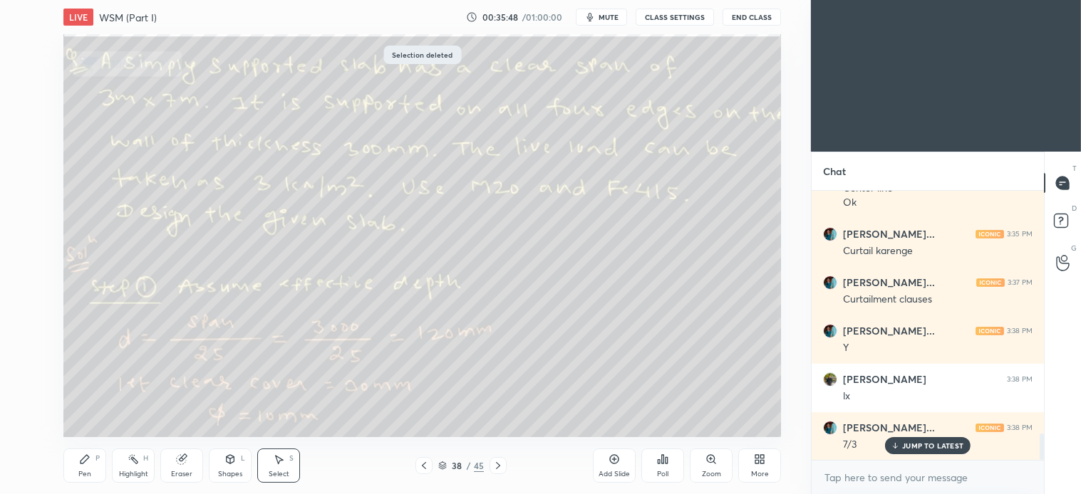
click at [97, 472] on div "Pen P" at bounding box center [84, 466] width 43 height 34
click at [24, 74] on div at bounding box center [23, 73] width 11 height 11
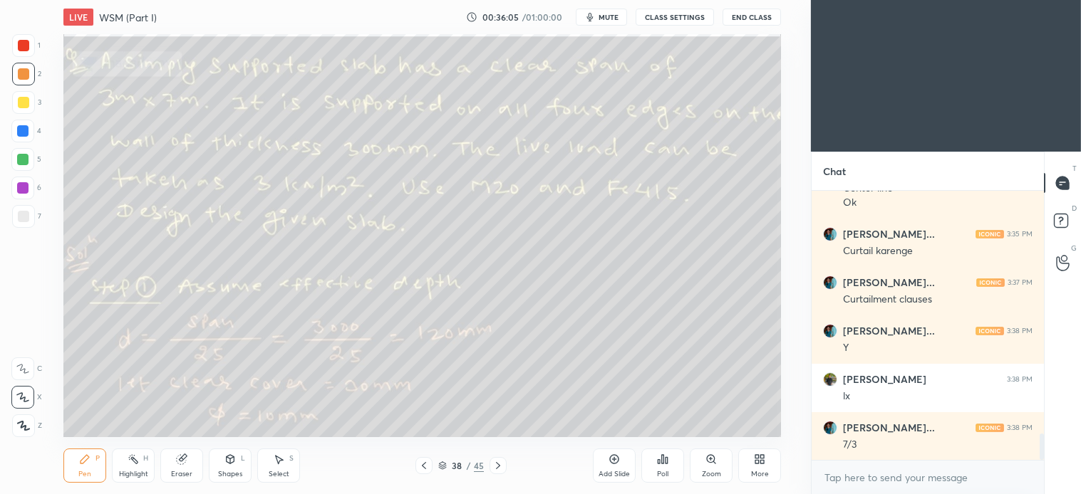
scroll to position [2511, 0]
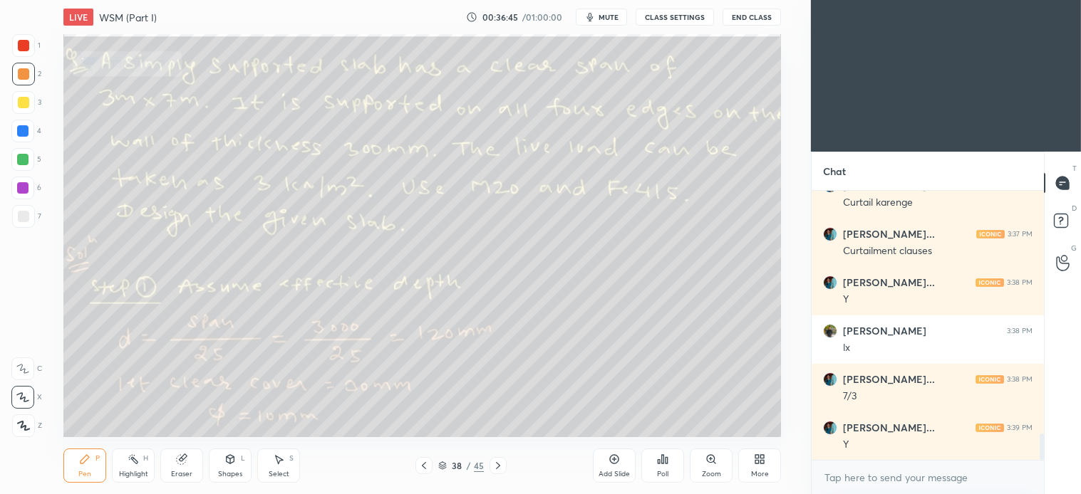
click at [293, 450] on div "Select S" at bounding box center [278, 466] width 43 height 34
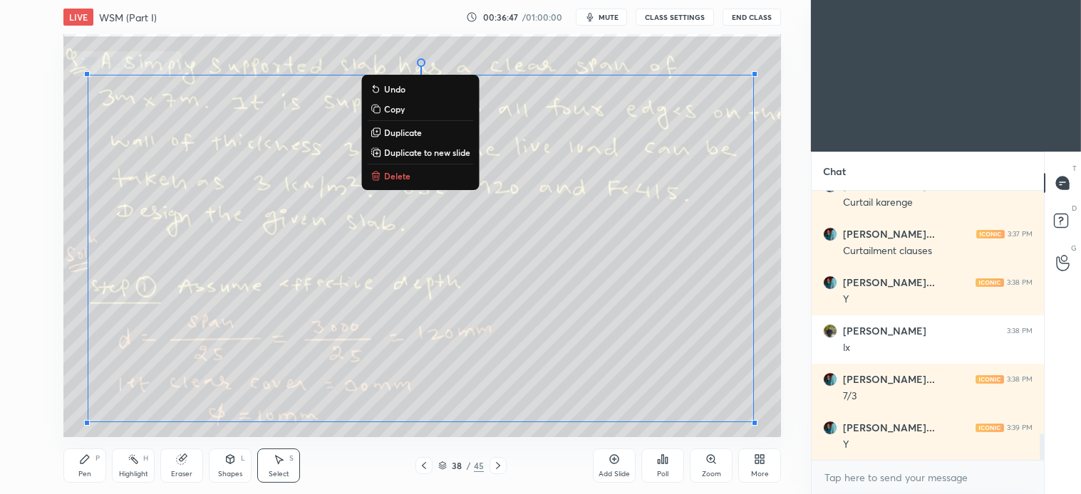
click at [407, 173] on p "Delete" at bounding box center [397, 175] width 26 height 11
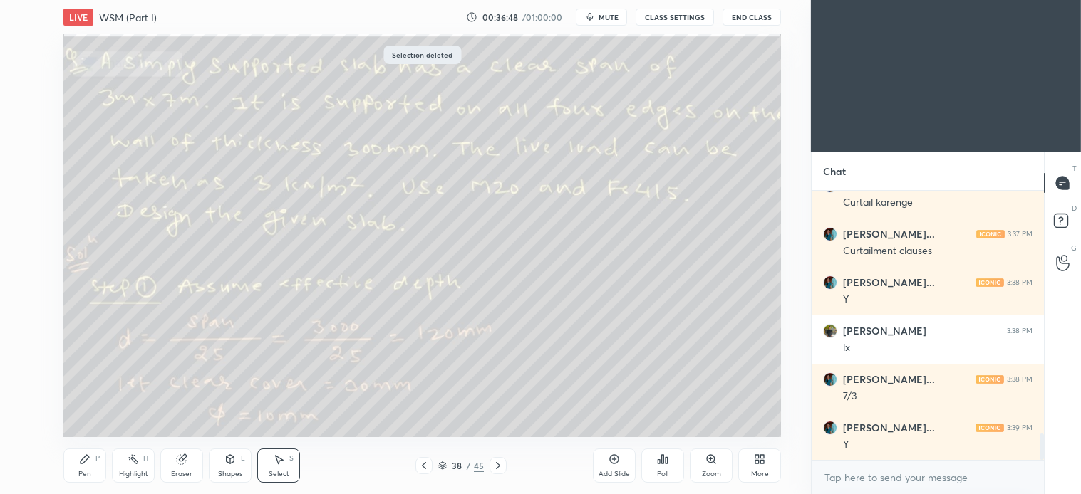
click at [84, 459] on icon at bounding box center [85, 459] width 9 height 9
click at [276, 475] on div "Select" at bounding box center [279, 474] width 21 height 7
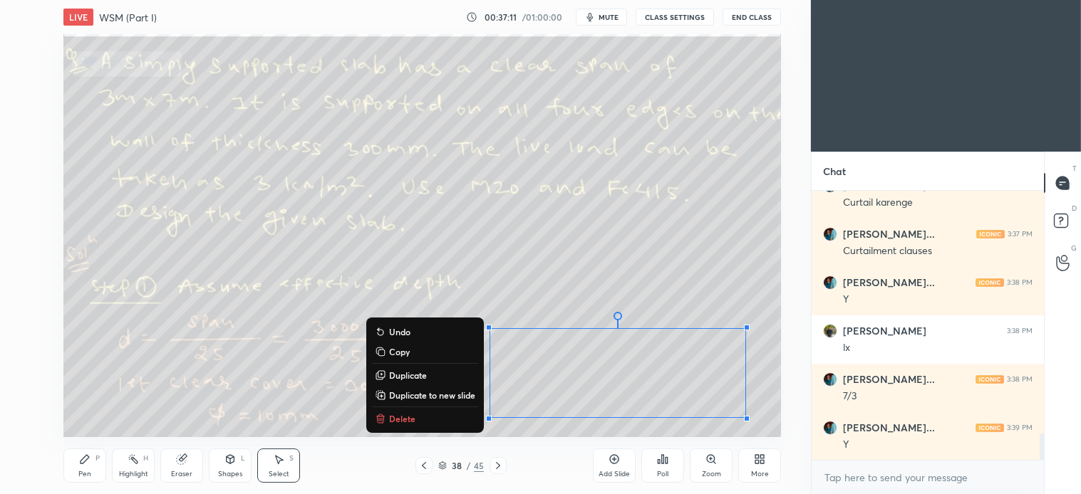
click at [390, 415] on p "Delete" at bounding box center [402, 418] width 26 height 11
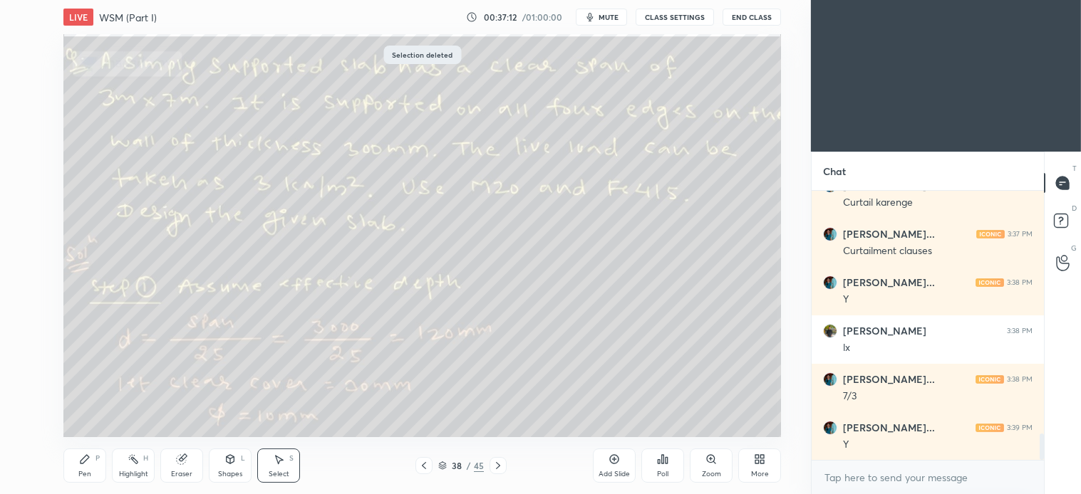
click at [502, 460] on icon at bounding box center [497, 465] width 11 height 11
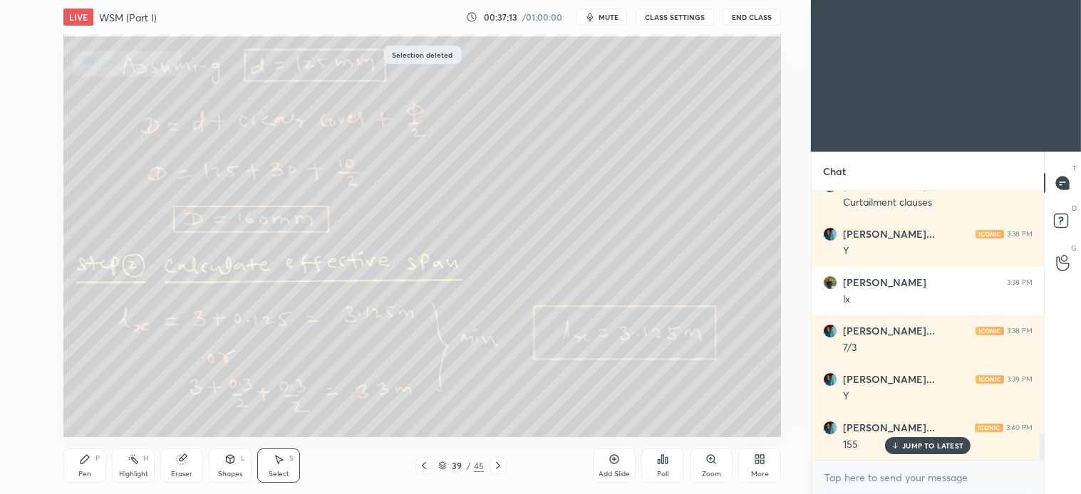
click at [85, 461] on icon at bounding box center [85, 459] width 9 height 9
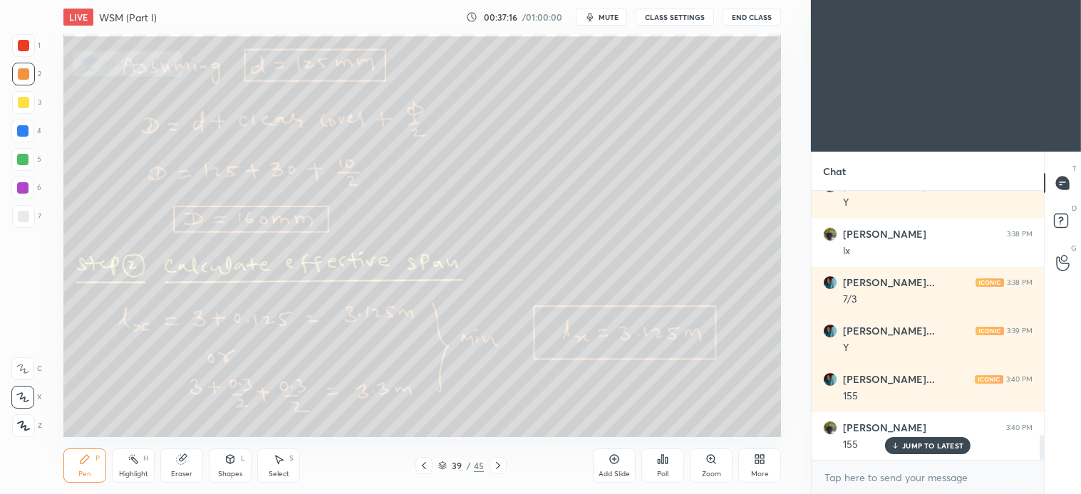
click at [423, 466] on icon at bounding box center [424, 465] width 4 height 7
click at [176, 463] on icon at bounding box center [181, 459] width 11 height 11
click at [501, 467] on icon at bounding box center [497, 465] width 11 height 11
click at [80, 461] on icon at bounding box center [84, 459] width 11 height 11
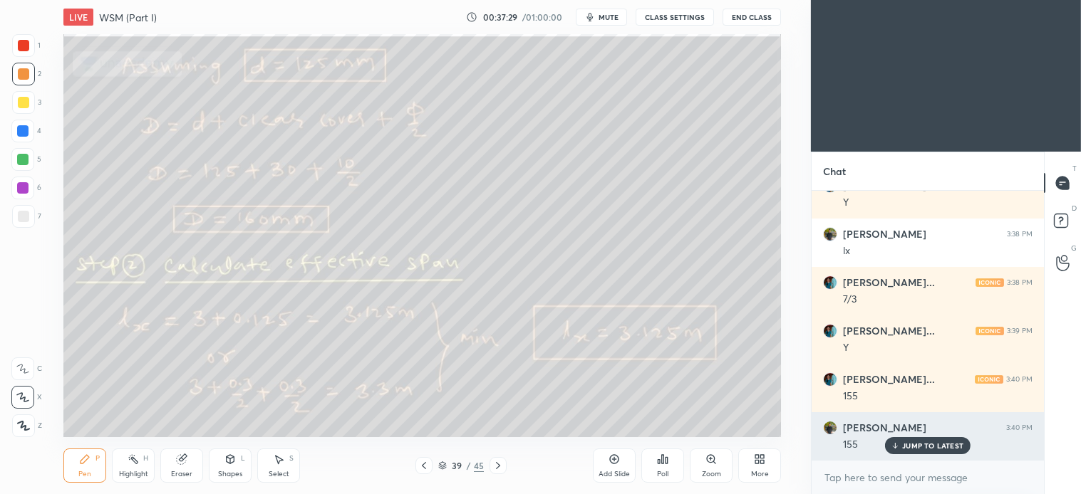
click at [955, 442] on p "JUMP TO LATEST" at bounding box center [932, 446] width 61 height 9
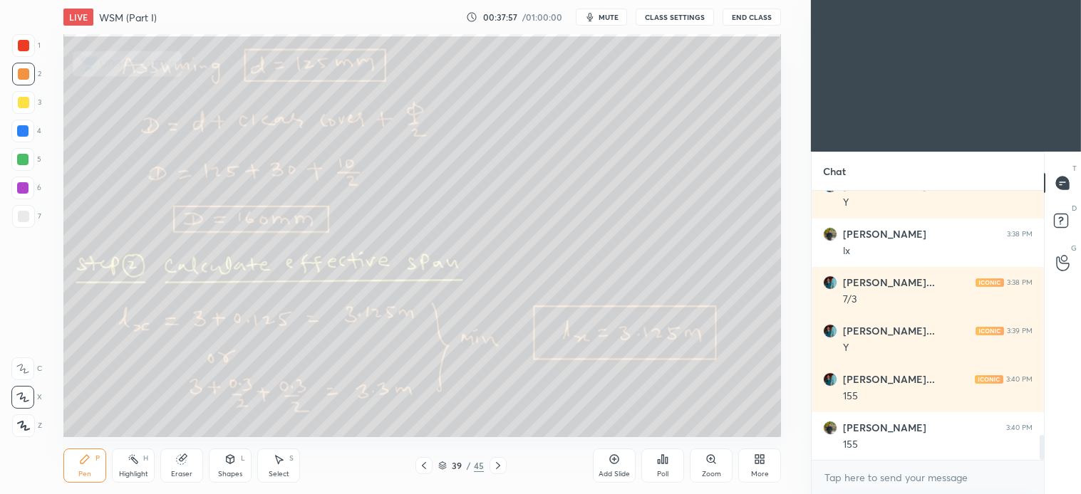
scroll to position [2657, 0]
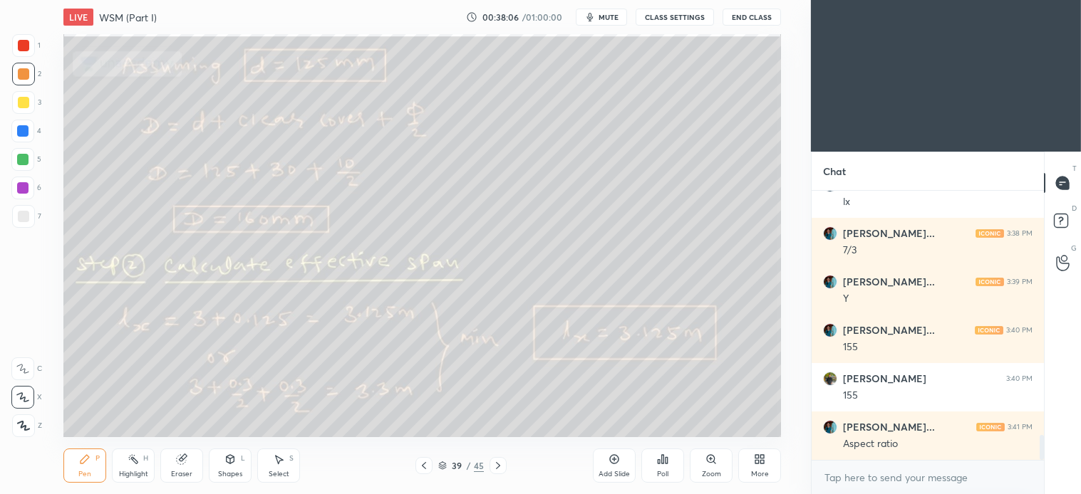
click at [282, 471] on div "Select" at bounding box center [279, 474] width 21 height 7
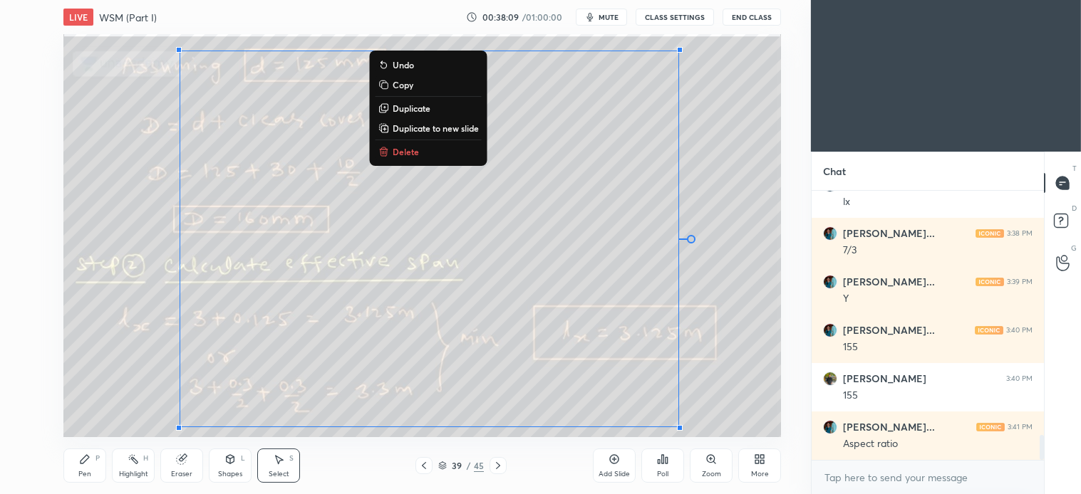
click at [408, 152] on p "Delete" at bounding box center [406, 151] width 26 height 11
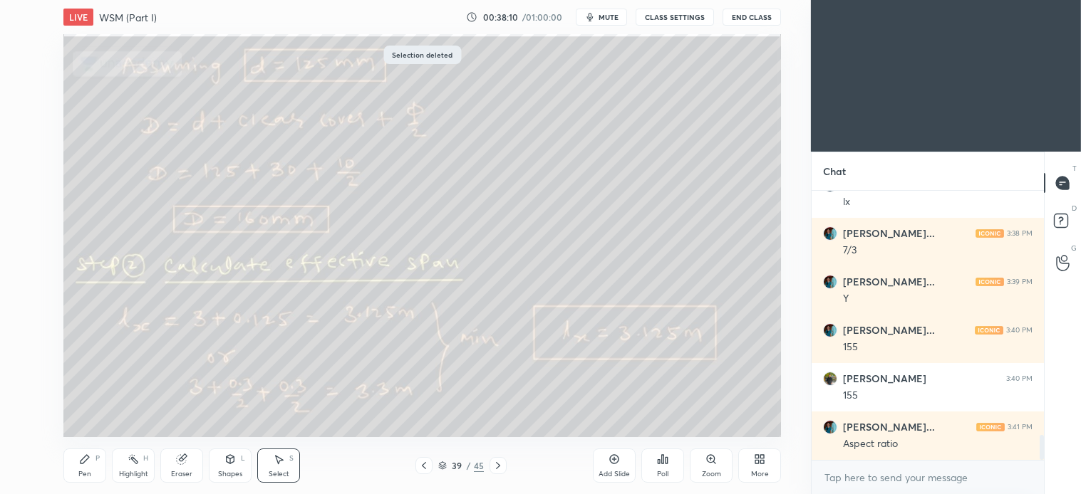
click at [81, 454] on icon at bounding box center [84, 459] width 11 height 11
click at [497, 464] on icon at bounding box center [498, 465] width 4 height 7
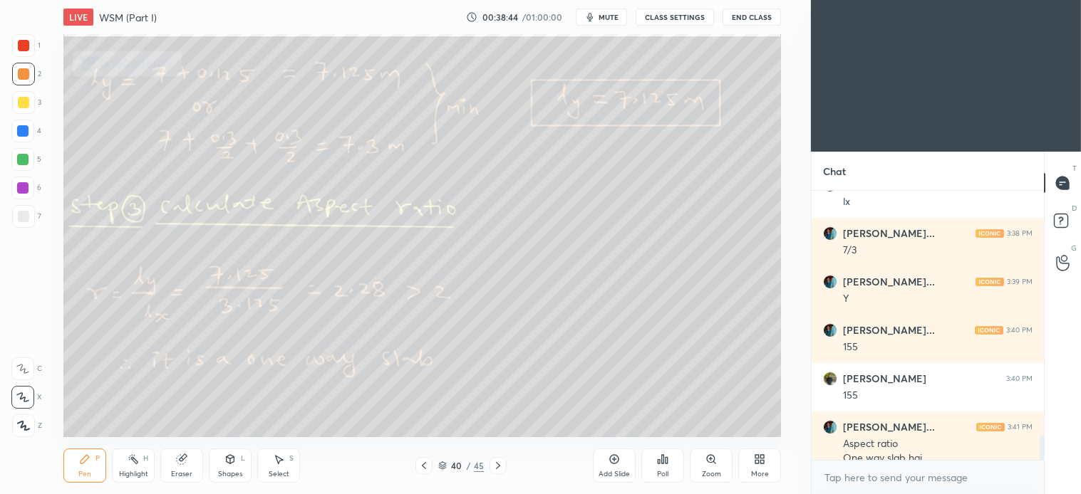
scroll to position [2671, 0]
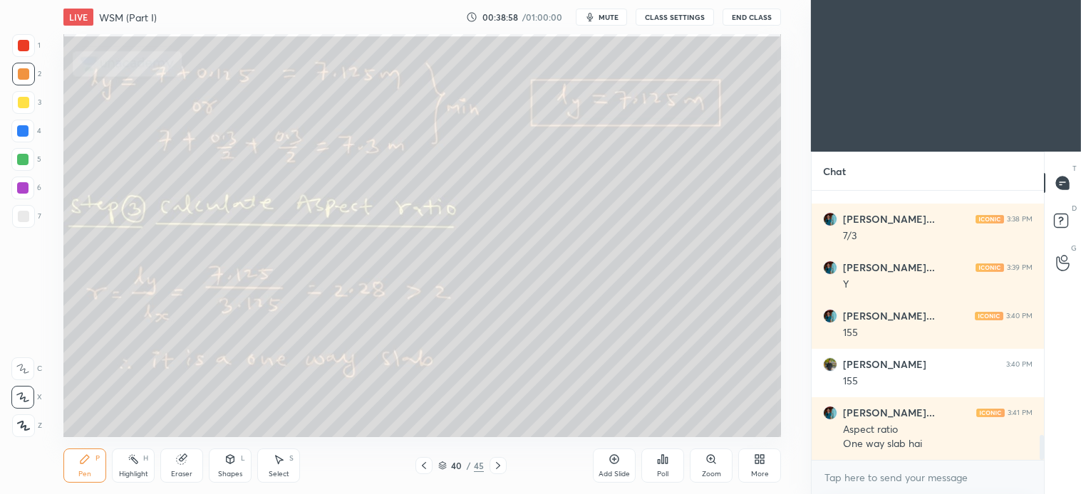
click at [281, 462] on icon at bounding box center [278, 459] width 11 height 11
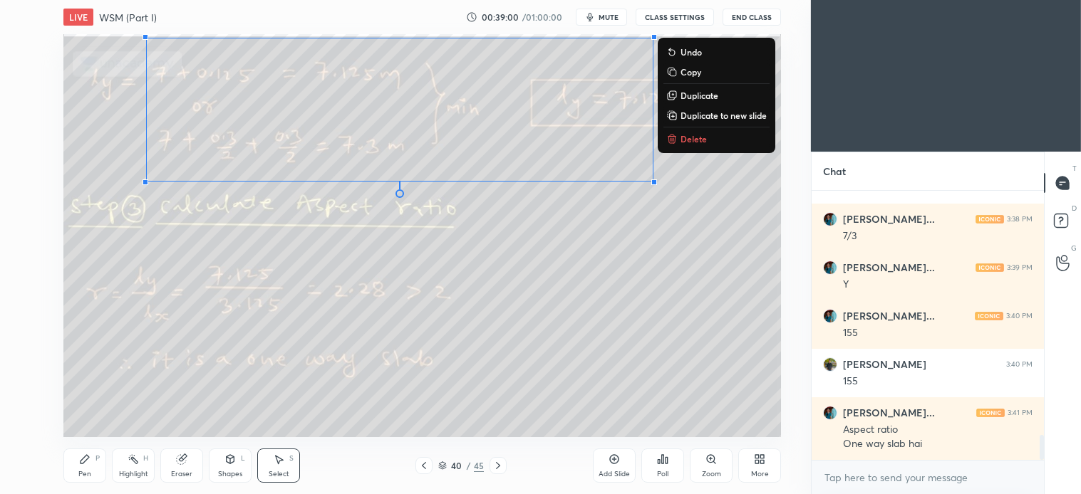
click at [695, 137] on p "Delete" at bounding box center [693, 138] width 26 height 11
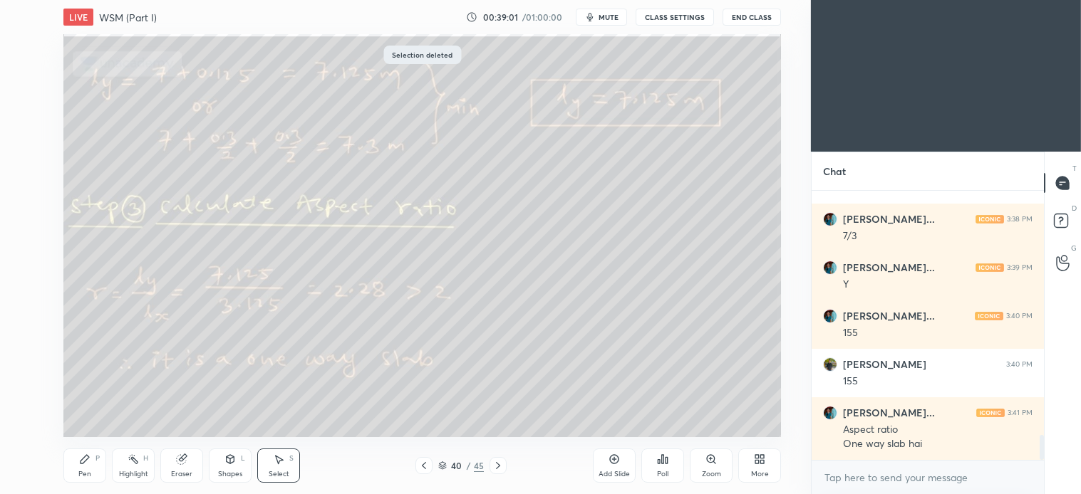
click at [88, 473] on div "Pen" at bounding box center [84, 474] width 13 height 7
click at [280, 467] on div "Select S" at bounding box center [278, 466] width 43 height 34
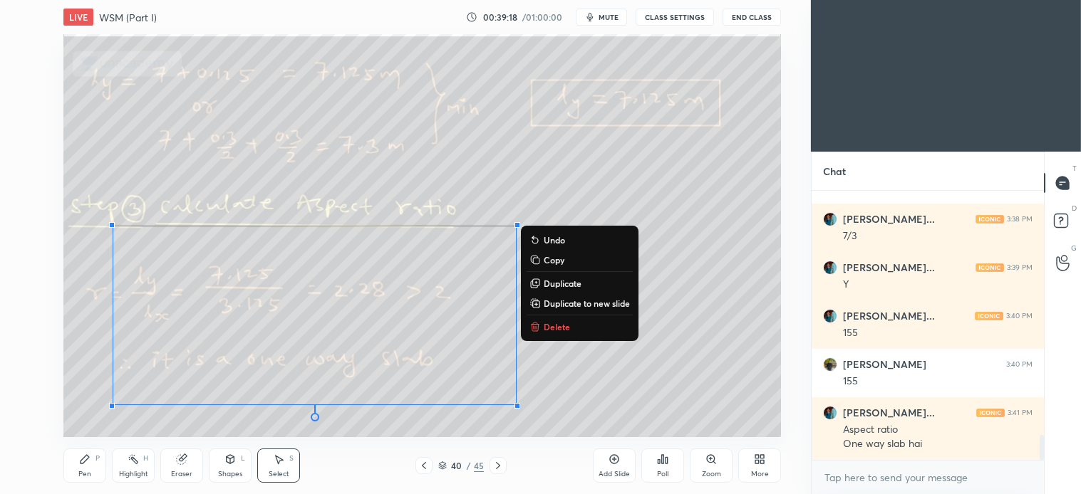
click at [570, 333] on button "Delete" at bounding box center [579, 326] width 106 height 17
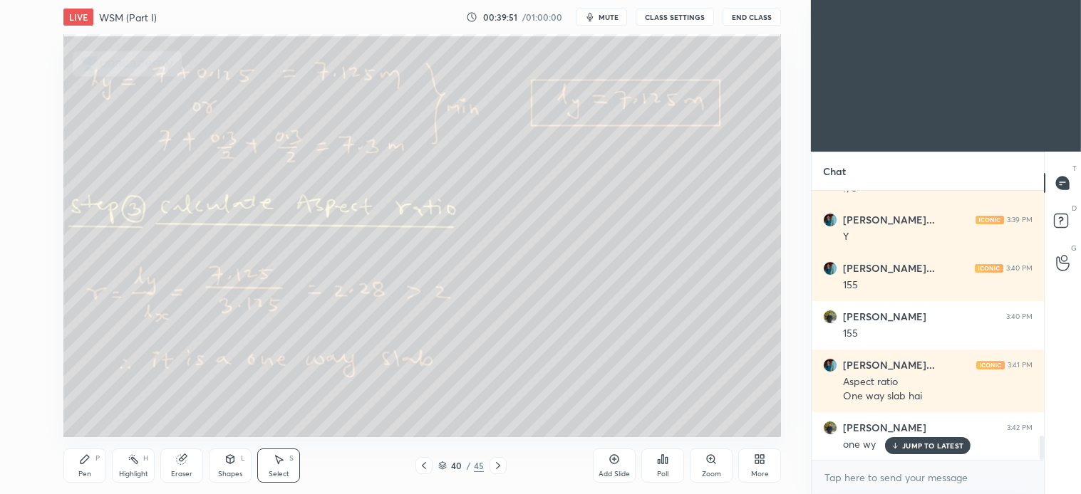
scroll to position [2768, 0]
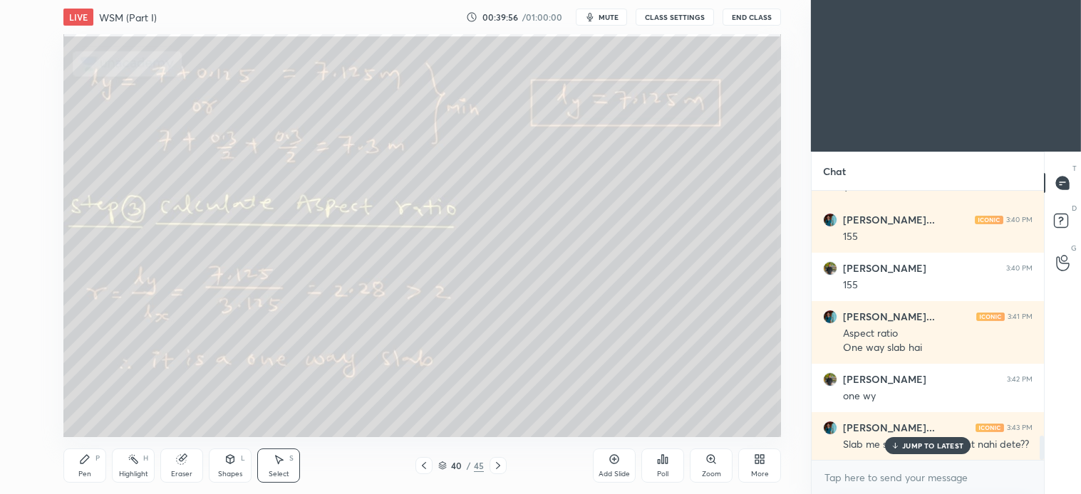
click at [606, 19] on span "mute" at bounding box center [608, 17] width 20 height 10
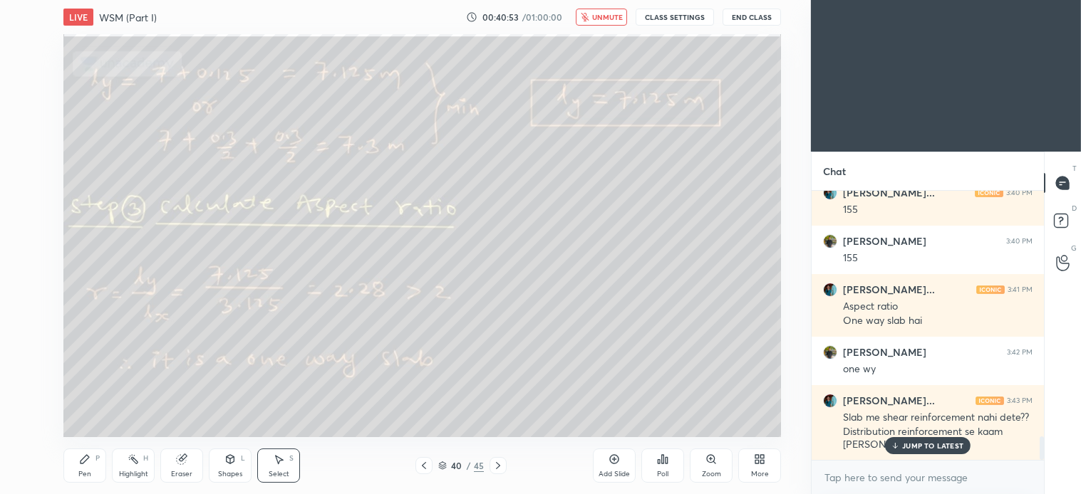
scroll to position [2843, 0]
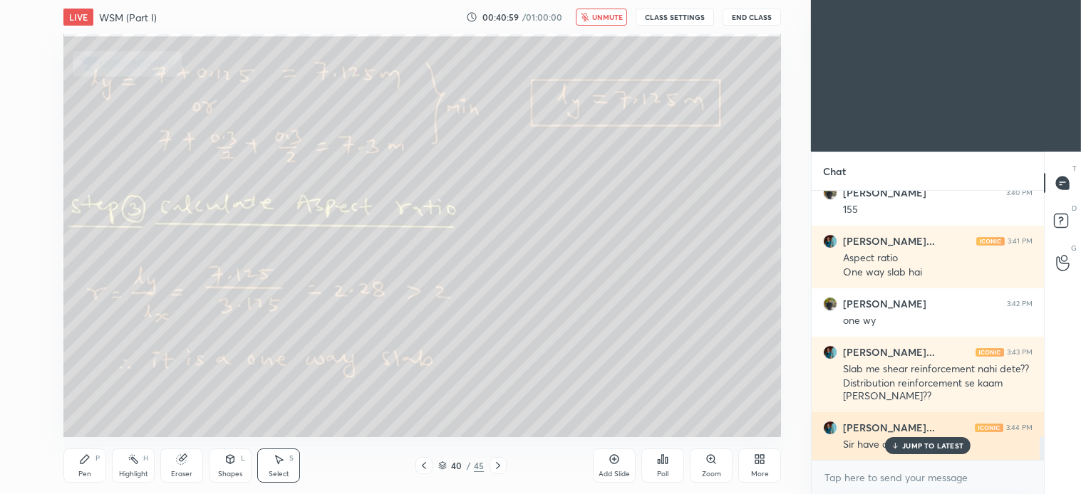
click at [907, 445] on p "JUMP TO LATEST" at bounding box center [932, 446] width 61 height 9
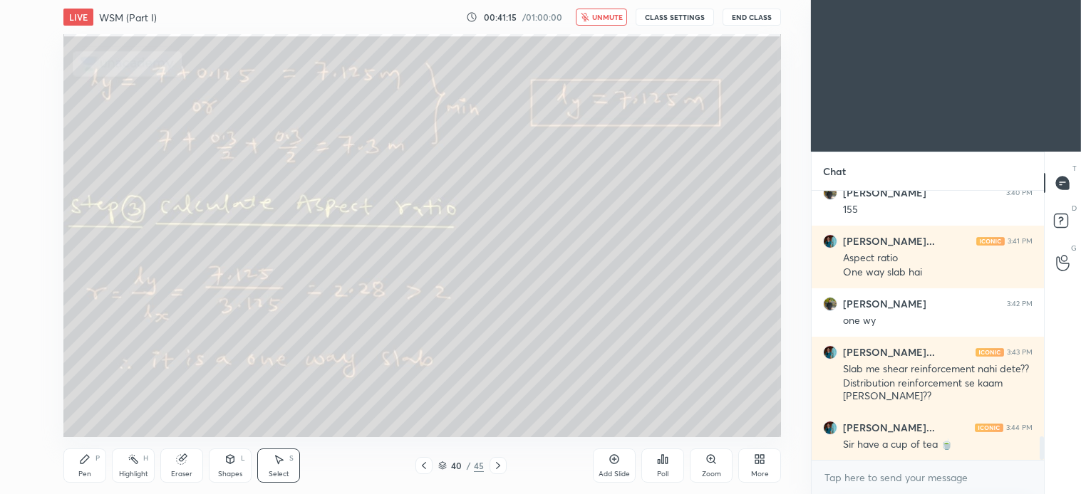
click at [615, 14] on span "unmute" at bounding box center [607, 17] width 31 height 10
click at [444, 342] on div "0 ° Undo Copy Duplicate Duplicate to new slide Delete" at bounding box center [421, 235] width 717 height 403
click at [103, 474] on div "Pen P" at bounding box center [84, 466] width 43 height 34
click at [276, 475] on div "Select" at bounding box center [279, 474] width 21 height 7
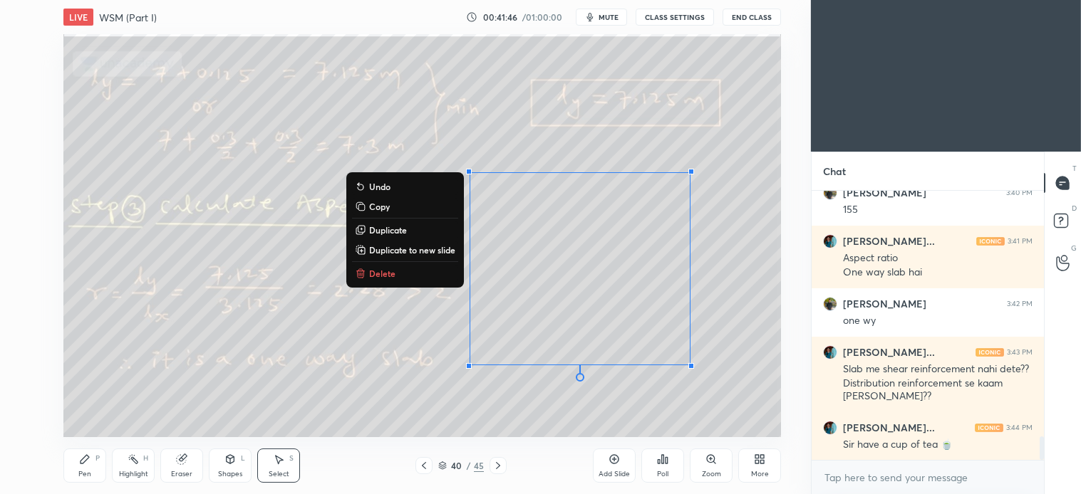
click at [383, 274] on p "Delete" at bounding box center [382, 273] width 26 height 11
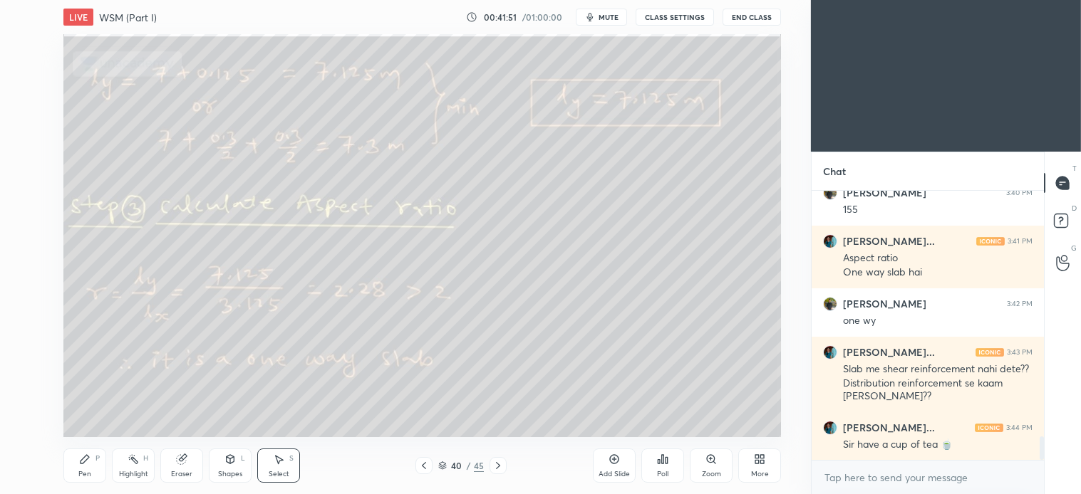
click at [82, 471] on div "Pen" at bounding box center [84, 474] width 13 height 7
click at [499, 463] on icon at bounding box center [497, 465] width 11 height 11
click at [16, 232] on div "7" at bounding box center [26, 219] width 29 height 28
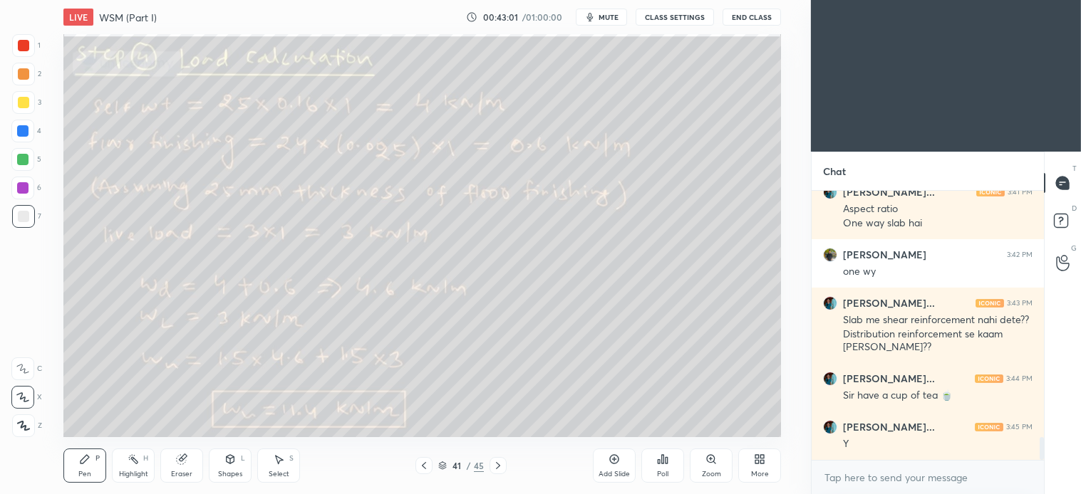
click at [287, 467] on div "Select S" at bounding box center [278, 466] width 43 height 34
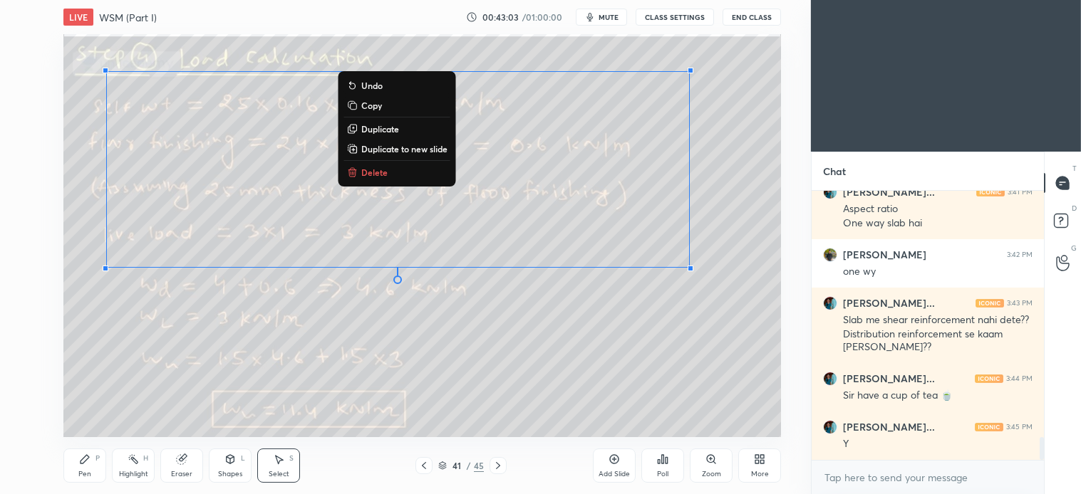
click at [375, 169] on p "Delete" at bounding box center [374, 172] width 26 height 11
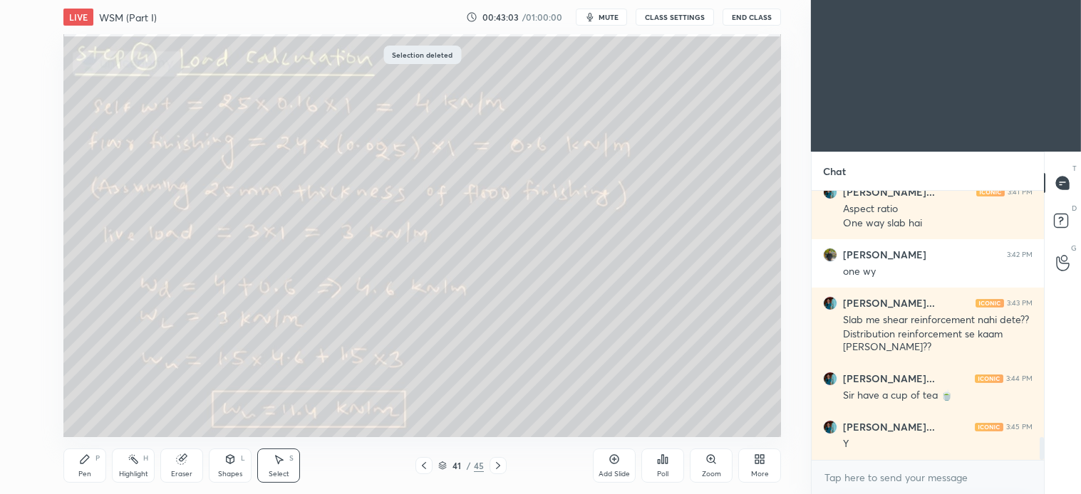
click at [95, 459] on div "P" at bounding box center [97, 458] width 4 height 7
click at [279, 466] on div "Select S" at bounding box center [278, 466] width 43 height 34
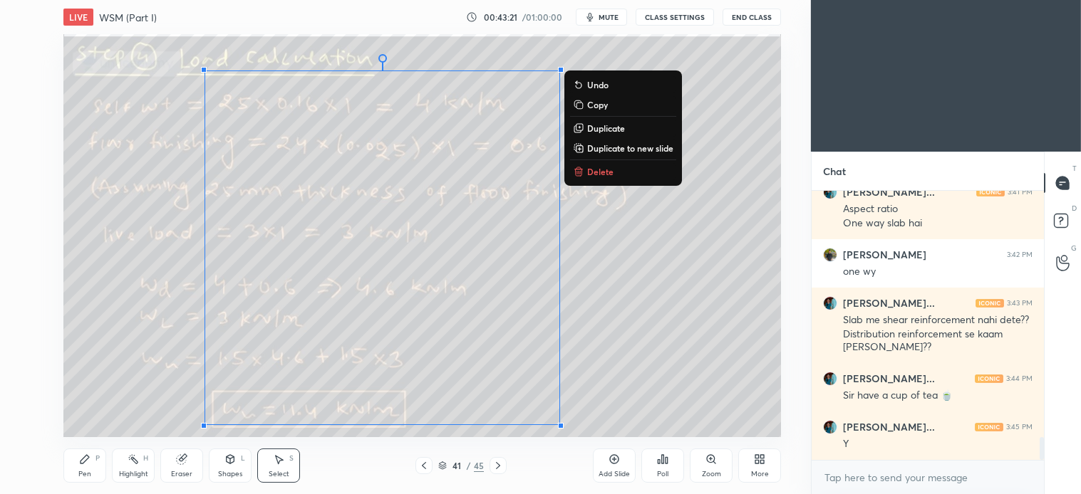
click at [597, 168] on p "Delete" at bounding box center [600, 171] width 26 height 11
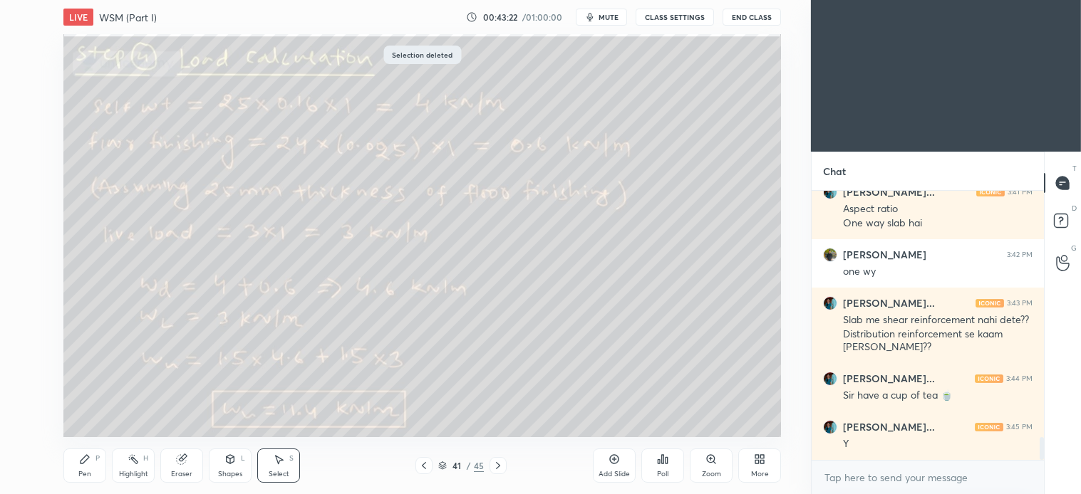
click at [75, 457] on div "Pen P" at bounding box center [84, 466] width 43 height 34
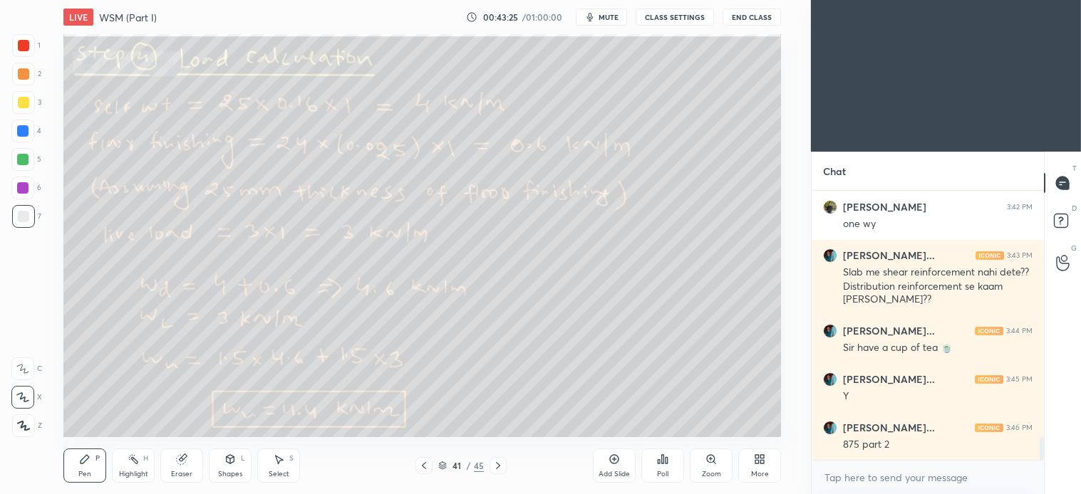
click at [497, 468] on icon at bounding box center [497, 465] width 11 height 11
click at [22, 222] on div at bounding box center [23, 216] width 11 height 11
click at [21, 69] on div at bounding box center [23, 73] width 11 height 11
click at [21, 209] on div at bounding box center [23, 216] width 23 height 23
click at [13, 105] on div at bounding box center [23, 102] width 23 height 23
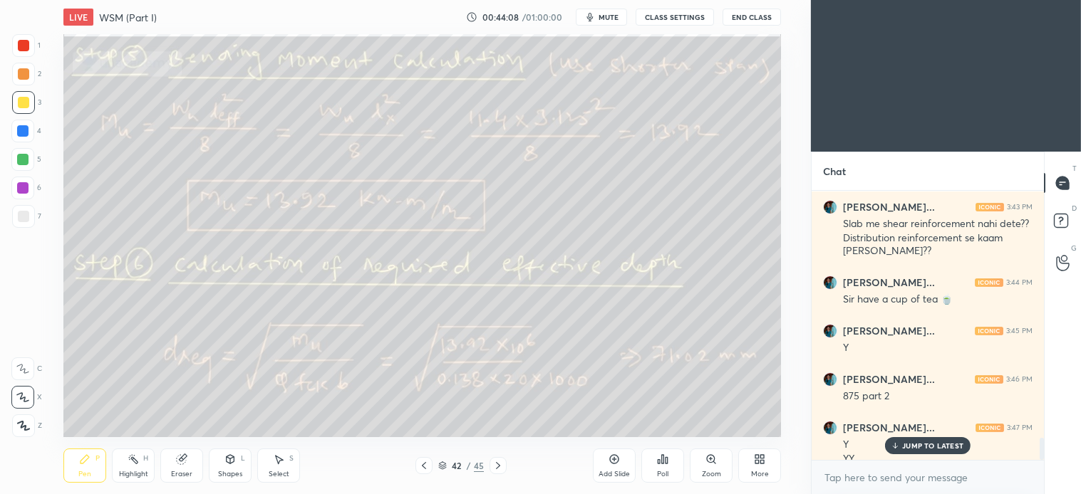
scroll to position [3003, 0]
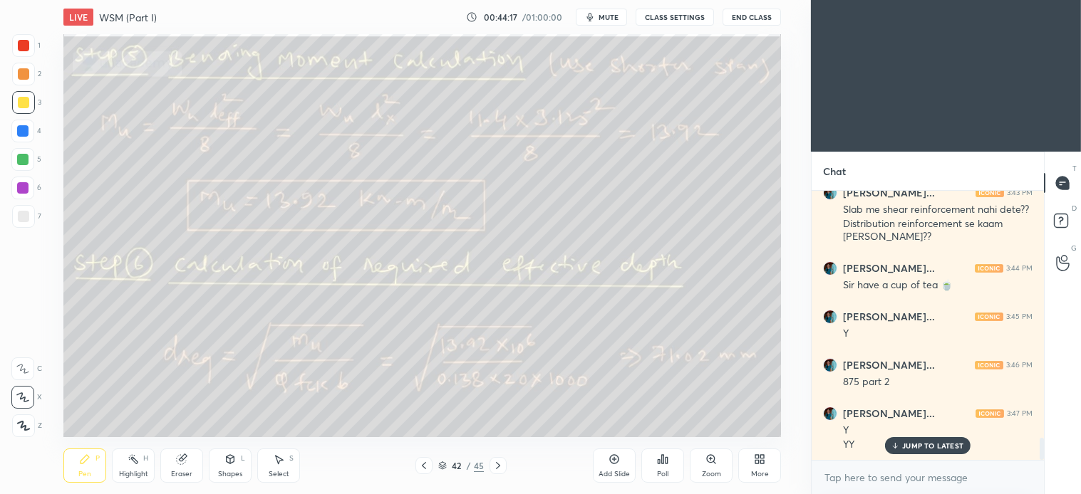
click at [421, 472] on icon at bounding box center [423, 465] width 11 height 11
click at [494, 472] on icon at bounding box center [497, 465] width 11 height 11
click at [283, 463] on icon at bounding box center [278, 459] width 11 height 11
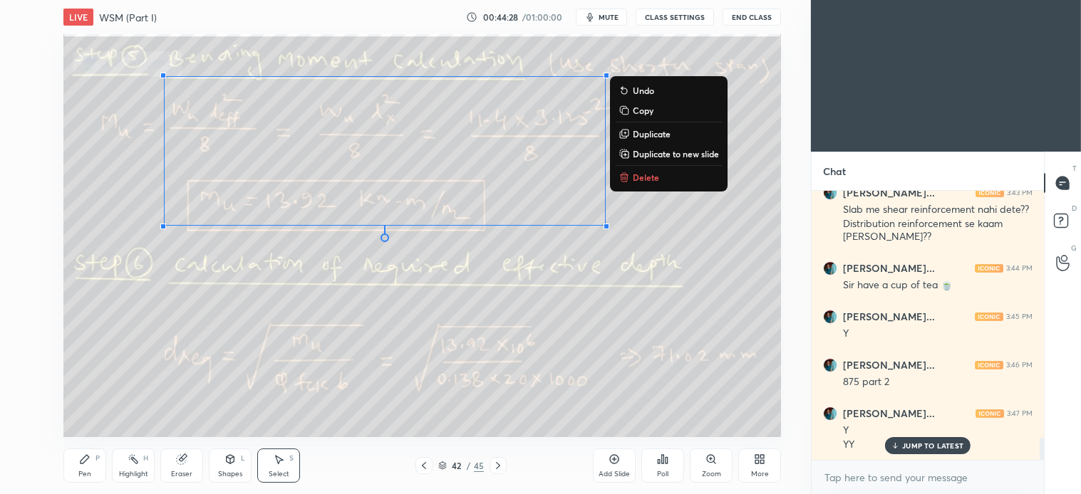
click at [646, 177] on p "Delete" at bounding box center [646, 177] width 26 height 11
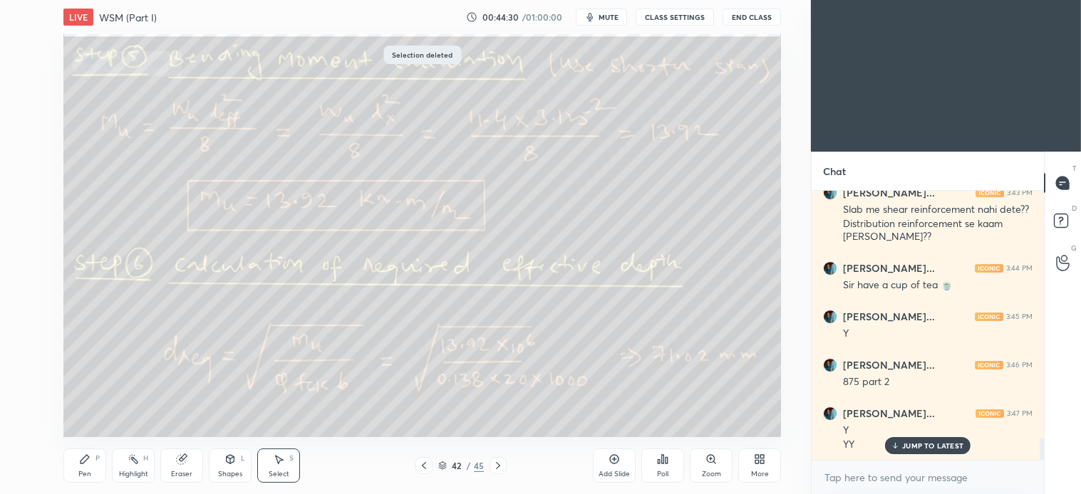
click at [78, 465] on div "Pen P" at bounding box center [84, 466] width 43 height 34
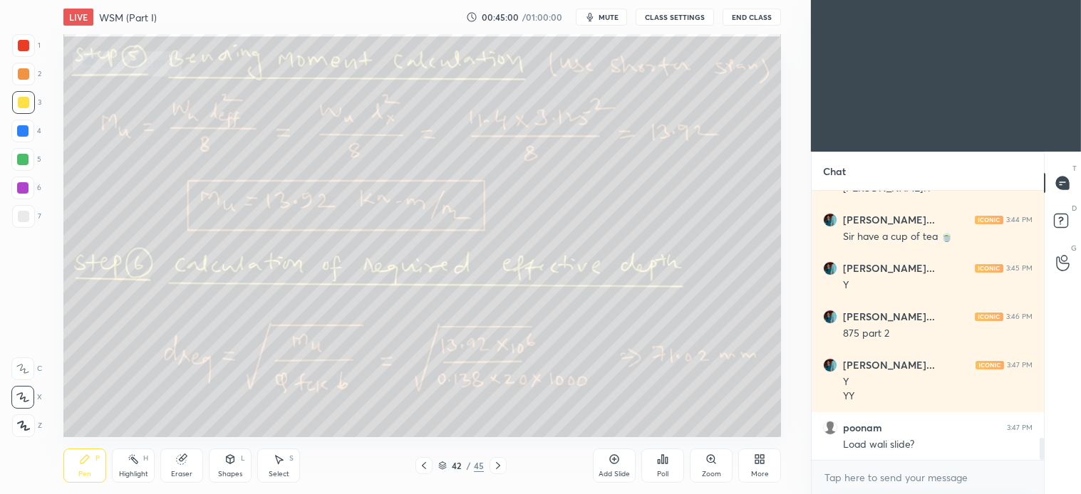
click at [269, 473] on div "Select" at bounding box center [279, 474] width 21 height 7
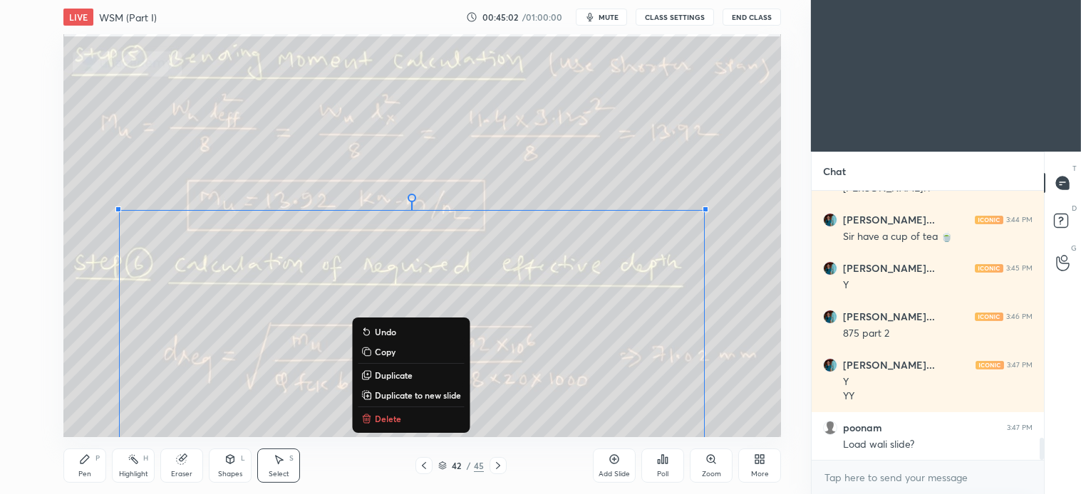
click at [399, 415] on button "Delete" at bounding box center [411, 418] width 106 height 17
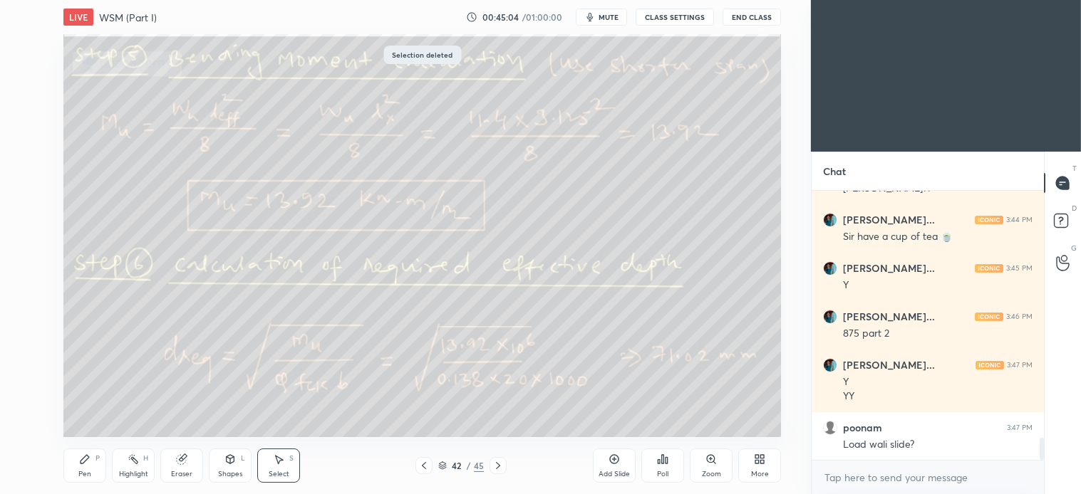
click at [93, 465] on div "Pen P" at bounding box center [84, 466] width 43 height 34
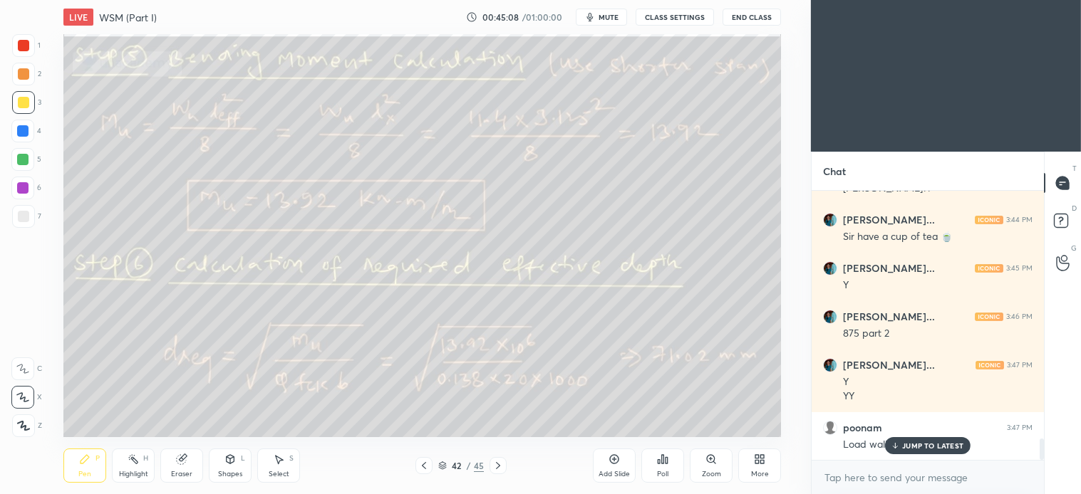
scroll to position [3100, 0]
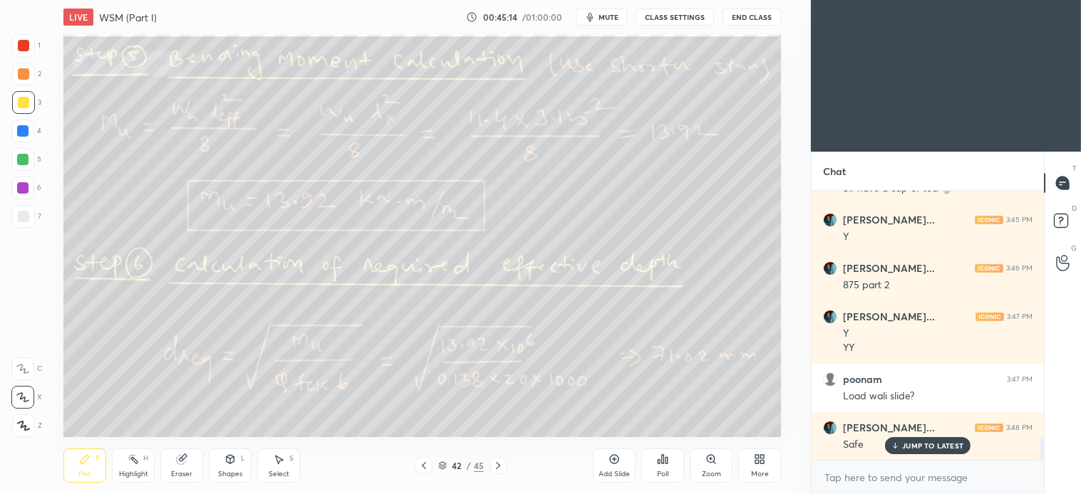
click at [291, 460] on div "S" at bounding box center [291, 458] width 4 height 7
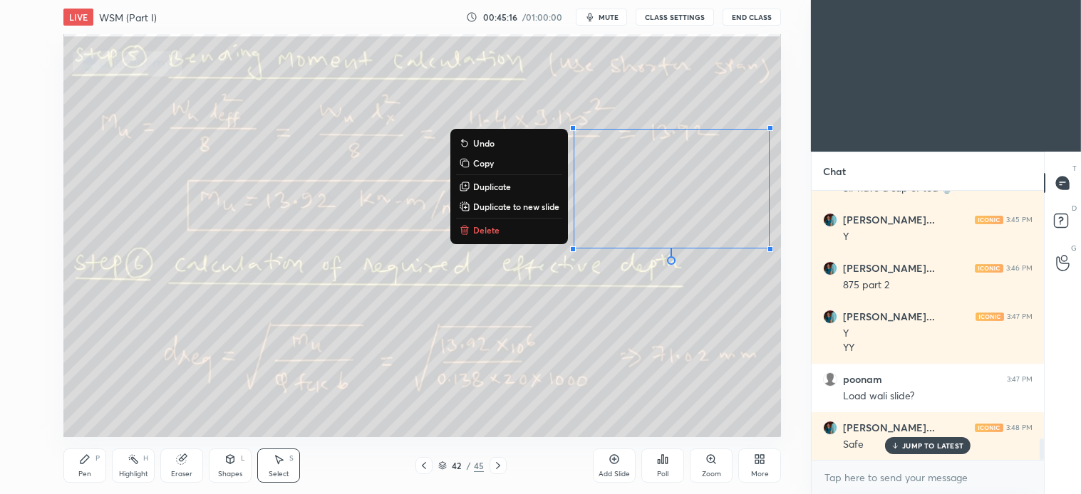
click at [483, 222] on div "0 ° Undo Copy Duplicate Duplicate to new slide Delete" at bounding box center [421, 235] width 717 height 403
click at [485, 230] on p "Delete" at bounding box center [486, 229] width 26 height 11
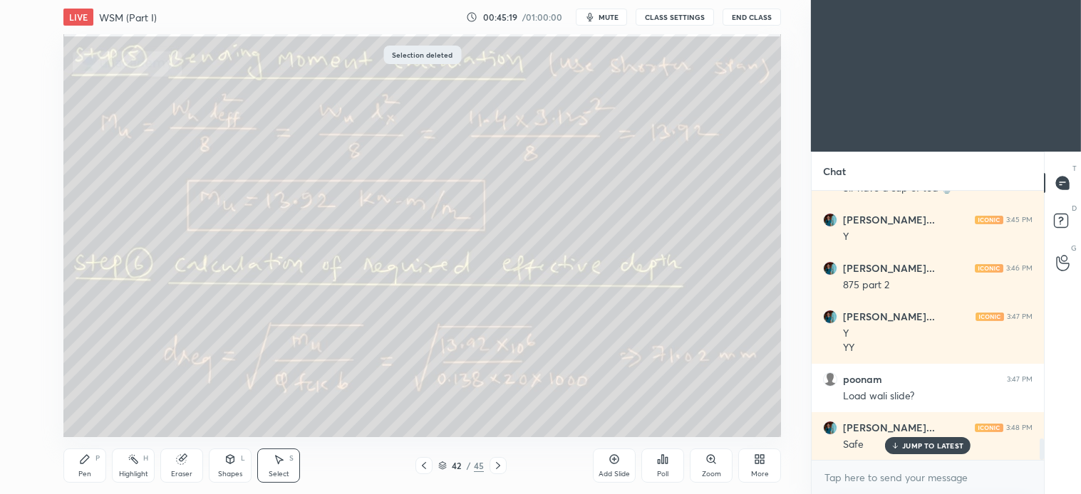
click at [501, 469] on icon at bounding box center [497, 465] width 11 height 11
click at [86, 460] on icon at bounding box center [85, 459] width 9 height 9
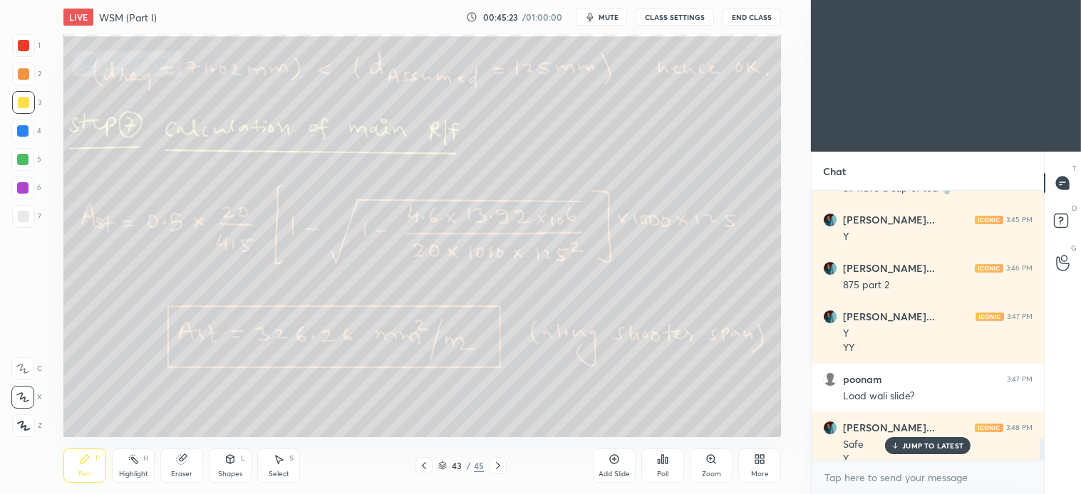
scroll to position [3114, 0]
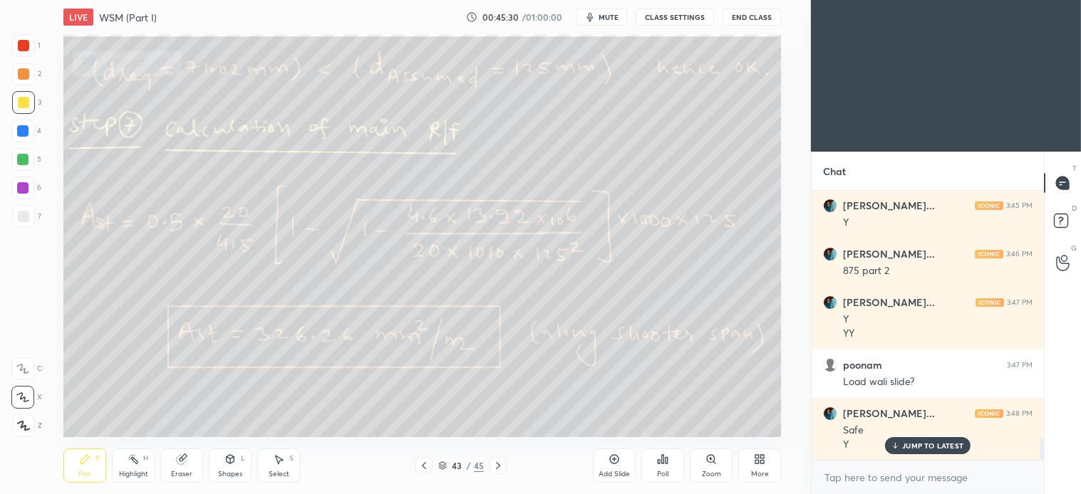
click at [289, 457] on div "S" at bounding box center [291, 458] width 4 height 7
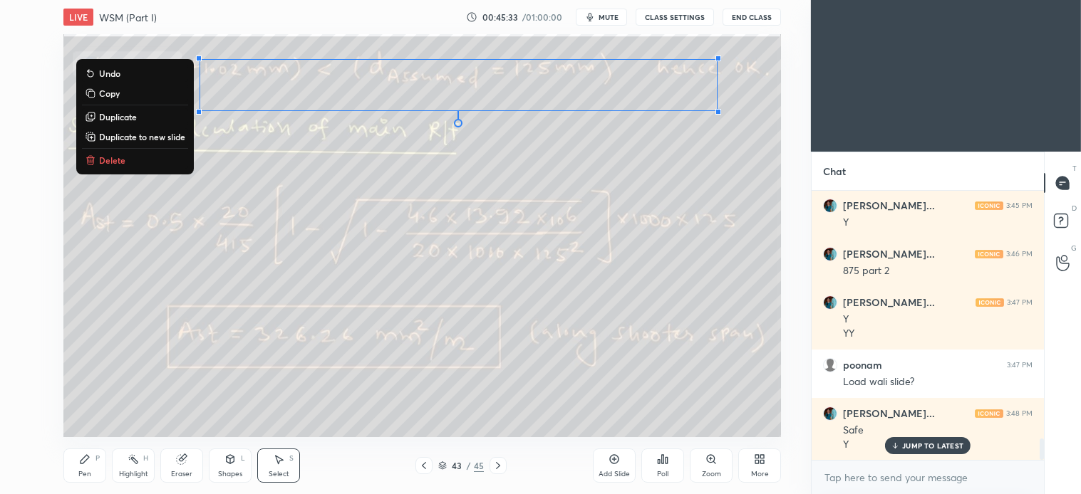
click at [113, 164] on p "Delete" at bounding box center [112, 160] width 26 height 11
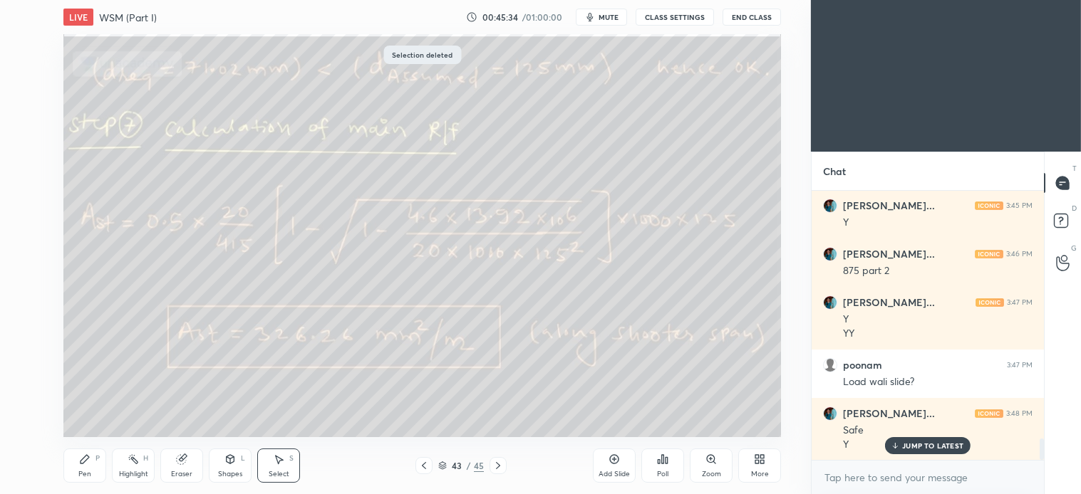
click at [69, 476] on div "Pen P" at bounding box center [84, 466] width 43 height 34
click at [85, 449] on div "Pen P" at bounding box center [84, 466] width 43 height 34
click at [291, 466] on div "Select S" at bounding box center [278, 466] width 43 height 34
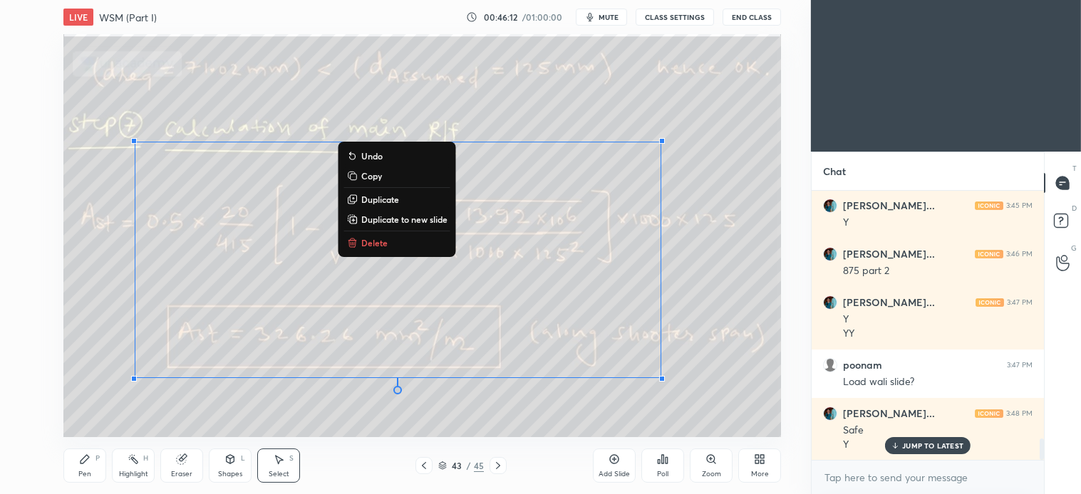
click at [378, 243] on p "Delete" at bounding box center [374, 242] width 26 height 11
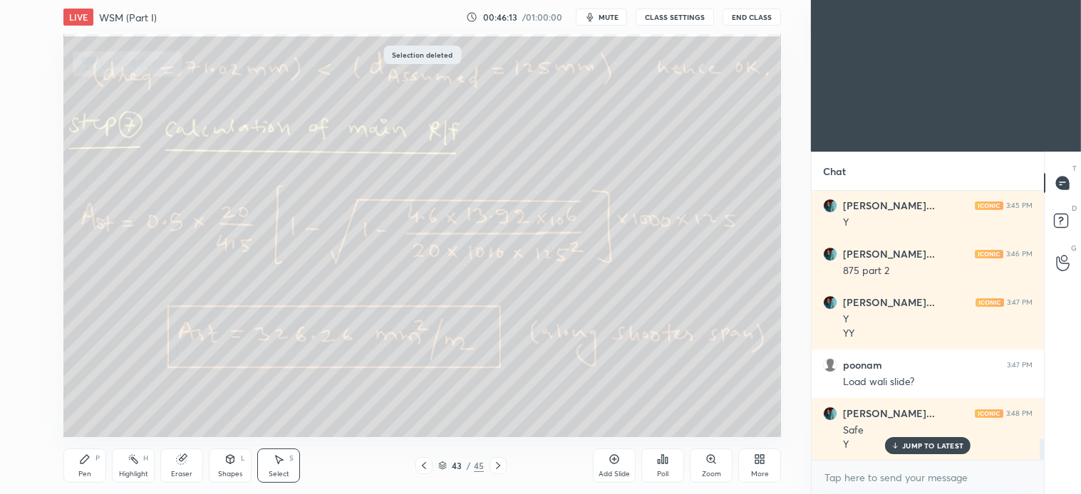
click at [95, 467] on div "Pen P" at bounding box center [84, 466] width 43 height 34
click at [495, 464] on icon at bounding box center [497, 465] width 11 height 11
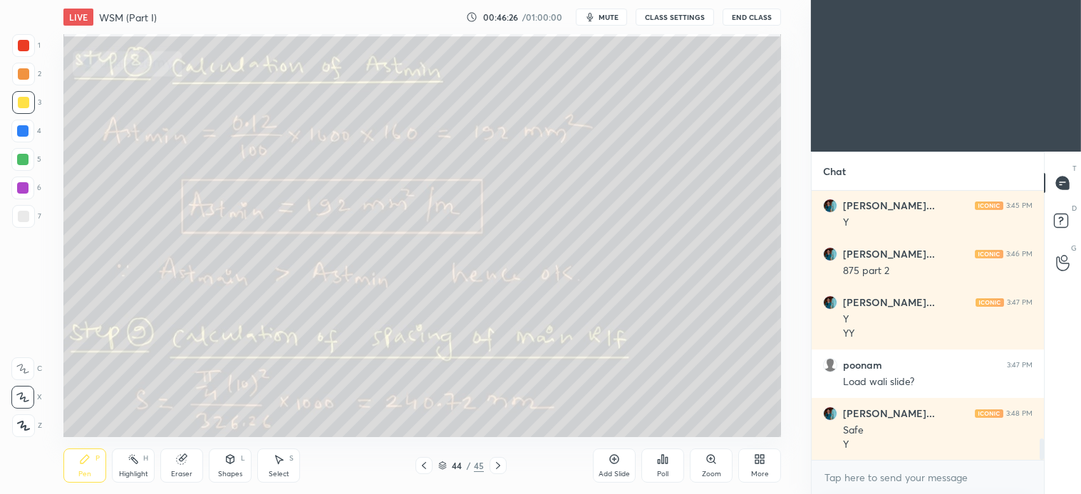
scroll to position [3163, 0]
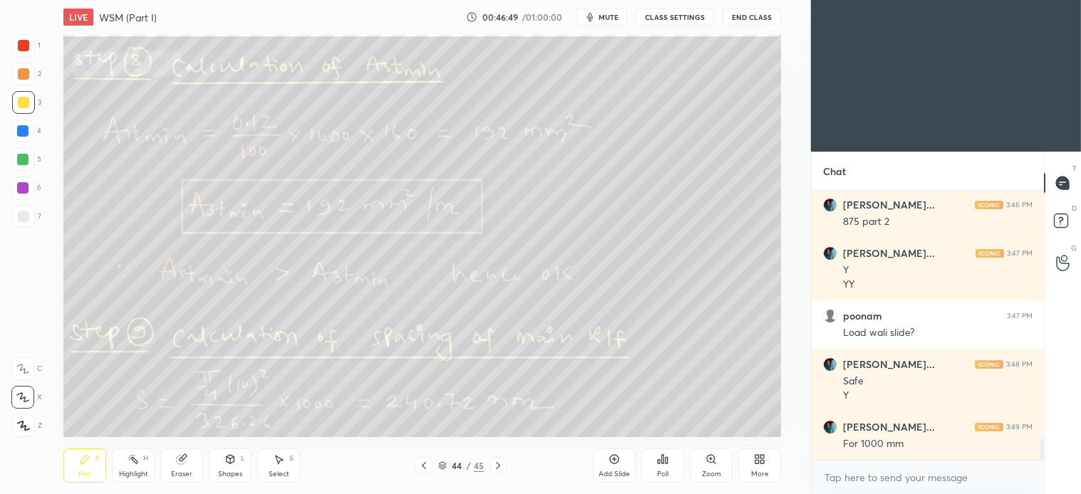
click at [422, 463] on icon at bounding box center [423, 465] width 11 height 11
click at [499, 463] on icon at bounding box center [497, 465] width 11 height 11
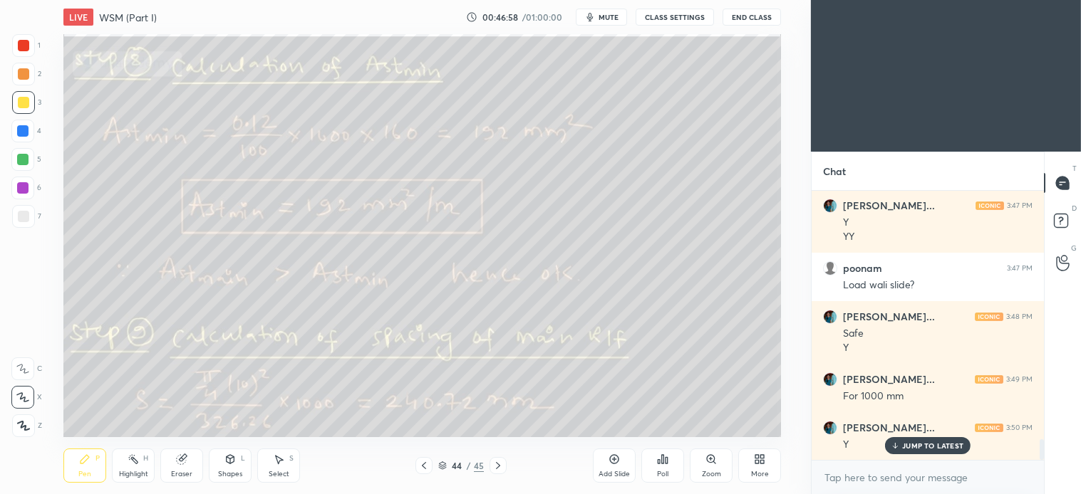
click at [280, 471] on div "Select" at bounding box center [279, 474] width 21 height 7
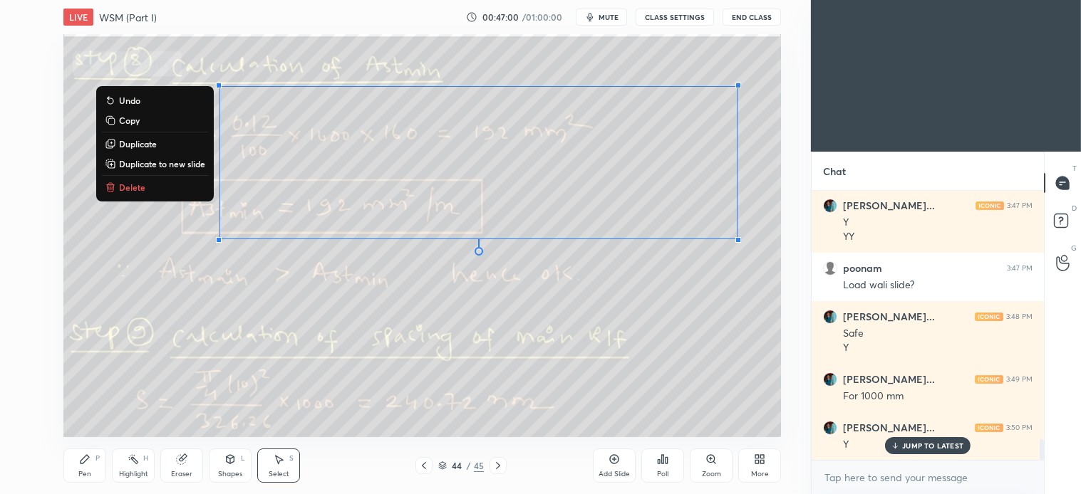
click at [133, 188] on p "Delete" at bounding box center [132, 187] width 26 height 11
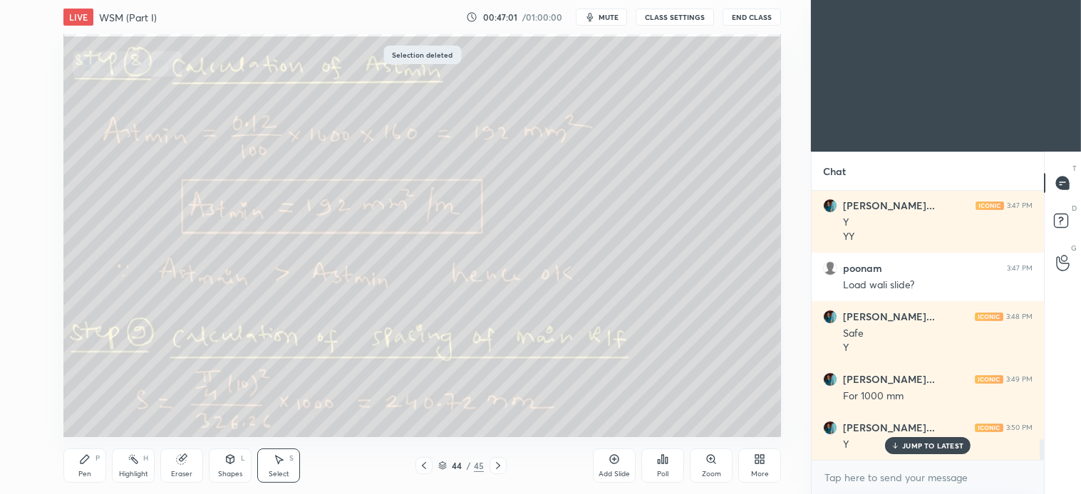
click at [83, 476] on div "Pen" at bounding box center [84, 474] width 13 height 7
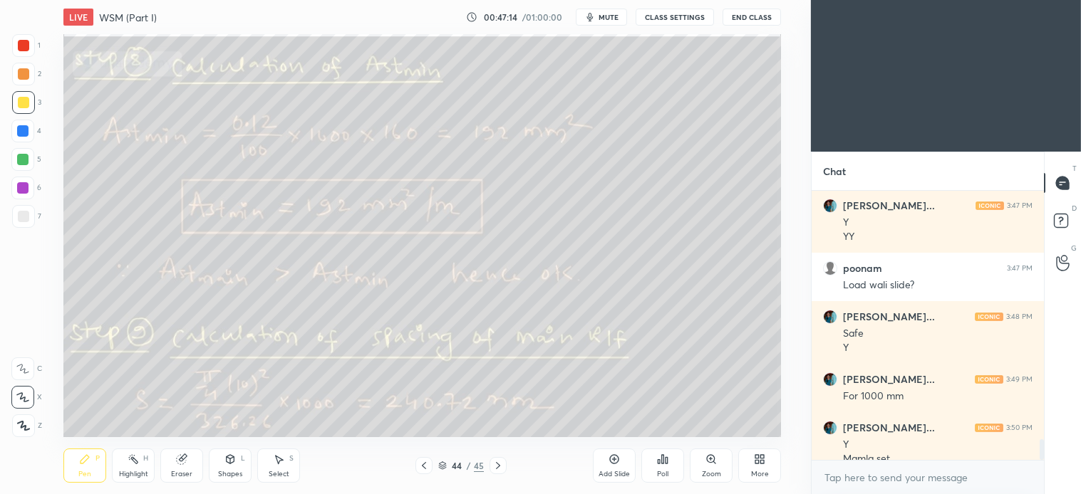
scroll to position [3225, 0]
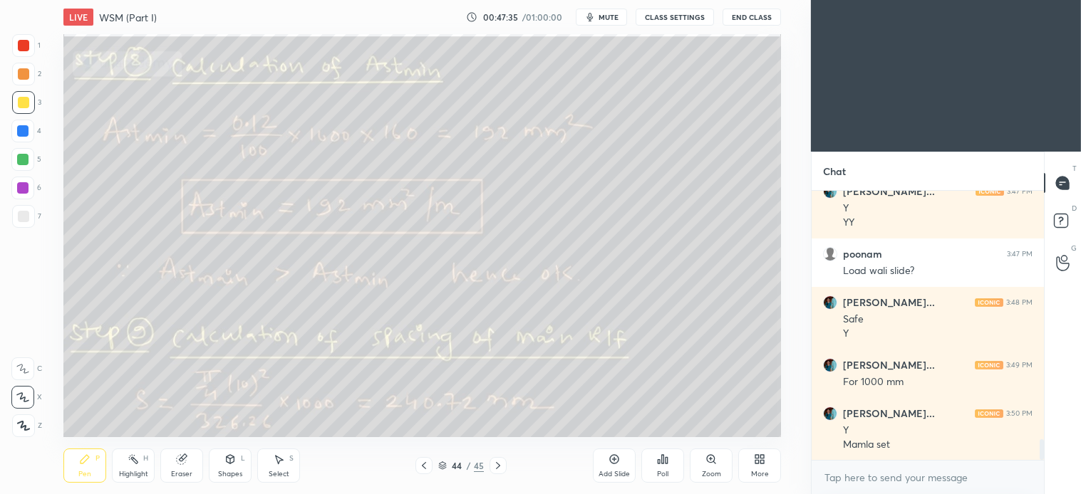
click at [273, 471] on div "Select" at bounding box center [279, 474] width 21 height 7
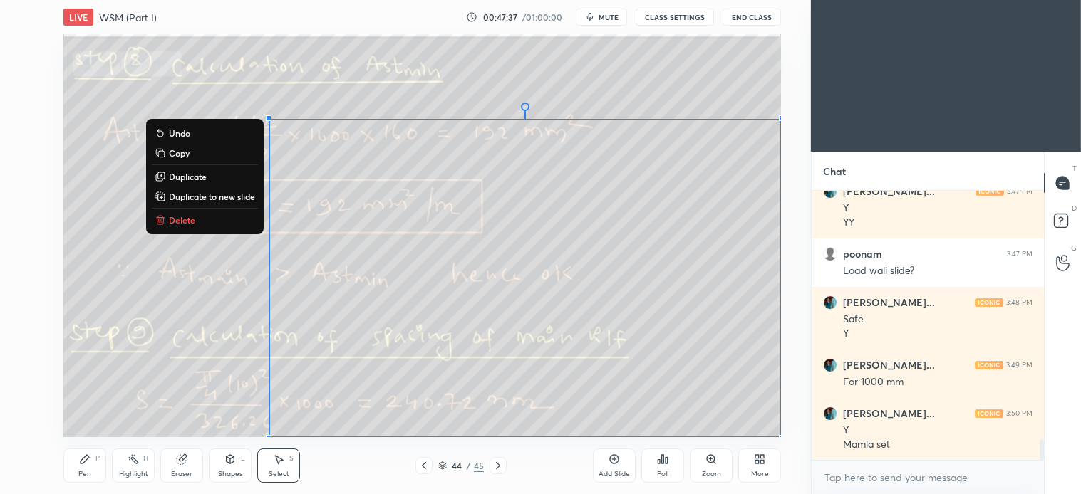
click at [190, 219] on p "Delete" at bounding box center [182, 219] width 26 height 11
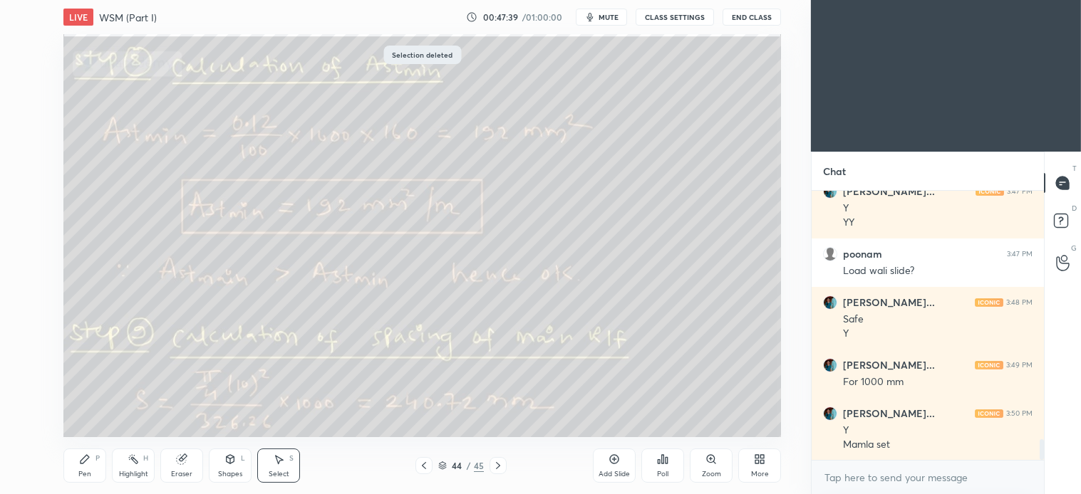
click at [90, 480] on div "Pen P" at bounding box center [84, 466] width 43 height 34
click at [286, 460] on div "Select S" at bounding box center [278, 466] width 43 height 34
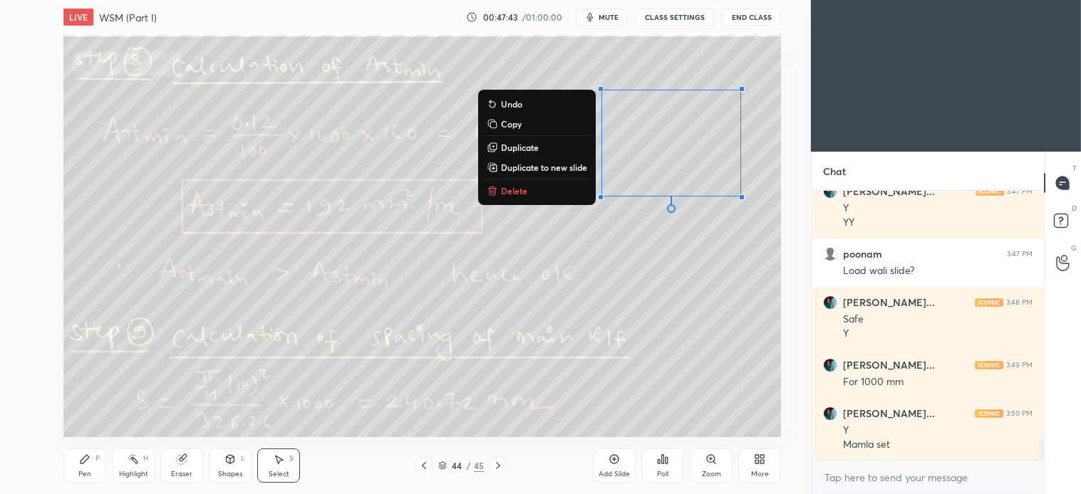
click at [525, 190] on button "Delete" at bounding box center [537, 190] width 106 height 17
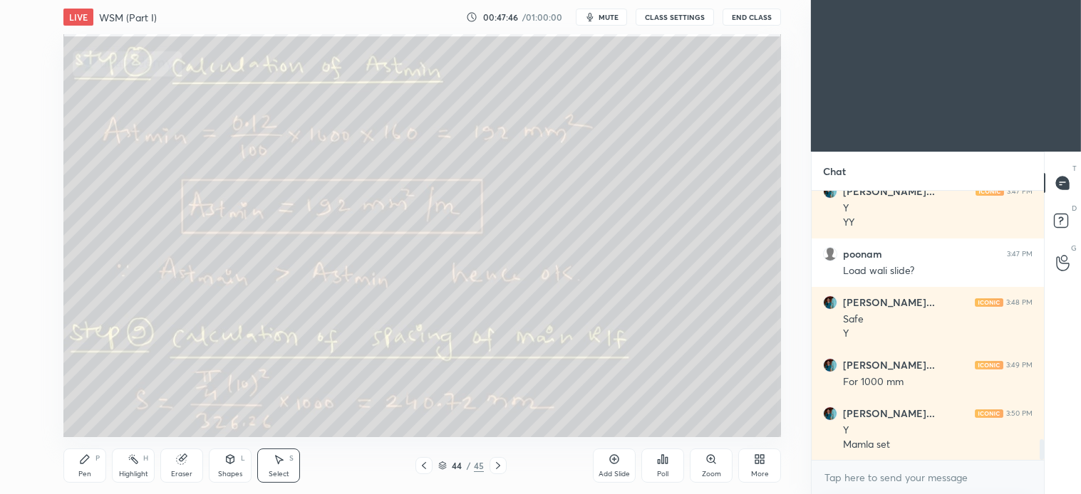
click at [88, 472] on div "Pen" at bounding box center [84, 474] width 13 height 7
click at [499, 463] on icon at bounding box center [497, 465] width 11 height 11
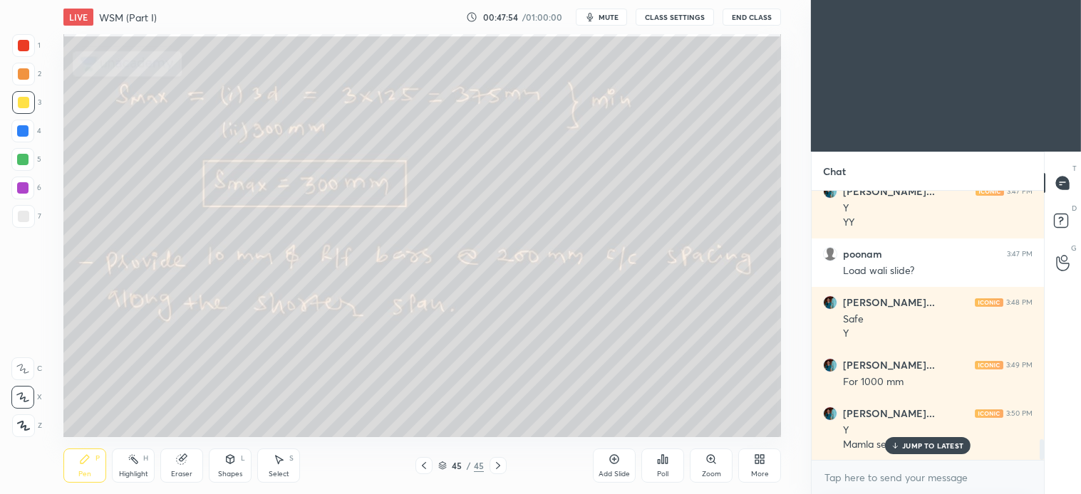
scroll to position [3273, 0]
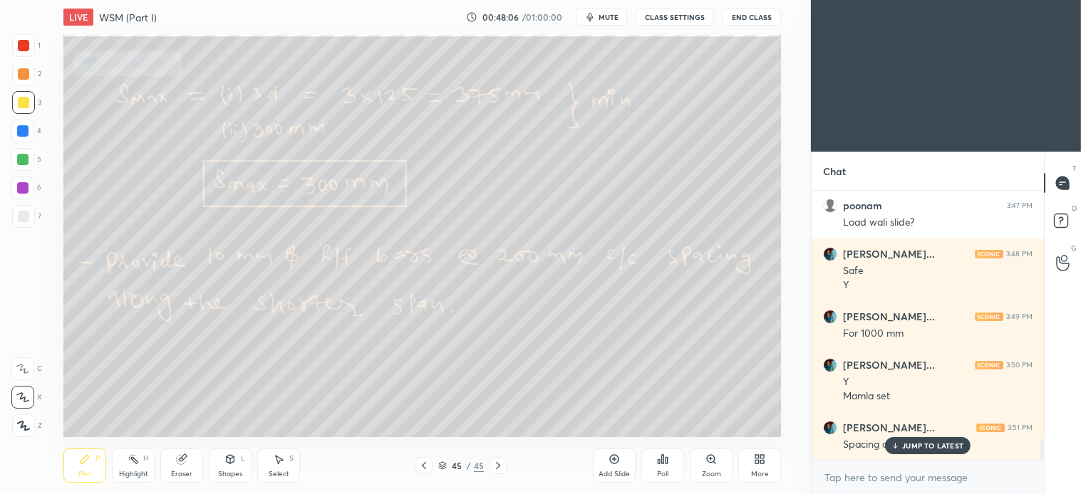
click at [282, 469] on div "Select S" at bounding box center [278, 466] width 43 height 34
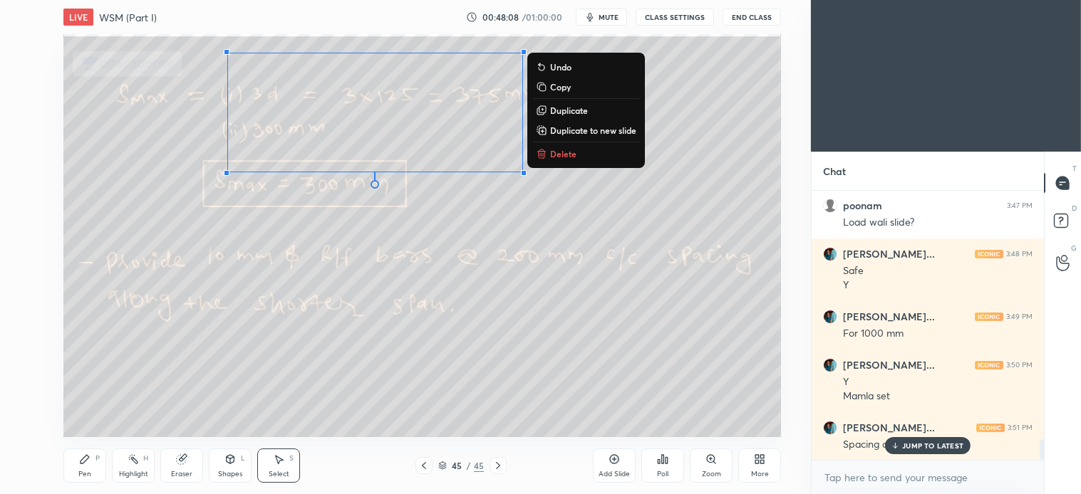
click at [561, 157] on p "Delete" at bounding box center [563, 153] width 26 height 11
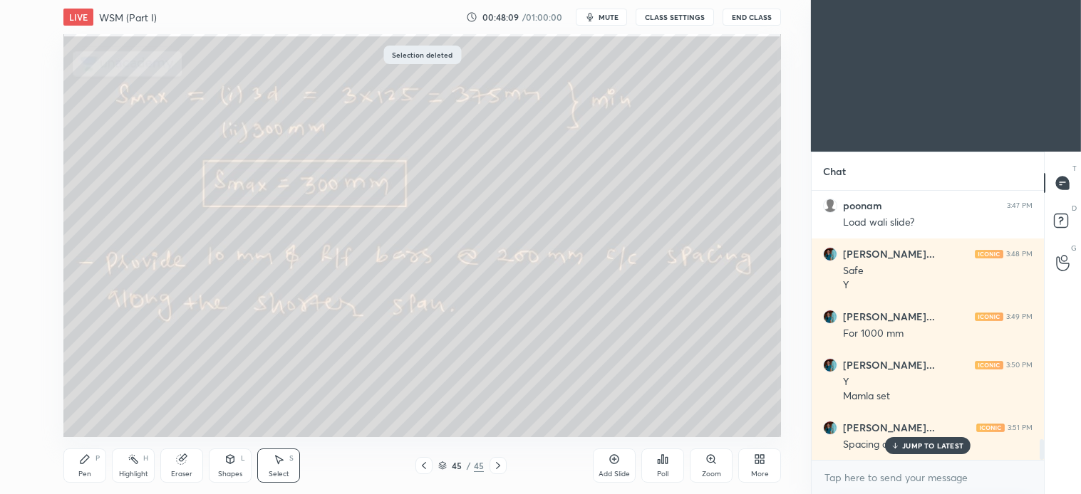
click at [82, 466] on div "Pen P" at bounding box center [84, 466] width 43 height 34
click at [421, 463] on icon at bounding box center [423, 465] width 11 height 11
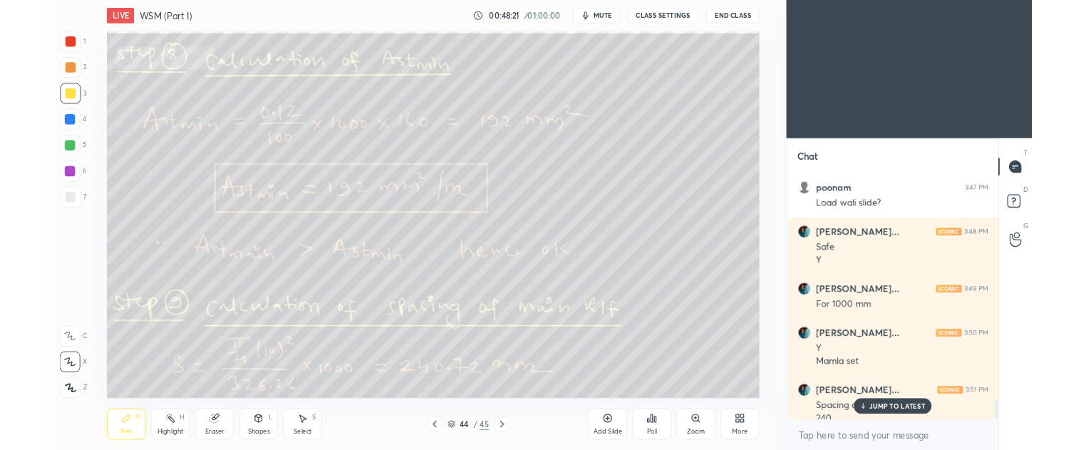
scroll to position [3288, 0]
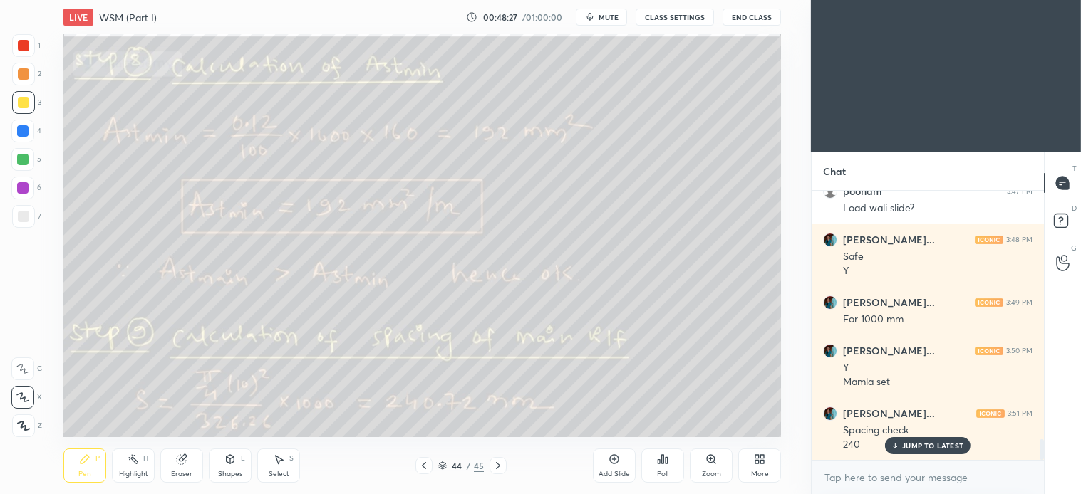
click at [502, 465] on icon at bounding box center [497, 465] width 11 height 11
click at [279, 462] on icon at bounding box center [280, 460] width 8 height 9
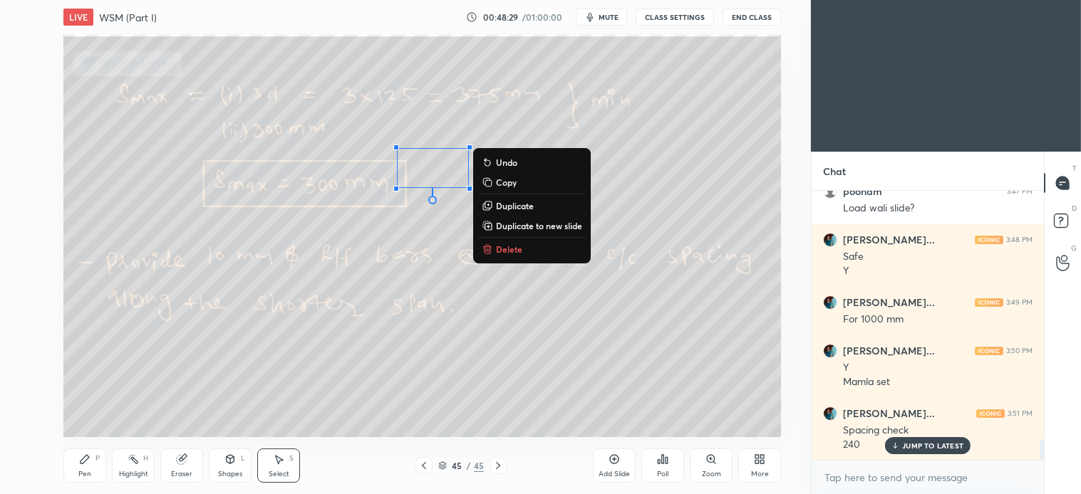
click at [503, 244] on p "Delete" at bounding box center [509, 249] width 26 height 11
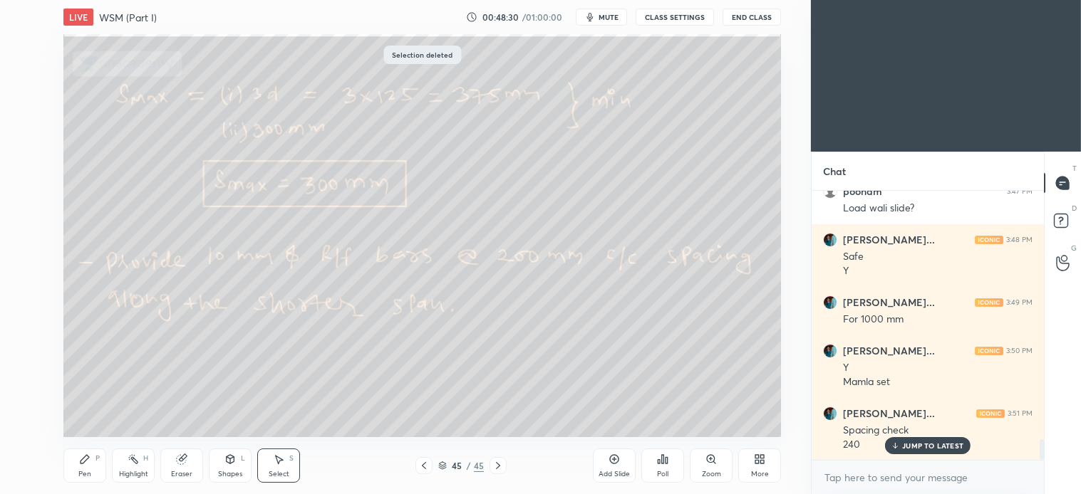
click at [84, 455] on icon at bounding box center [84, 459] width 11 height 11
click at [288, 466] on div "Select S" at bounding box center [278, 466] width 43 height 34
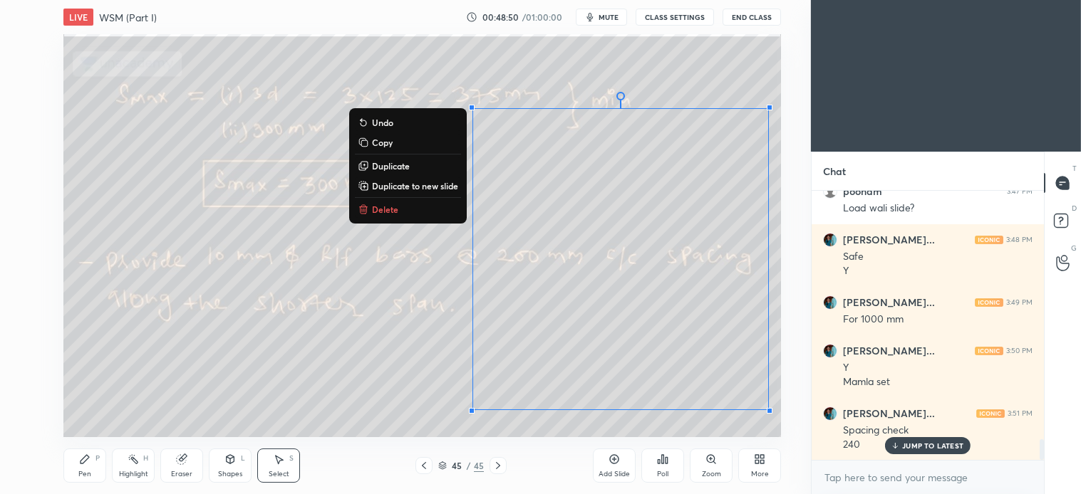
click at [372, 218] on div "0 ° Undo Copy Duplicate Duplicate to new slide Delete" at bounding box center [421, 235] width 717 height 403
click at [376, 209] on p "Delete" at bounding box center [385, 209] width 26 height 11
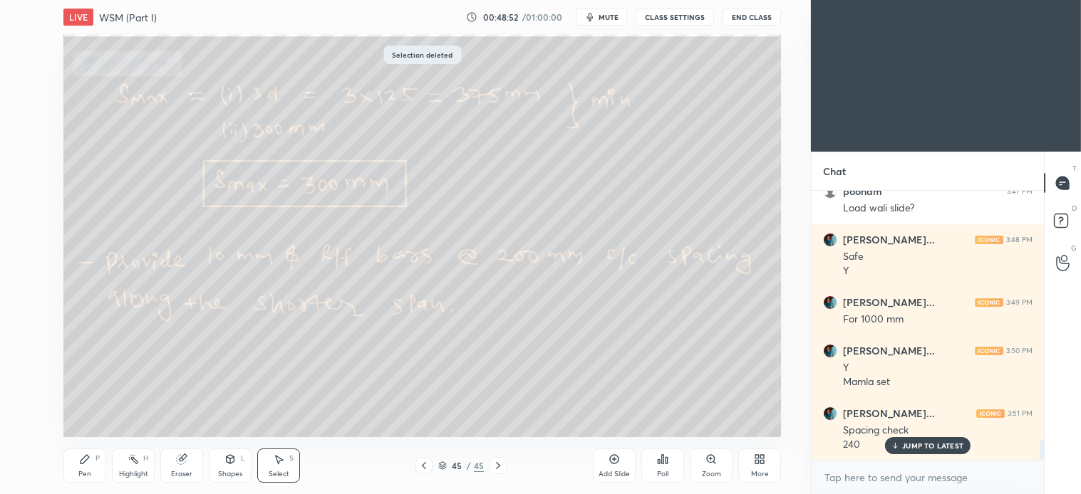
click at [83, 466] on div "Pen P" at bounding box center [84, 466] width 43 height 34
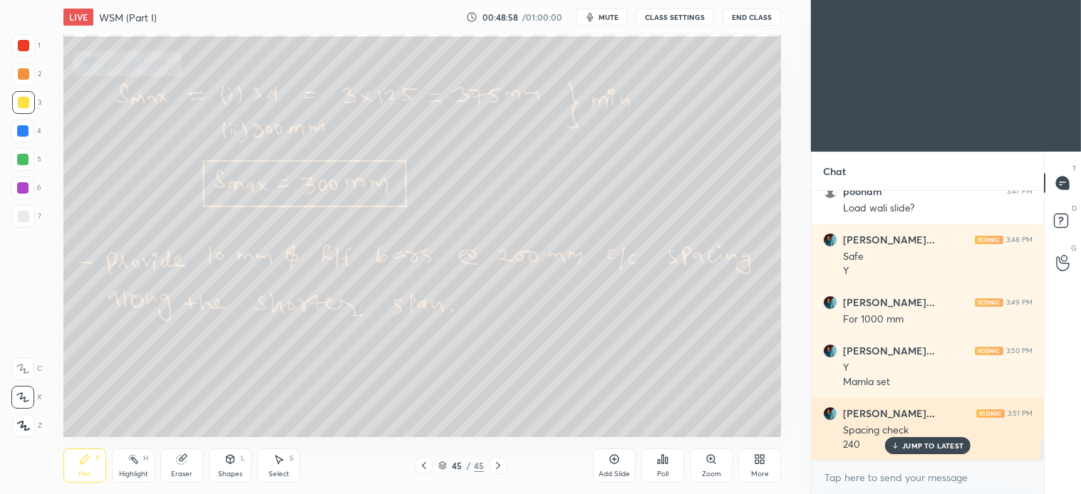
click at [919, 450] on p "JUMP TO LATEST" at bounding box center [932, 446] width 61 height 9
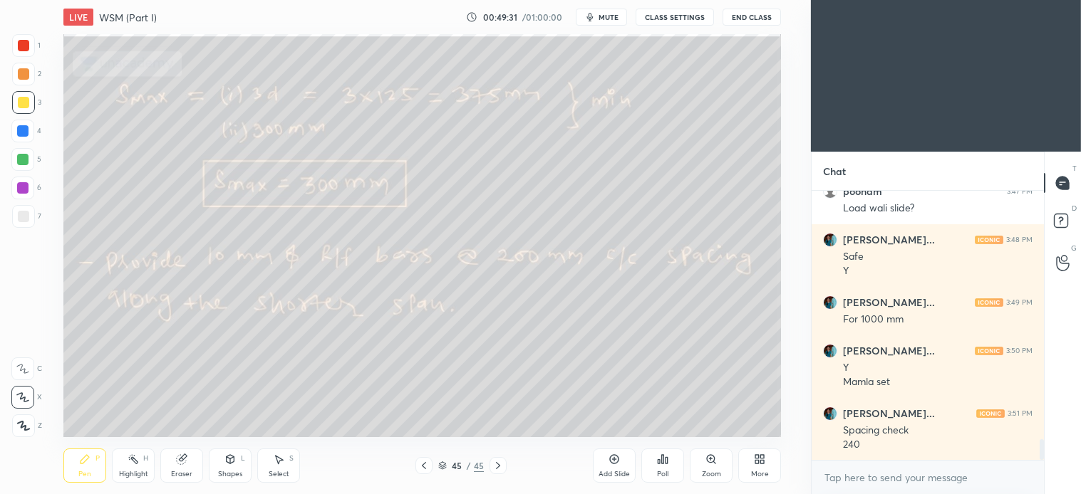
click at [289, 461] on div "Select S" at bounding box center [278, 466] width 43 height 34
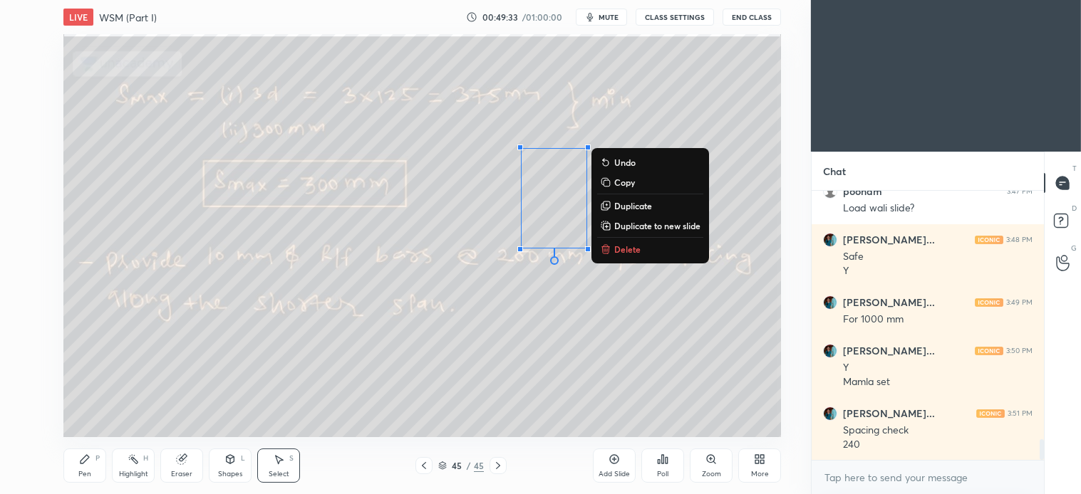
click at [622, 248] on p "Delete" at bounding box center [627, 249] width 26 height 11
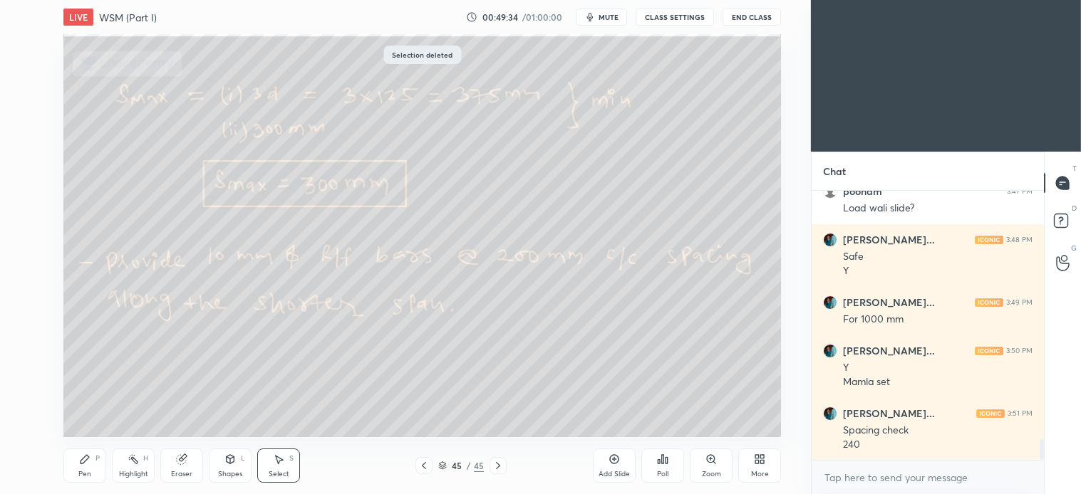
click at [493, 463] on icon at bounding box center [497, 465] width 11 height 11
click at [497, 464] on icon at bounding box center [498, 465] width 4 height 7
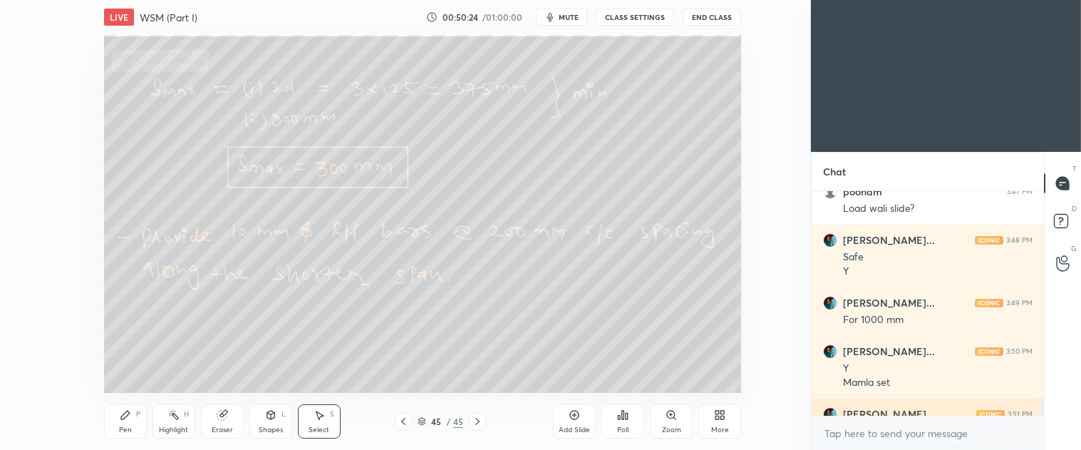
scroll to position [5, 4]
click at [716, 418] on icon at bounding box center [717, 417] width 4 height 4
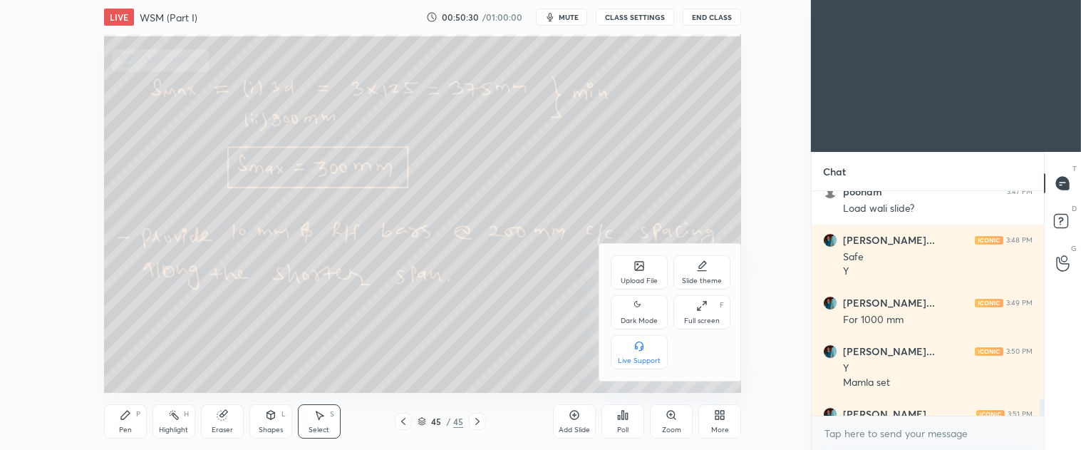
click at [638, 271] on icon at bounding box center [638, 265] width 11 height 11
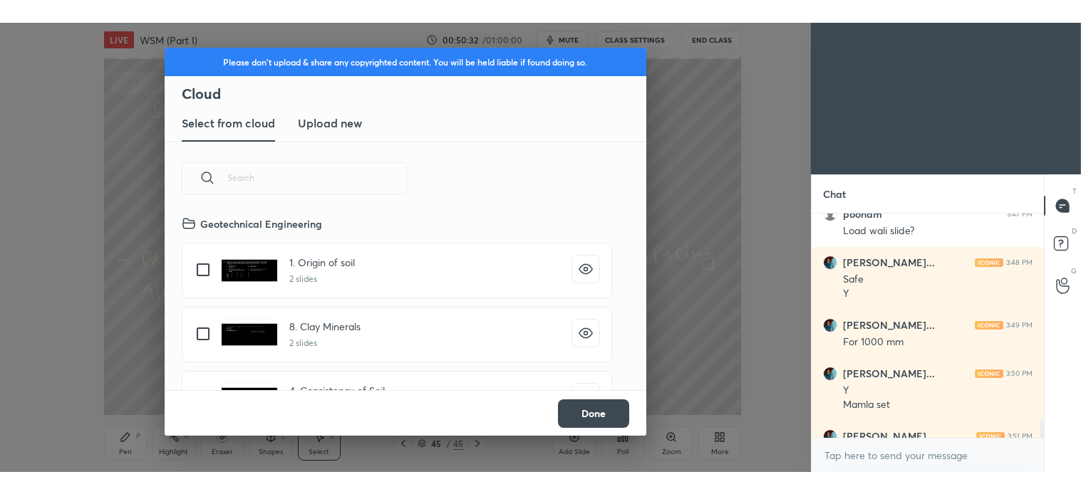
scroll to position [175, 457]
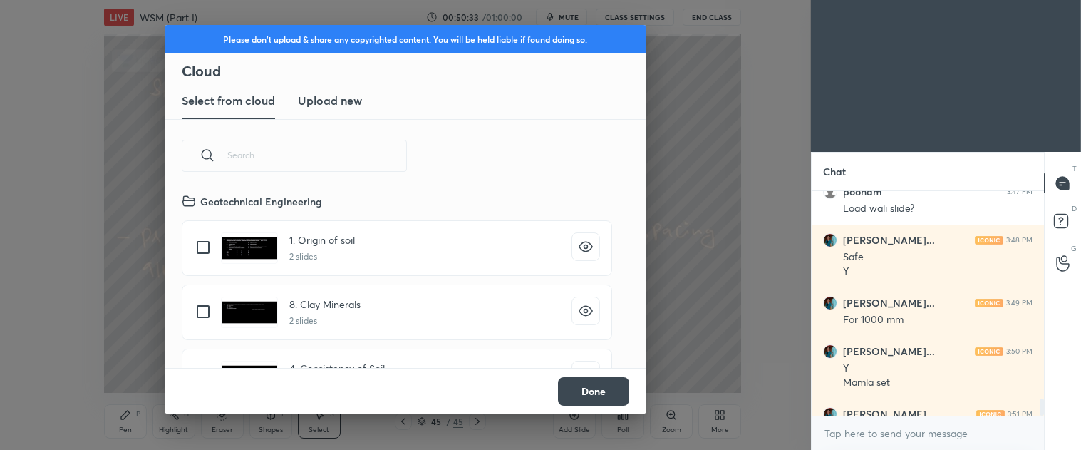
click at [346, 100] on h3 "Upload new" at bounding box center [330, 100] width 64 height 17
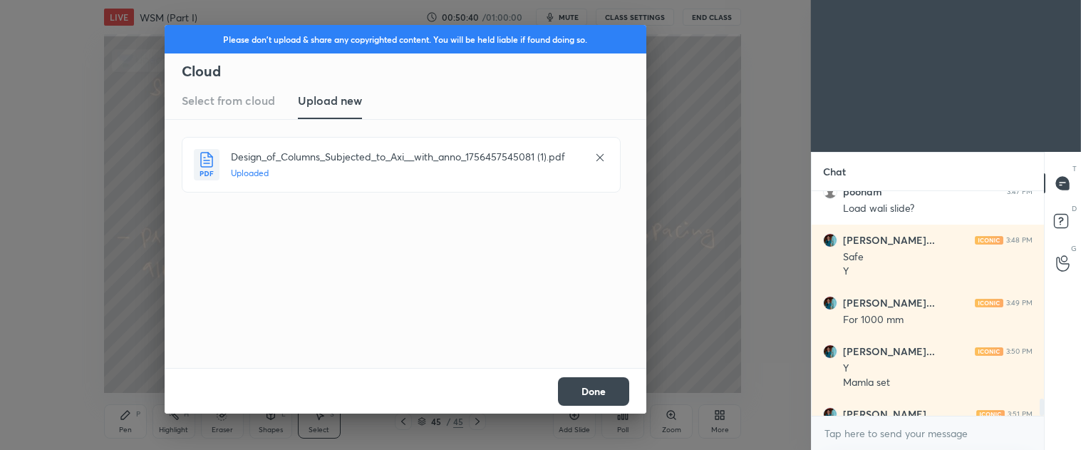
click at [587, 394] on button "Done" at bounding box center [593, 391] width 71 height 28
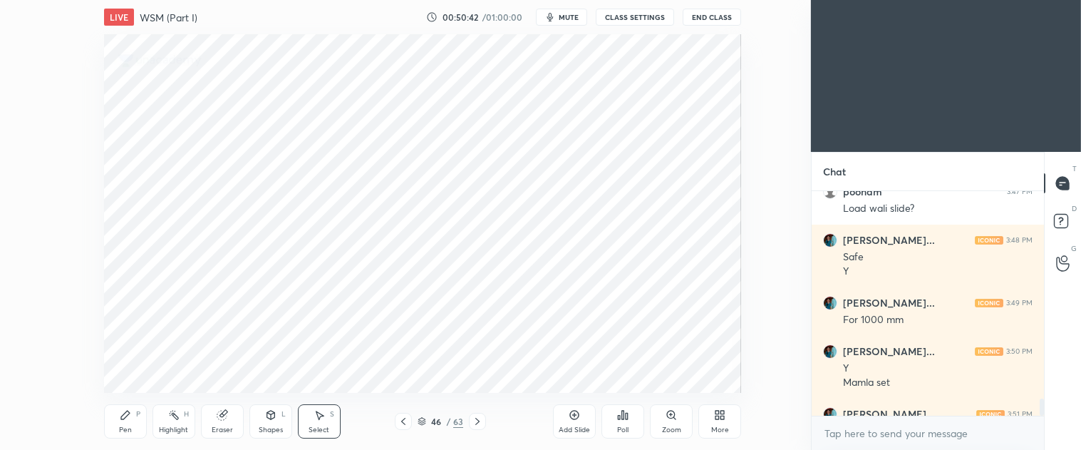
click at [478, 423] on icon at bounding box center [477, 420] width 11 height 11
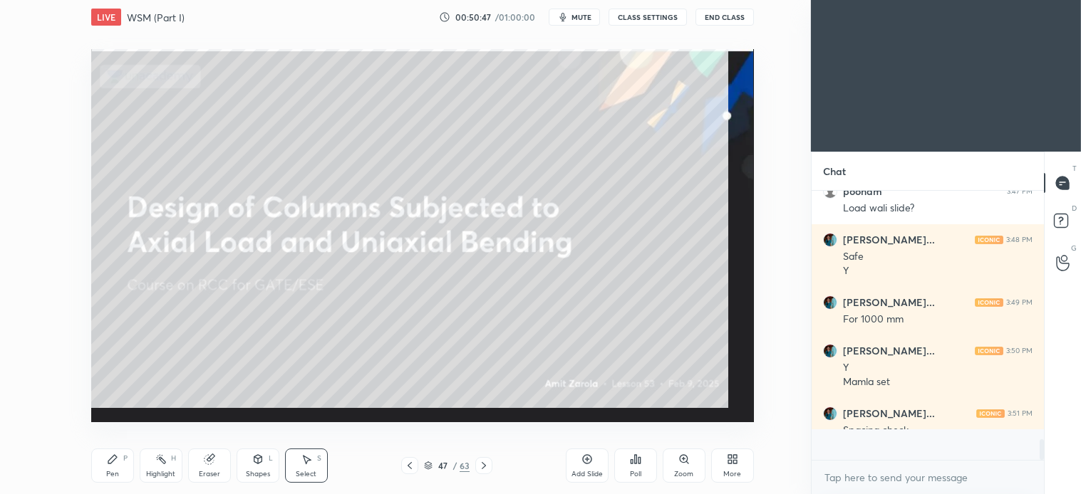
scroll to position [300, 228]
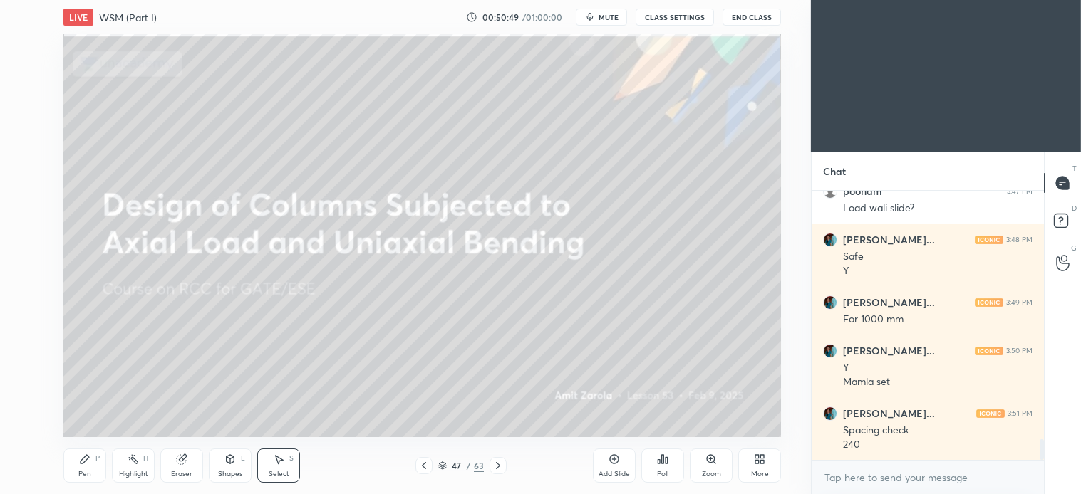
click at [494, 468] on icon at bounding box center [497, 465] width 11 height 11
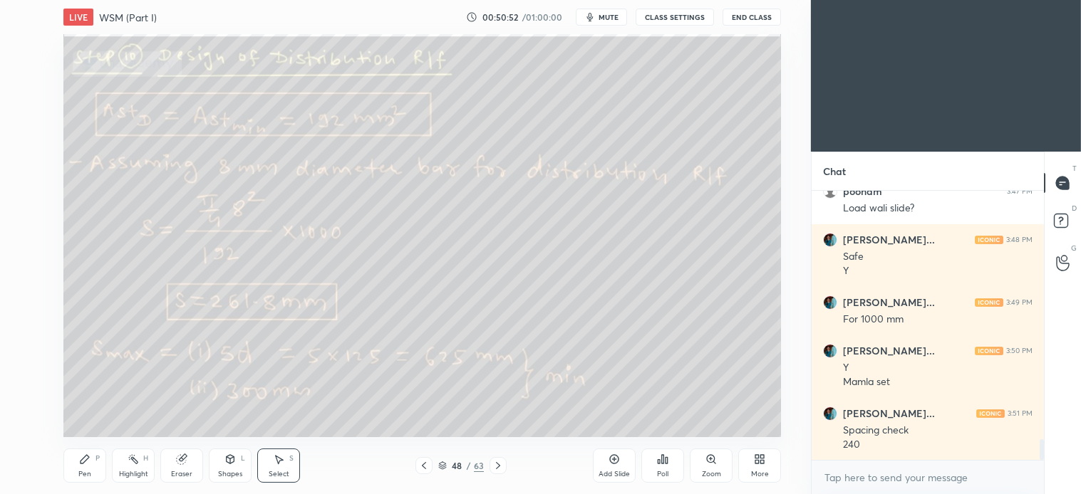
click at [90, 458] on div "Pen P" at bounding box center [84, 466] width 43 height 34
click at [29, 208] on div at bounding box center [23, 216] width 23 height 23
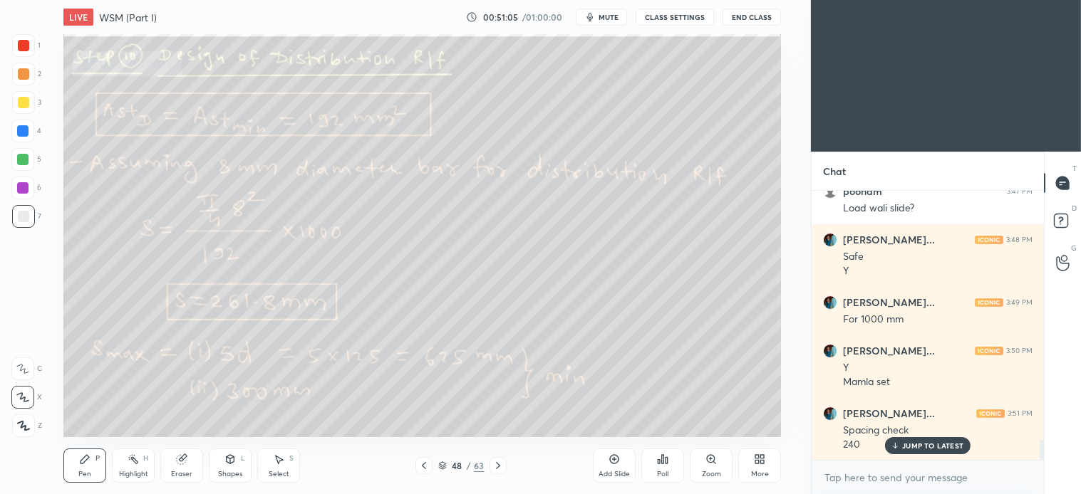
scroll to position [3336, 0]
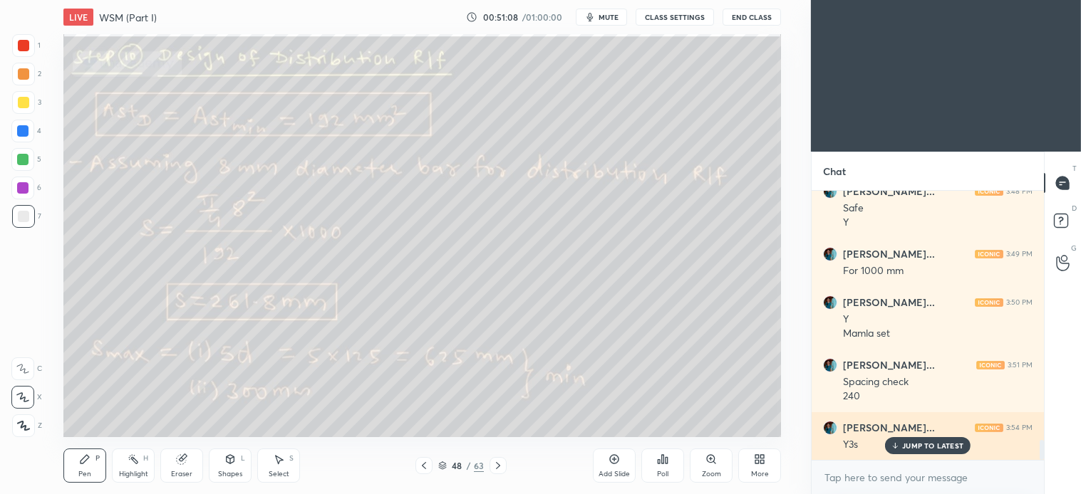
click at [921, 445] on p "JUMP TO LATEST" at bounding box center [932, 446] width 61 height 9
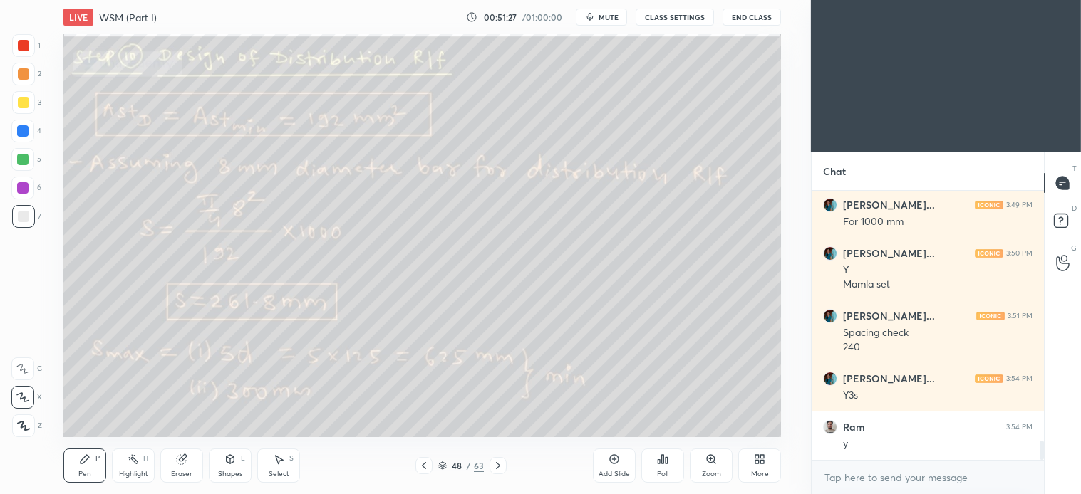
scroll to position [3434, 0]
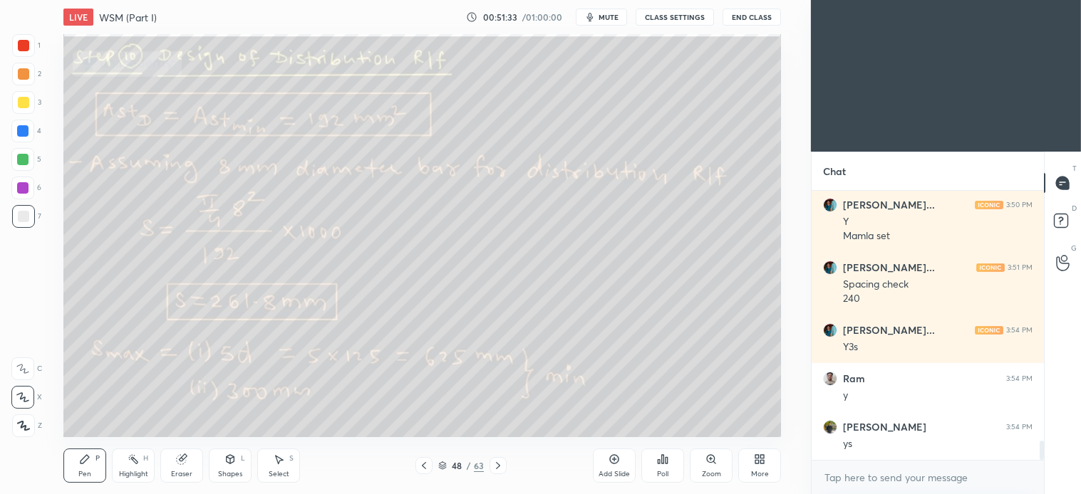
click at [285, 464] on div "Select S" at bounding box center [278, 466] width 43 height 34
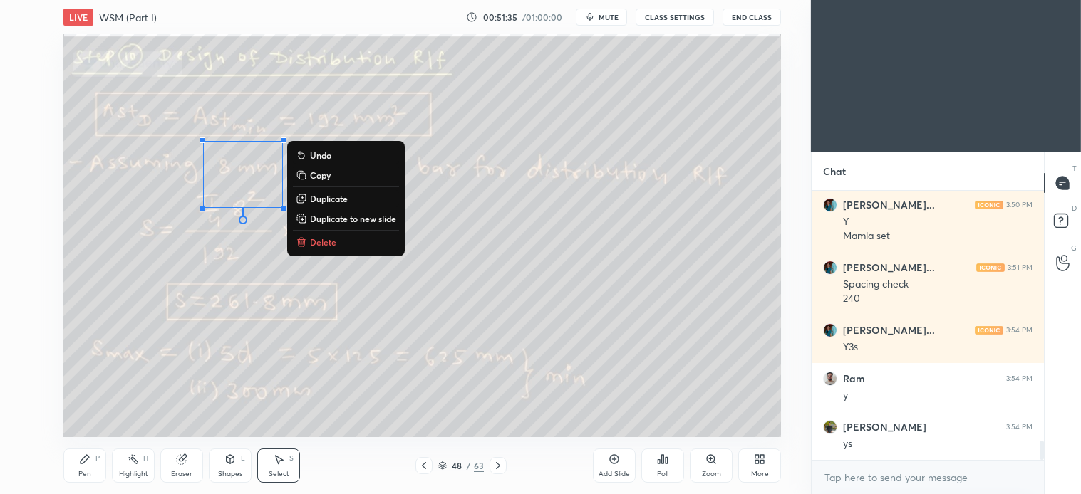
click at [326, 239] on p "Delete" at bounding box center [323, 242] width 26 height 11
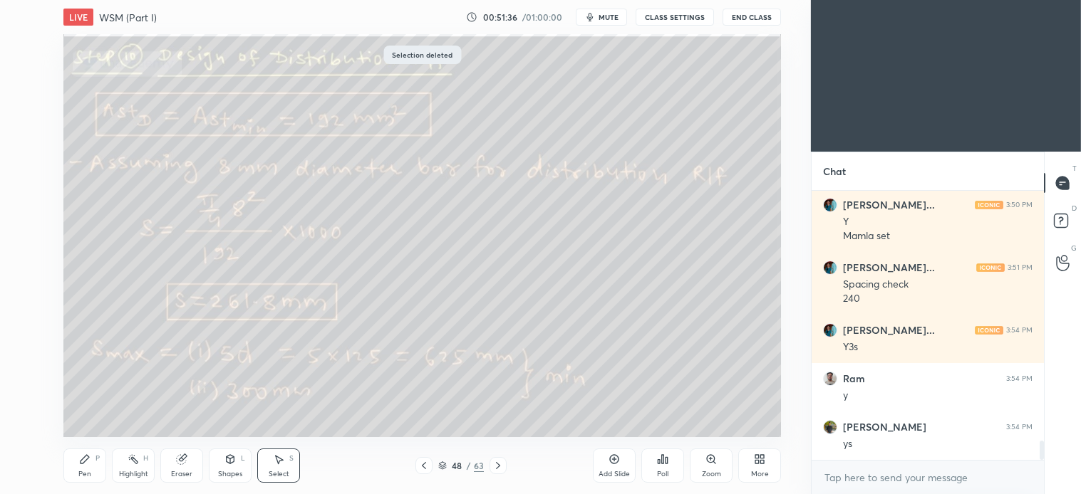
click at [93, 474] on div "Pen P" at bounding box center [84, 466] width 43 height 34
click at [286, 467] on div "Select S" at bounding box center [278, 466] width 43 height 34
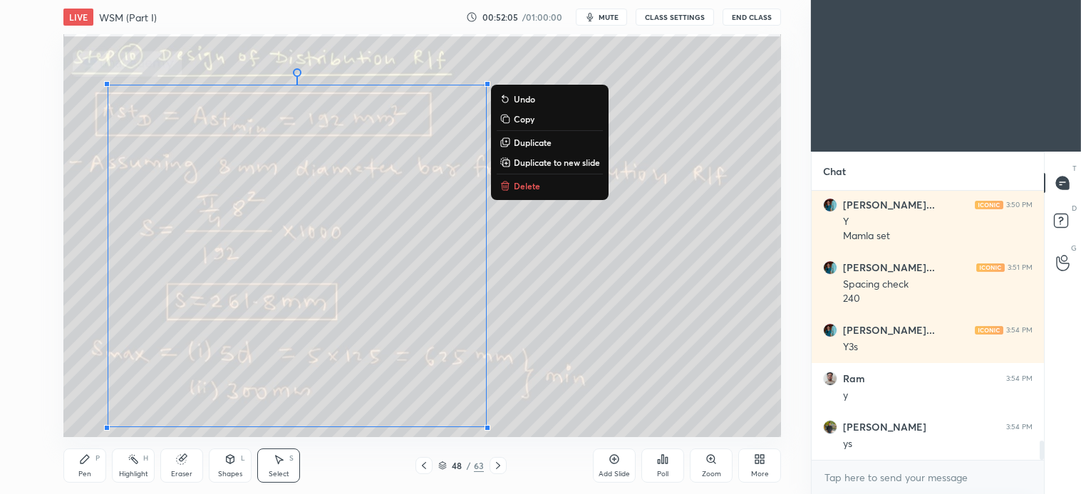
click at [531, 180] on p "Delete" at bounding box center [527, 185] width 26 height 11
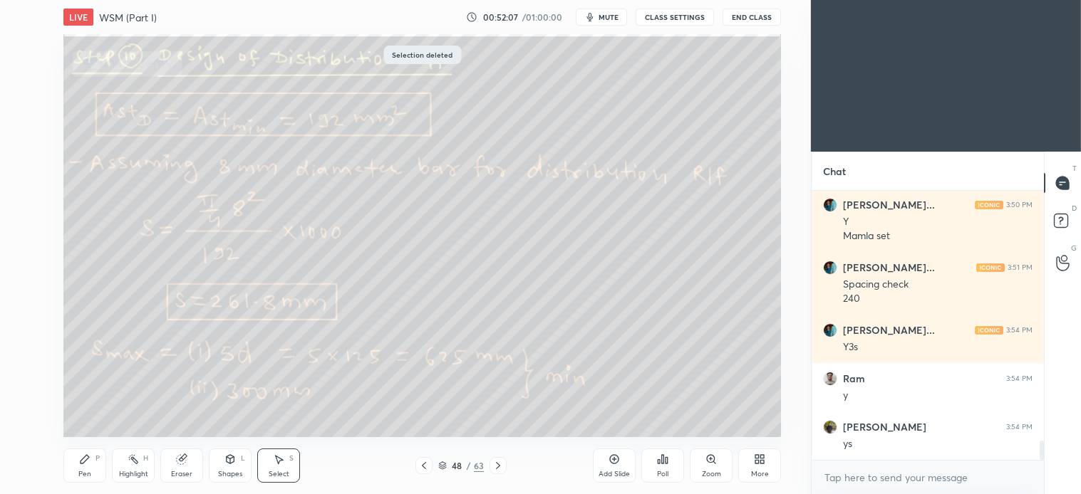
click at [93, 468] on div "Pen P" at bounding box center [84, 466] width 43 height 34
click at [499, 467] on icon at bounding box center [497, 465] width 11 height 11
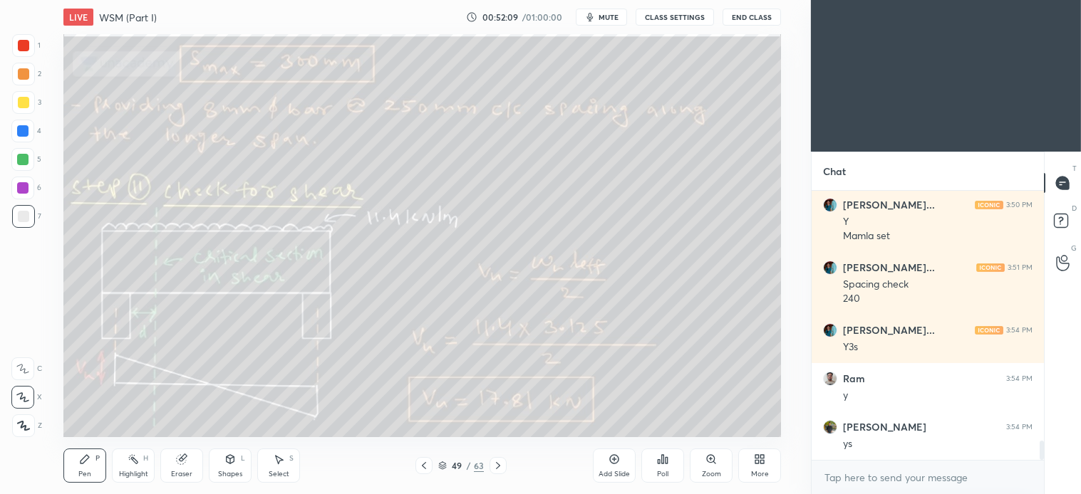
click at [93, 467] on div "Pen P" at bounding box center [84, 466] width 43 height 34
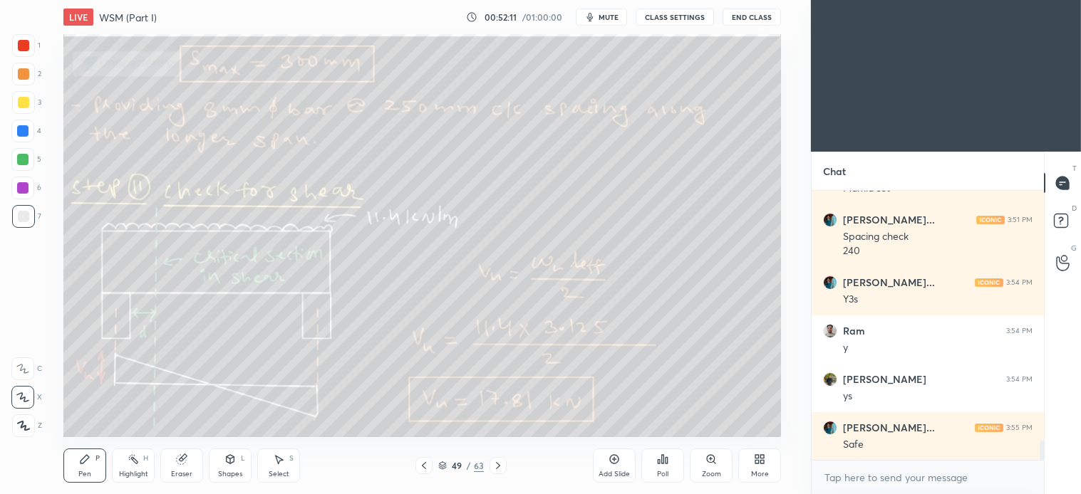
click at [420, 461] on icon at bounding box center [423, 465] width 11 height 11
click at [284, 467] on div "Select S" at bounding box center [278, 466] width 43 height 34
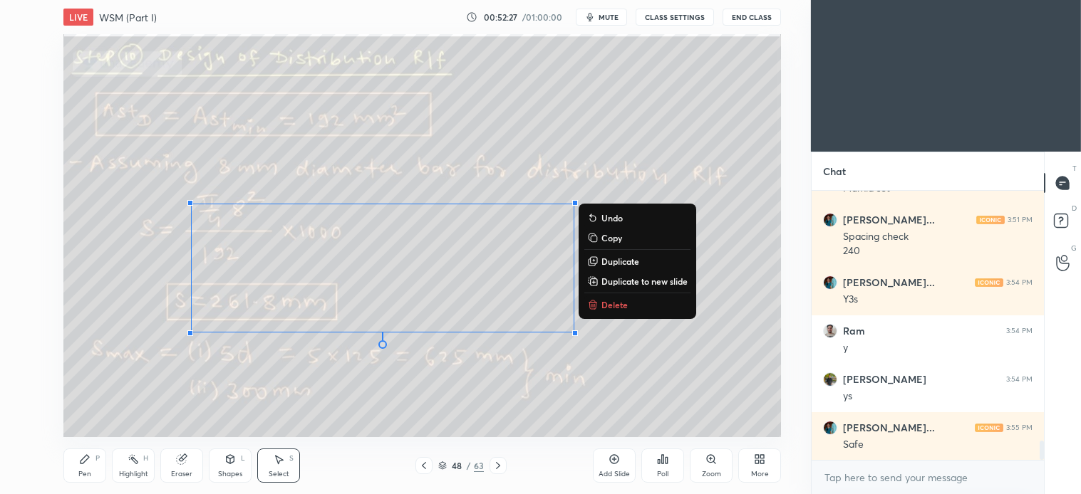
click at [618, 302] on p "Delete" at bounding box center [614, 304] width 26 height 11
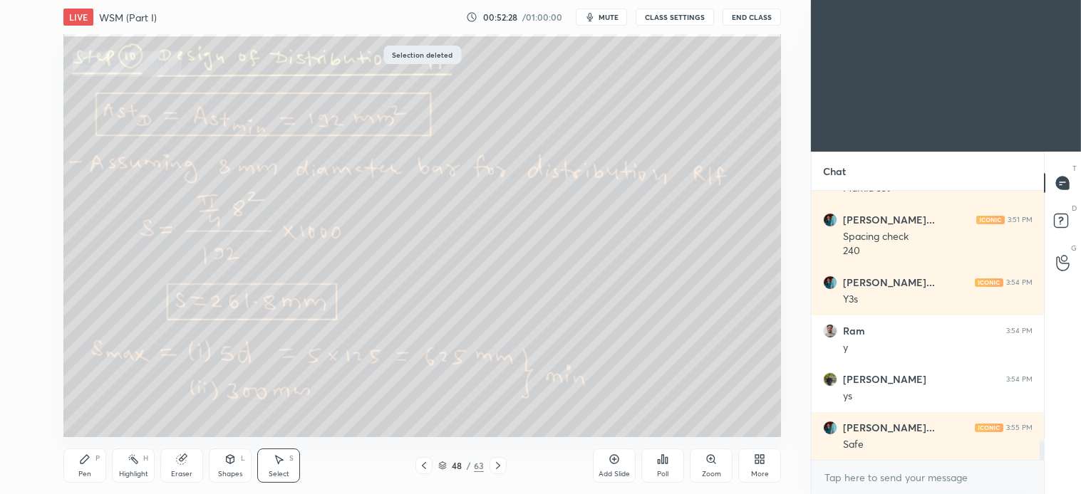
click at [501, 468] on icon at bounding box center [497, 465] width 11 height 11
click at [94, 465] on div "Pen P" at bounding box center [84, 466] width 43 height 34
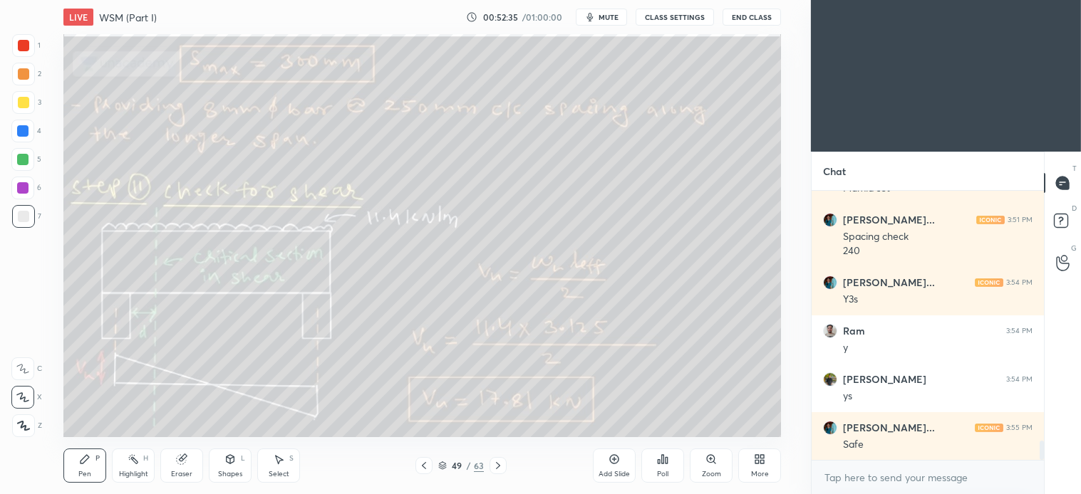
click at [292, 466] on div "Select S" at bounding box center [278, 466] width 43 height 34
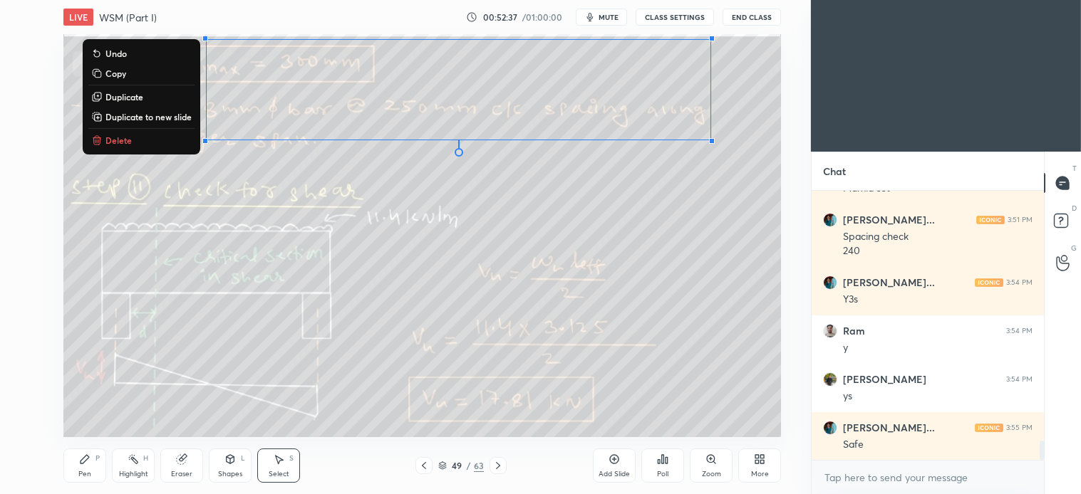
click at [126, 135] on p "Delete" at bounding box center [118, 140] width 26 height 11
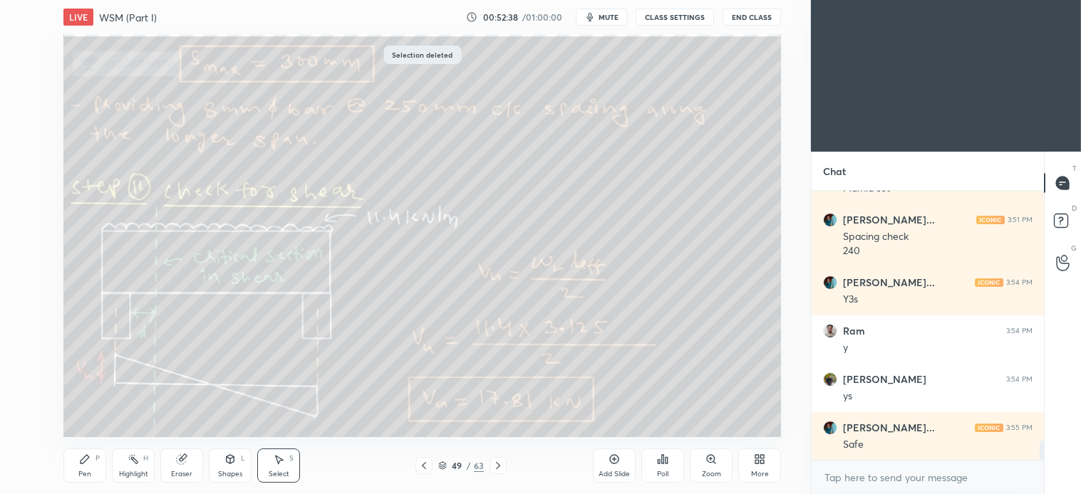
click at [95, 469] on div "Pen P" at bounding box center [84, 466] width 43 height 34
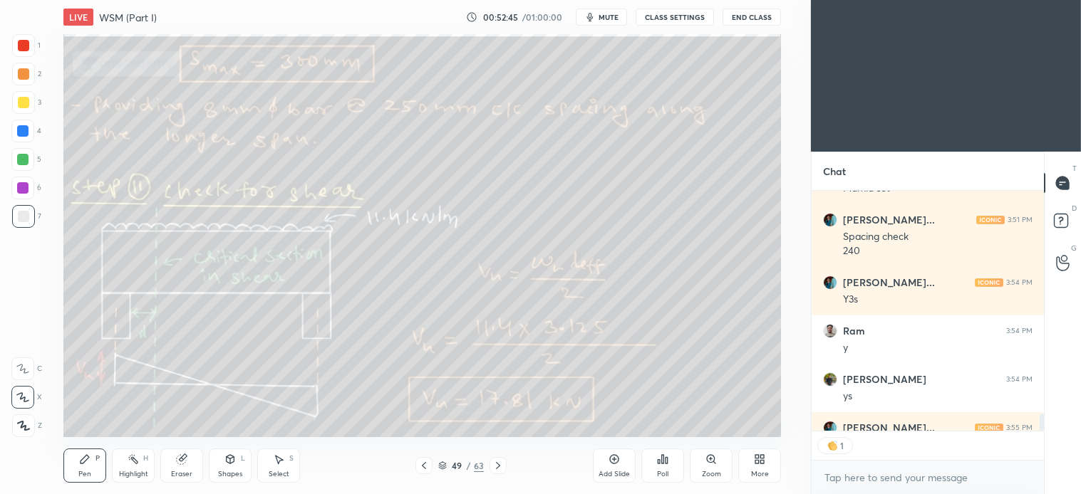
click at [18, 101] on div at bounding box center [23, 102] width 11 height 11
click at [501, 467] on icon at bounding box center [497, 465] width 11 height 11
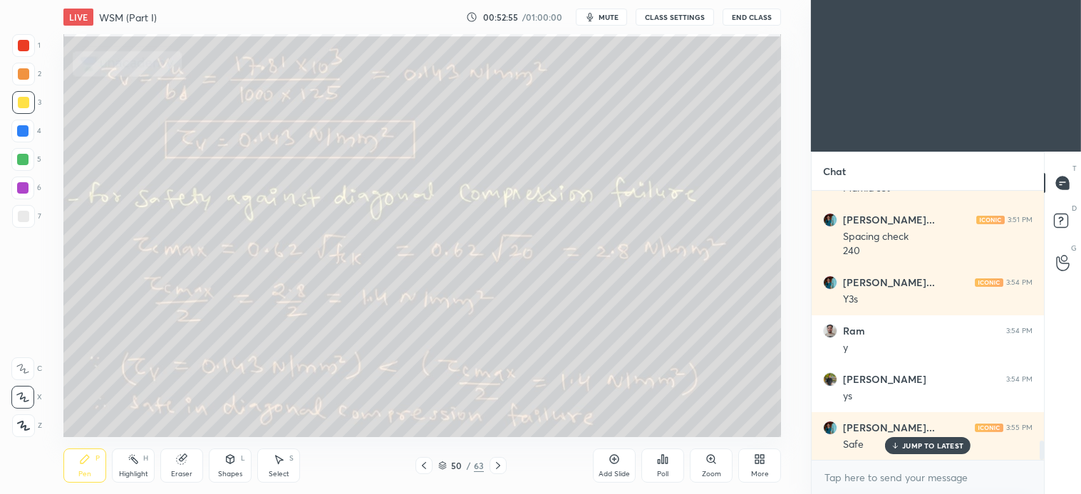
scroll to position [3481, 0]
click at [290, 456] on div "S" at bounding box center [291, 458] width 4 height 7
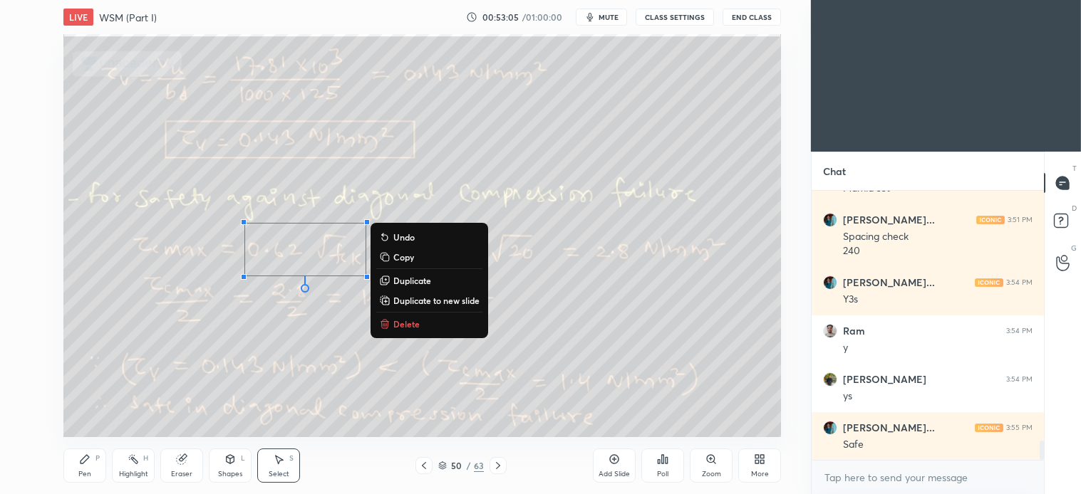
click at [404, 326] on p "Delete" at bounding box center [406, 323] width 26 height 11
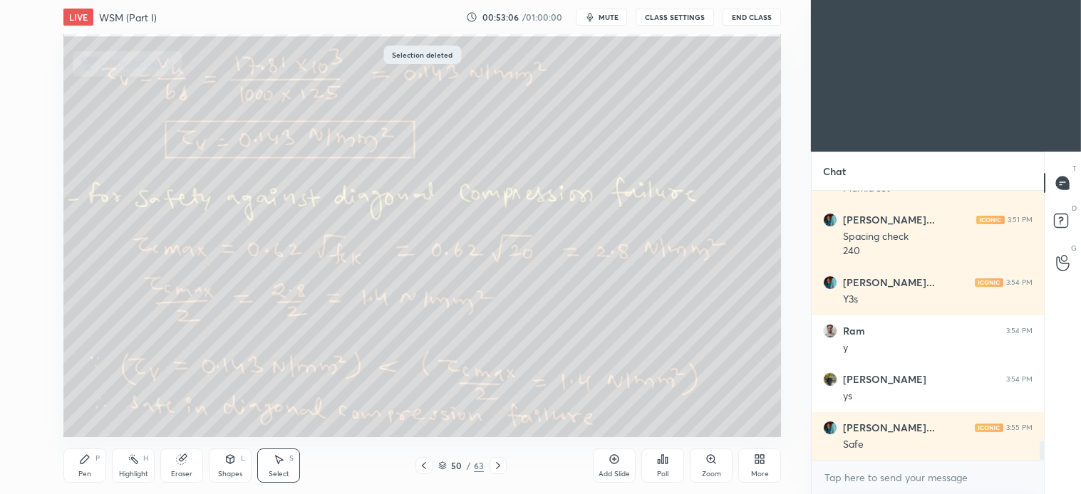
click at [87, 473] on div "Pen" at bounding box center [84, 474] width 13 height 7
click at [98, 474] on div "Pen P" at bounding box center [84, 466] width 43 height 34
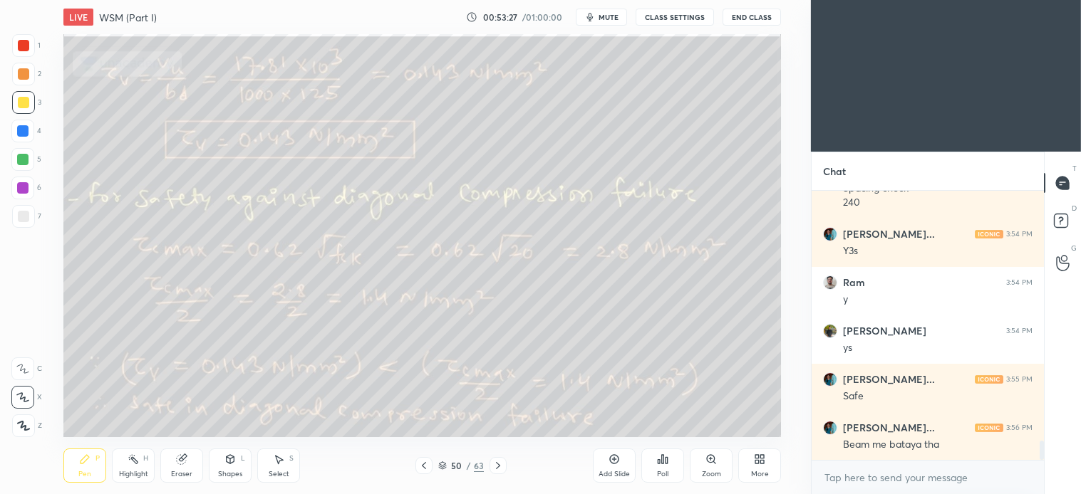
click at [291, 459] on div "S" at bounding box center [291, 458] width 4 height 7
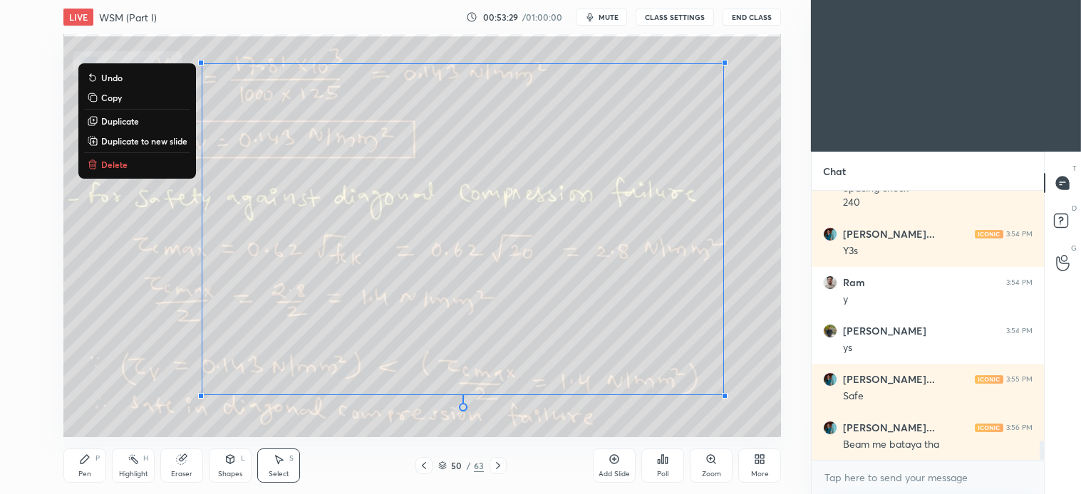
click at [115, 167] on p "Delete" at bounding box center [114, 164] width 26 height 11
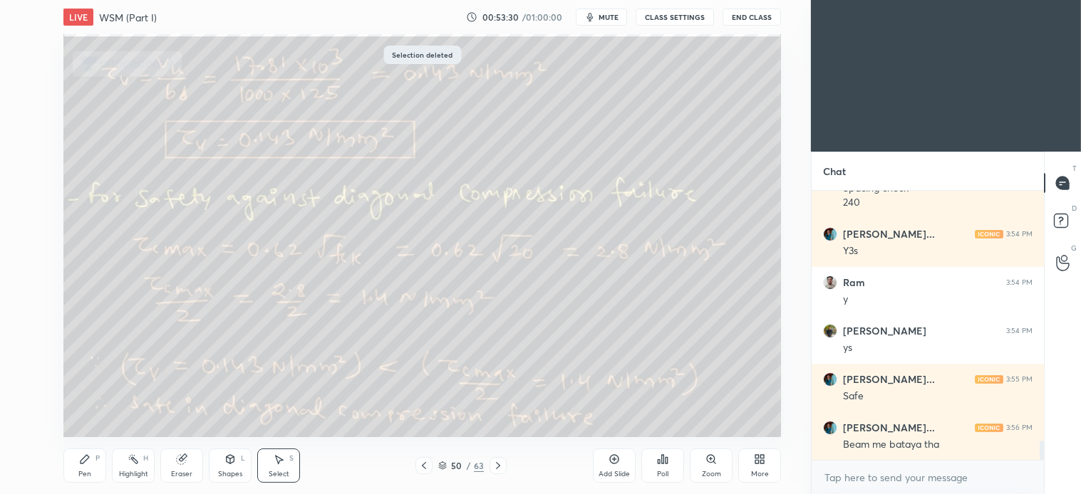
click at [83, 479] on div "Pen P" at bounding box center [84, 466] width 43 height 34
click at [276, 469] on div "Select S" at bounding box center [278, 466] width 43 height 34
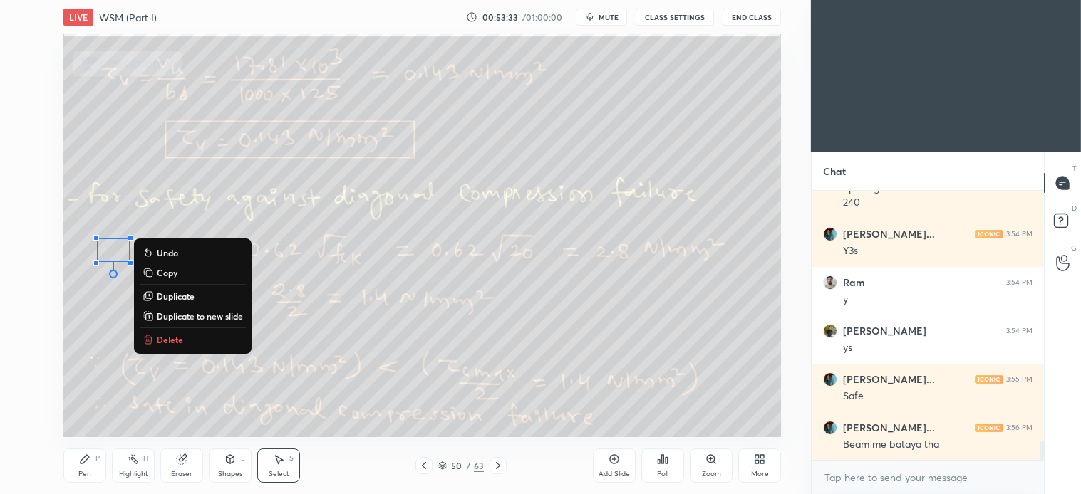
click at [154, 349] on div "0 ° Undo Copy Duplicate Duplicate to new slide Delete" at bounding box center [421, 235] width 717 height 403
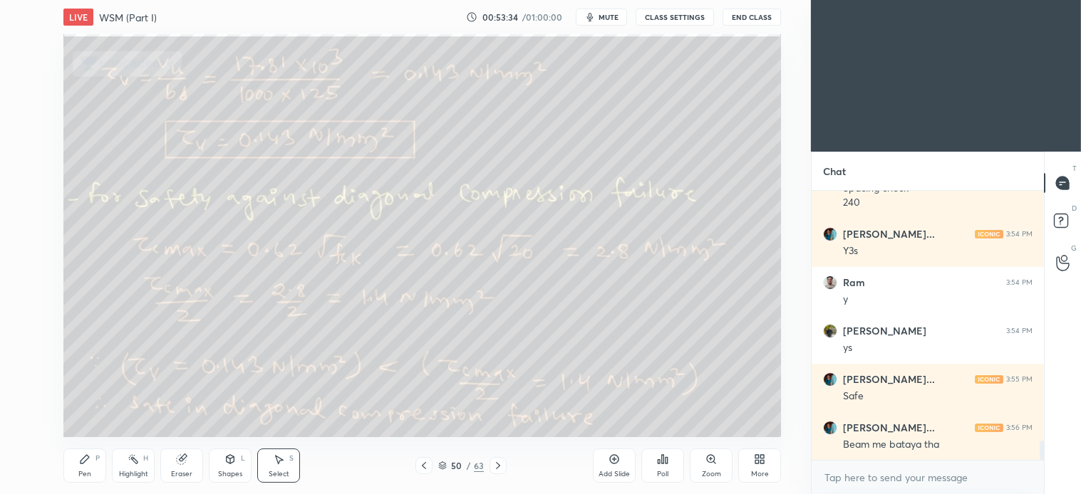
scroll to position [4, 4]
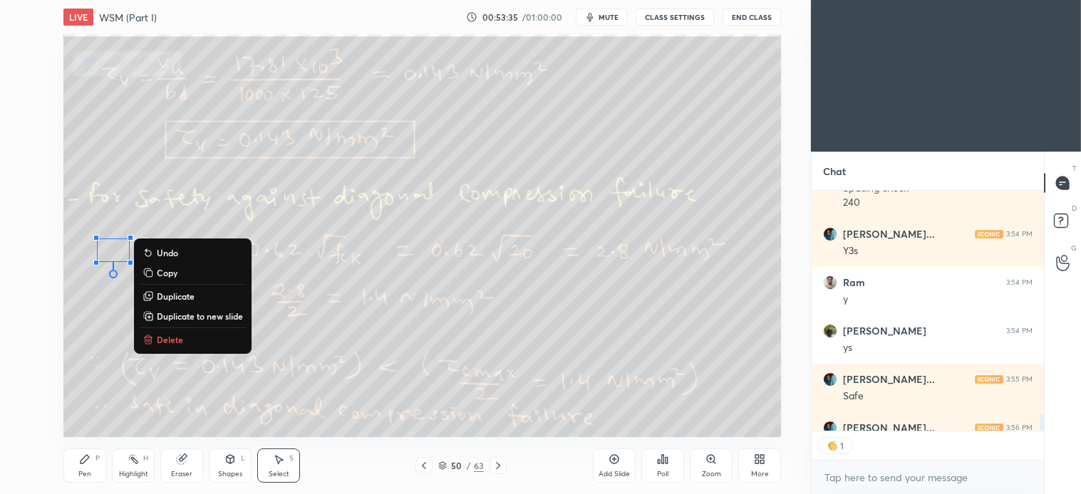
click at [164, 344] on p "Delete" at bounding box center [170, 339] width 26 height 11
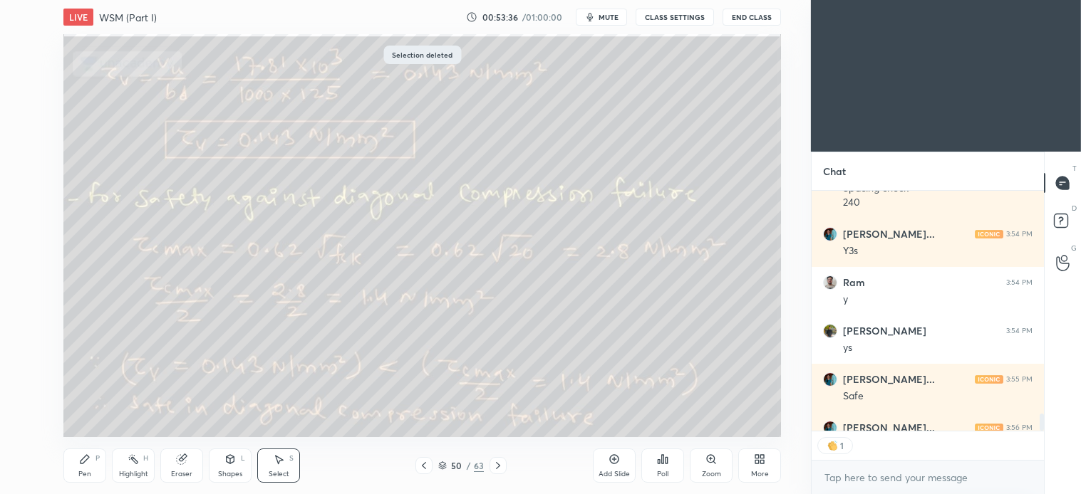
click at [98, 466] on div "Pen P" at bounding box center [84, 466] width 43 height 34
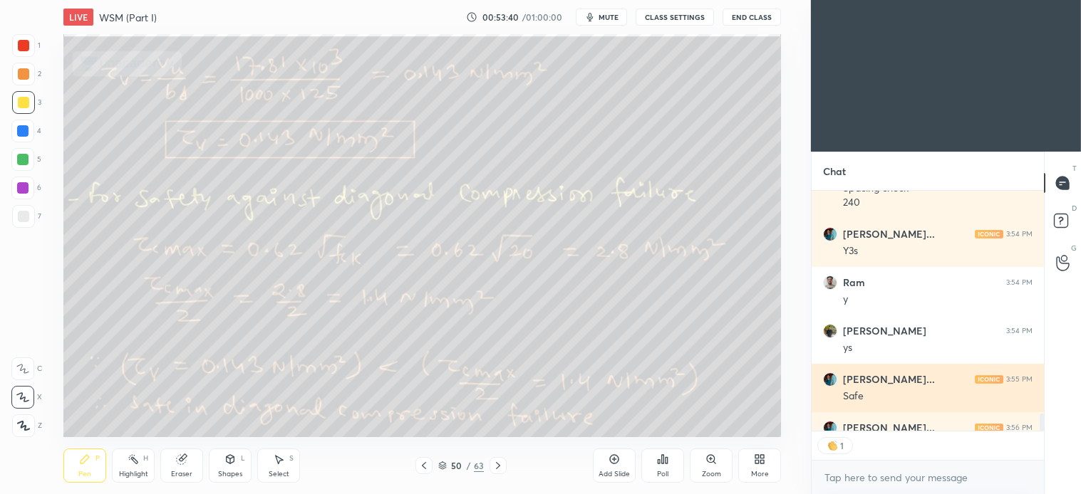
scroll to position [3560, 0]
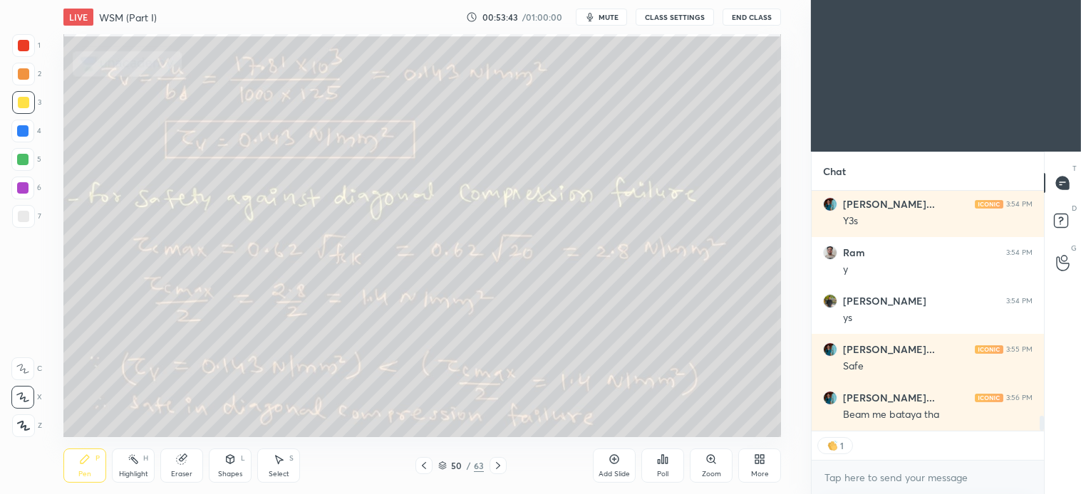
click at [289, 466] on div "Select S" at bounding box center [278, 466] width 43 height 34
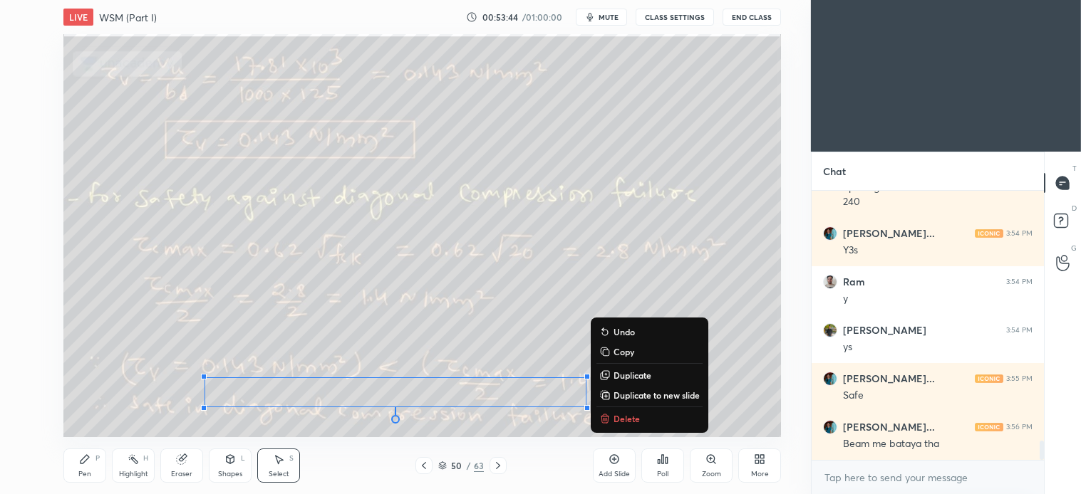
scroll to position [265, 228]
click at [613, 426] on div "Add Slide Poll Zoom More" at bounding box center [687, 466] width 188 height 80
click at [634, 416] on p "Delete" at bounding box center [626, 418] width 26 height 11
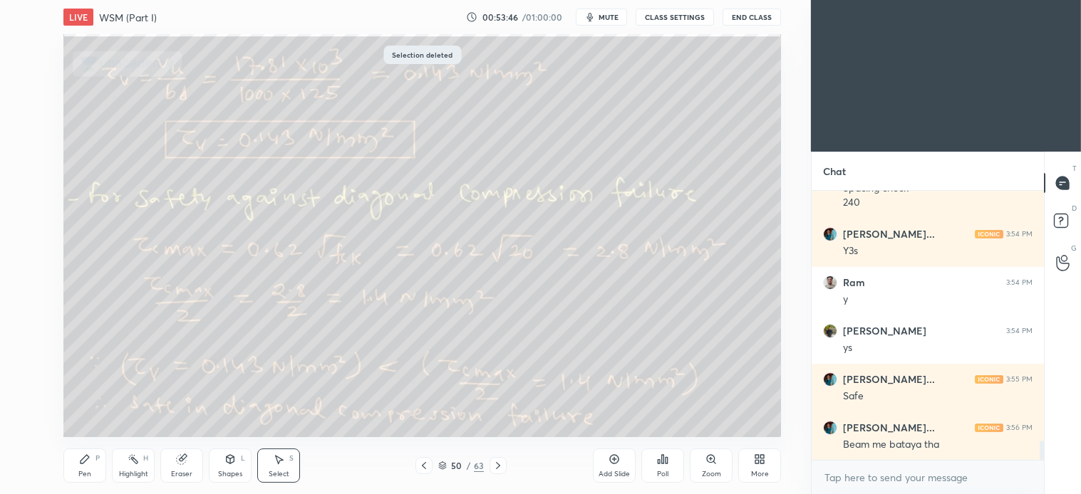
click at [90, 466] on div "Pen P" at bounding box center [84, 466] width 43 height 34
click at [282, 474] on div "Select" at bounding box center [279, 474] width 21 height 7
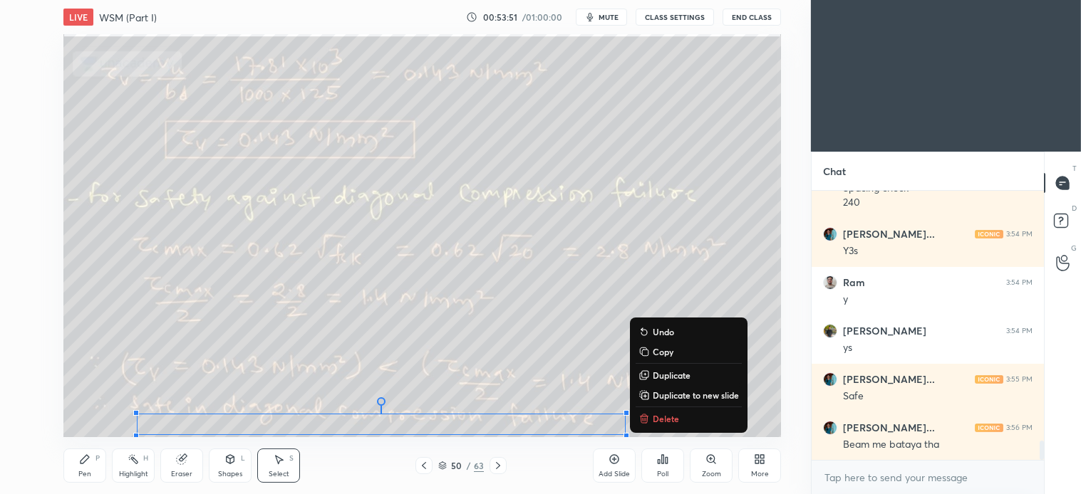
click at [665, 413] on p "Delete" at bounding box center [666, 418] width 26 height 11
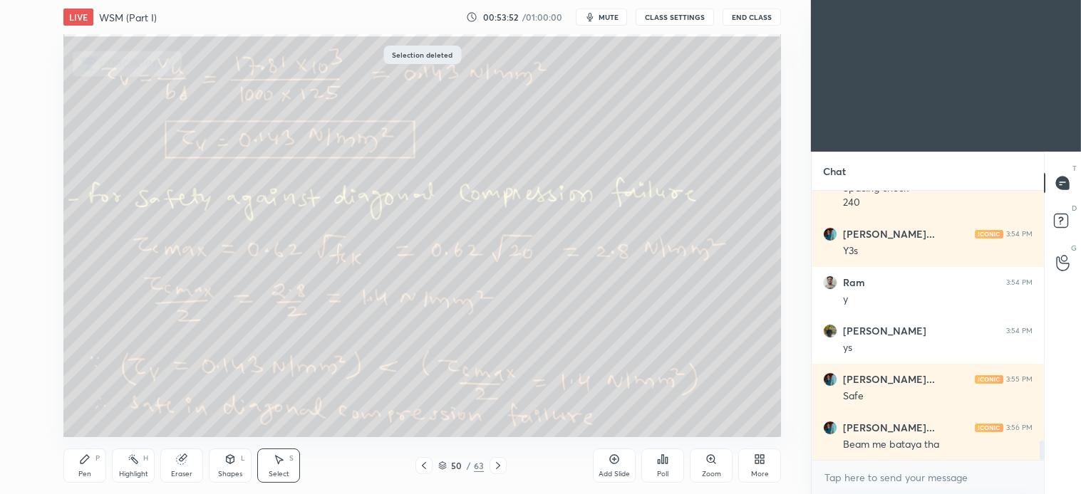
click at [507, 466] on div "50 / 63" at bounding box center [460, 465] width 265 height 17
click at [497, 465] on icon at bounding box center [497, 465] width 11 height 11
click at [89, 464] on icon at bounding box center [84, 459] width 11 height 11
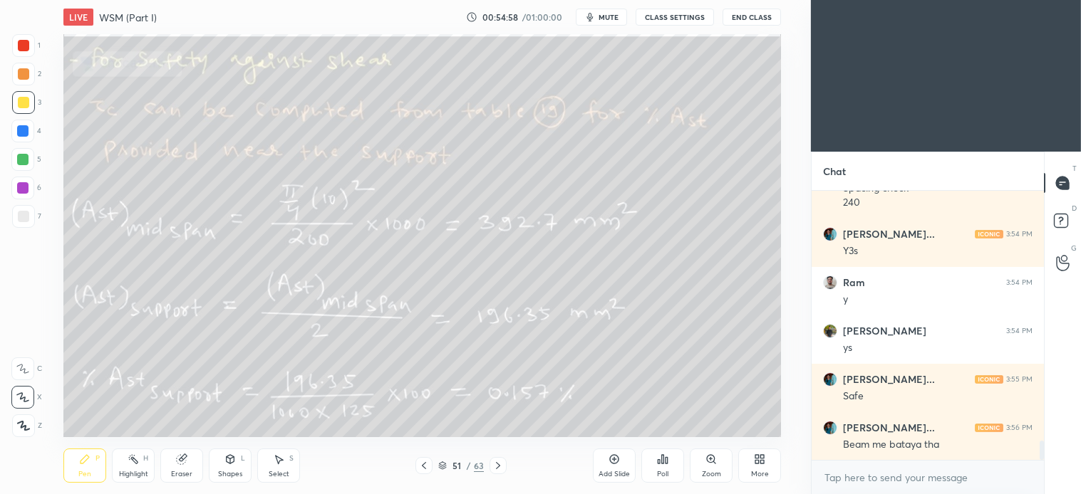
click at [278, 462] on icon at bounding box center [280, 460] width 8 height 9
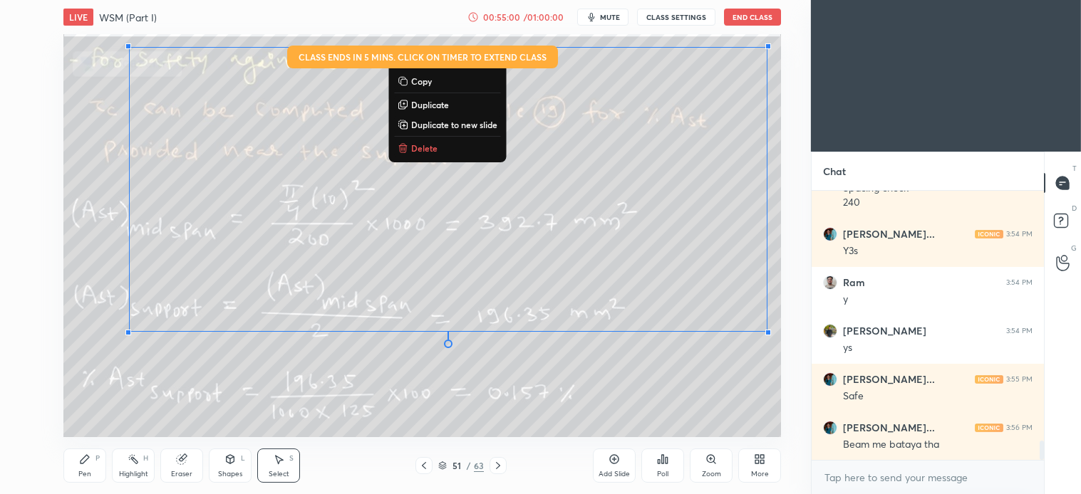
click at [426, 145] on p "Delete" at bounding box center [424, 147] width 26 height 11
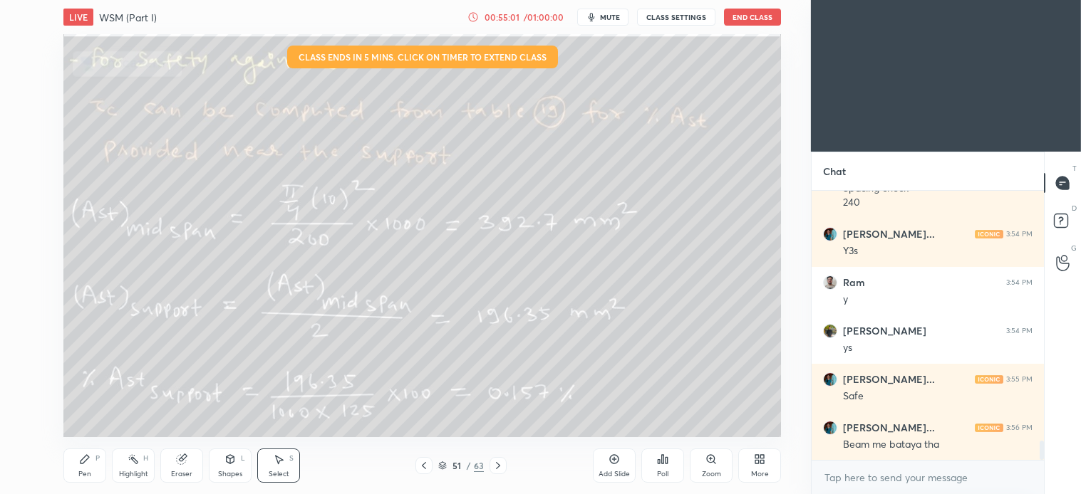
click at [84, 467] on div "Pen P" at bounding box center [84, 466] width 43 height 34
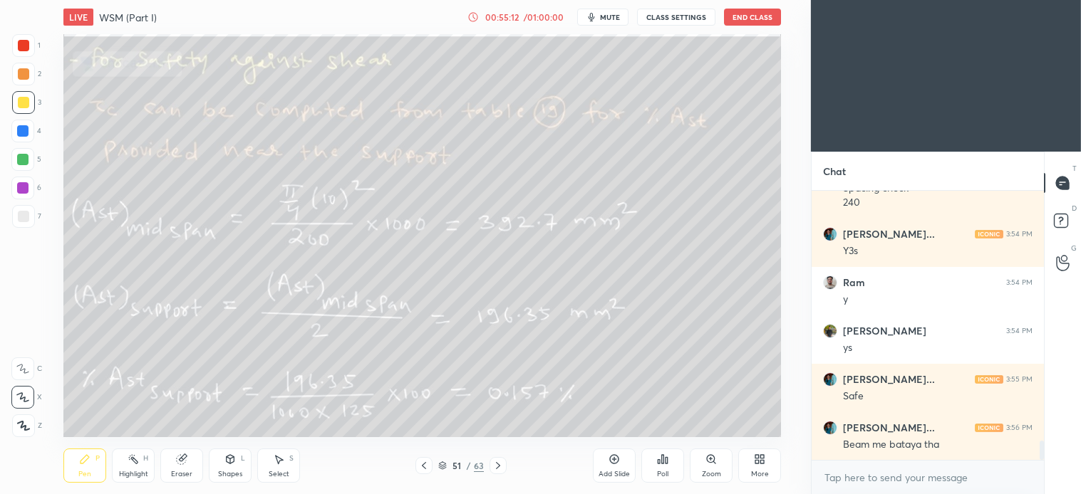
click at [285, 463] on div "Select S" at bounding box center [278, 466] width 43 height 34
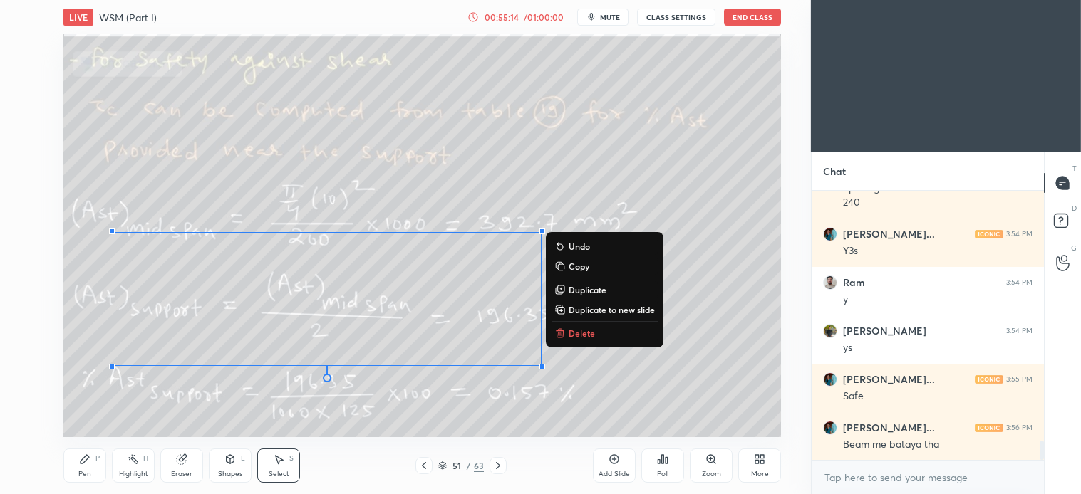
click at [586, 332] on p "Delete" at bounding box center [581, 333] width 26 height 11
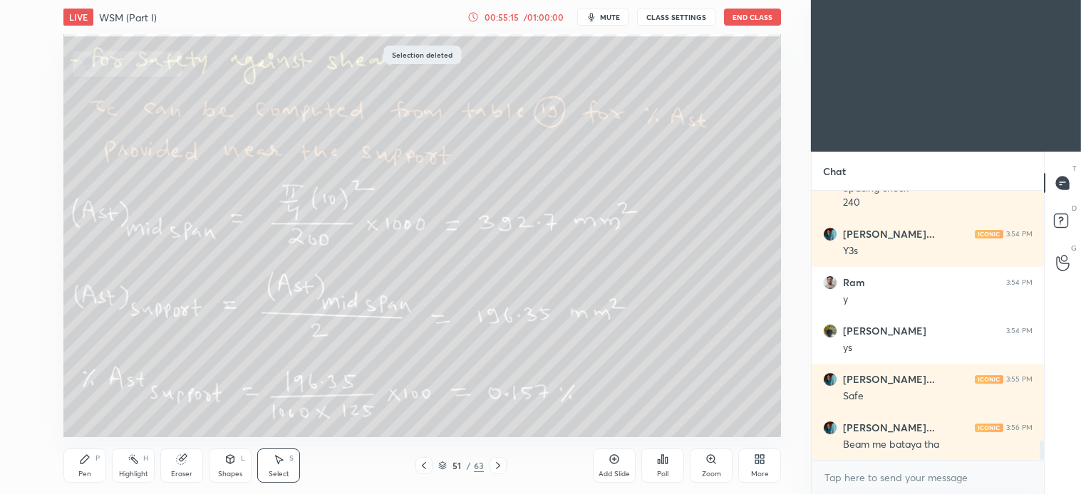
click at [93, 469] on div "Pen P" at bounding box center [84, 466] width 43 height 34
click at [22, 214] on div at bounding box center [23, 216] width 11 height 11
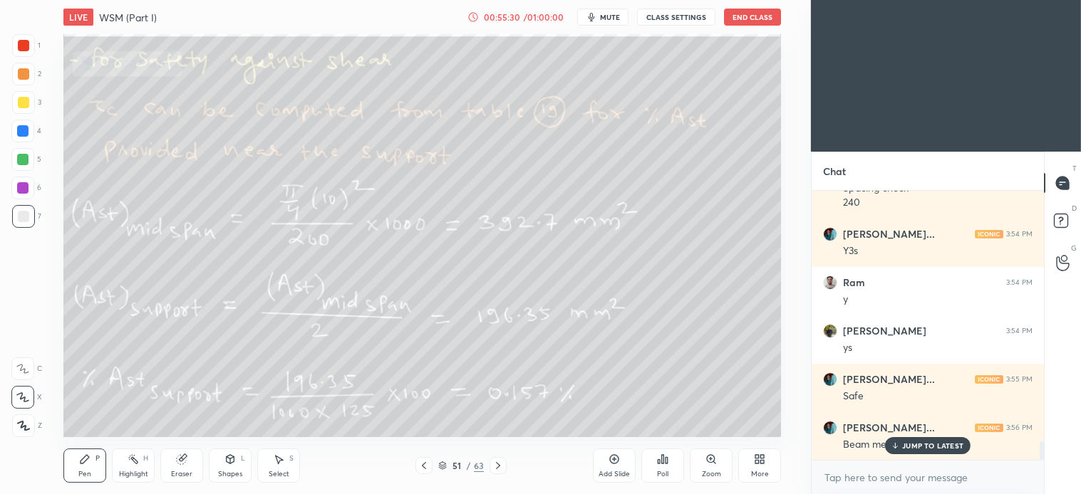
scroll to position [3578, 0]
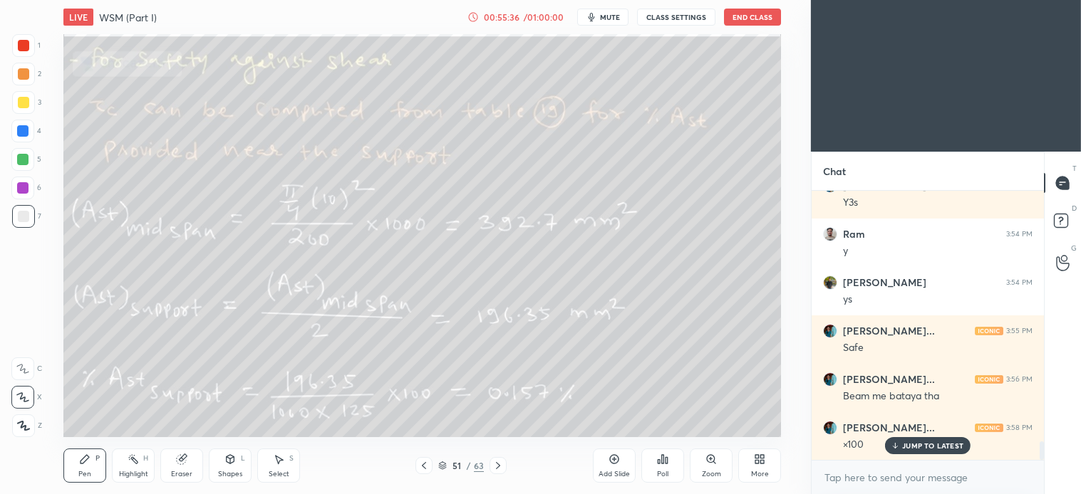
click at [281, 463] on icon at bounding box center [278, 459] width 11 height 11
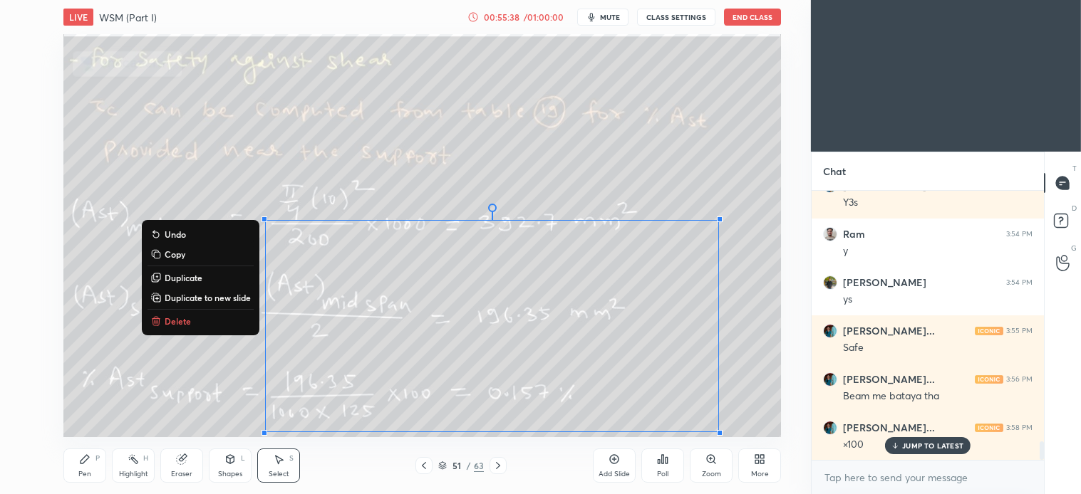
click at [172, 315] on button "Delete" at bounding box center [200, 321] width 106 height 17
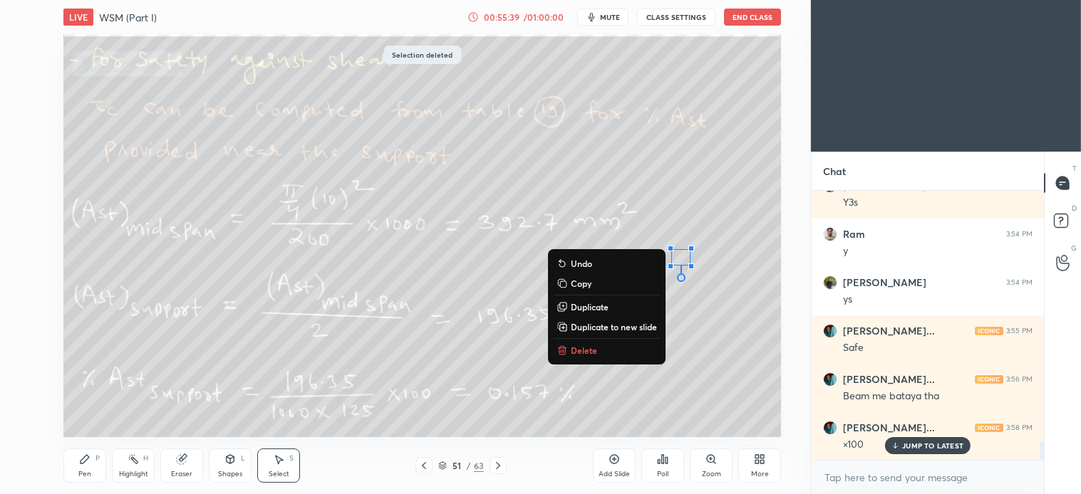
click at [578, 363] on div "0 ° Undo Copy Duplicate Duplicate to new slide Delete" at bounding box center [421, 235] width 717 height 403
click at [584, 348] on p "Delete" at bounding box center [584, 350] width 26 height 11
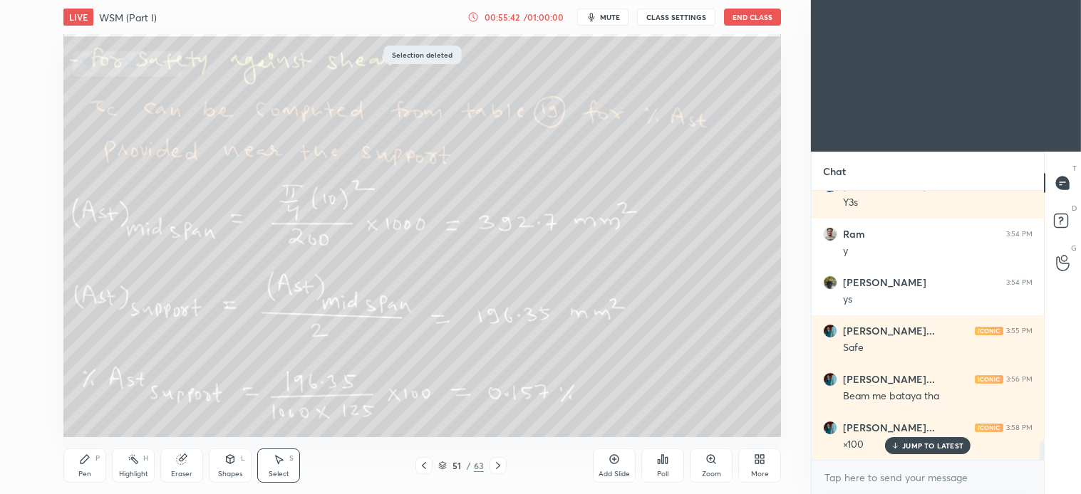
click at [496, 464] on icon at bounding box center [497, 465] width 11 height 11
click at [79, 479] on div "Pen P" at bounding box center [84, 466] width 43 height 34
click at [416, 467] on div at bounding box center [423, 465] width 17 height 17
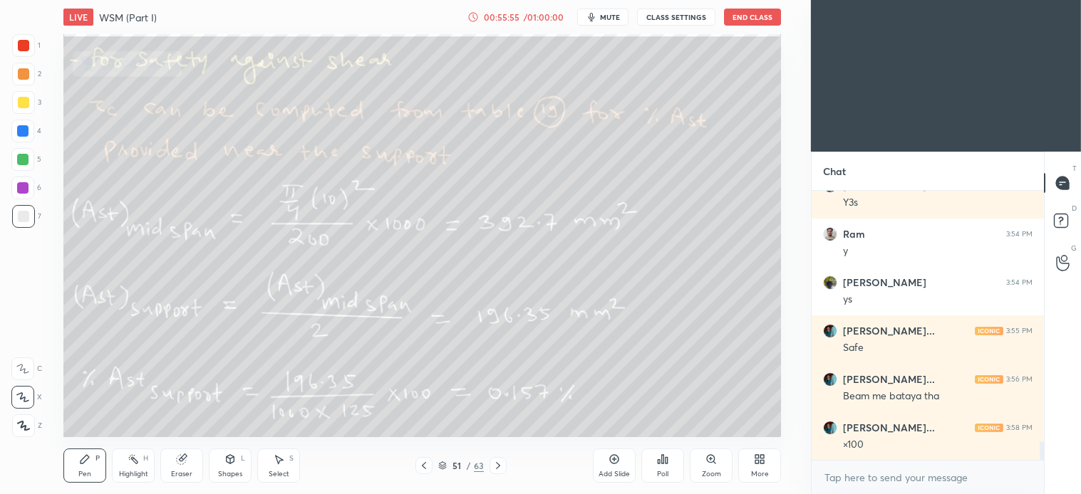
scroll to position [3627, 0]
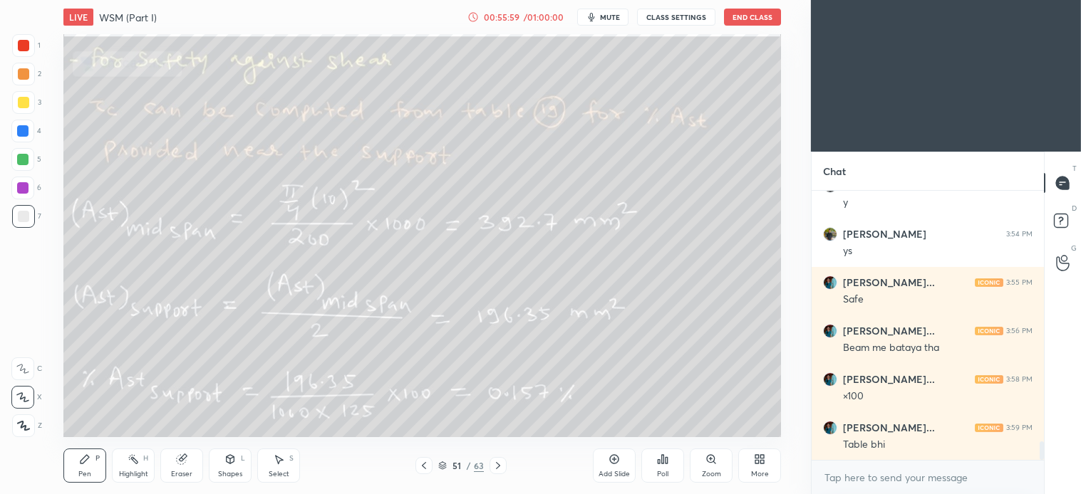
click at [289, 458] on div "Select S" at bounding box center [278, 466] width 43 height 34
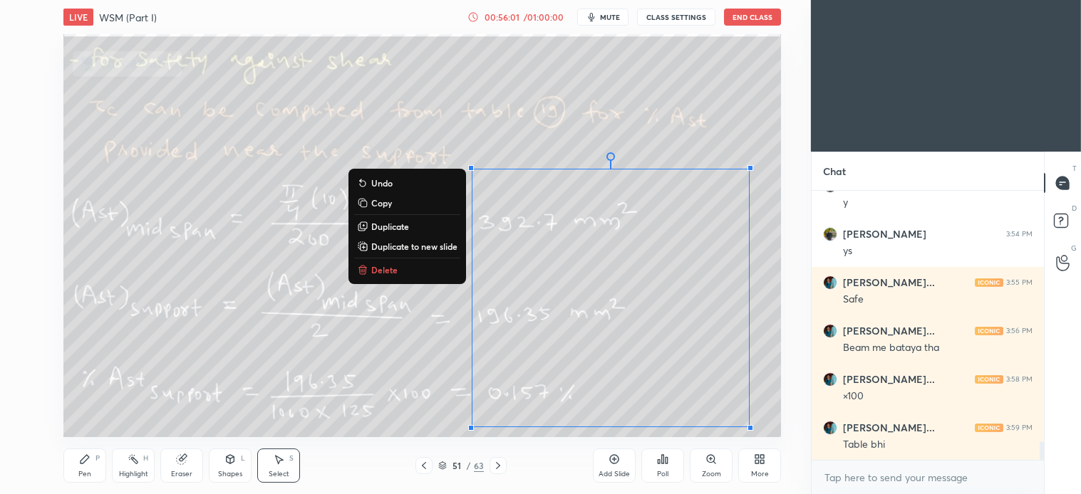
click at [394, 271] on p "Delete" at bounding box center [384, 269] width 26 height 11
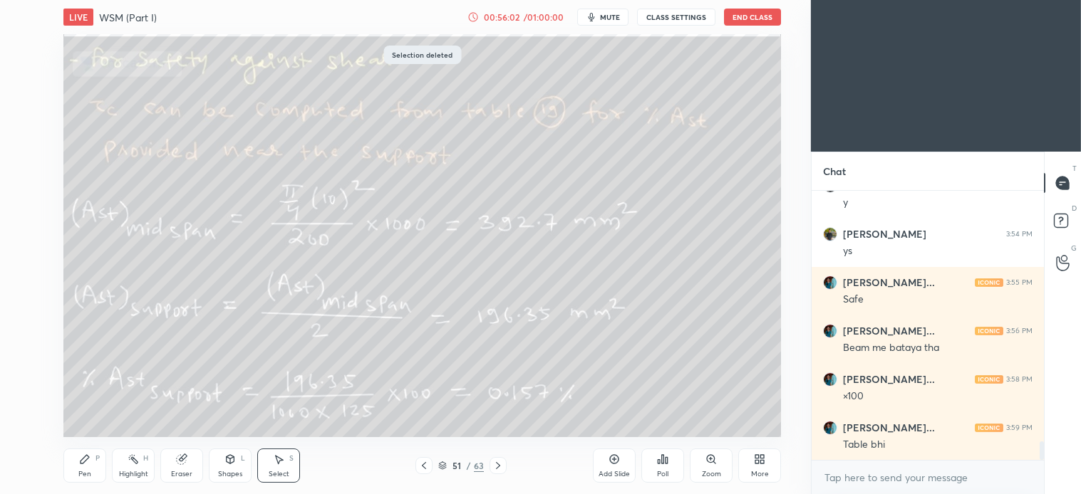
click at [500, 464] on icon at bounding box center [497, 465] width 11 height 11
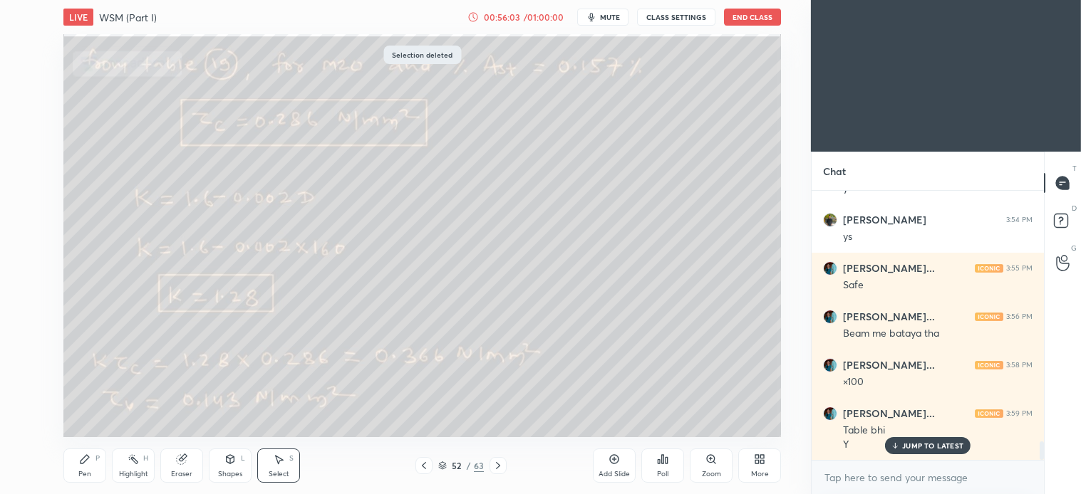
click at [90, 468] on div "Pen P" at bounding box center [84, 466] width 43 height 34
click at [281, 472] on div "Select" at bounding box center [279, 474] width 21 height 7
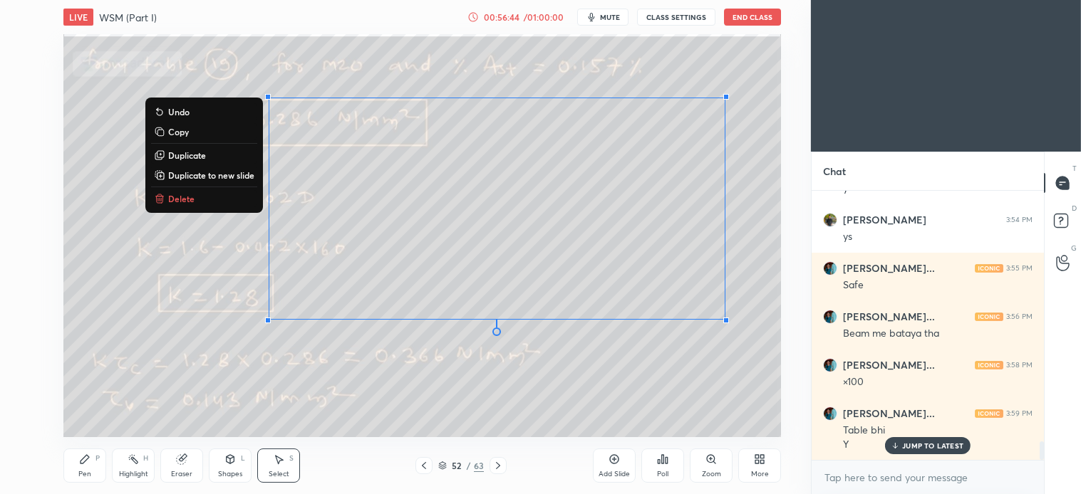
click at [175, 197] on p "Delete" at bounding box center [181, 198] width 26 height 11
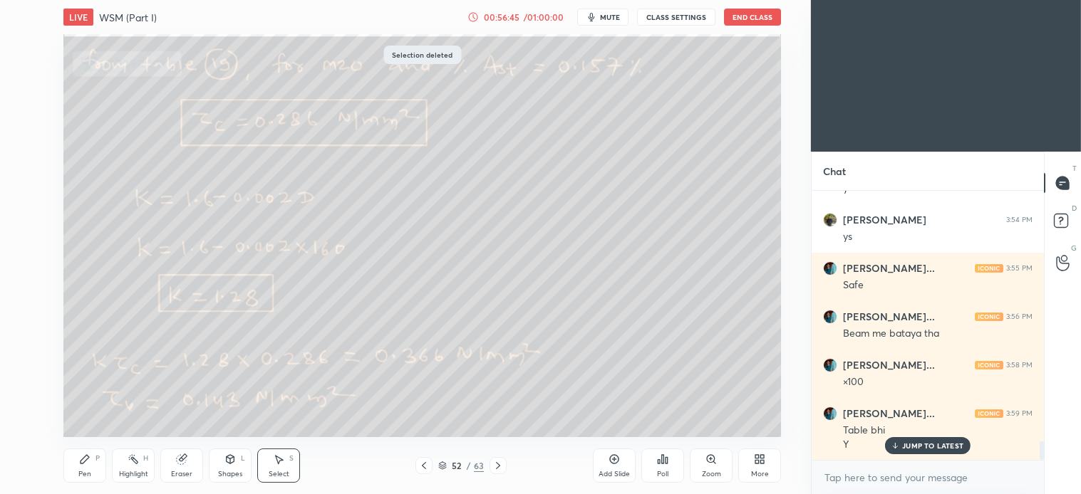
click at [83, 464] on icon at bounding box center [84, 459] width 11 height 11
click at [503, 464] on div at bounding box center [497, 465] width 17 height 17
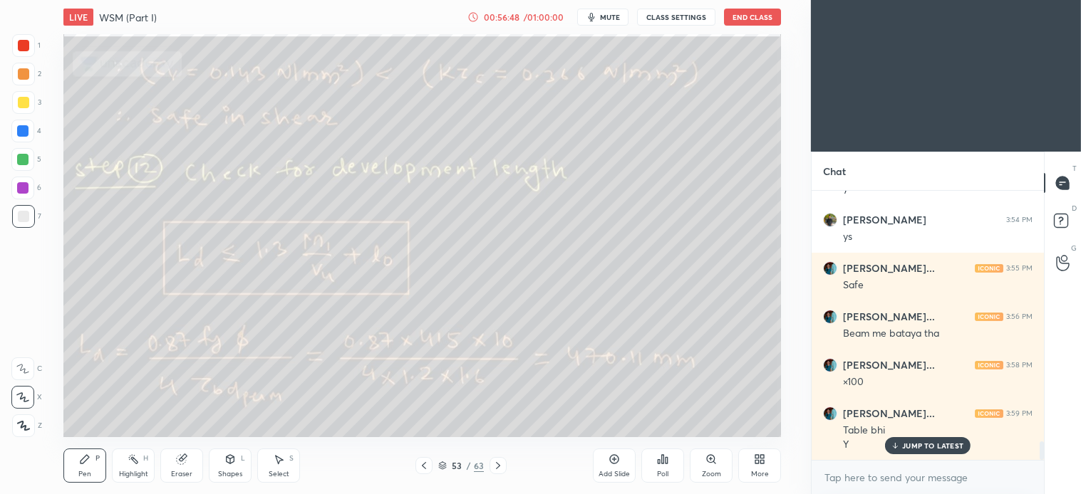
click at [100, 465] on div "Pen P" at bounding box center [84, 466] width 43 height 34
click at [497, 465] on icon at bounding box center [497, 465] width 11 height 11
click at [494, 468] on icon at bounding box center [497, 465] width 11 height 11
click at [499, 464] on icon at bounding box center [497, 465] width 11 height 11
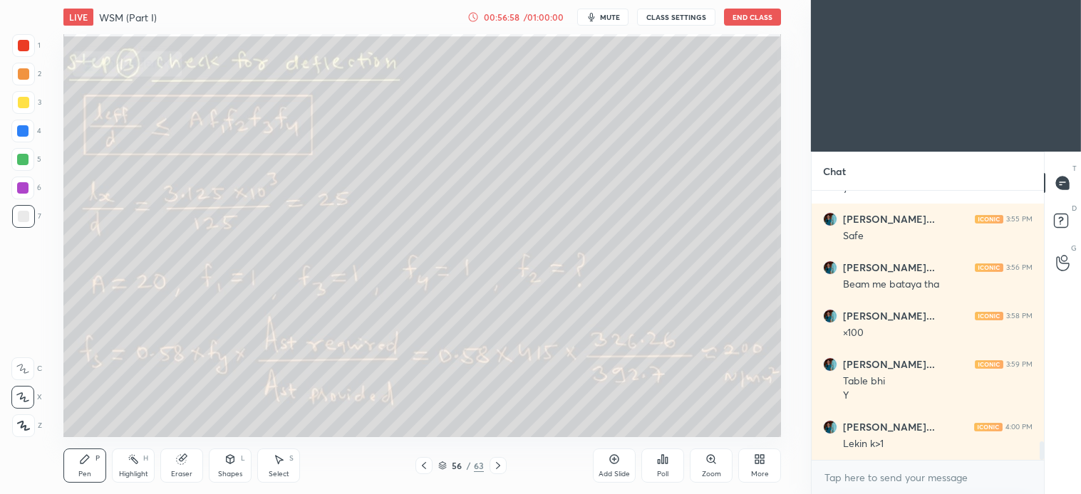
click at [494, 464] on icon at bounding box center [497, 465] width 11 height 11
click at [497, 467] on icon at bounding box center [497, 465] width 11 height 11
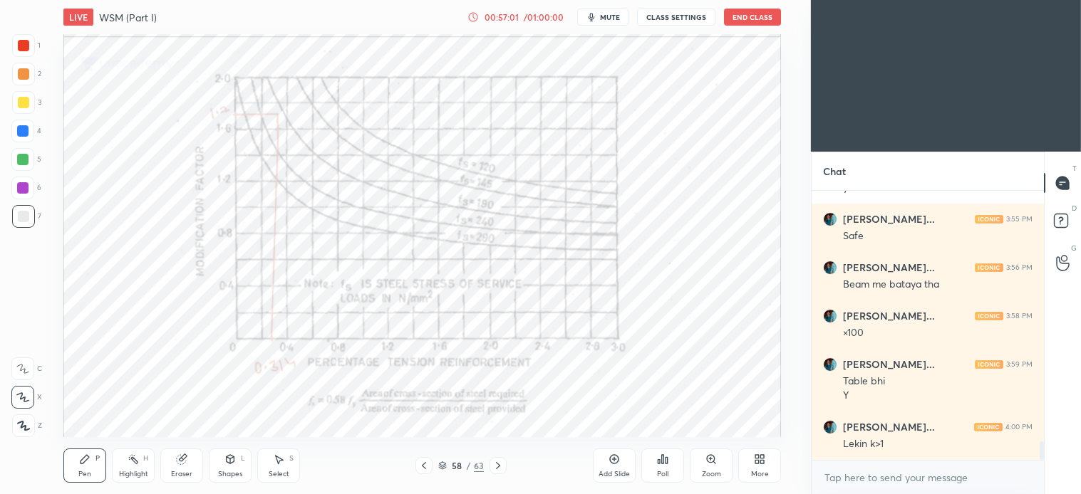
click at [497, 466] on icon at bounding box center [497, 465] width 11 height 11
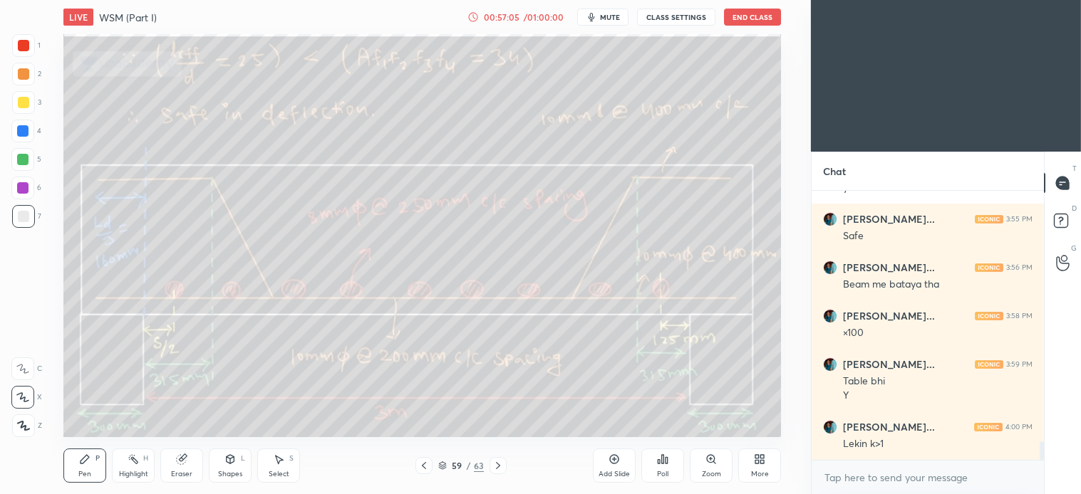
click at [499, 463] on icon at bounding box center [497, 465] width 11 height 11
click at [425, 466] on icon at bounding box center [423, 465] width 11 height 11
click at [21, 158] on div at bounding box center [22, 159] width 11 height 11
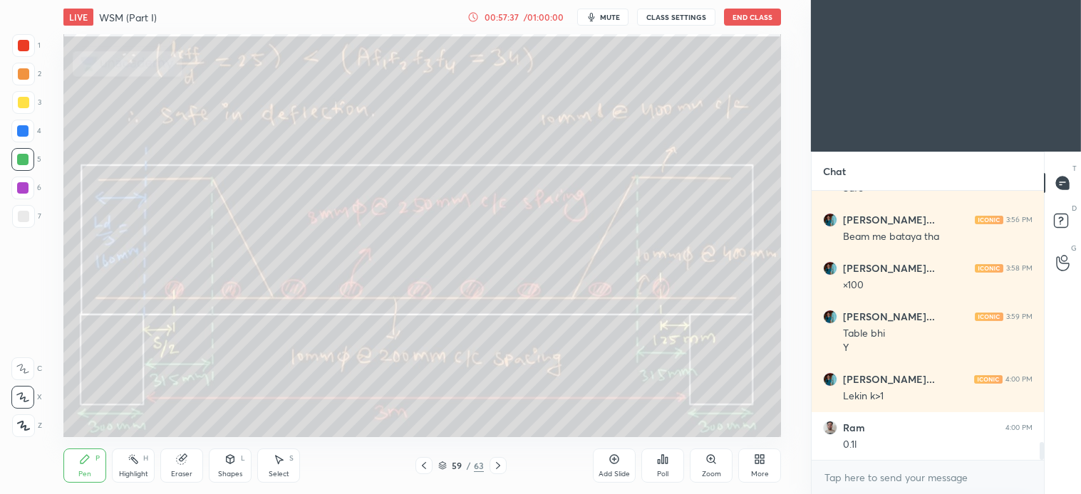
scroll to position [3786, 0]
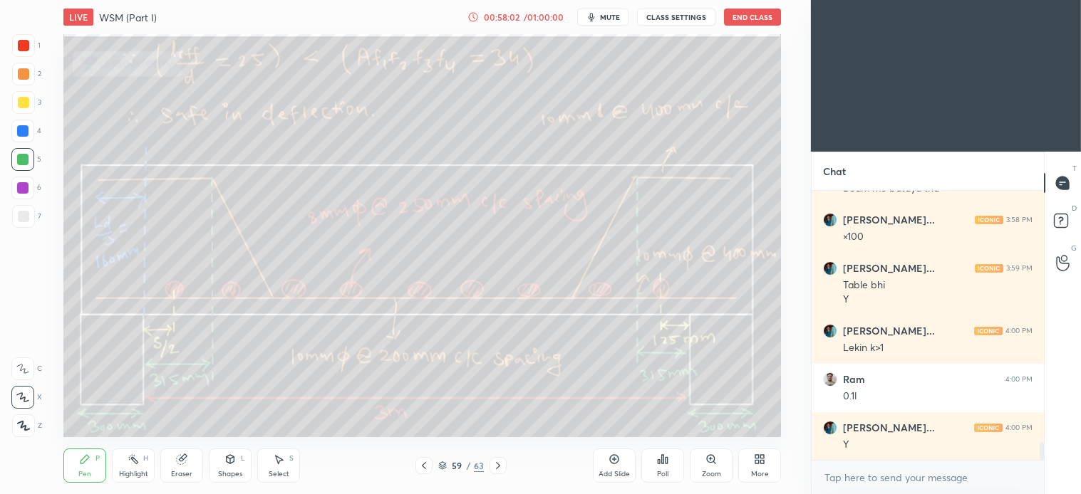
click at [286, 457] on div "Select S" at bounding box center [278, 466] width 43 height 34
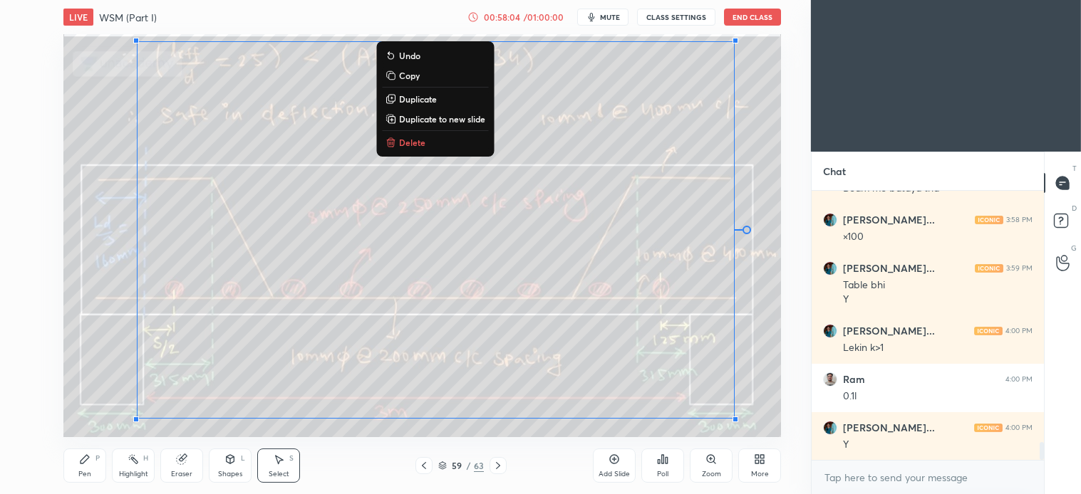
click at [417, 145] on p "Delete" at bounding box center [412, 142] width 26 height 11
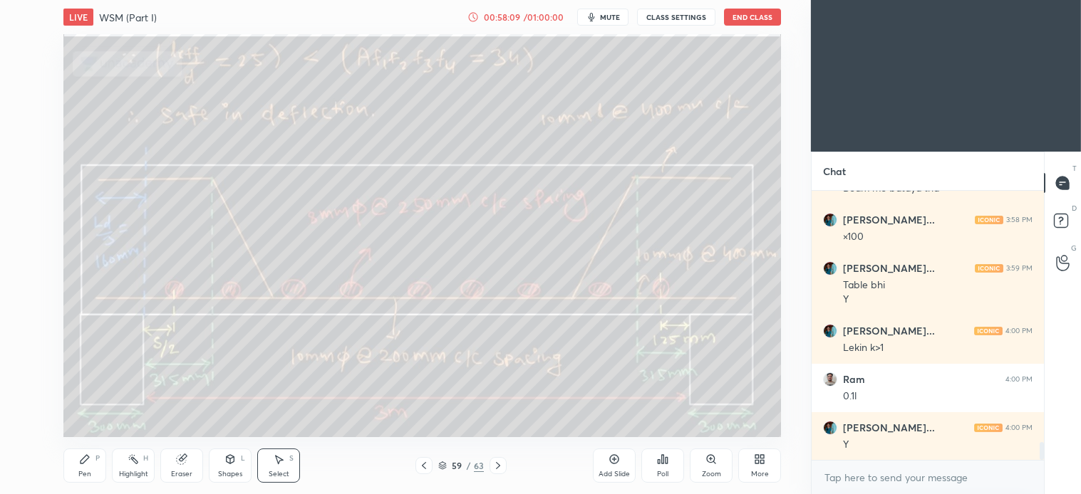
click at [77, 466] on div "Pen P" at bounding box center [84, 466] width 43 height 34
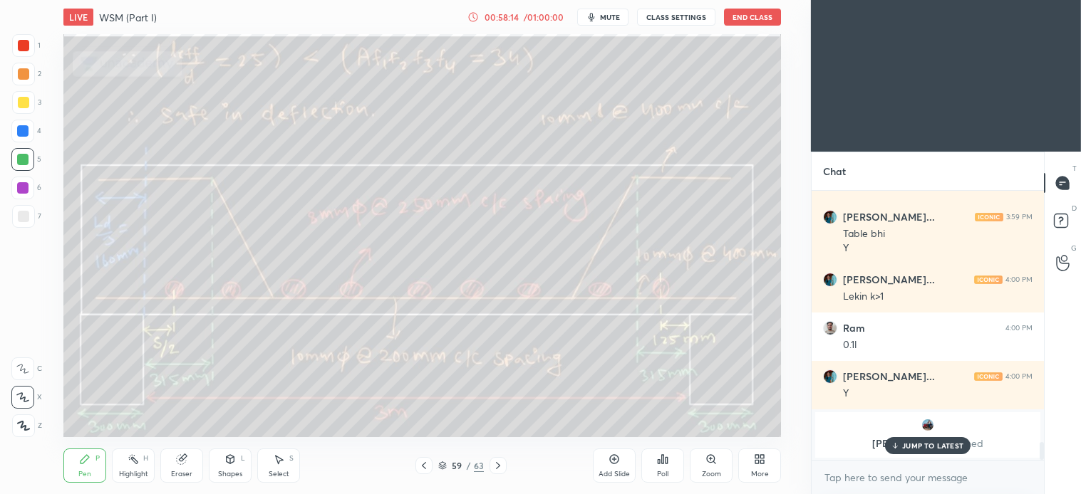
click at [933, 442] on p "JUMP TO LATEST" at bounding box center [932, 446] width 61 height 9
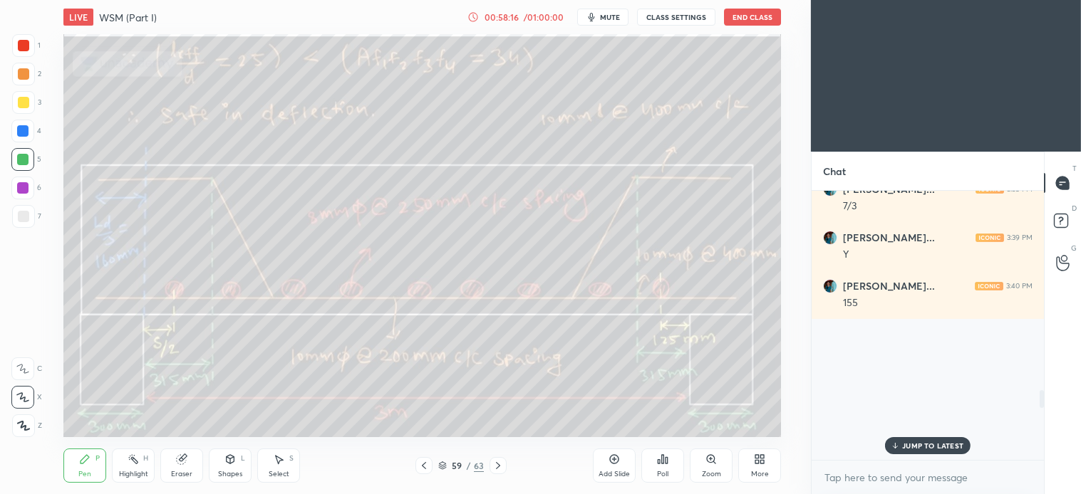
scroll to position [2449, 0]
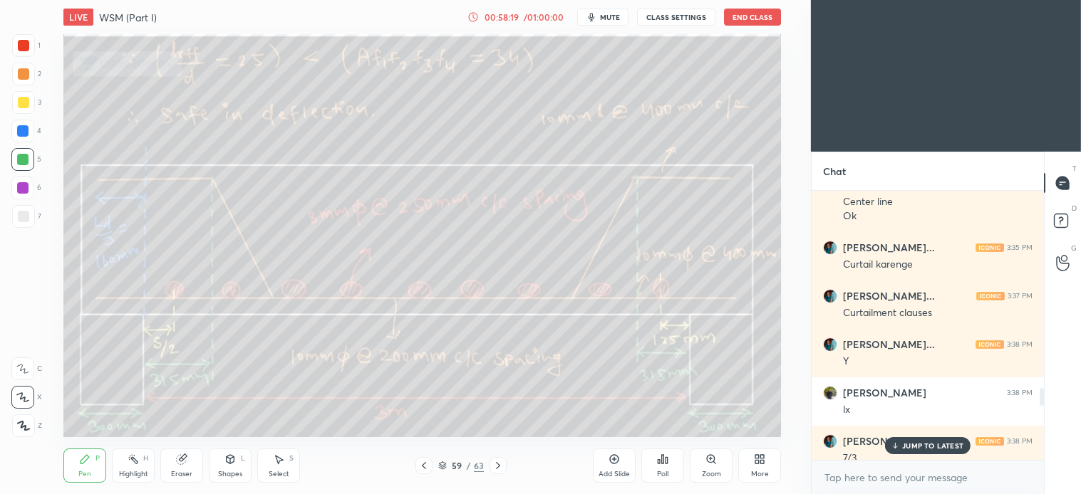
click at [938, 445] on p "JUMP TO LATEST" at bounding box center [932, 446] width 61 height 9
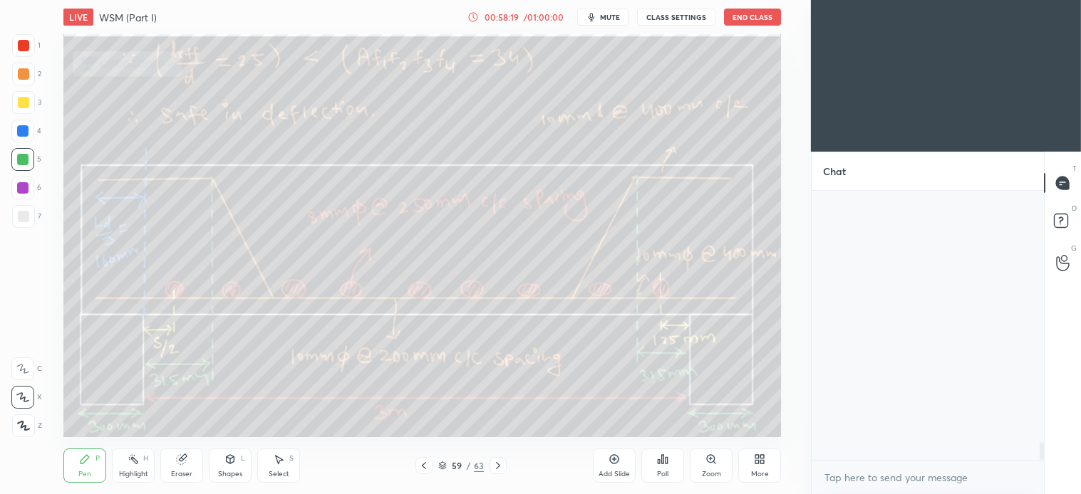
scroll to position [3838, 0]
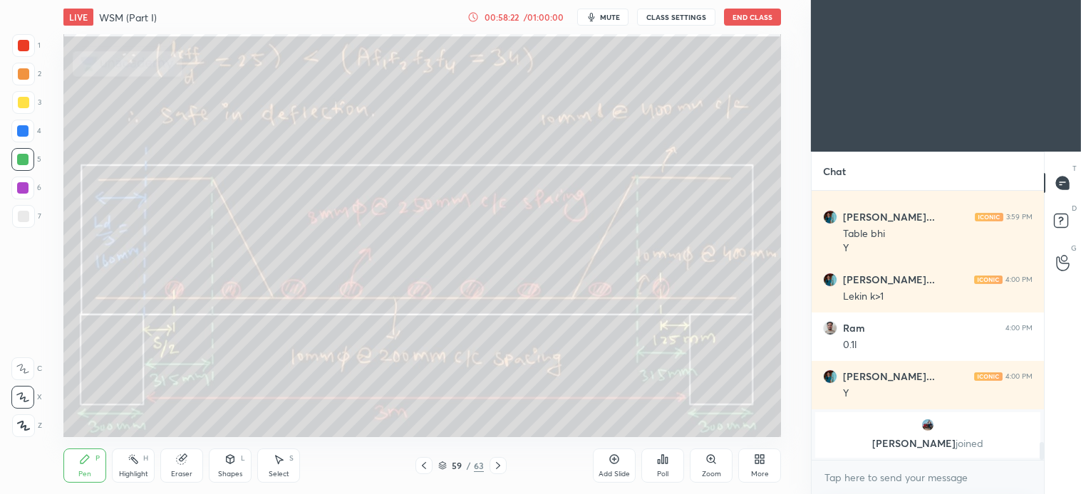
click at [33, 202] on div "6" at bounding box center [26, 191] width 30 height 28
click at [26, 211] on div at bounding box center [23, 216] width 11 height 11
click at [185, 464] on icon at bounding box center [181, 459] width 11 height 11
click at [497, 463] on icon at bounding box center [497, 465] width 11 height 11
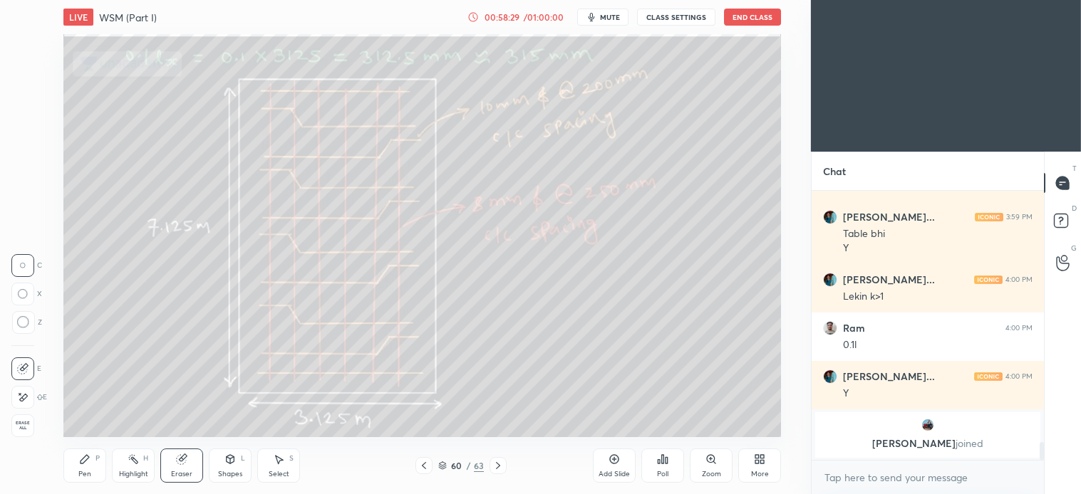
click at [83, 463] on icon at bounding box center [85, 459] width 9 height 9
click at [229, 475] on div "Shapes" at bounding box center [230, 474] width 24 height 7
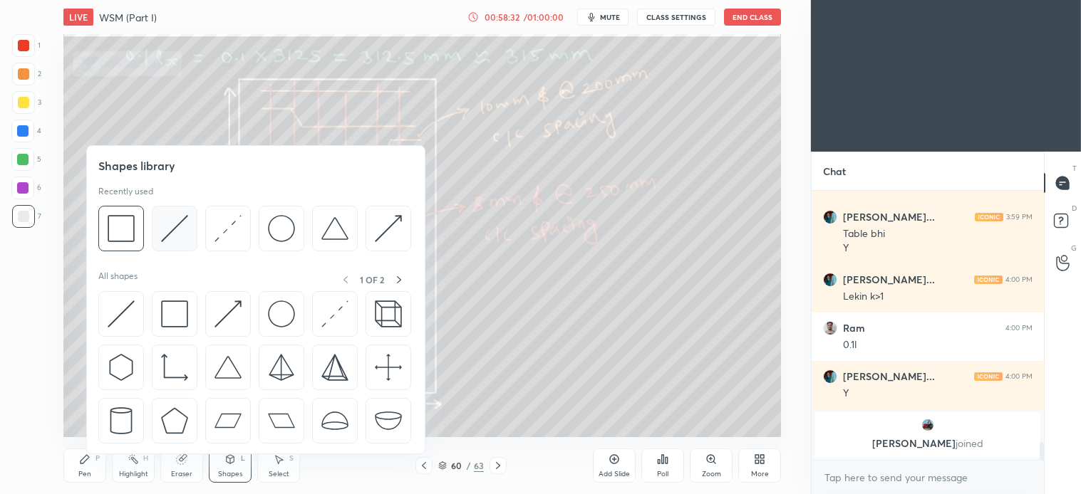
click at [171, 230] on img at bounding box center [174, 228] width 27 height 27
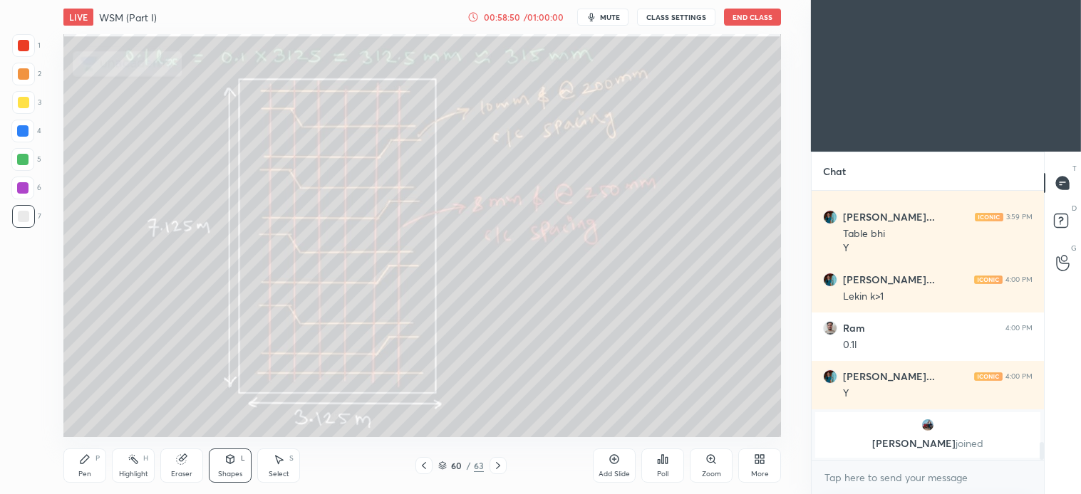
click at [21, 155] on div at bounding box center [22, 159] width 11 height 11
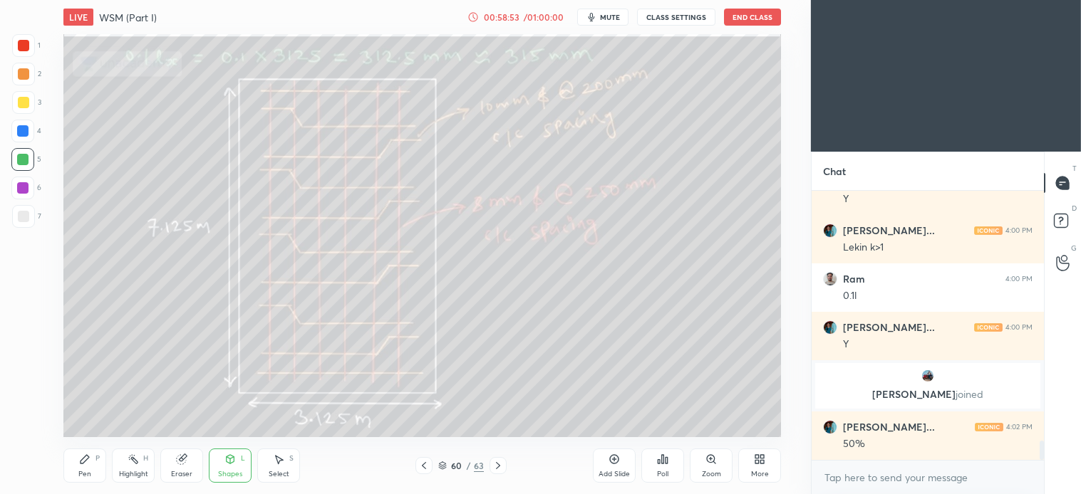
scroll to position [3555, 0]
click at [287, 458] on div "Select S" at bounding box center [278, 466] width 43 height 34
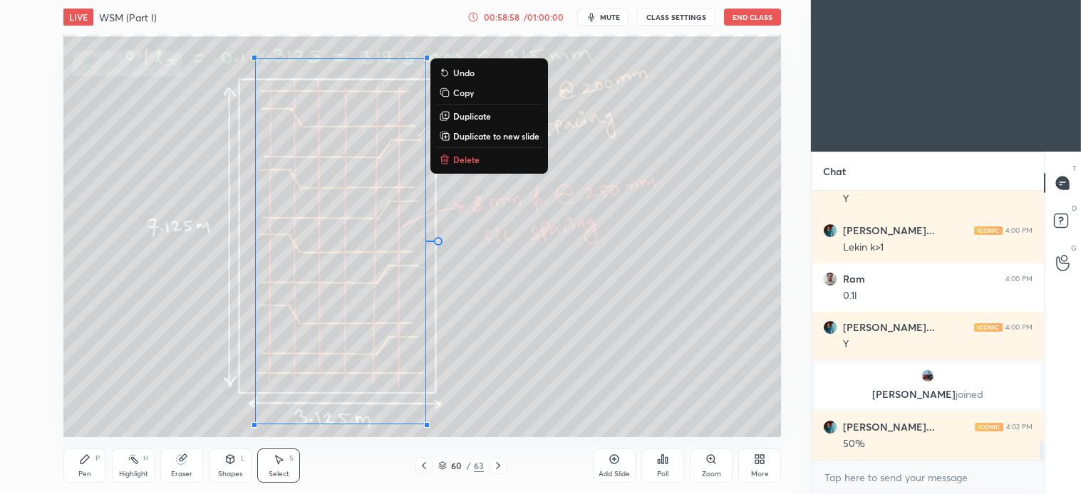
click at [468, 157] on p "Delete" at bounding box center [466, 159] width 26 height 11
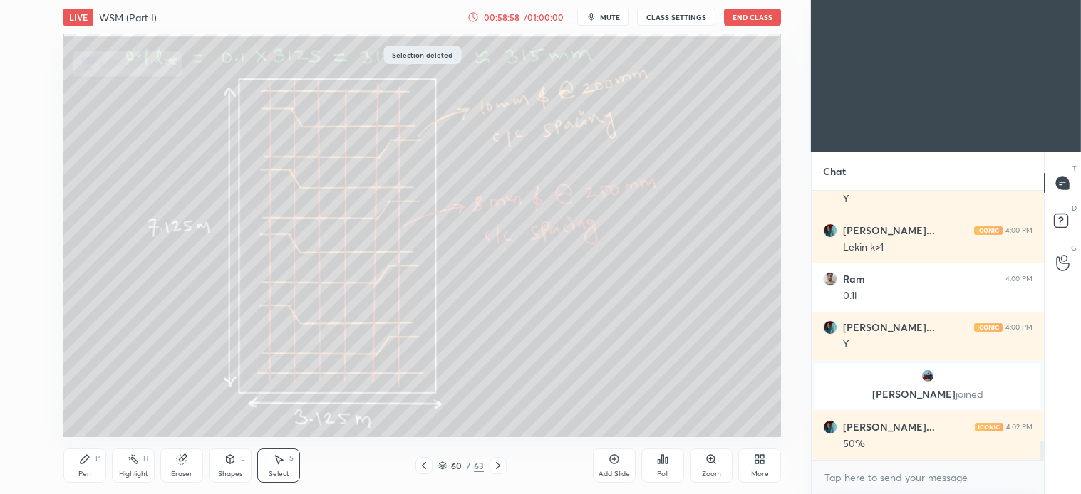
click at [93, 461] on div "Pen P" at bounding box center [84, 466] width 43 height 34
click at [501, 460] on icon at bounding box center [497, 465] width 11 height 11
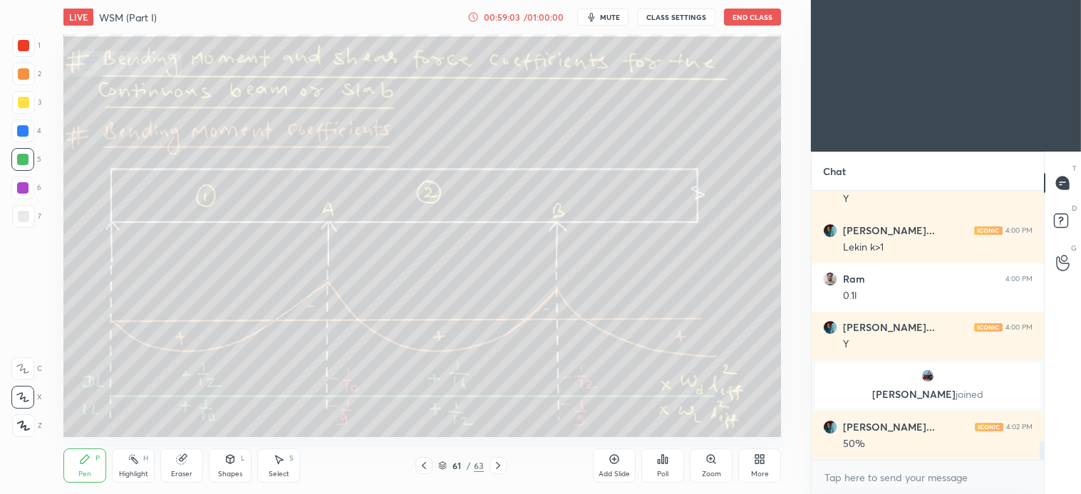
click at [499, 465] on icon at bounding box center [497, 465] width 11 height 11
click at [422, 466] on icon at bounding box center [423, 465] width 11 height 11
click at [425, 466] on icon at bounding box center [423, 465] width 11 height 11
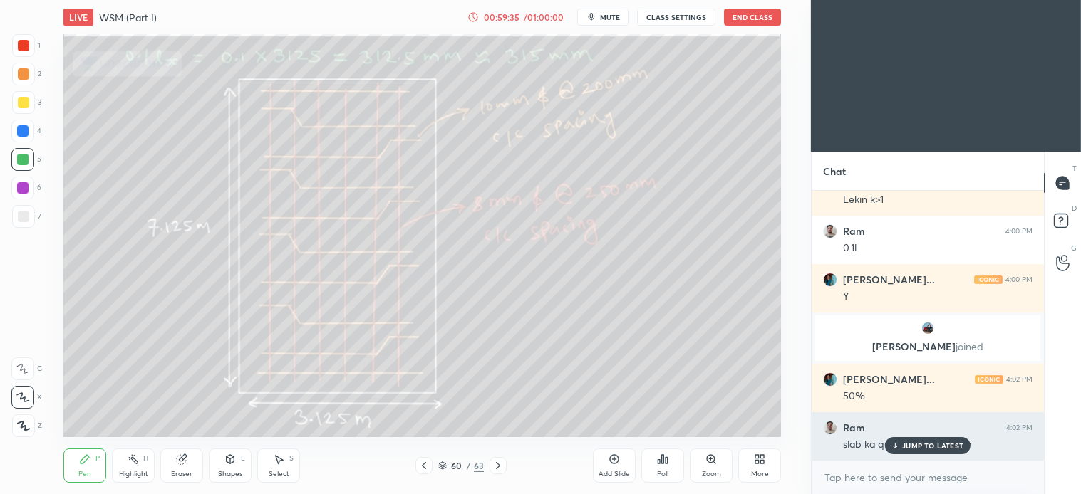
click at [914, 438] on div "JUMP TO LATEST" at bounding box center [927, 445] width 85 height 17
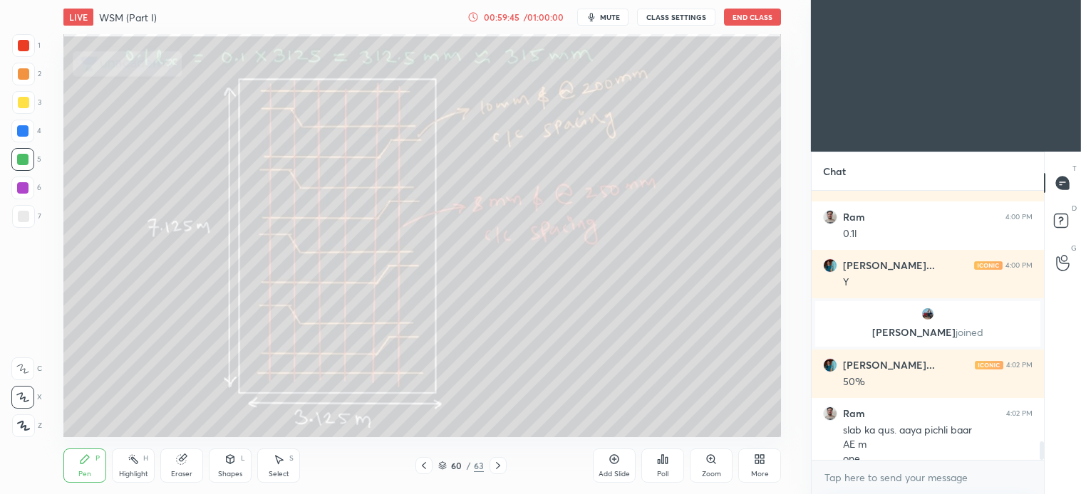
scroll to position [3631, 0]
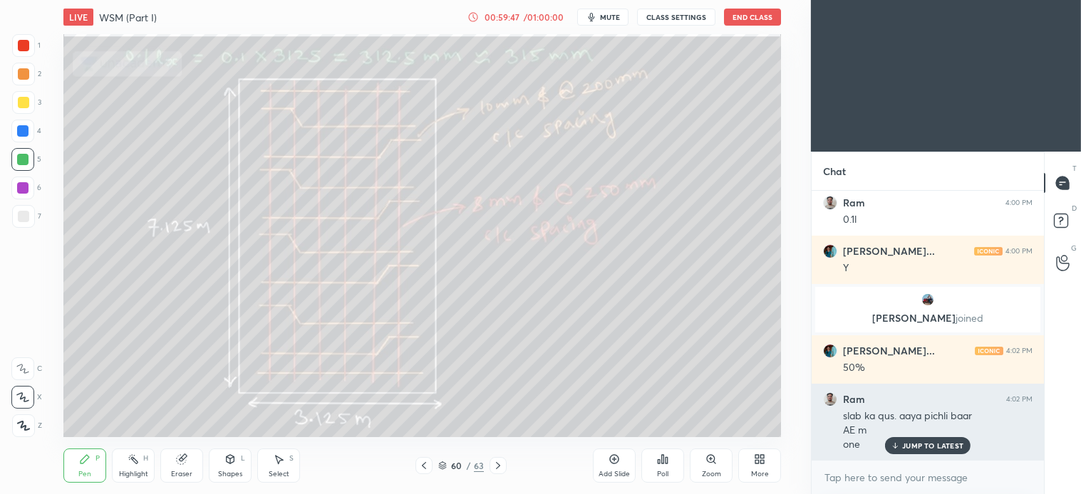
click at [937, 437] on div "JUMP TO LATEST" at bounding box center [927, 445] width 85 height 17
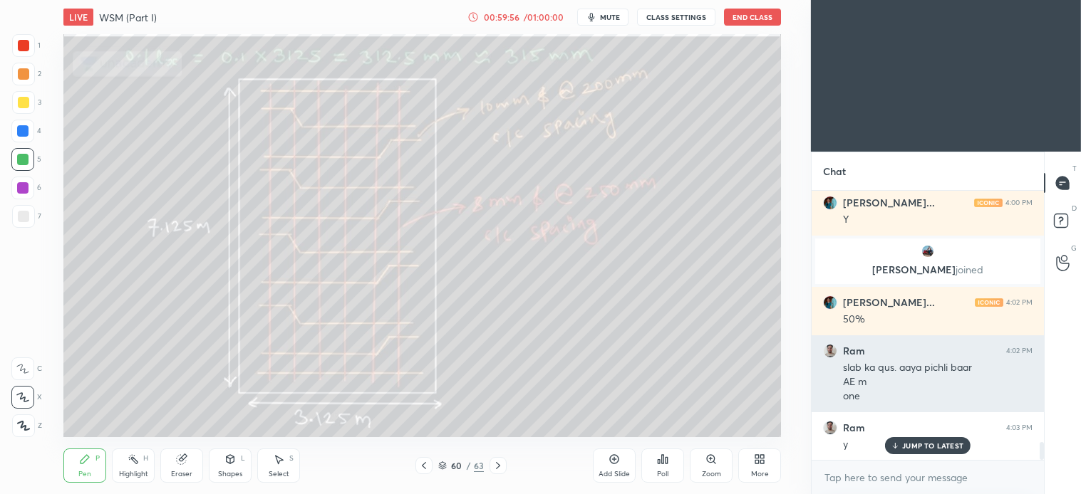
scroll to position [3728, 0]
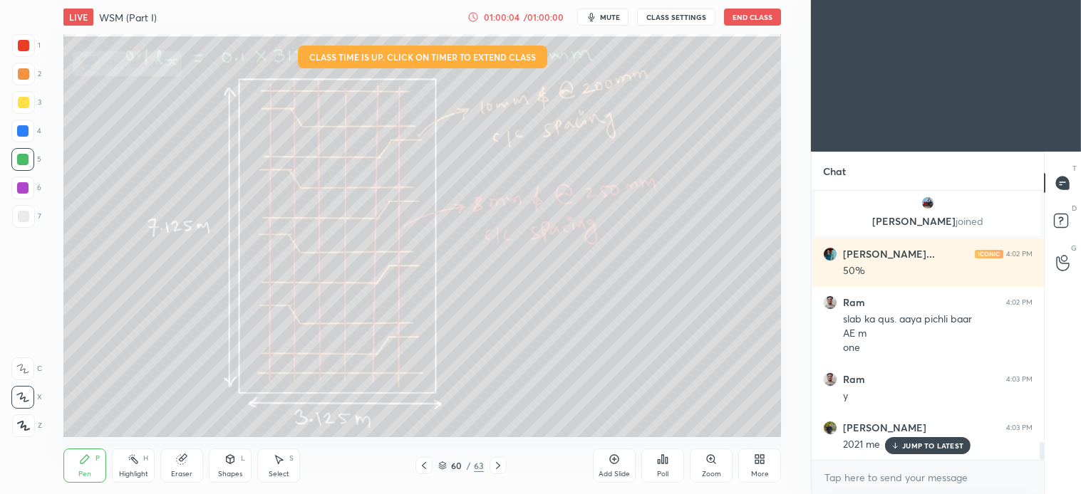
click at [289, 459] on div "S" at bounding box center [291, 458] width 4 height 7
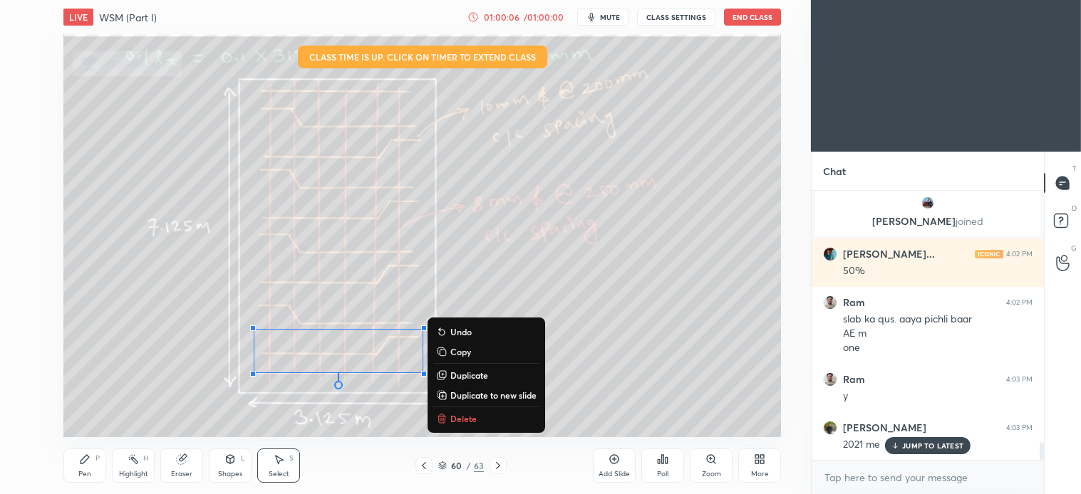
click at [452, 417] on p "Delete" at bounding box center [463, 418] width 26 height 11
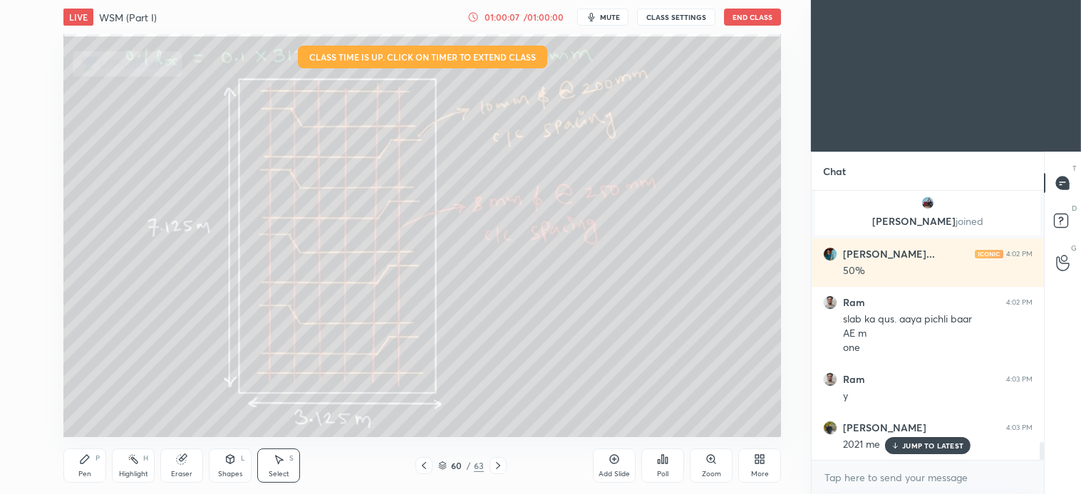
click at [84, 466] on div "Pen P" at bounding box center [84, 466] width 43 height 34
click at [90, 472] on div "Pen" at bounding box center [84, 474] width 13 height 7
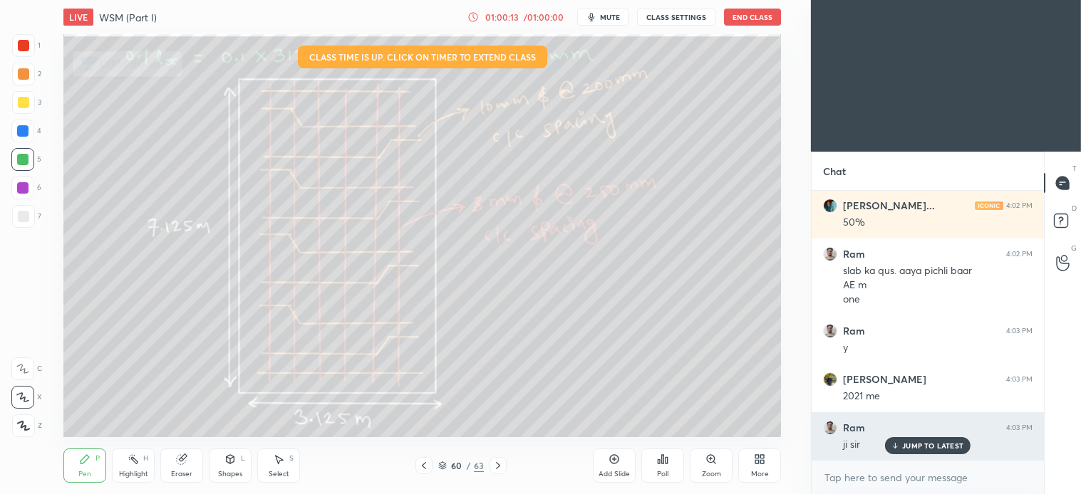
click at [928, 445] on p "JUMP TO LATEST" at bounding box center [932, 446] width 61 height 9
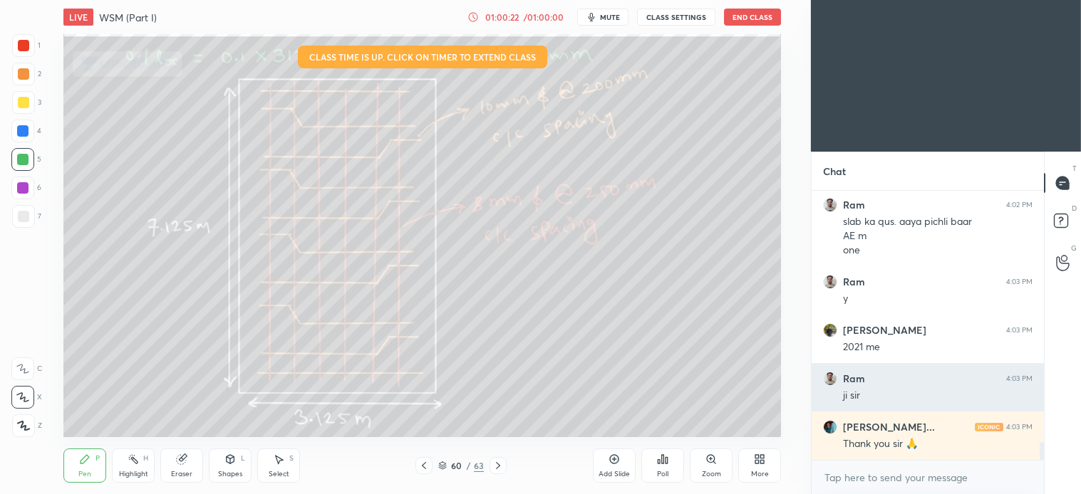
scroll to position [3873, 0]
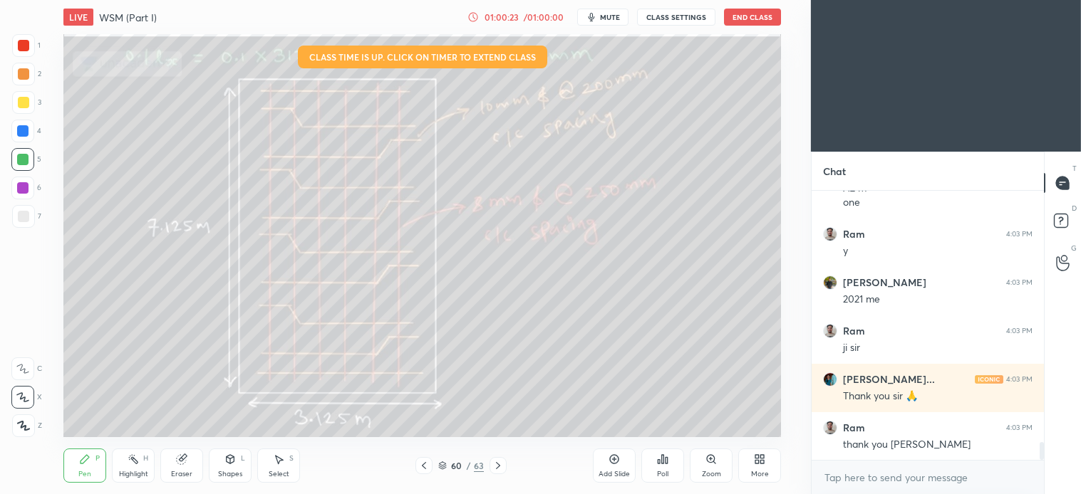
click at [279, 464] on icon at bounding box center [280, 460] width 8 height 9
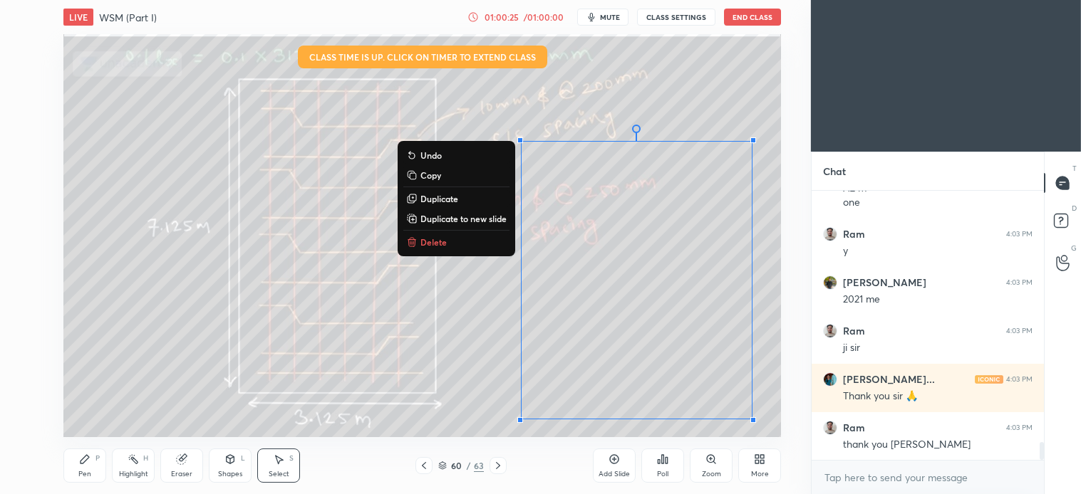
click at [447, 232] on div "0 ° Undo Copy Duplicate Duplicate to new slide Delete" at bounding box center [421, 235] width 717 height 403
click at [432, 242] on p "Delete" at bounding box center [433, 242] width 26 height 11
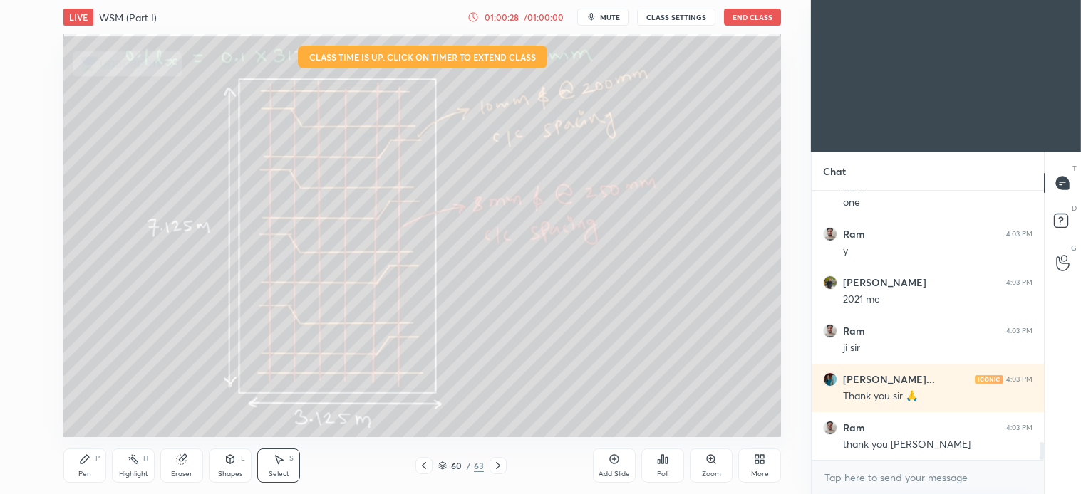
click at [747, 4] on div "LIVE WSM (Part I) 01:00:28 / 01:00:00 mute CLASS SETTINGS End Class" at bounding box center [421, 17] width 717 height 34
click at [759, 6] on div "LIVE WSM (Part I) 01:00:29 / 01:00:00 mute CLASS SETTINGS End Class" at bounding box center [421, 17] width 717 height 34
click at [760, 16] on button "End Class" at bounding box center [752, 17] width 57 height 17
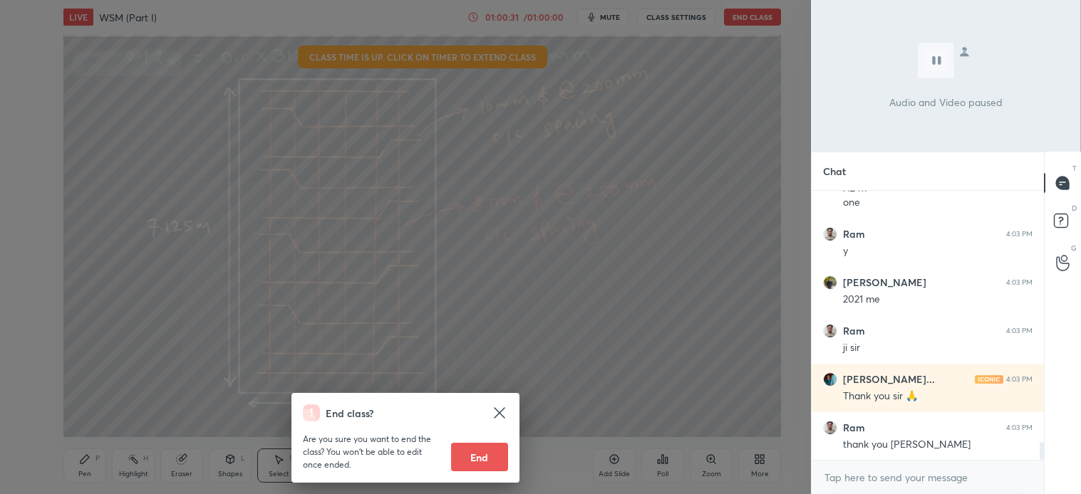
click at [483, 483] on div "End class? Are you sure you want to end the class? You won’t be able to edit on…" at bounding box center [405, 247] width 811 height 494
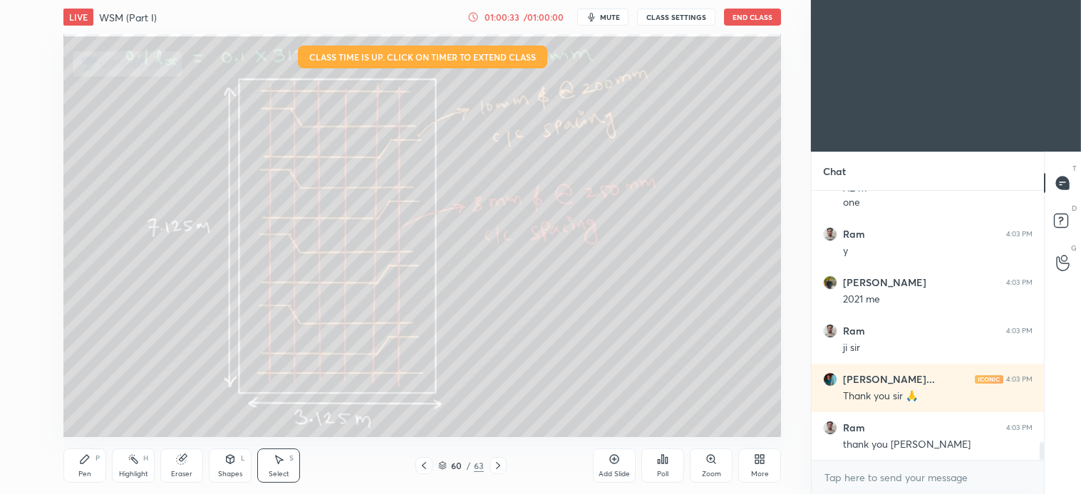
click at [752, 15] on button "End Class" at bounding box center [752, 17] width 57 height 17
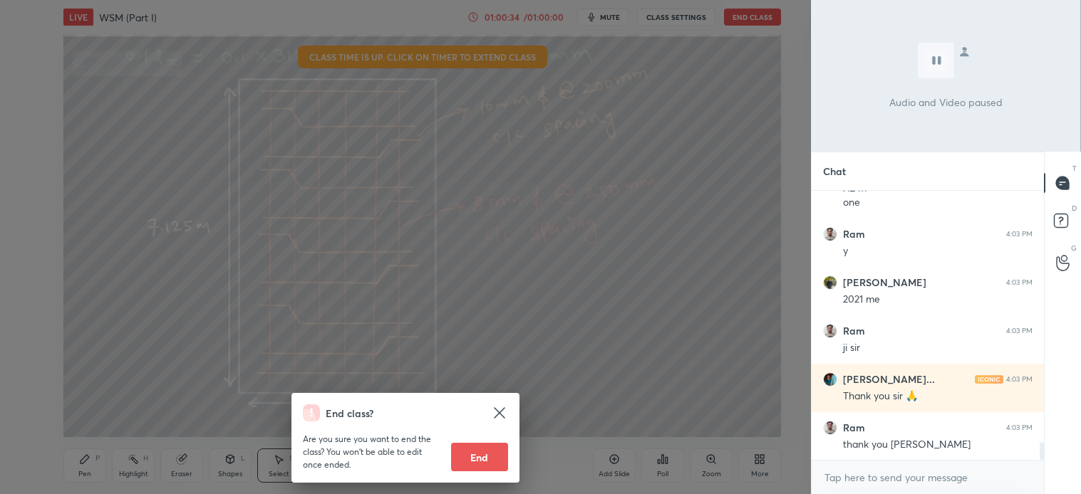
click at [474, 460] on button "End" at bounding box center [479, 457] width 57 height 28
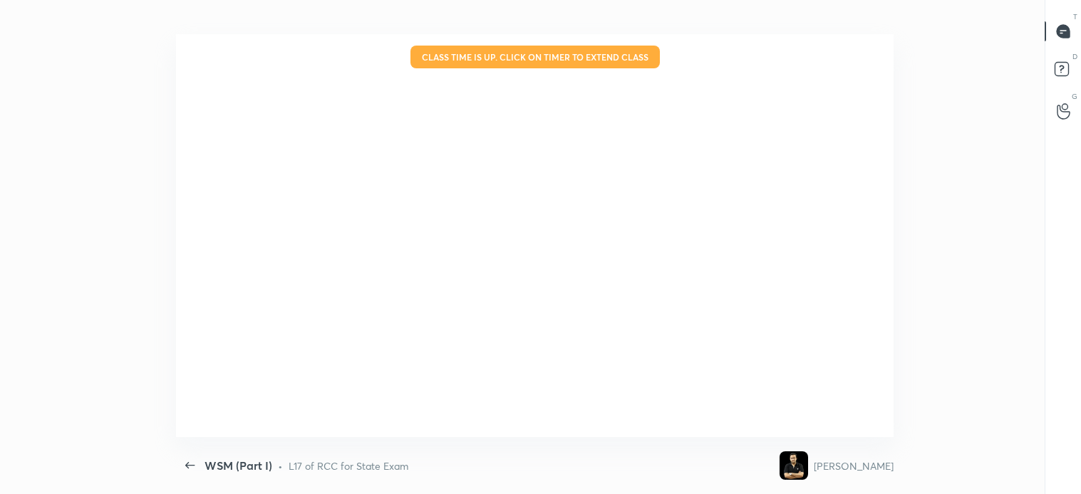
scroll to position [70836, 70169]
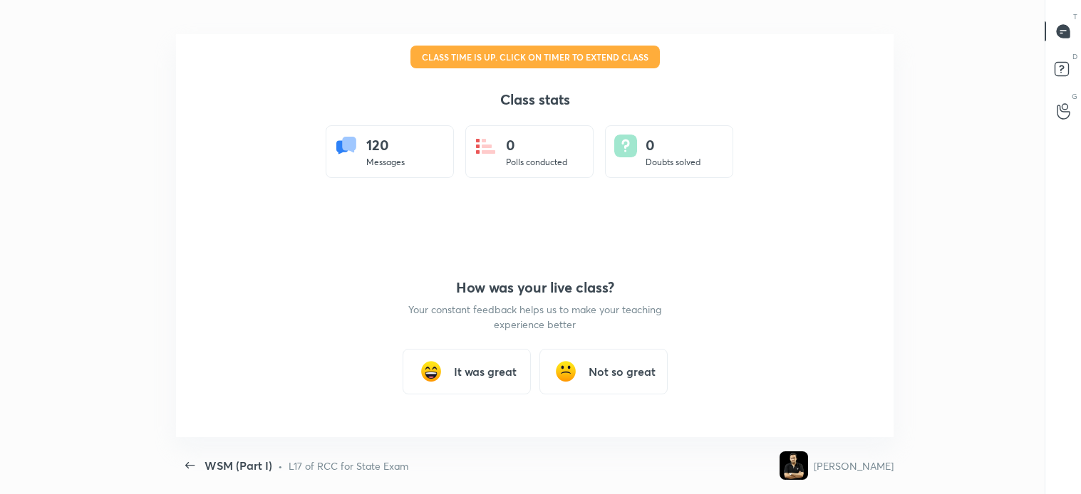
click at [481, 393] on div "It was great" at bounding box center [467, 372] width 128 height 46
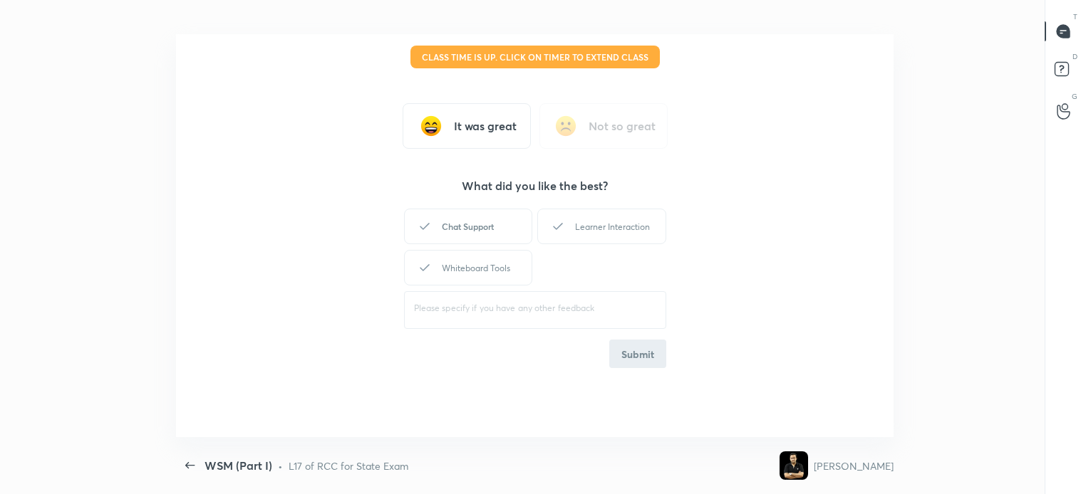
click at [489, 239] on div "Chat Support" at bounding box center [468, 227] width 128 height 36
click at [601, 237] on div "Learner Interaction" at bounding box center [601, 227] width 128 height 36
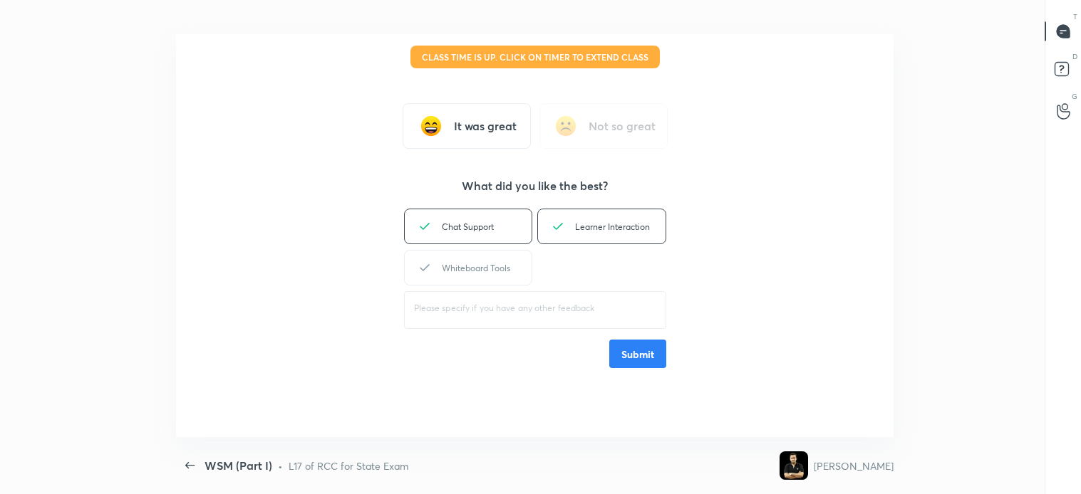
click at [507, 260] on div "Whiteboard Tools" at bounding box center [468, 268] width 128 height 36
click at [638, 359] on button "Submit" at bounding box center [637, 354] width 57 height 28
